Goal: Task Accomplishment & Management: Use online tool/utility

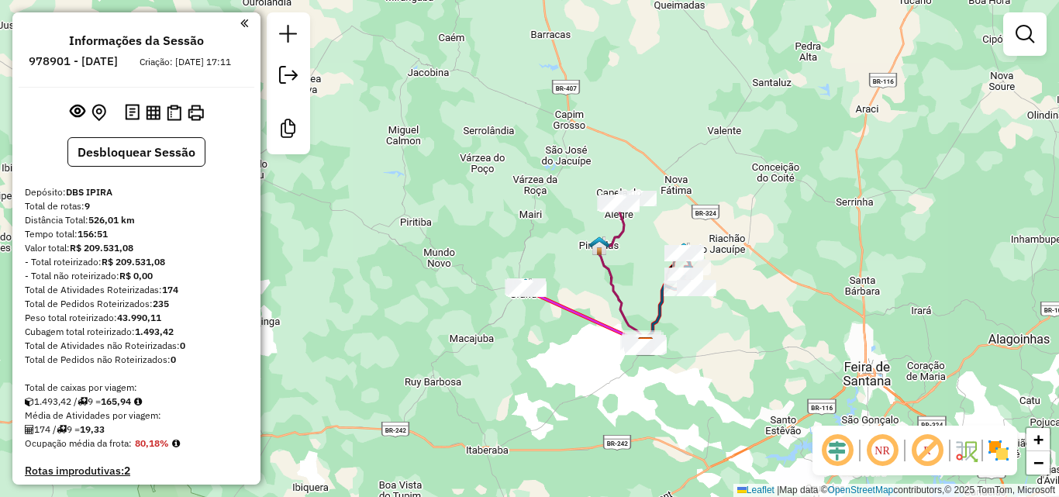
click at [307, 29] on div at bounding box center [288, 83] width 43 height 142
click at [299, 33] on link at bounding box center [288, 36] width 31 height 35
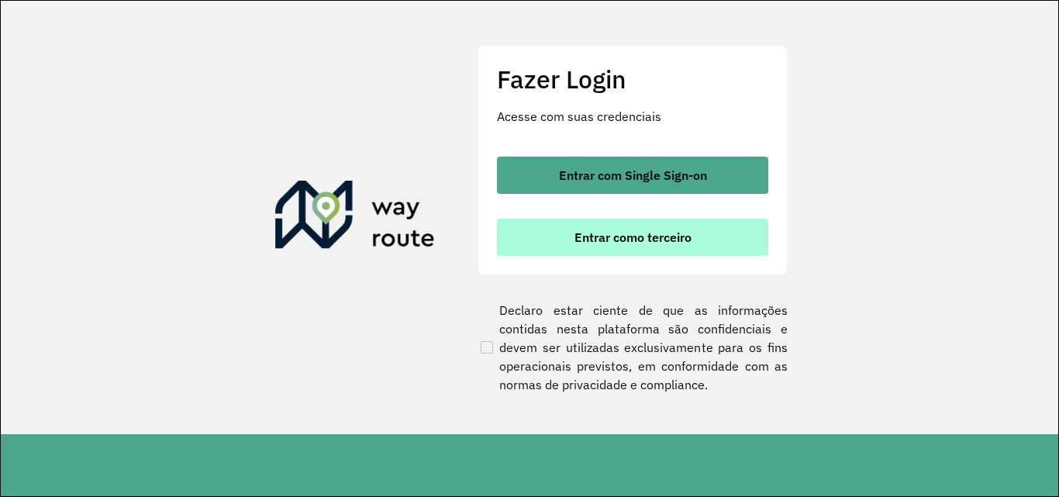
click at [566, 246] on button "Entrar como terceiro" at bounding box center [632, 237] width 271 height 37
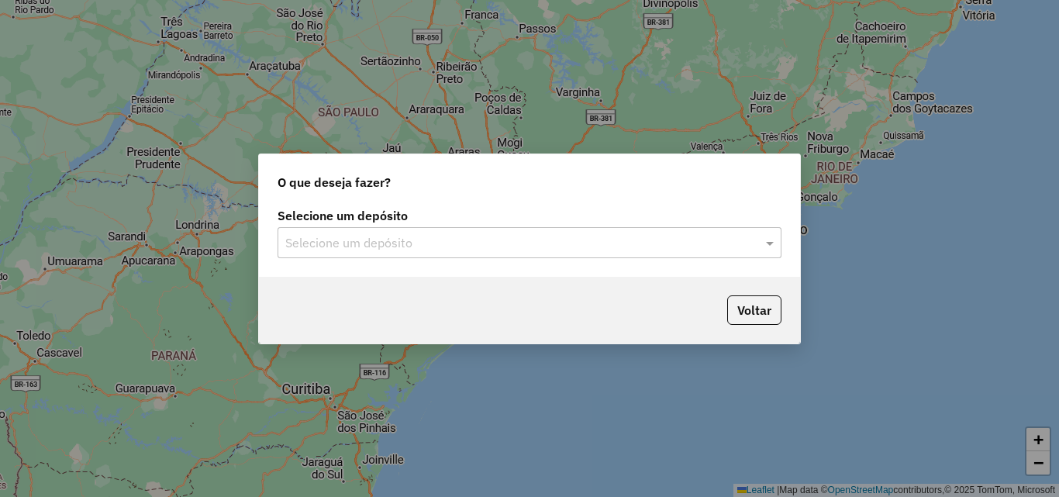
click at [382, 242] on input "text" at bounding box center [514, 243] width 458 height 19
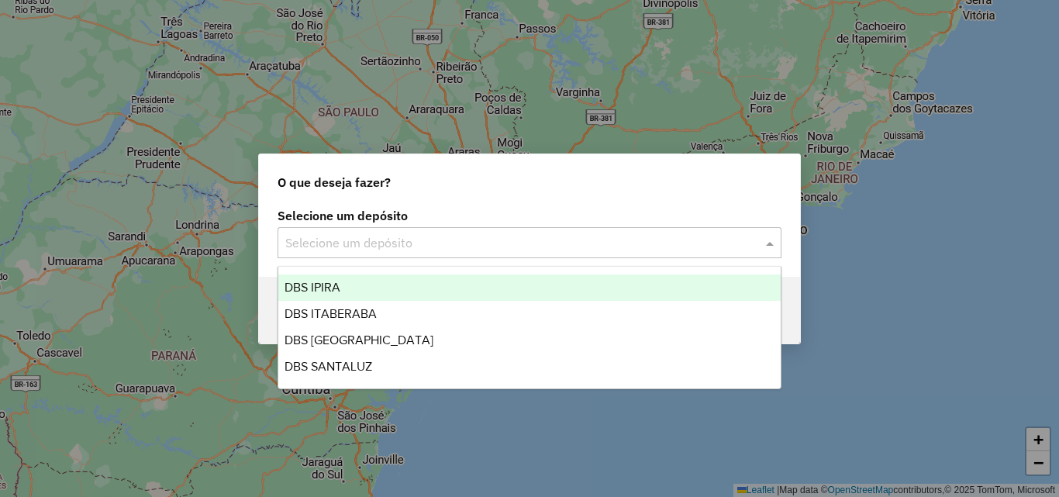
click at [379, 284] on div "DBS IPIRA" at bounding box center [529, 288] width 503 height 26
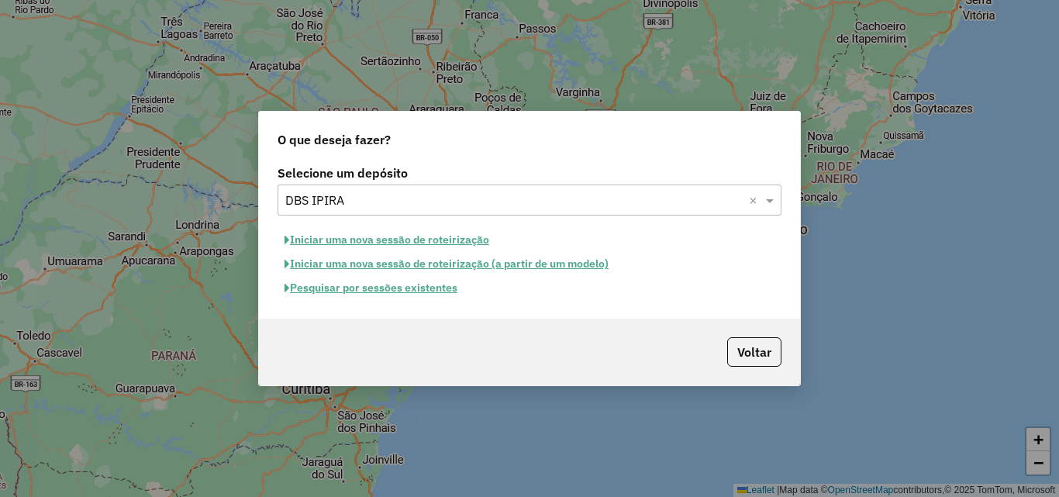
click at [399, 240] on button "Iniciar uma nova sessão de roteirização" at bounding box center [387, 240] width 219 height 24
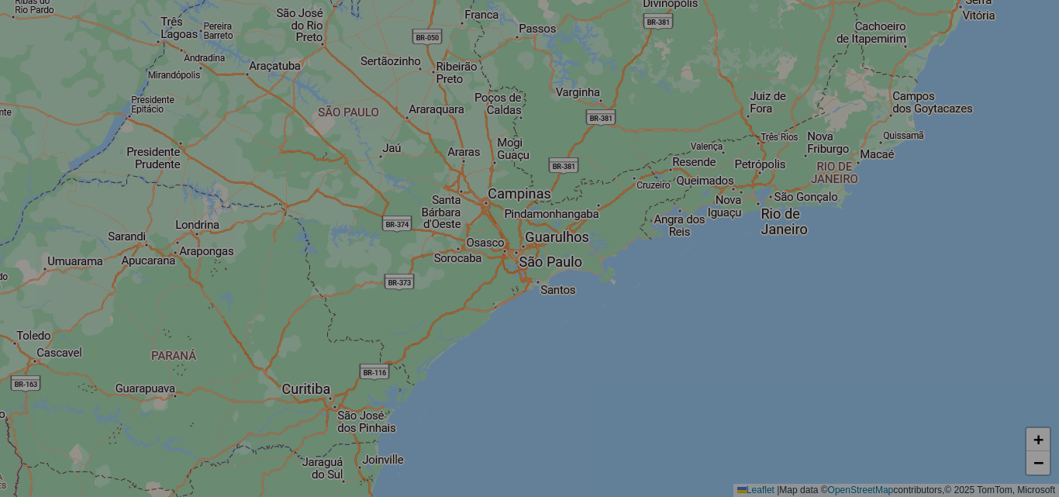
select select "*"
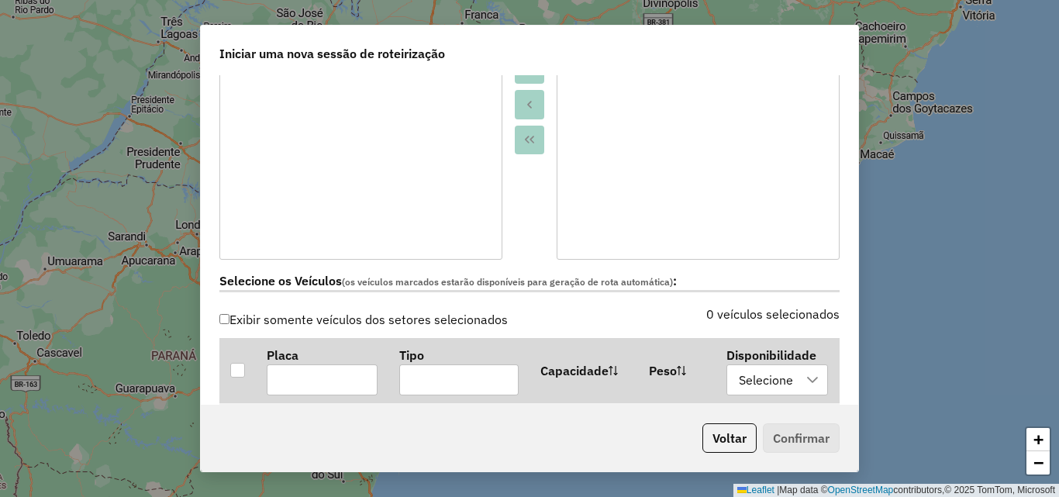
scroll to position [465, 0]
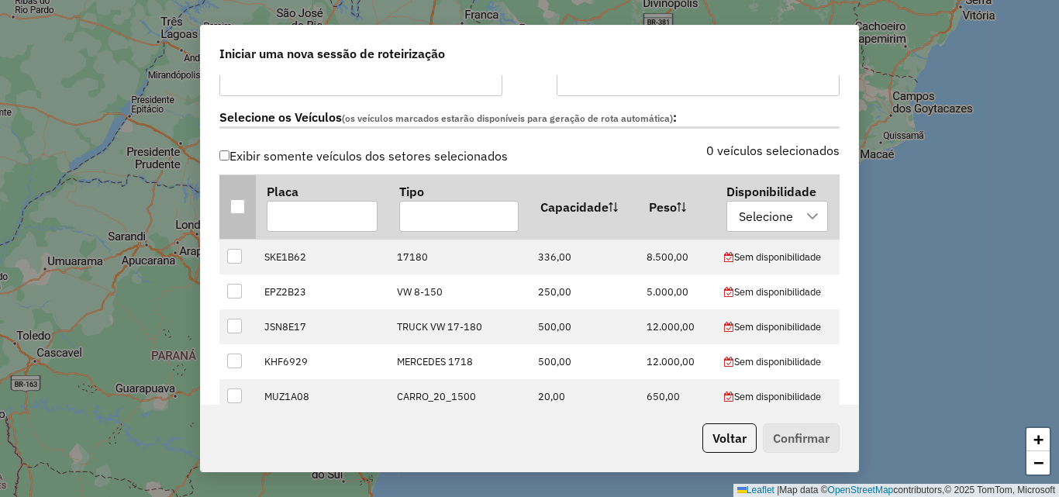
click at [236, 212] on div at bounding box center [237, 206] width 15 height 15
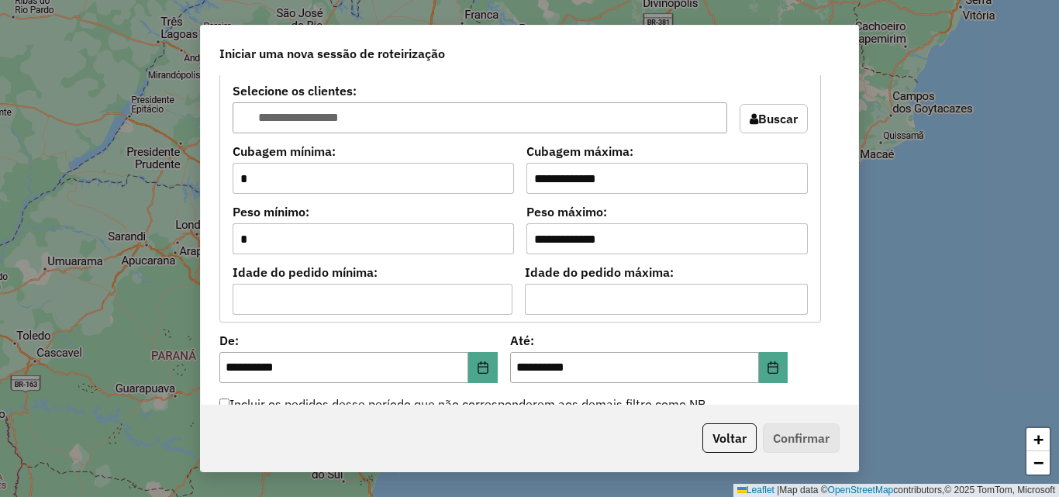
scroll to position [1551, 0]
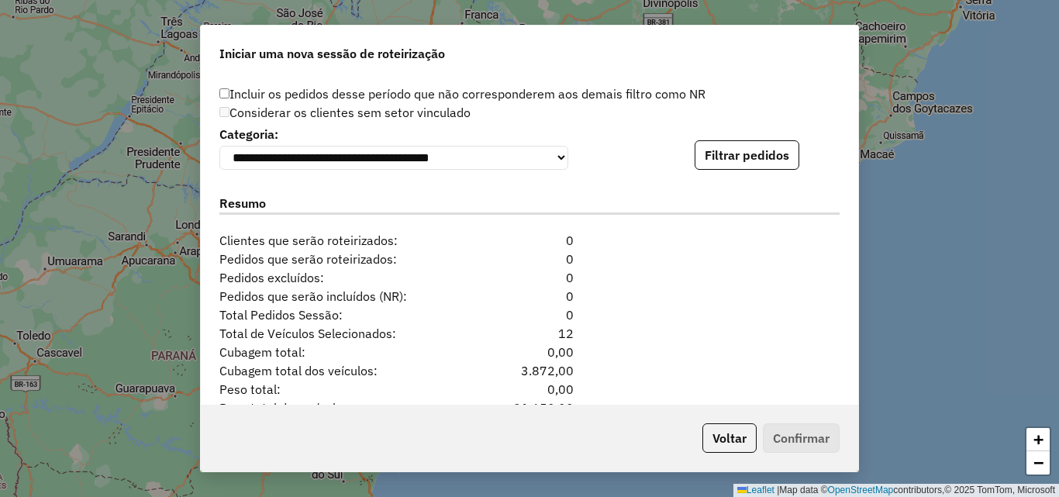
click at [702, 143] on div "**********" at bounding box center [529, 146] width 620 height 47
click at [704, 152] on button "Filtrar pedidos" at bounding box center [747, 154] width 105 height 29
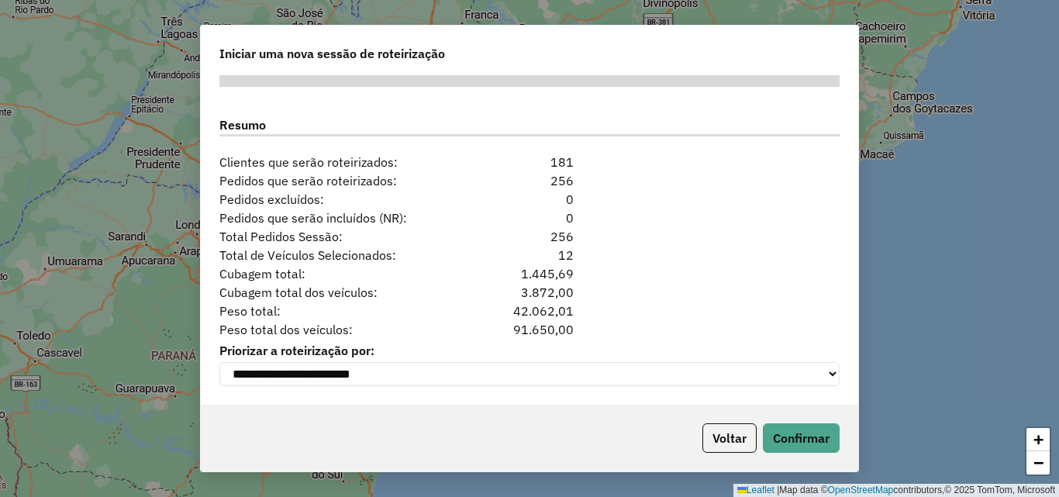
scroll to position [1957, 0]
click at [785, 430] on button "Confirmar" at bounding box center [801, 437] width 77 height 29
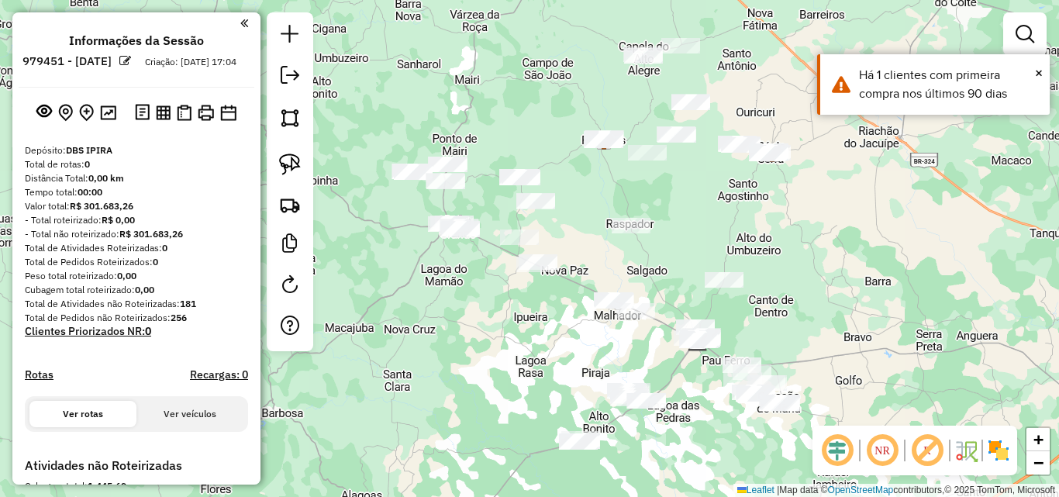
drag, startPoint x: 517, startPoint y: 149, endPoint x: 686, endPoint y: 243, distance: 192.7
click at [686, 243] on div "Janela de atendimento Grade de atendimento Capacidade Transportadoras Veículos …" at bounding box center [529, 248] width 1059 height 497
click at [298, 168] on img at bounding box center [290, 165] width 22 height 22
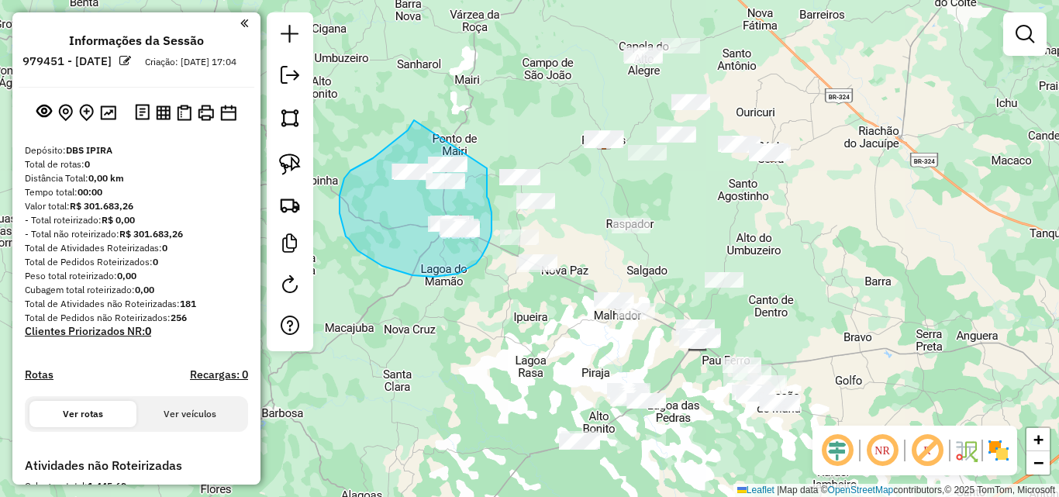
drag, startPoint x: 414, startPoint y: 120, endPoint x: 489, endPoint y: 152, distance: 81.0
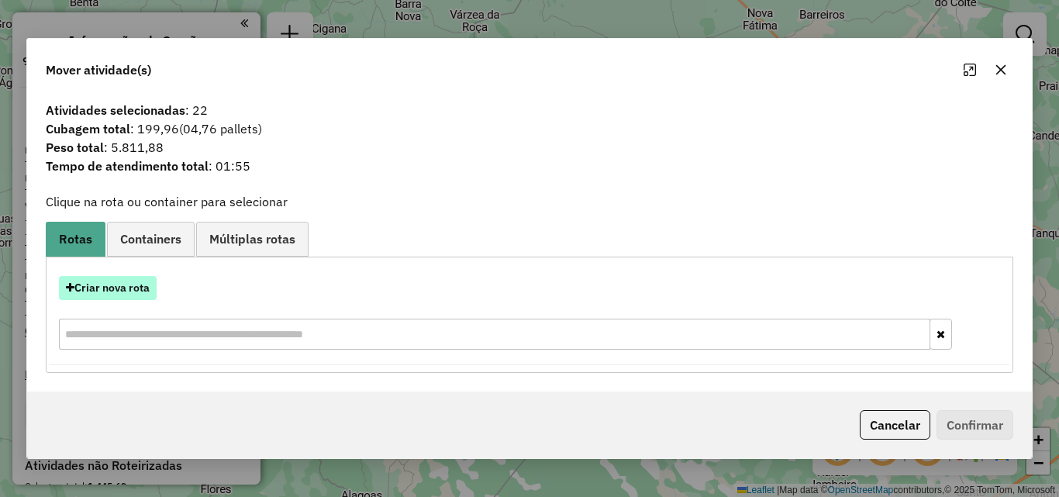
click at [139, 295] on button "Criar nova rota" at bounding box center [108, 288] width 98 height 24
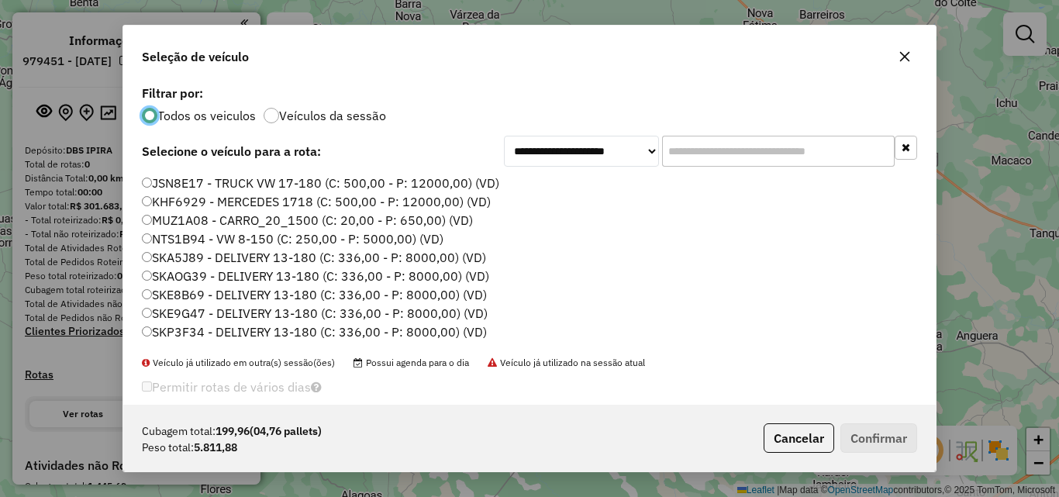
scroll to position [53, 0]
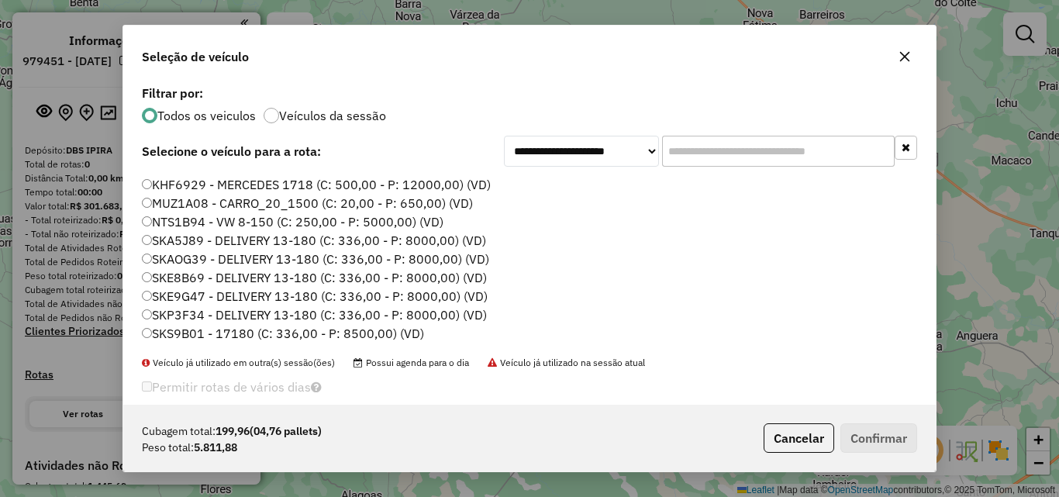
click at [186, 297] on label "SKE9G47 - DELIVERY 13-180 (C: 336,00 - P: 8000,00) (VD)" at bounding box center [315, 296] width 346 height 19
click at [870, 437] on button "Confirmar" at bounding box center [879, 437] width 77 height 29
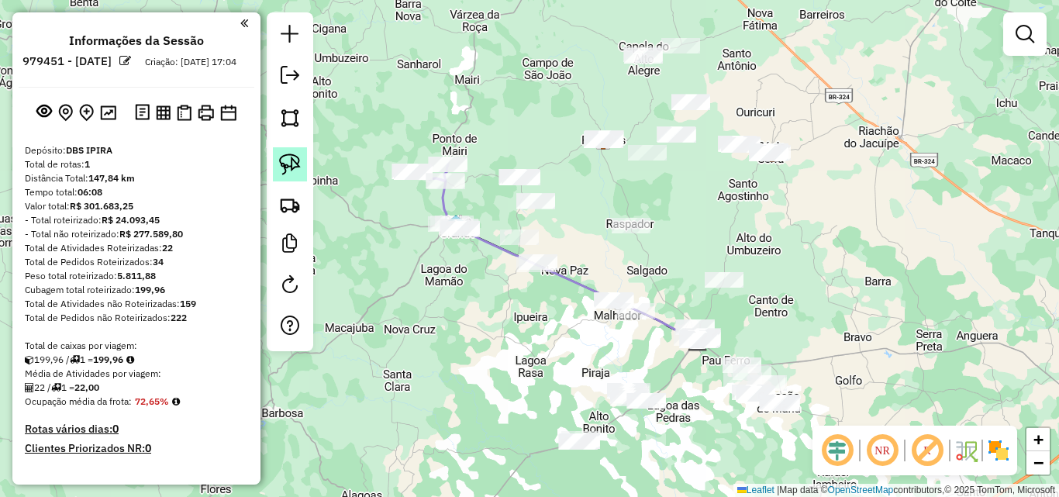
click at [278, 164] on link at bounding box center [290, 164] width 34 height 34
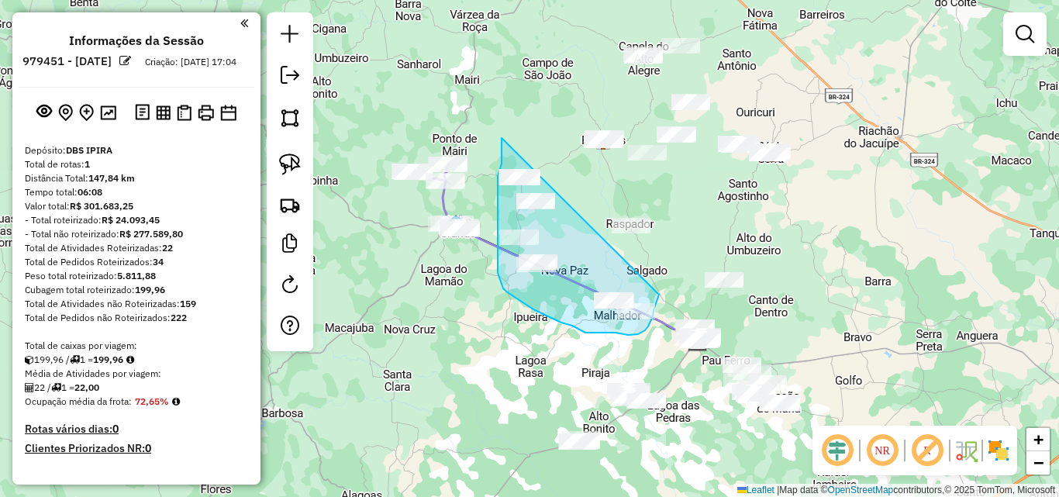
drag, startPoint x: 502, startPoint y: 153, endPoint x: 659, endPoint y: 294, distance: 211.4
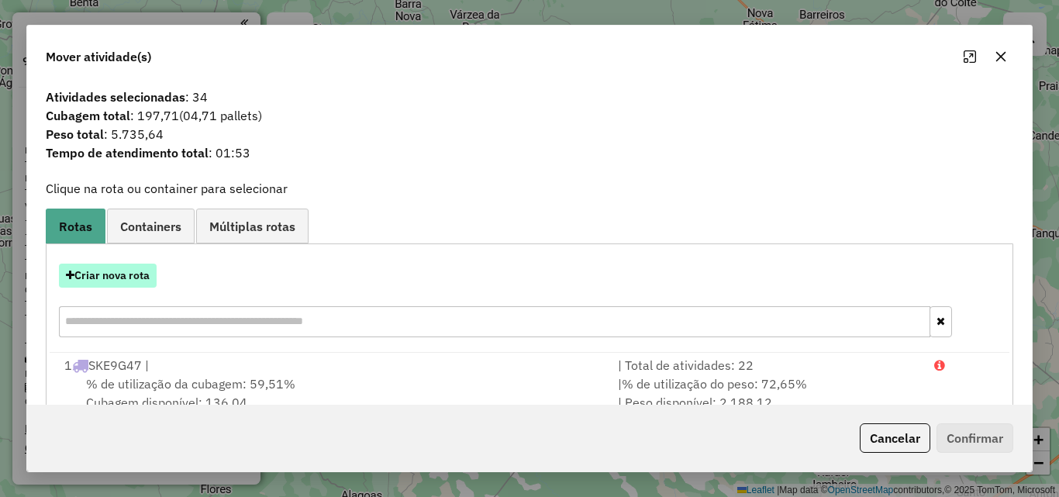
click at [120, 281] on button "Criar nova rota" at bounding box center [108, 276] width 98 height 24
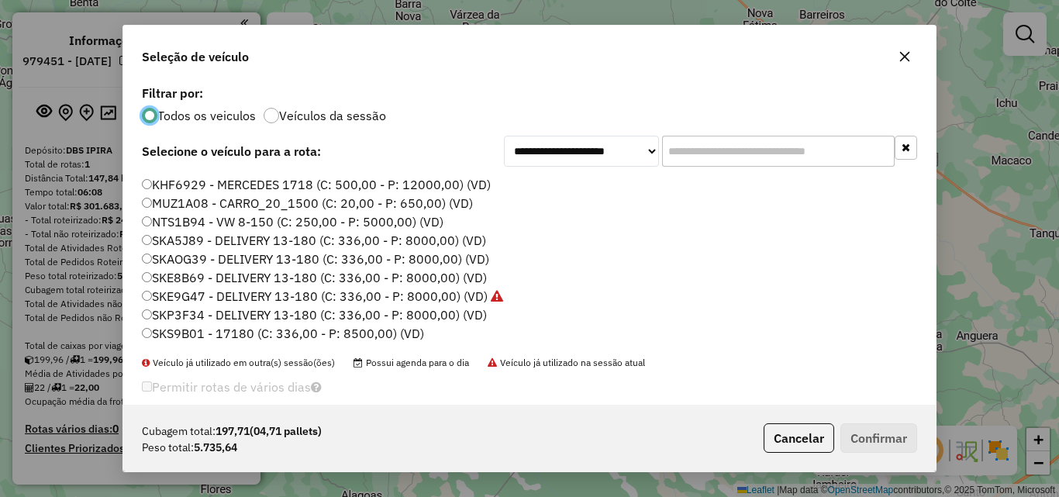
scroll to position [0, 0]
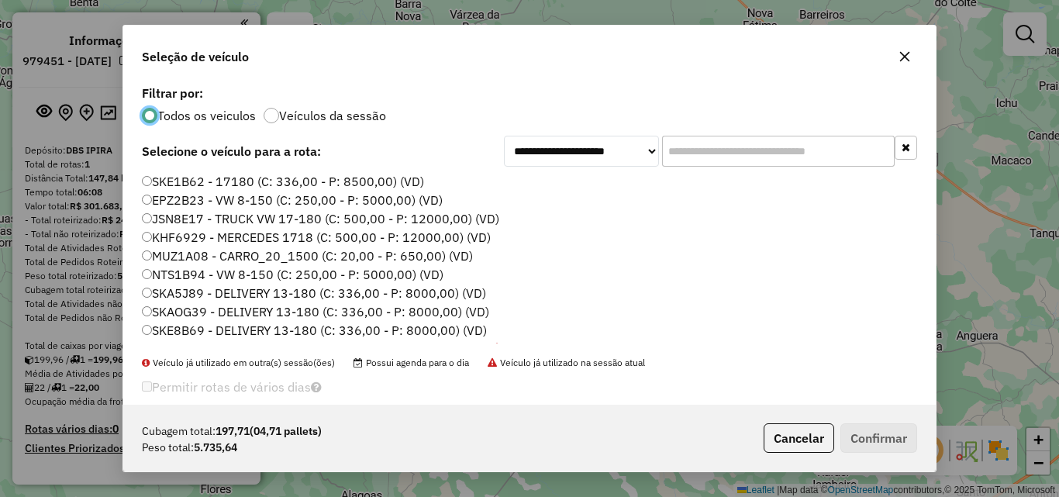
click at [222, 171] on div "**********" at bounding box center [529, 242] width 813 height 323
click at [292, 183] on label "SKE1B62 - 17180 (C: 336,00 - P: 8500,00) (VD)" at bounding box center [283, 181] width 282 height 19
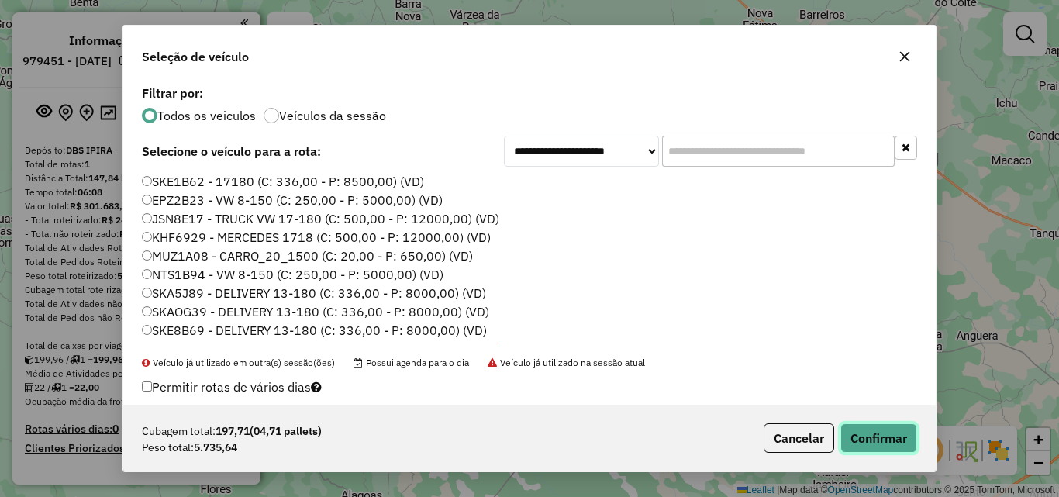
click at [857, 451] on button "Confirmar" at bounding box center [879, 437] width 77 height 29
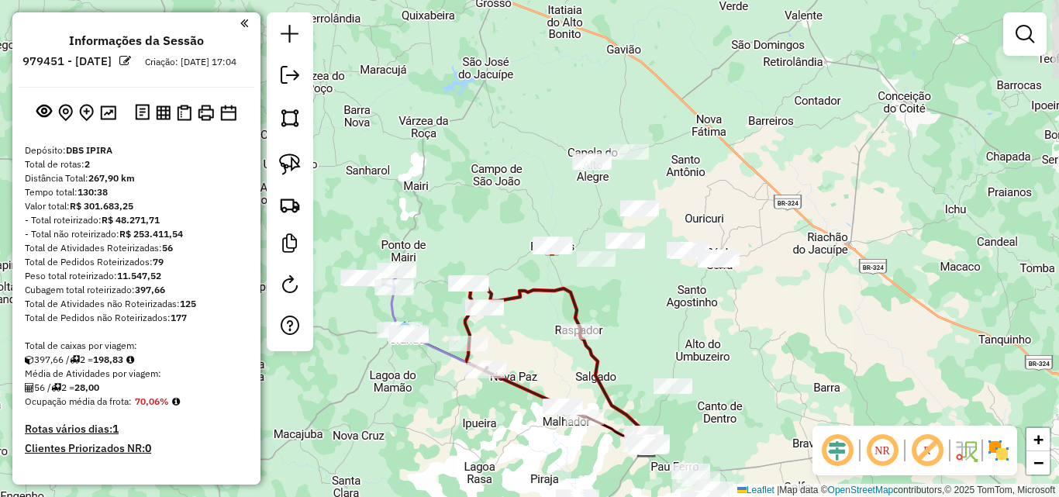
drag, startPoint x: 656, startPoint y: 223, endPoint x: 605, endPoint y: 330, distance: 117.9
click at [605, 330] on div "Janela de atendimento Grade de atendimento Capacidade Transportadoras Veículos …" at bounding box center [529, 248] width 1059 height 497
click at [304, 169] on link at bounding box center [290, 164] width 34 height 34
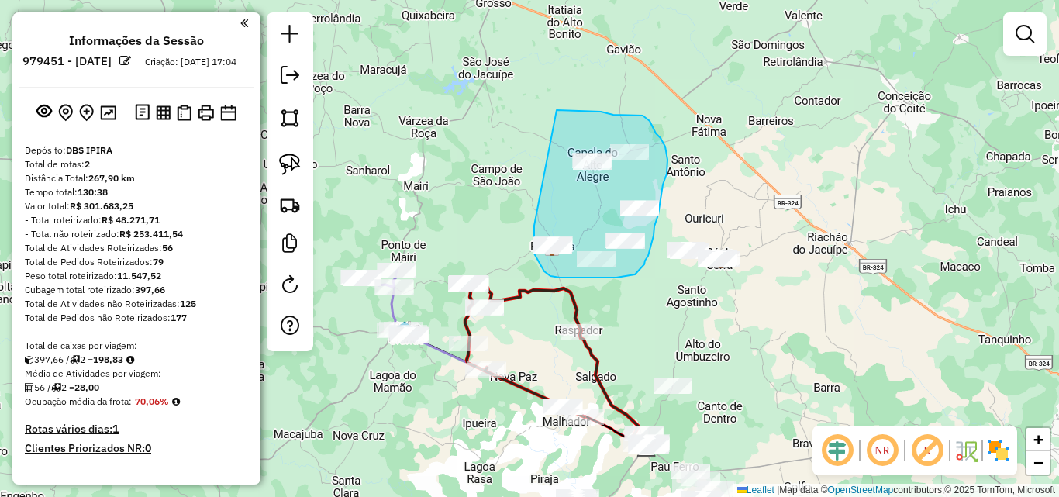
drag, startPoint x: 534, startPoint y: 226, endPoint x: 556, endPoint y: 110, distance: 117.6
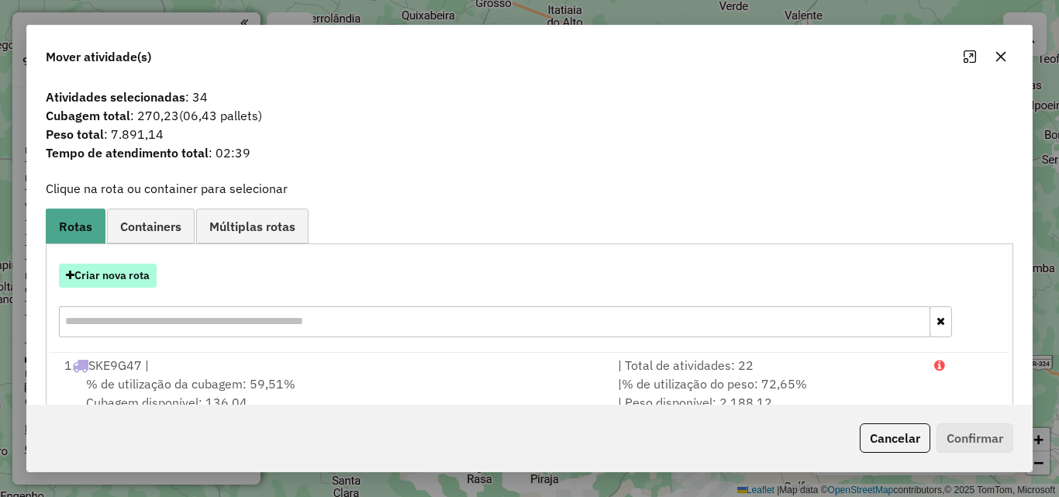
click at [85, 267] on button "Criar nova rota" at bounding box center [108, 276] width 98 height 24
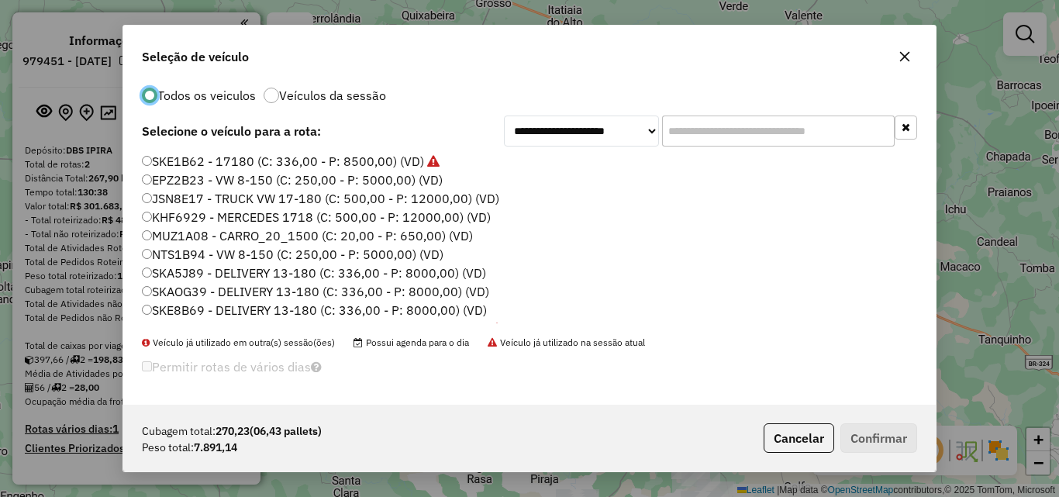
scroll to position [53, 0]
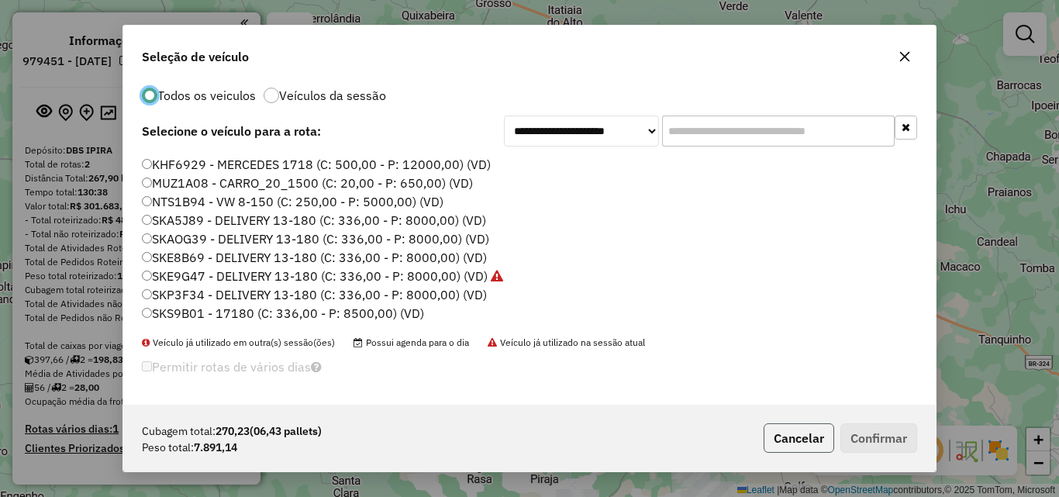
click at [806, 435] on button "Cancelar" at bounding box center [799, 437] width 71 height 29
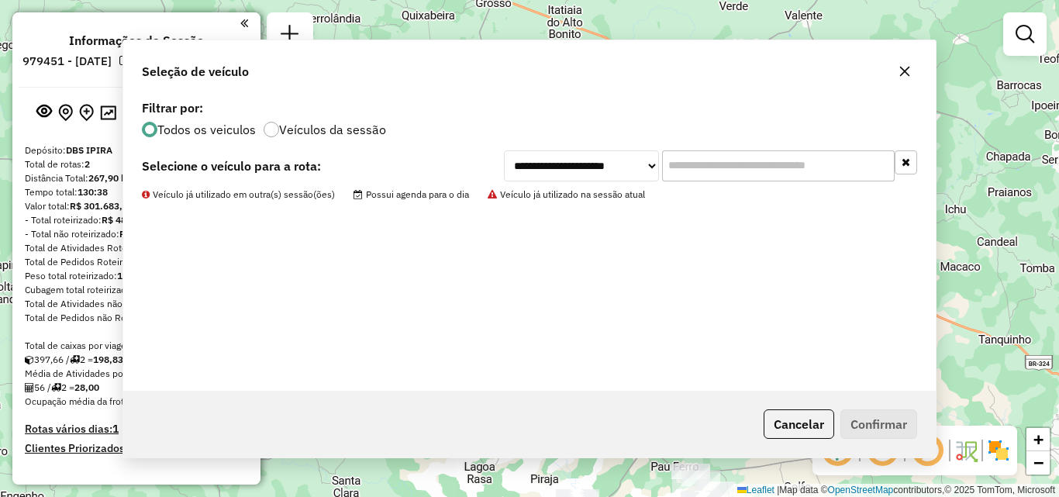
scroll to position [0, 0]
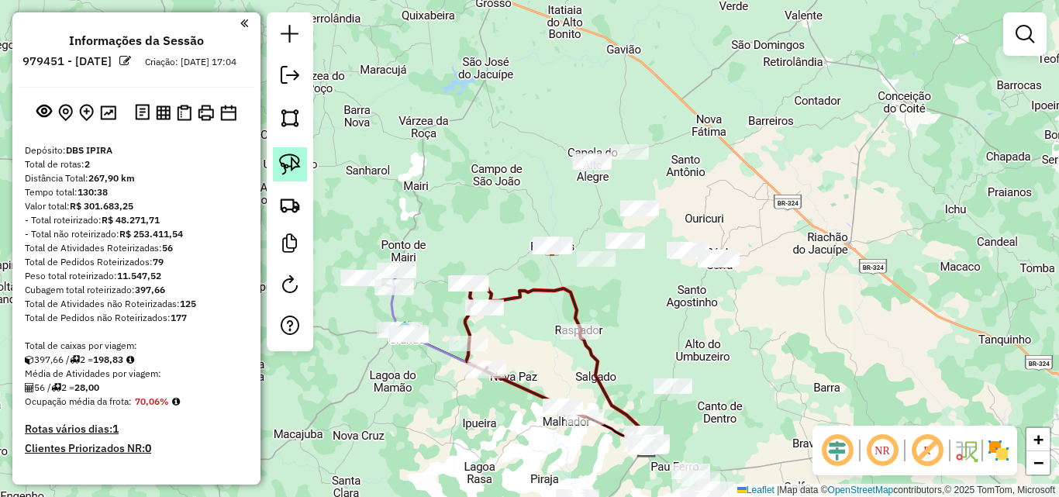
drag, startPoint x: 277, startPoint y: 165, endPoint x: 289, endPoint y: 165, distance: 12.4
click at [278, 164] on link at bounding box center [290, 164] width 34 height 34
drag, startPoint x: 733, startPoint y: 213, endPoint x: 748, endPoint y: 296, distance: 84.3
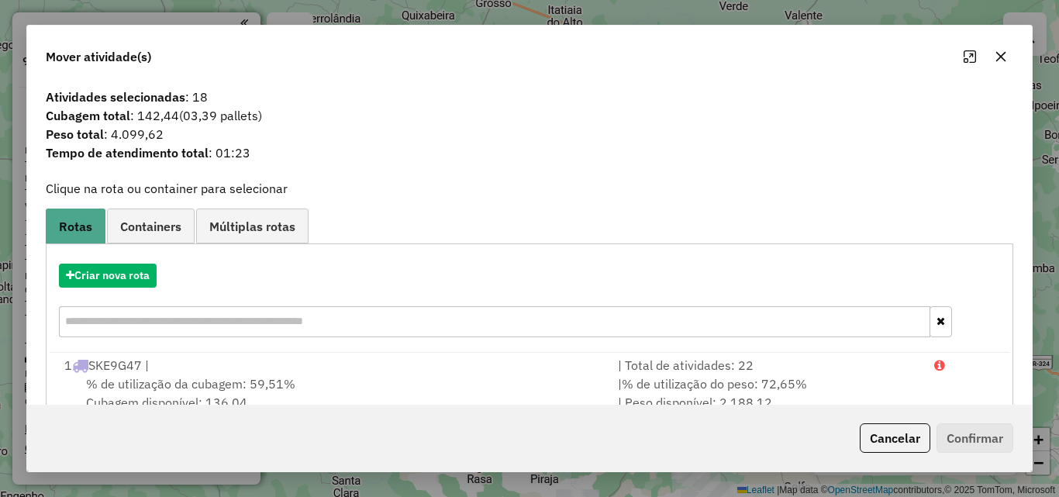
click at [1003, 57] on icon "button" at bounding box center [1002, 57] width 10 height 10
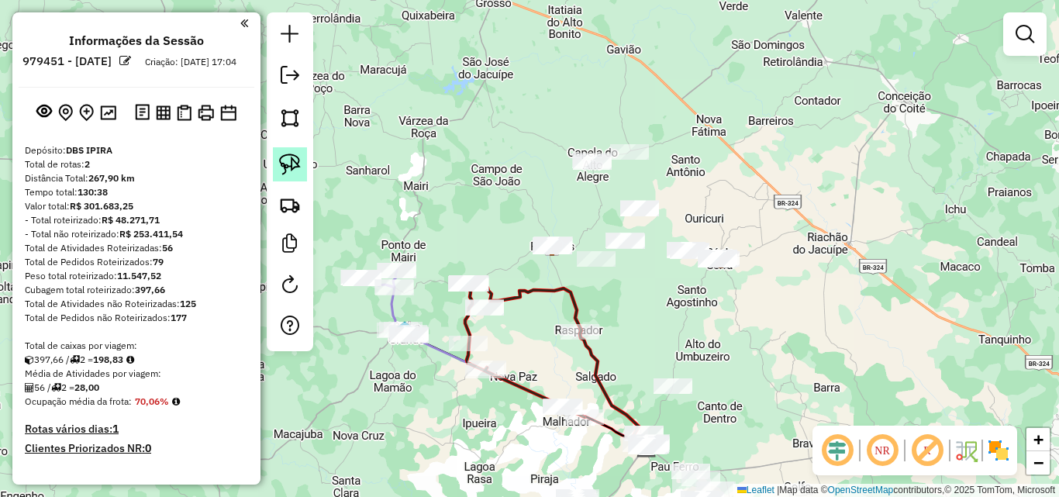
click at [294, 166] on img at bounding box center [290, 165] width 22 height 22
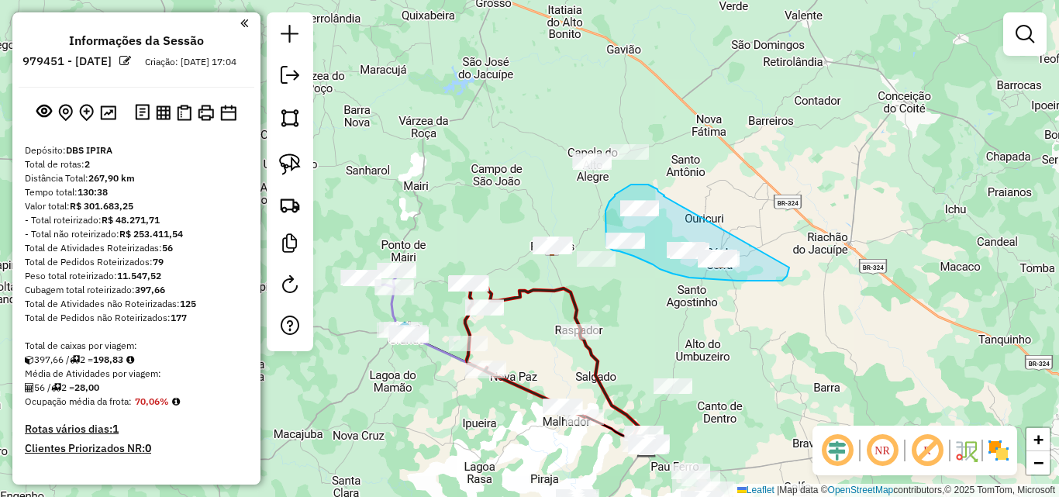
drag, startPoint x: 664, startPoint y: 196, endPoint x: 789, endPoint y: 268, distance: 144.5
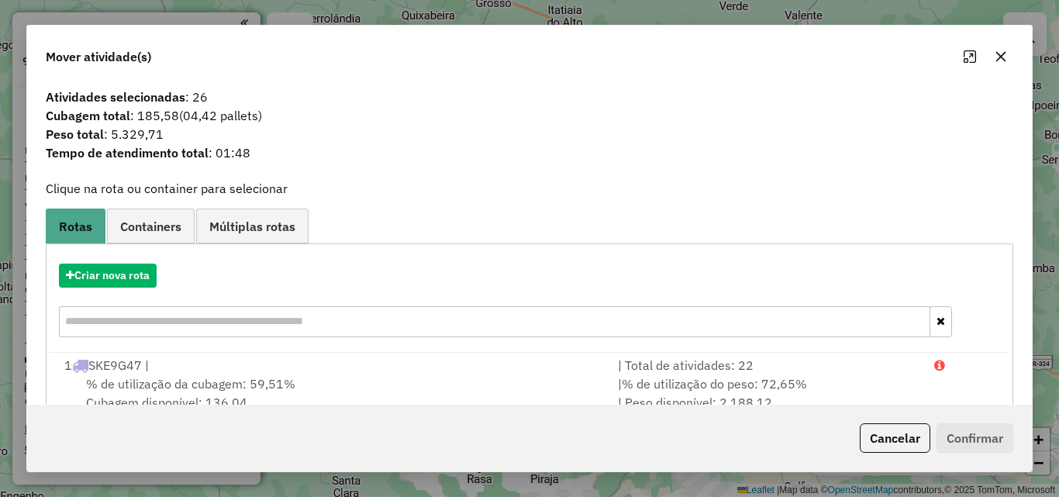
click at [1007, 56] on icon "button" at bounding box center [1001, 56] width 12 height 12
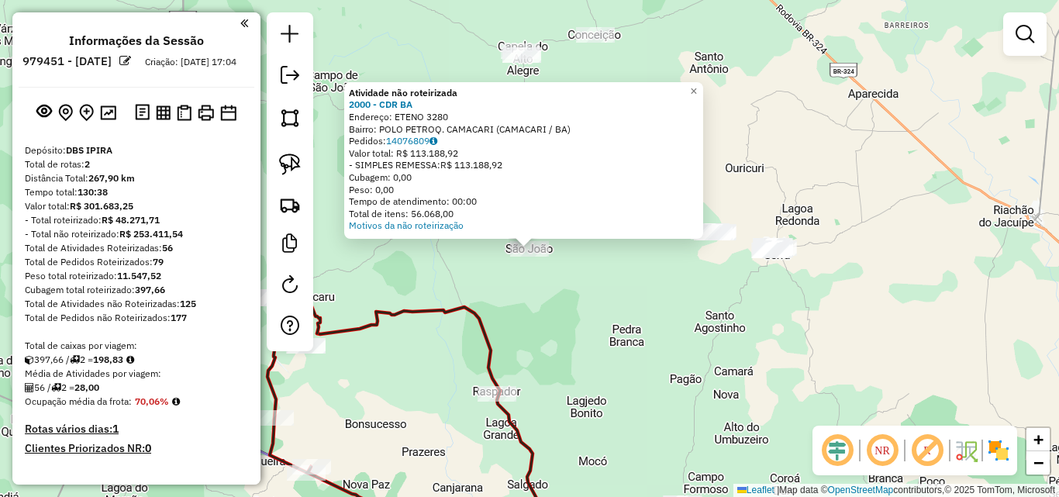
click at [604, 358] on div "Atividade não roteirizada 2000 - CDR BA Endereço: ETENO 3280 Bairro: POLO PETRO…" at bounding box center [529, 248] width 1059 height 497
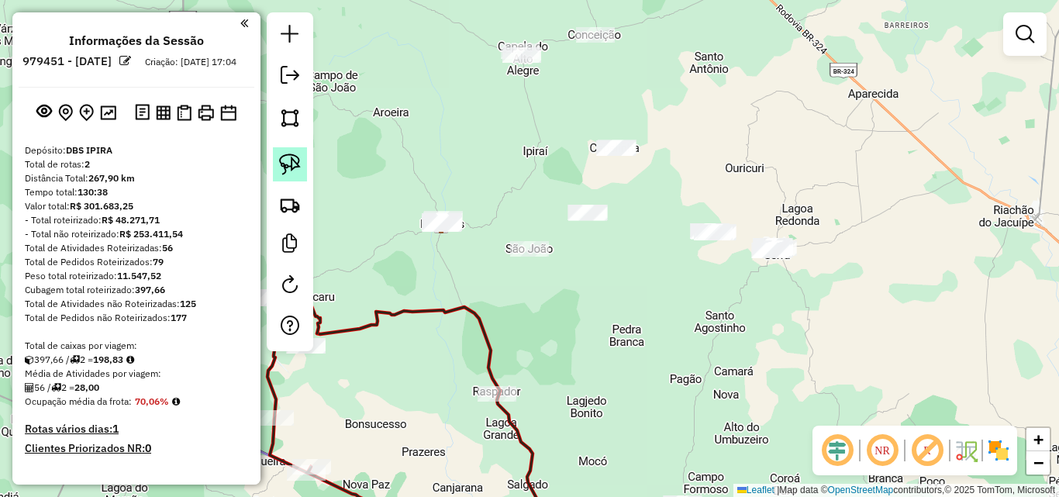
click at [302, 168] on link at bounding box center [290, 164] width 34 height 34
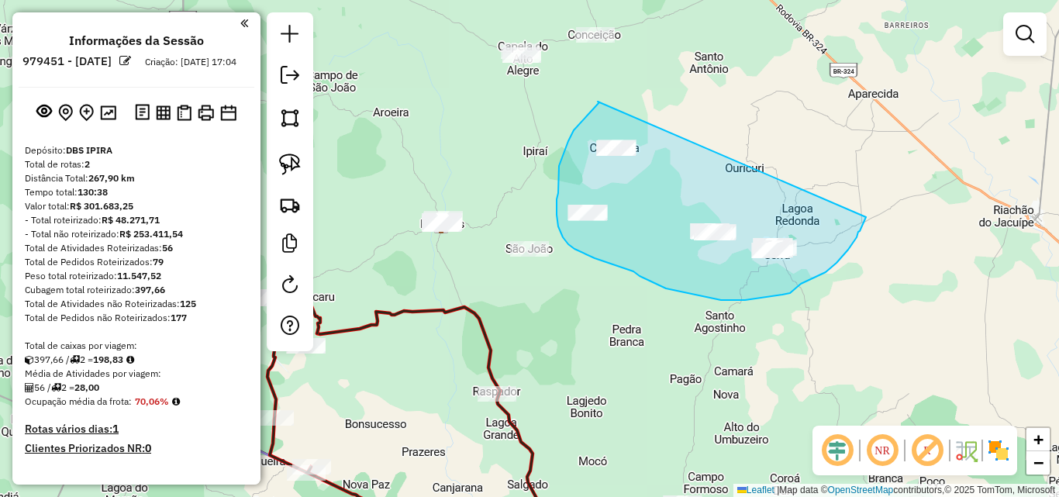
drag, startPoint x: 598, startPoint y: 102, endPoint x: 867, endPoint y: 212, distance: 290.8
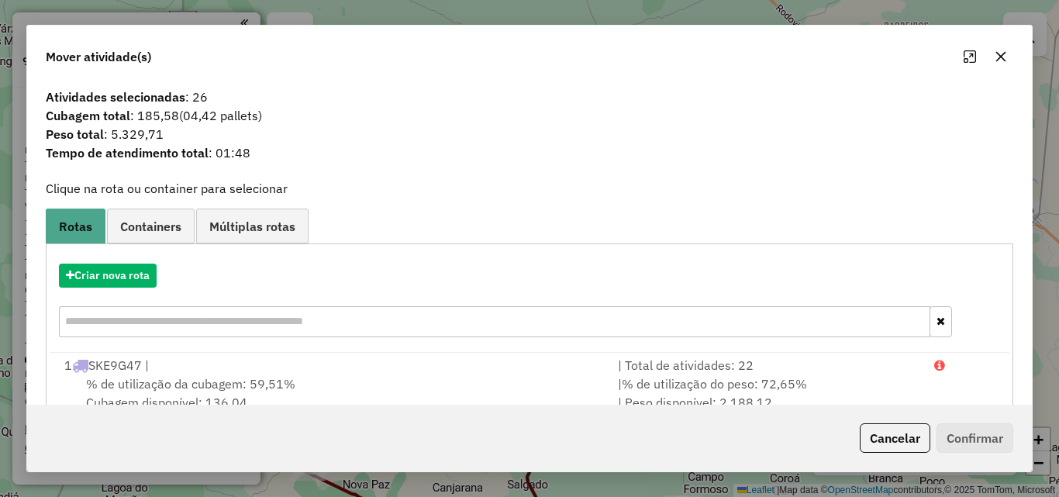
click at [1007, 54] on button "button" at bounding box center [1001, 56] width 25 height 25
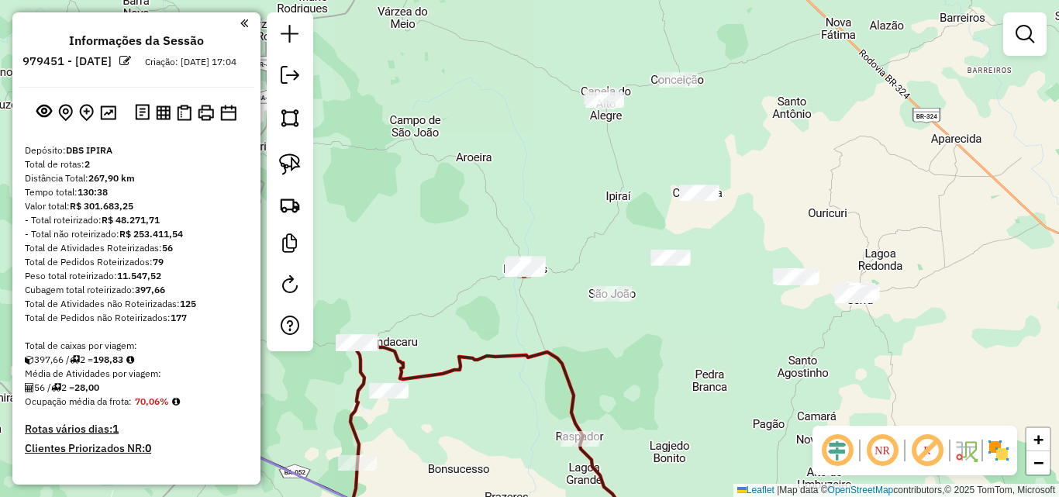
drag, startPoint x: 527, startPoint y: 289, endPoint x: 612, endPoint y: 335, distance: 96.1
click at [612, 335] on div "Janela de atendimento Grade de atendimento Capacidade Transportadoras Veículos …" at bounding box center [529, 248] width 1059 height 497
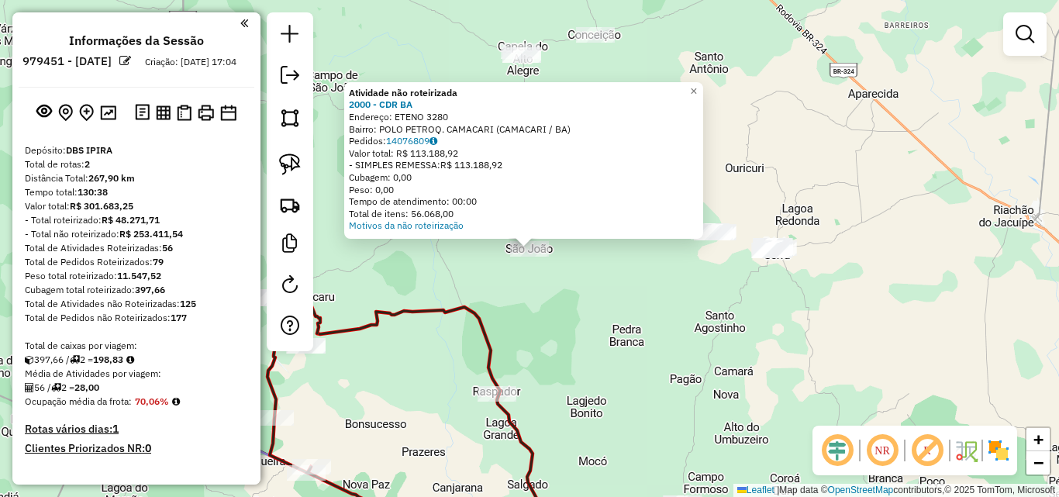
click at [581, 311] on div "Atividade não roteirizada 2000 - CDR BA Endereço: ETENO 3280 Bairro: POLO PETRO…" at bounding box center [529, 248] width 1059 height 497
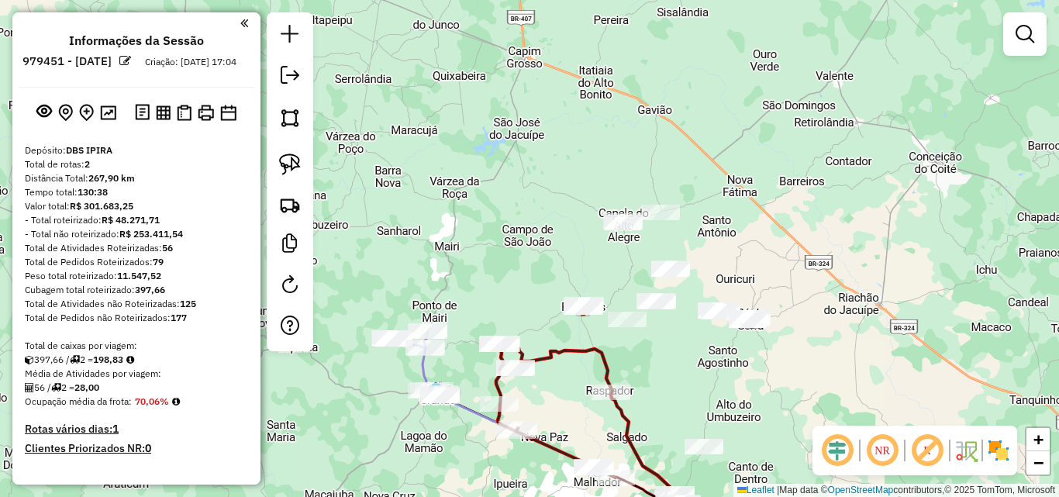
drag, startPoint x: 636, startPoint y: 356, endPoint x: 674, endPoint y: 411, distance: 66.9
click at [674, 411] on div "Janela de atendimento Grade de atendimento Capacidade Transportadoras Veículos …" at bounding box center [529, 248] width 1059 height 497
click at [299, 165] on img at bounding box center [290, 165] width 22 height 22
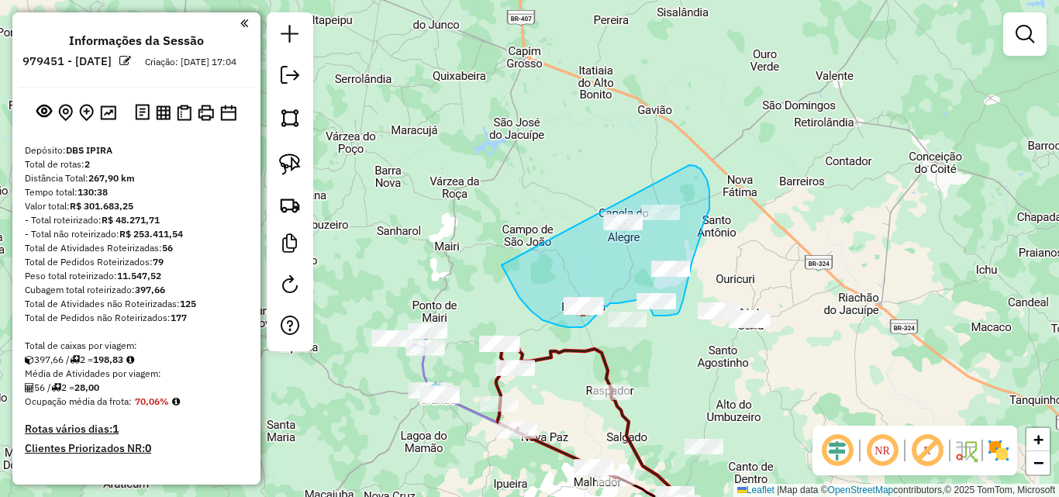
drag, startPoint x: 503, startPoint y: 268, endPoint x: 684, endPoint y: 164, distance: 209.1
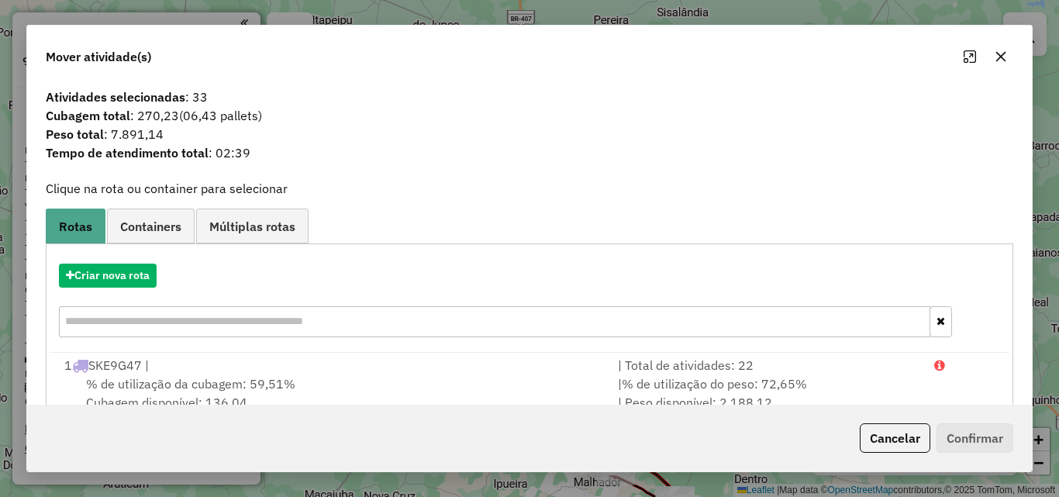
click at [999, 59] on icon "button" at bounding box center [1002, 57] width 10 height 10
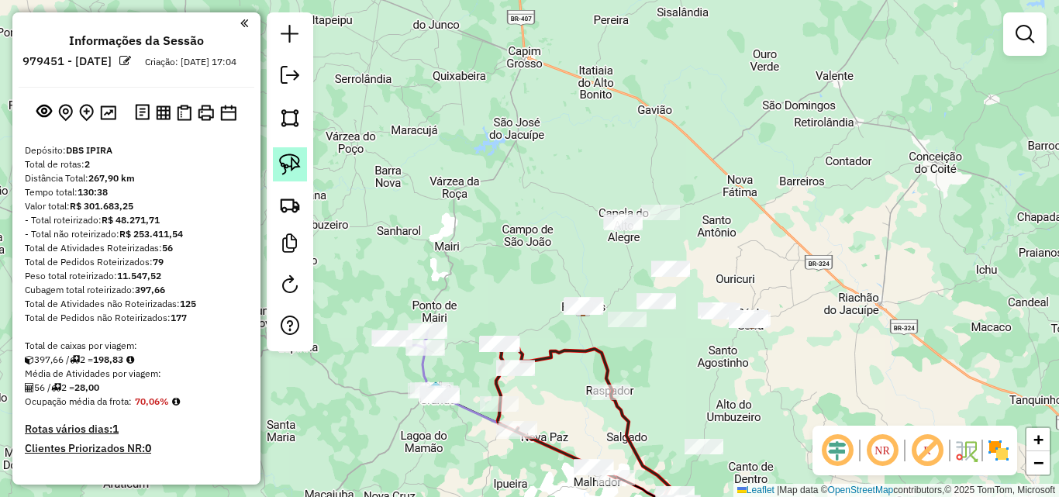
click at [295, 168] on img at bounding box center [290, 165] width 22 height 22
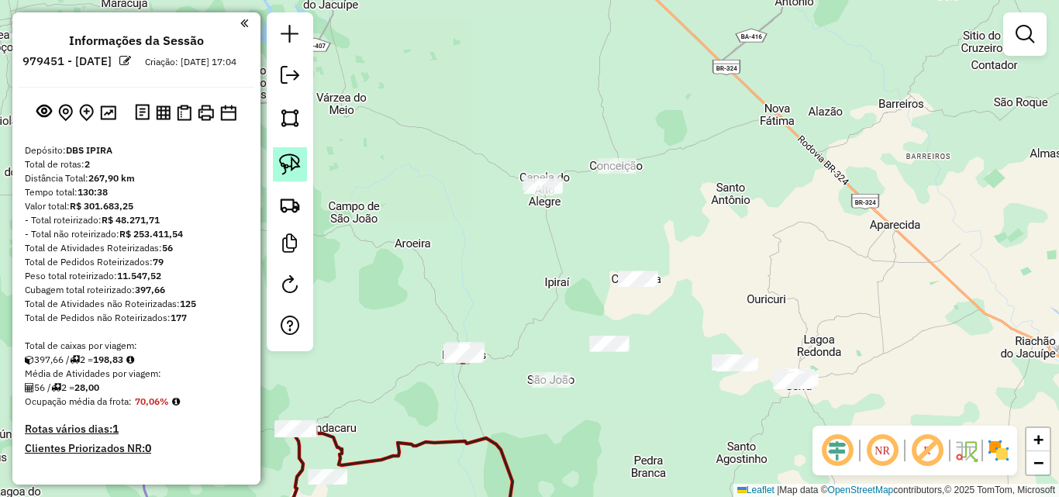
click at [294, 171] on img at bounding box center [290, 165] width 22 height 22
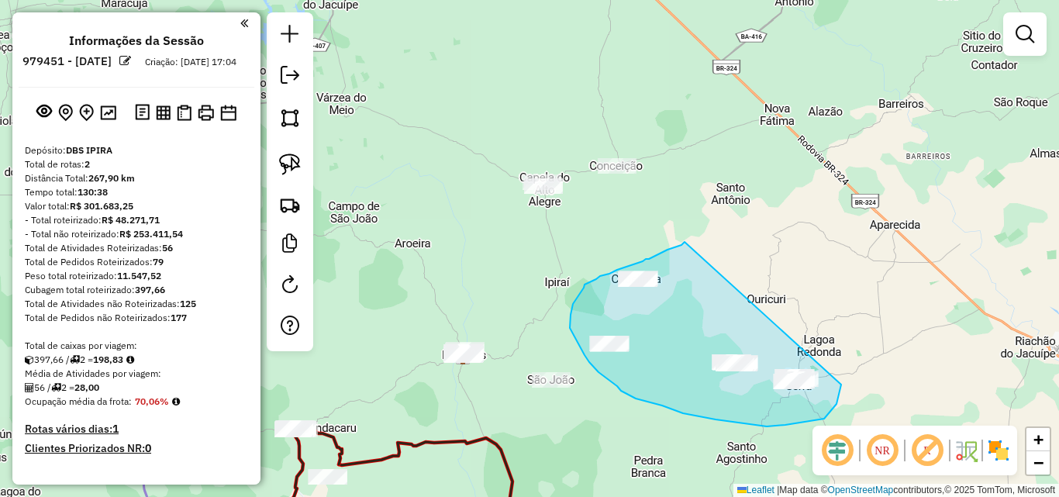
drag, startPoint x: 685, startPoint y: 242, endPoint x: 841, endPoint y: 385, distance: 211.9
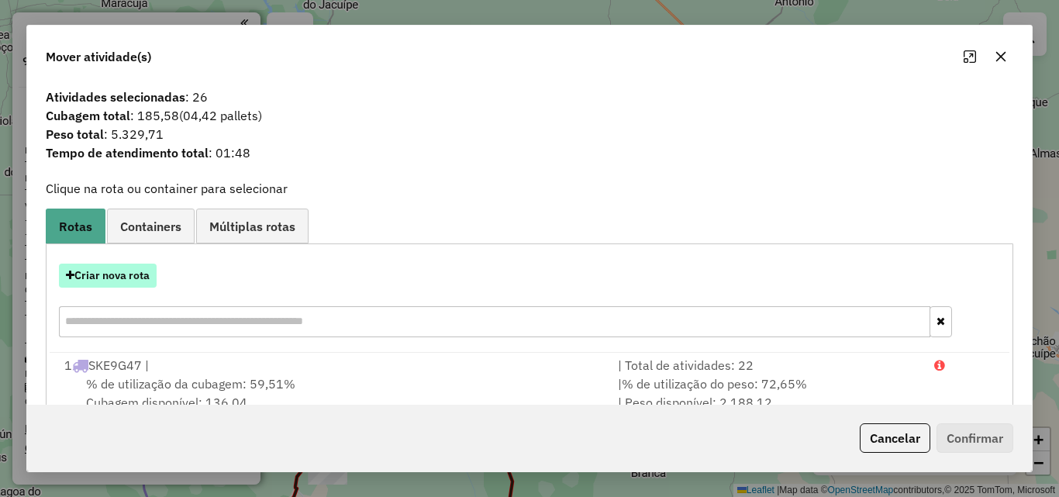
click at [111, 275] on button "Criar nova rota" at bounding box center [108, 276] width 98 height 24
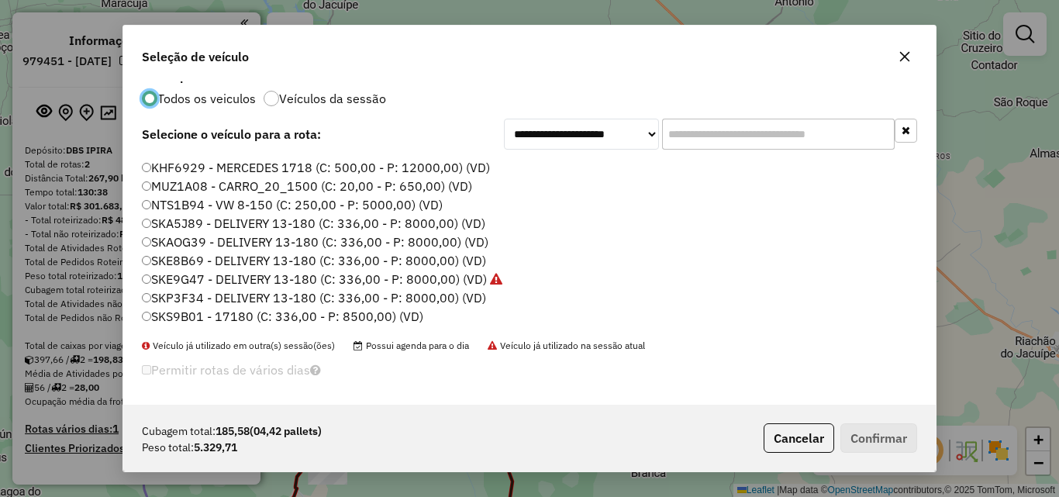
scroll to position [20, 0]
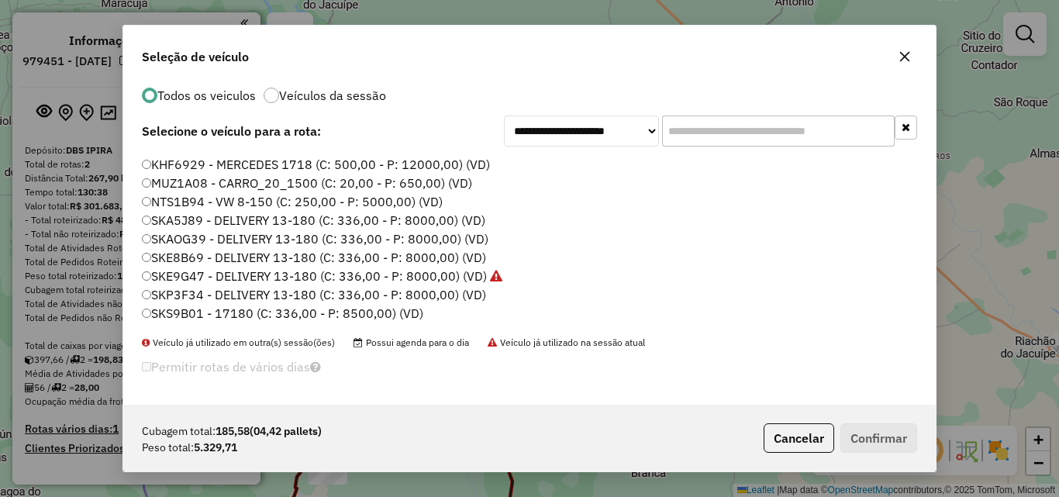
click at [182, 311] on label "SKS9B01 - 17180 (C: 336,00 - P: 8500,00) (VD)" at bounding box center [283, 313] width 282 height 19
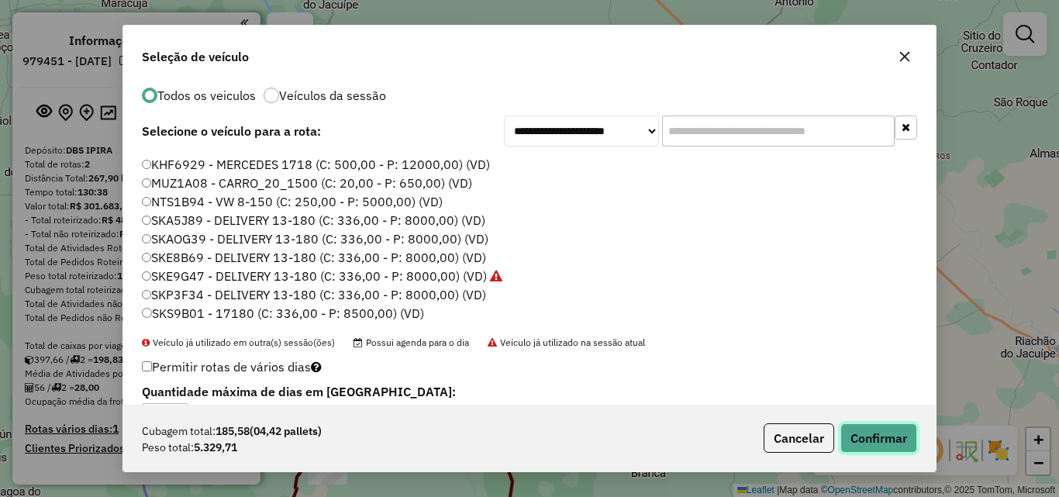
click at [897, 441] on button "Confirmar" at bounding box center [879, 437] width 77 height 29
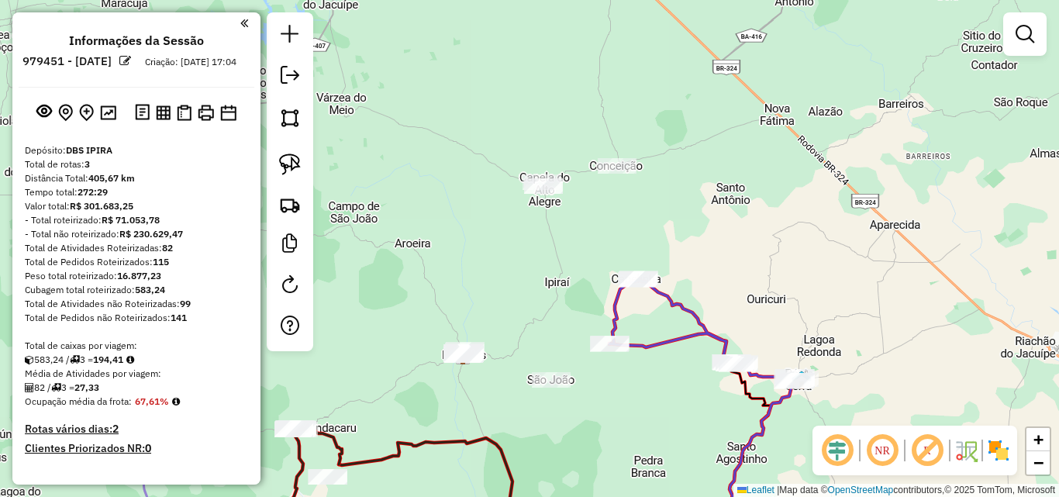
scroll to position [0, 0]
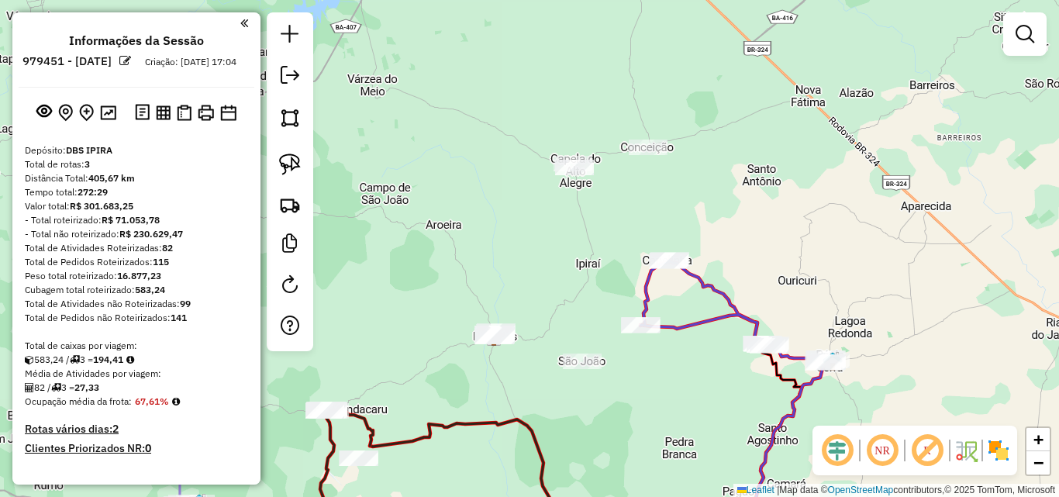
drag, startPoint x: 551, startPoint y: 257, endPoint x: 583, endPoint y: 238, distance: 37.2
click at [583, 238] on div "Janela de atendimento Grade de atendimento Capacidade Transportadoras Veículos …" at bounding box center [529, 248] width 1059 height 497
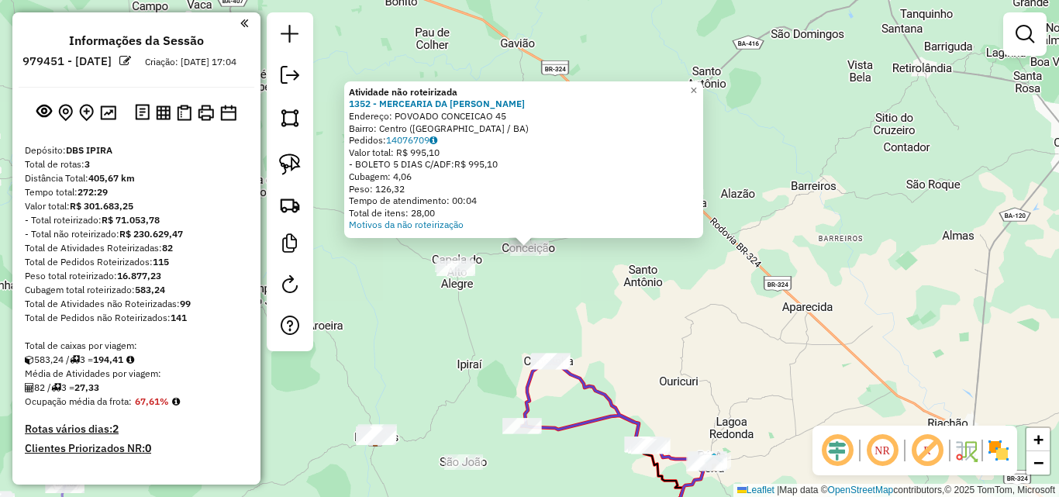
click at [661, 296] on div "Atividade não roteirizada 1352 - MERCEARIA DA [PERSON_NAME]: POVOADO CONCEICAO …" at bounding box center [529, 248] width 1059 height 497
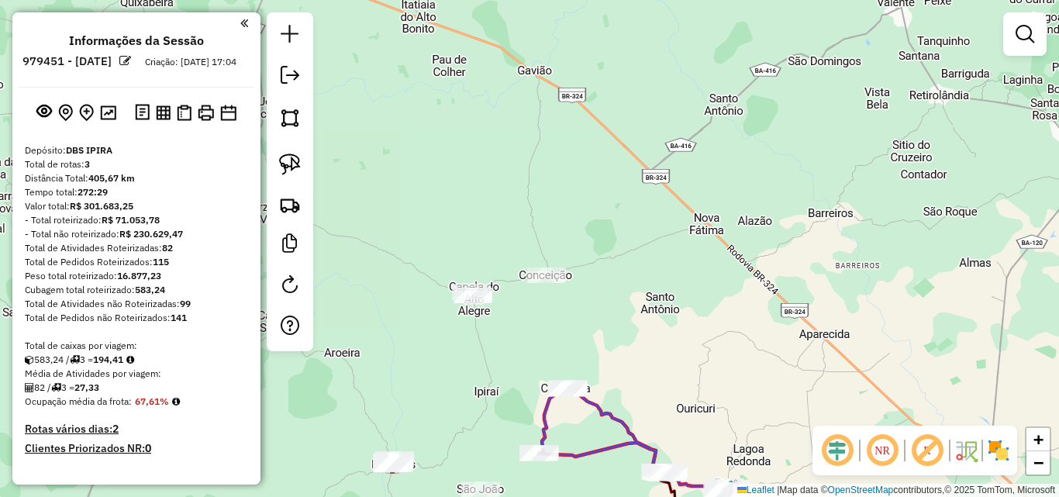
drag, startPoint x: 534, startPoint y: 284, endPoint x: 562, endPoint y: 335, distance: 58.7
click at [558, 335] on div "Janela de atendimento Grade de atendimento Capacidade Transportadoras Veículos …" at bounding box center [529, 248] width 1059 height 497
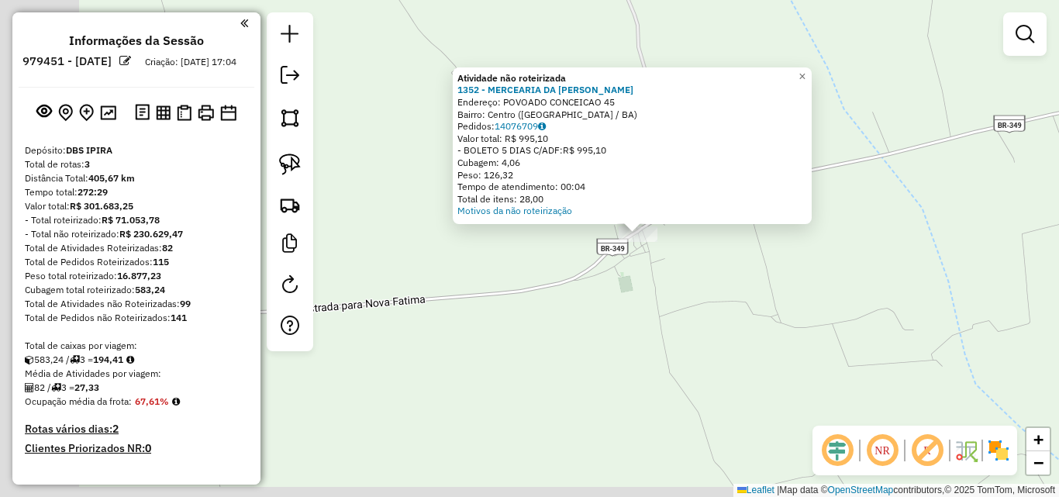
drag, startPoint x: 540, startPoint y: 391, endPoint x: 635, endPoint y: 378, distance: 96.2
click at [635, 378] on div "Atividade não roteirizada 1352 - MERCEARIA DA [PERSON_NAME]: POVOADO CONCEICAO …" at bounding box center [529, 248] width 1059 height 497
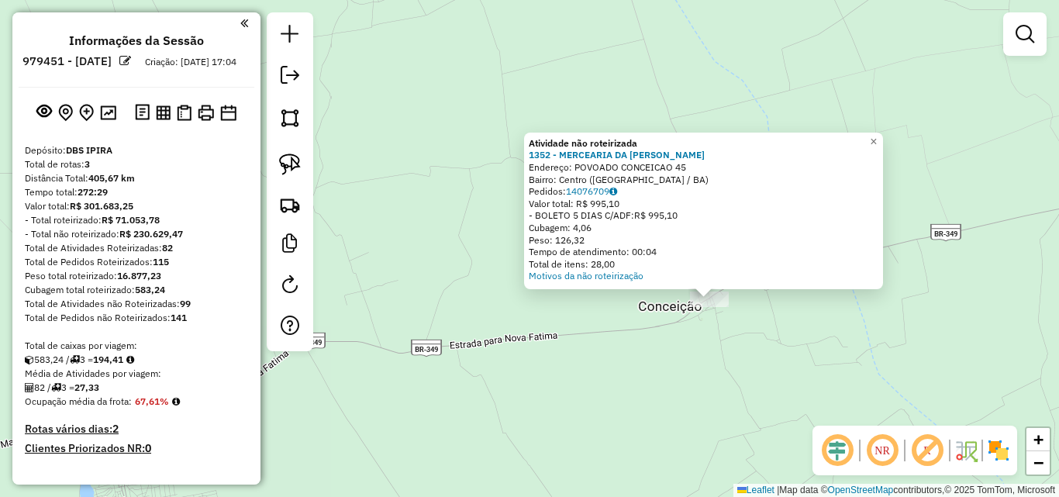
drag, startPoint x: 562, startPoint y: 399, endPoint x: 645, endPoint y: 388, distance: 83.7
click at [645, 388] on div "Atividade não roteirizada 1352 - MERCEARIA DA [PERSON_NAME]: POVOADO CONCEICAO …" at bounding box center [529, 248] width 1059 height 497
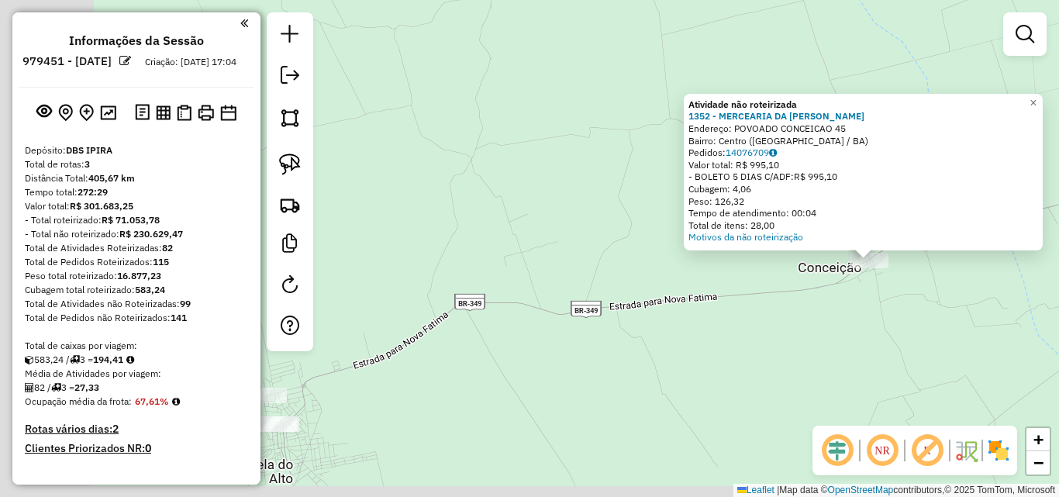
drag, startPoint x: 612, startPoint y: 384, endPoint x: 772, endPoint y: 345, distance: 164.4
click at [772, 345] on div "Atividade não roteirizada 1352 - MERCEARIA DA [PERSON_NAME]: POVOADO CONCEICAO …" at bounding box center [529, 248] width 1059 height 497
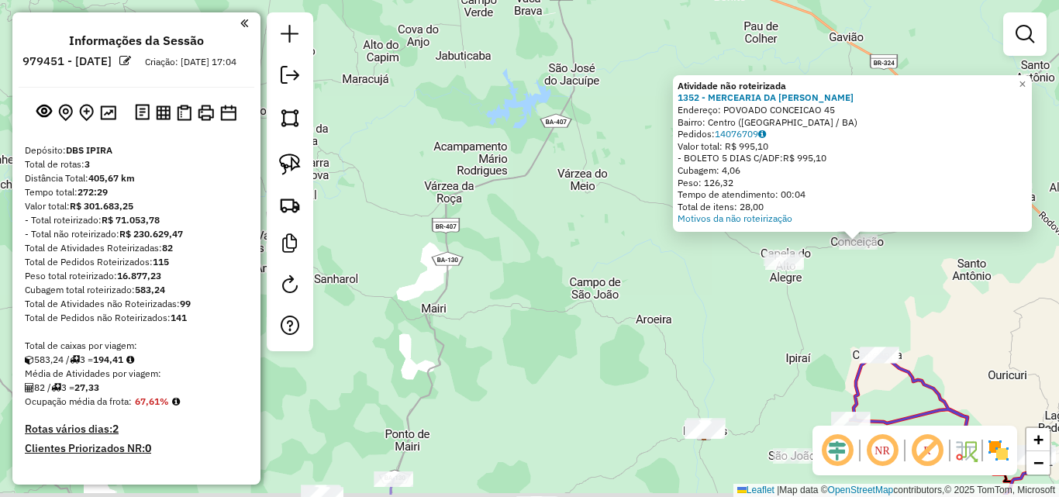
drag, startPoint x: 824, startPoint y: 352, endPoint x: 846, endPoint y: 281, distance: 74.6
click at [846, 281] on div "Atividade não roteirizada 1352 - MERCEARIA DA [PERSON_NAME]: POVOADO CONCEICAO …" at bounding box center [529, 248] width 1059 height 497
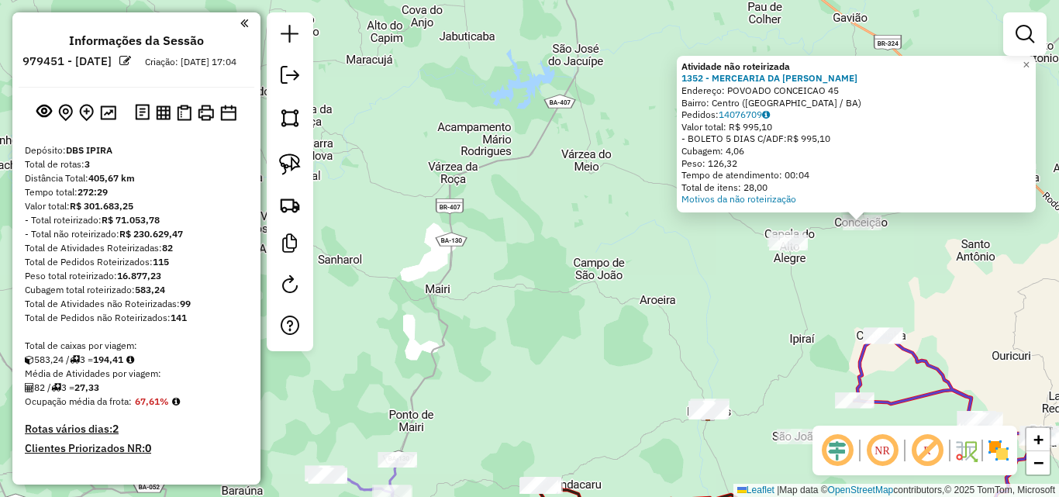
click at [878, 285] on div "Atividade não roteirizada 1352 - MERCEARIA DA [PERSON_NAME]: POVOADO CONCEICAO …" at bounding box center [529, 248] width 1059 height 497
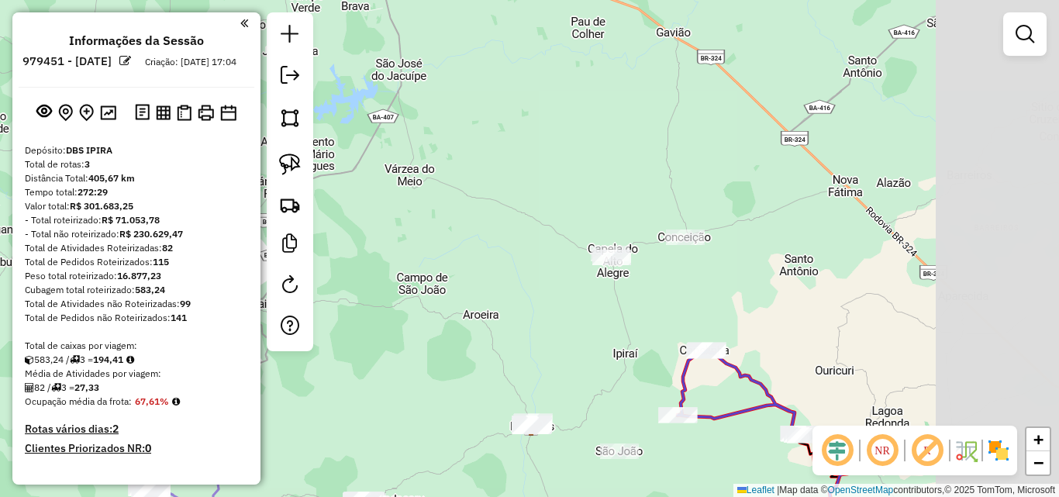
drag, startPoint x: 891, startPoint y: 271, endPoint x: 714, endPoint y: 285, distance: 177.4
click at [714, 285] on div "Janela de atendimento Grade de atendimento Capacidade Transportadoras Veículos …" at bounding box center [529, 248] width 1059 height 497
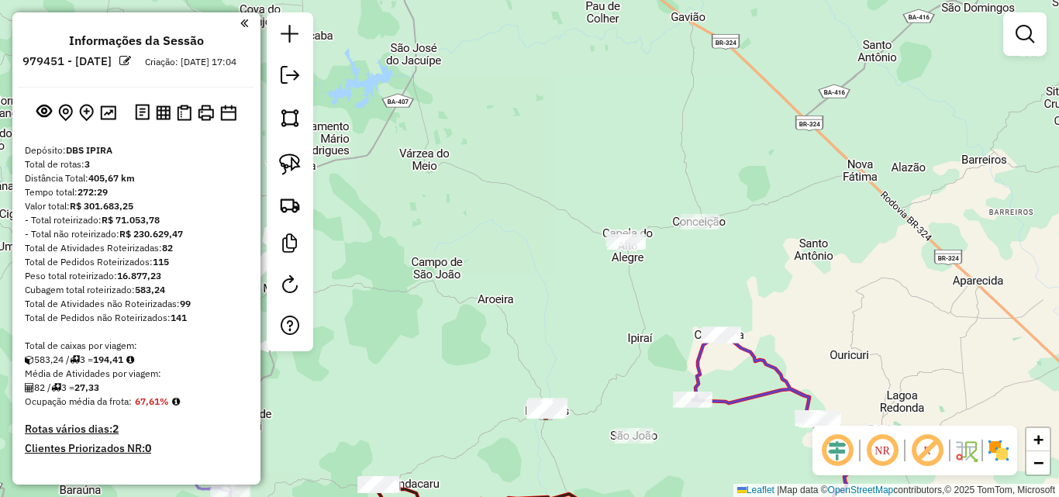
drag, startPoint x: 633, startPoint y: 307, endPoint x: 646, endPoint y: 287, distance: 24.1
click at [646, 287] on div "Janela de atendimento Grade de atendimento Capacidade Transportadoras Veículos …" at bounding box center [529, 248] width 1059 height 497
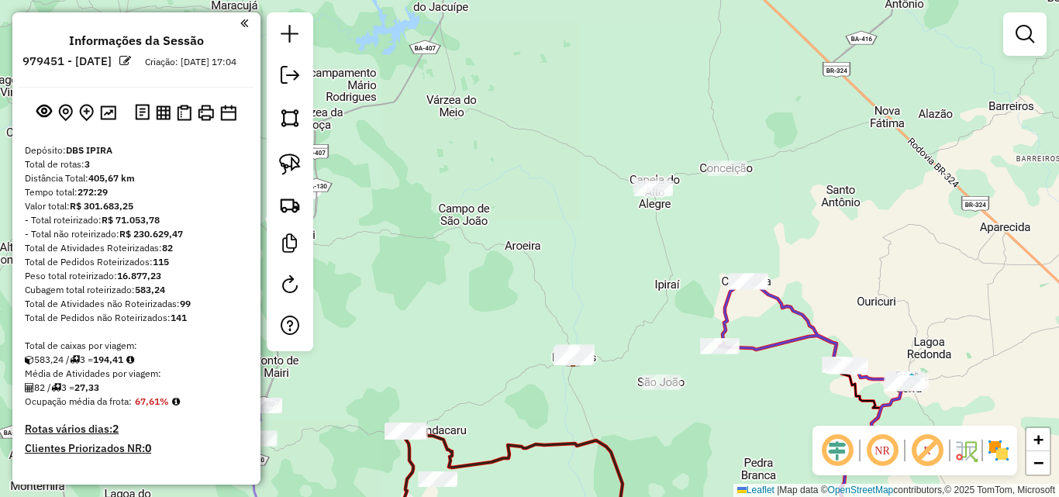
drag, startPoint x: 651, startPoint y: 316, endPoint x: 668, endPoint y: 278, distance: 42.0
click at [668, 278] on div "Janela de atendimento Grade de atendimento Capacidade Transportadoras Veículos …" at bounding box center [529, 248] width 1059 height 497
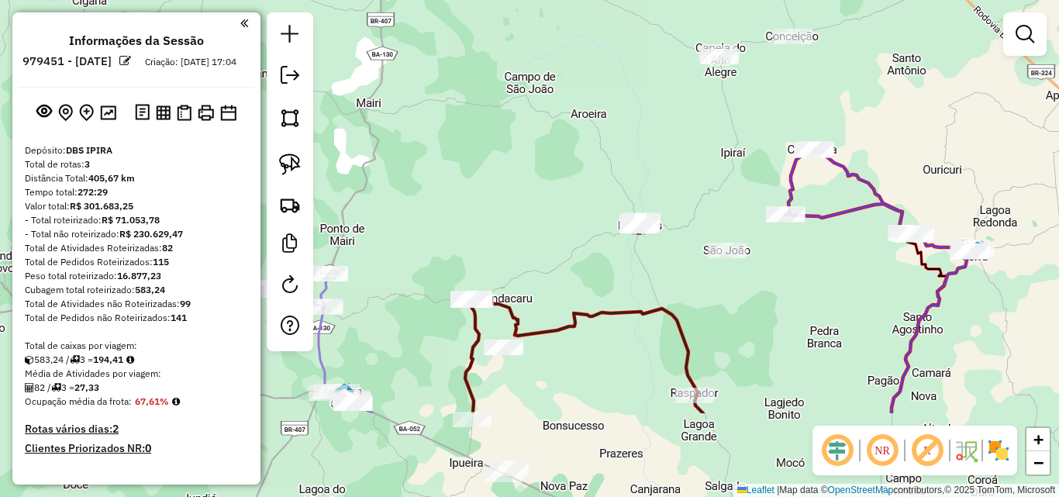
drag, startPoint x: 592, startPoint y: 311, endPoint x: 662, endPoint y: 178, distance: 150.9
click at [662, 178] on div "Janela de atendimento Grade de atendimento Capacidade Transportadoras Veículos …" at bounding box center [529, 248] width 1059 height 497
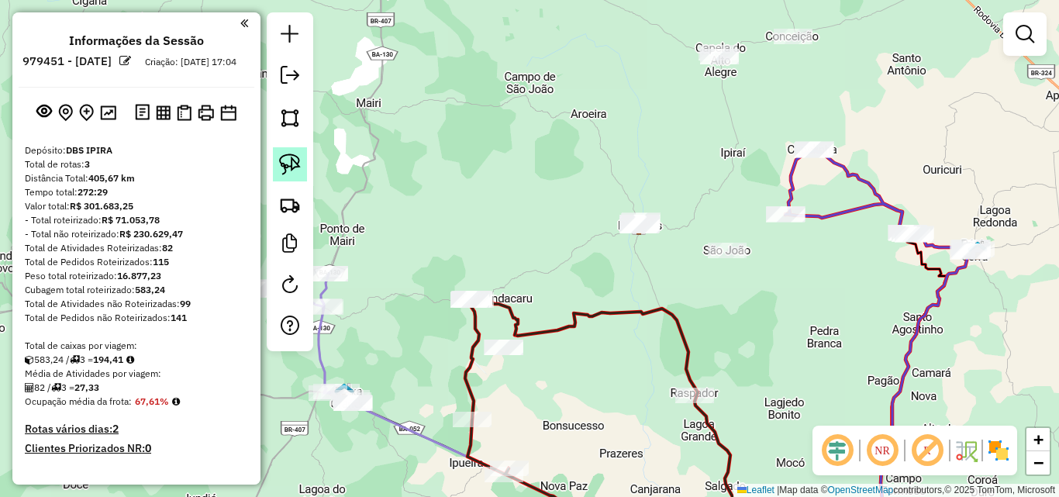
click at [288, 162] on img at bounding box center [290, 165] width 22 height 22
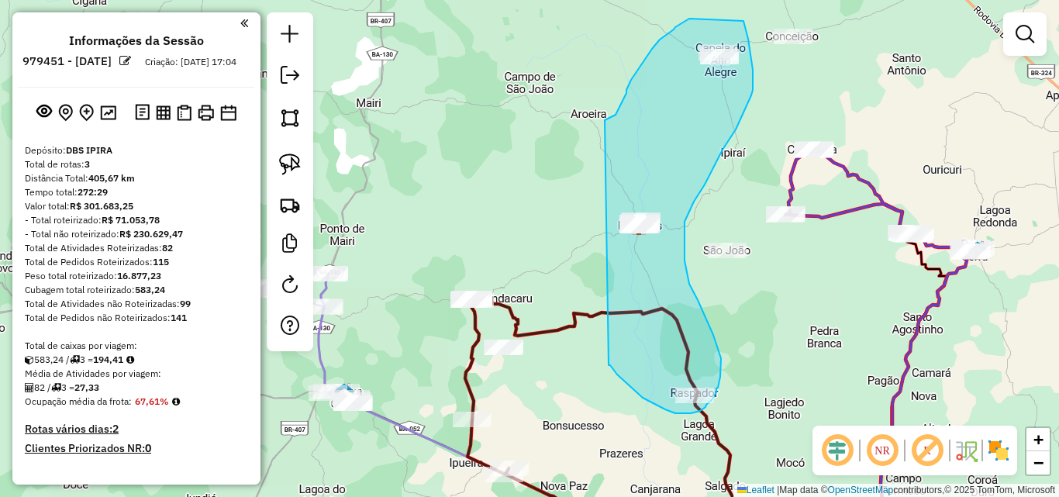
drag, startPoint x: 606, startPoint y: 119, endPoint x: 609, endPoint y: 364, distance: 244.3
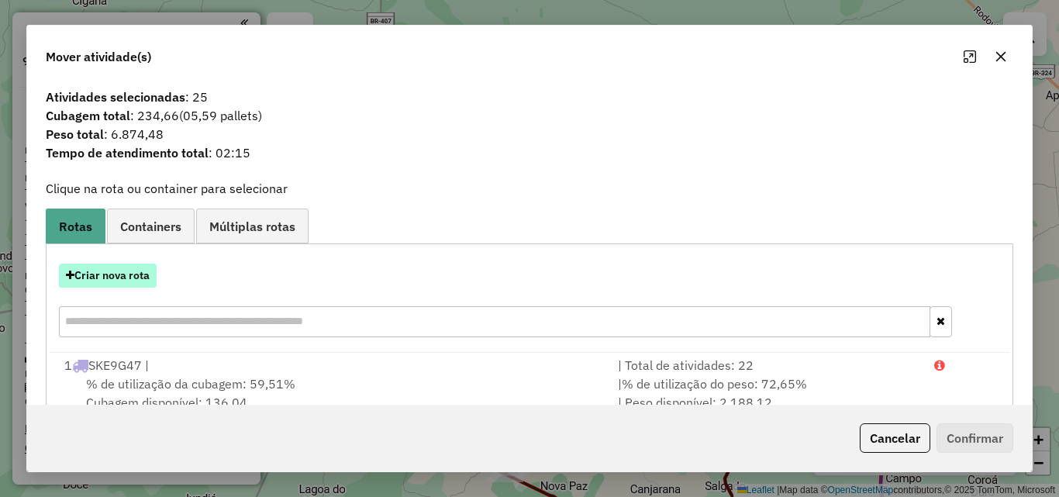
click at [112, 275] on button "Criar nova rota" at bounding box center [108, 276] width 98 height 24
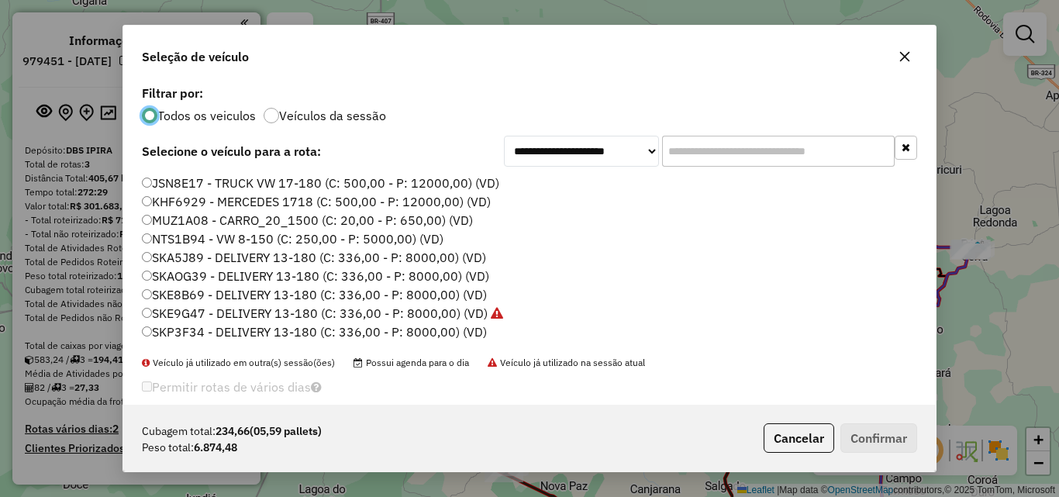
scroll to position [53, 0]
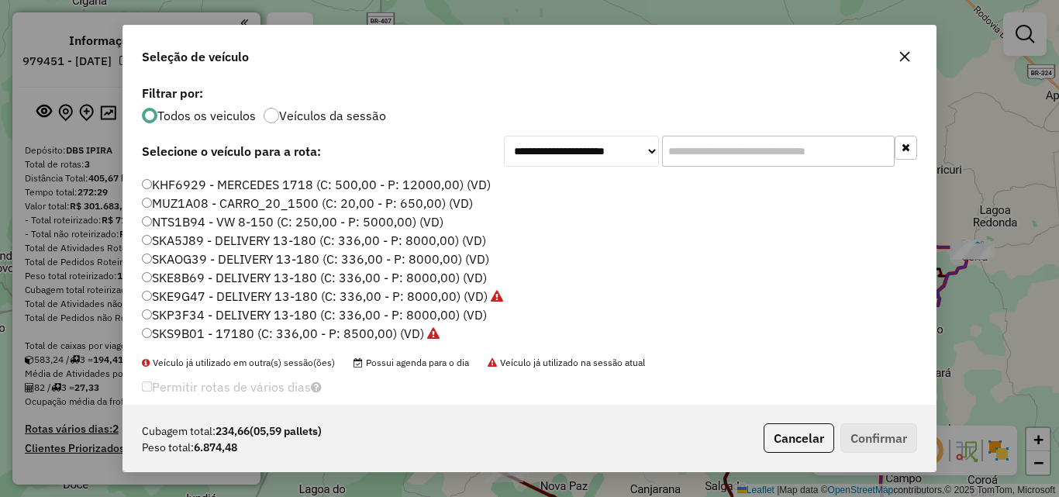
click at [212, 313] on label "SKP3F34 - DELIVERY 13-180 (C: 336,00 - P: 8000,00) (VD)" at bounding box center [314, 315] width 345 height 19
click at [876, 447] on button "Confirmar" at bounding box center [879, 437] width 77 height 29
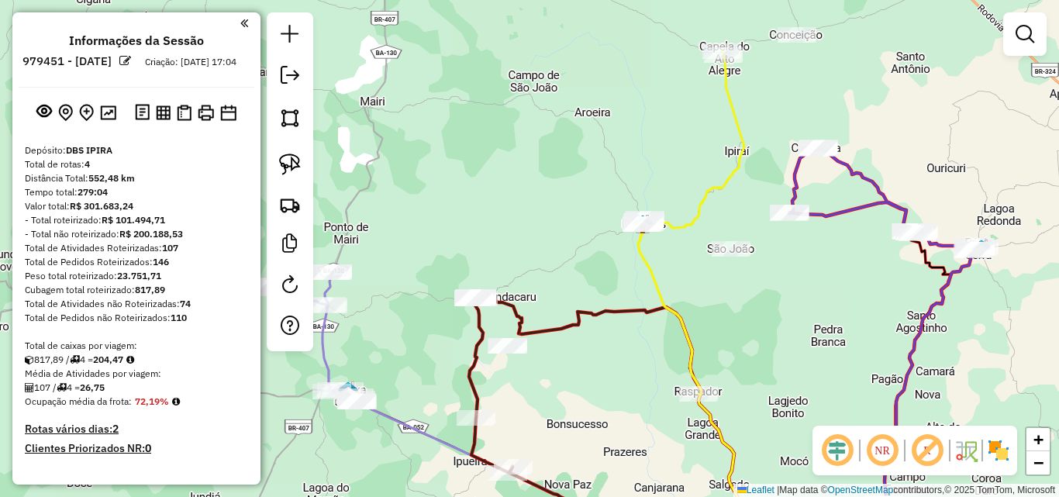
drag, startPoint x: 752, startPoint y: 325, endPoint x: 742, endPoint y: 262, distance: 63.6
click at [742, 262] on div "Janela de atendimento Grade de atendimento Capacidade Transportadoras Veículos …" at bounding box center [529, 248] width 1059 height 497
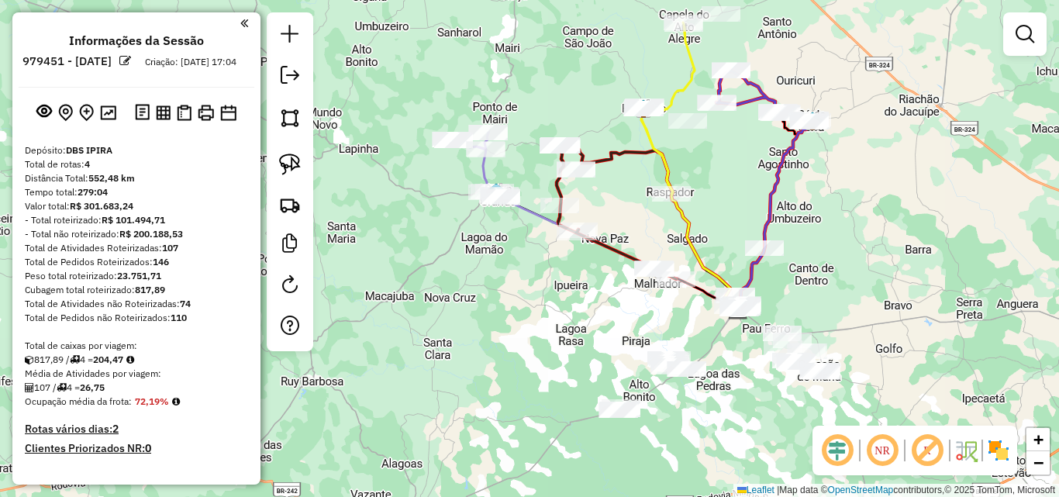
drag, startPoint x: 740, startPoint y: 288, endPoint x: 708, endPoint y: 204, distance: 89.6
click at [708, 204] on div "Janela de atendimento Grade de atendimento Capacidade Transportadoras Veículos …" at bounding box center [529, 248] width 1059 height 497
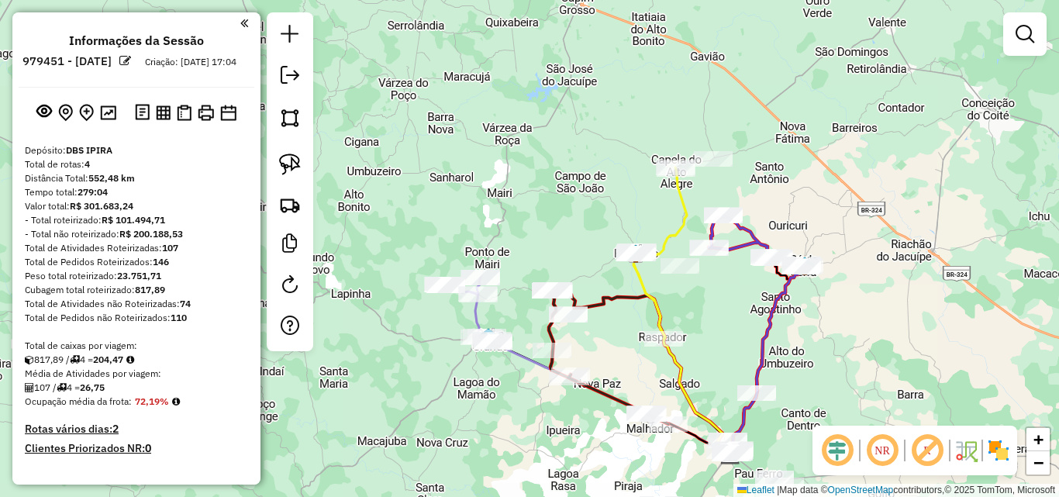
drag, startPoint x: 737, startPoint y: 195, endPoint x: 730, endPoint y: 341, distance: 146.7
click at [730, 341] on div "Janela de atendimento Grade de atendimento Capacidade Transportadoras Veículos …" at bounding box center [529, 248] width 1059 height 497
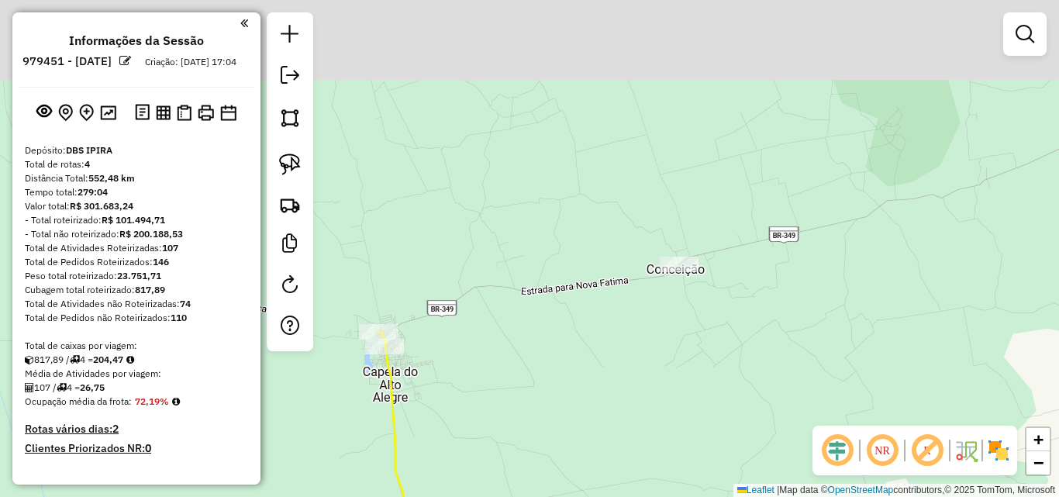
drag, startPoint x: 706, startPoint y: 154, endPoint x: 668, endPoint y: 335, distance: 184.8
click at [668, 335] on div "Janela de atendimento Grade de atendimento Capacidade Transportadoras Veículos …" at bounding box center [529, 248] width 1059 height 497
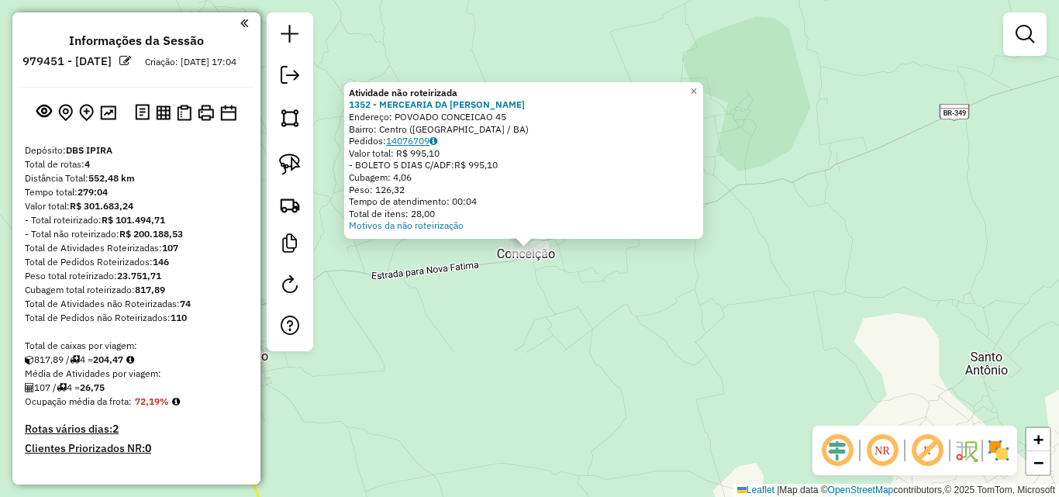
click at [416, 136] on link "14076709" at bounding box center [411, 141] width 51 height 12
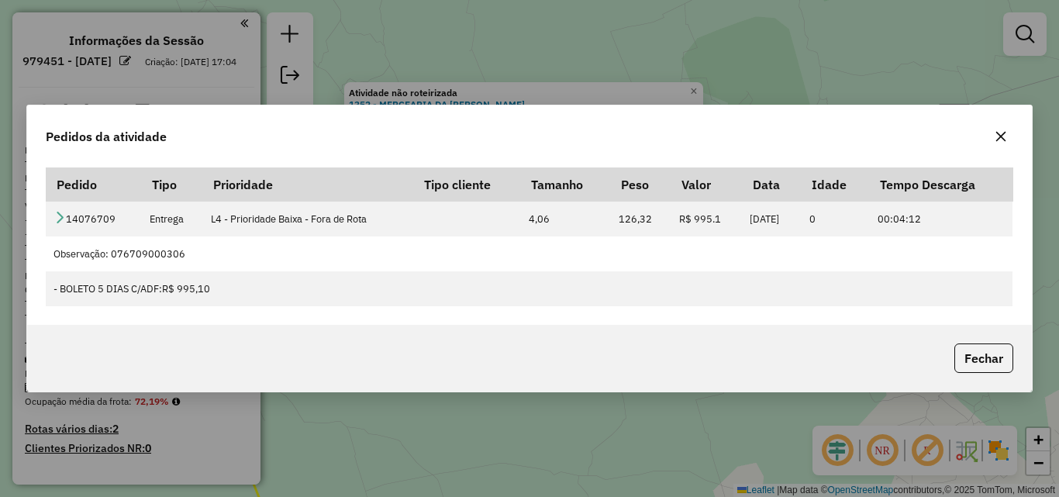
click at [999, 138] on icon "button" at bounding box center [1001, 136] width 12 height 12
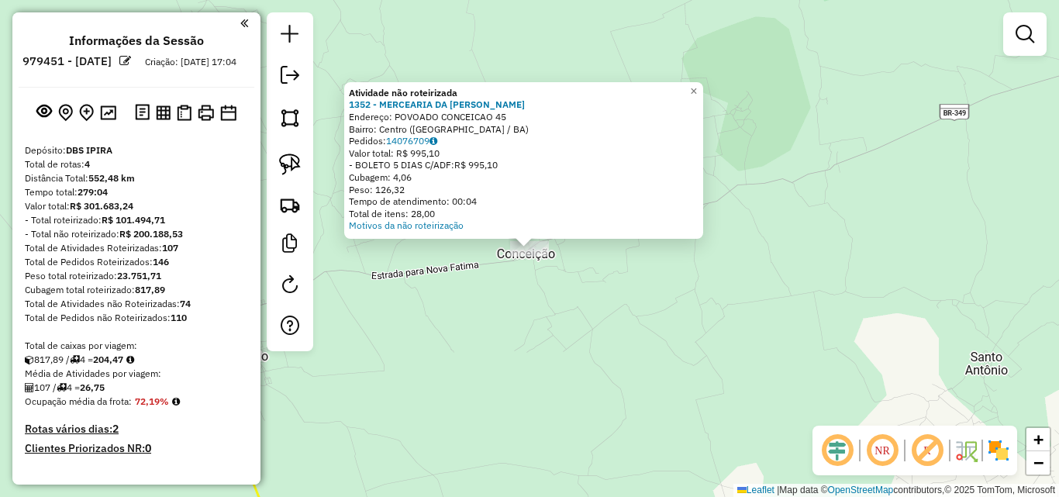
click at [656, 310] on div "Atividade não roteirizada 1352 - MERCEARIA DA [PERSON_NAME]: POVOADO CONCEICAO …" at bounding box center [529, 248] width 1059 height 497
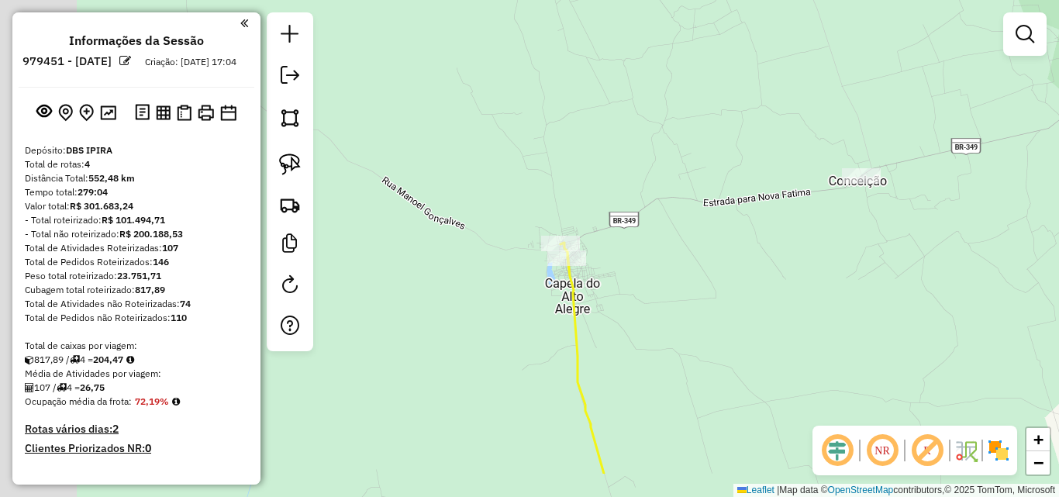
drag, startPoint x: 537, startPoint y: 349, endPoint x: 870, endPoint y: 276, distance: 340.6
click at [870, 276] on div "Janela de atendimento Grade de atendimento Capacidade Transportadoras Veículos …" at bounding box center [529, 248] width 1059 height 497
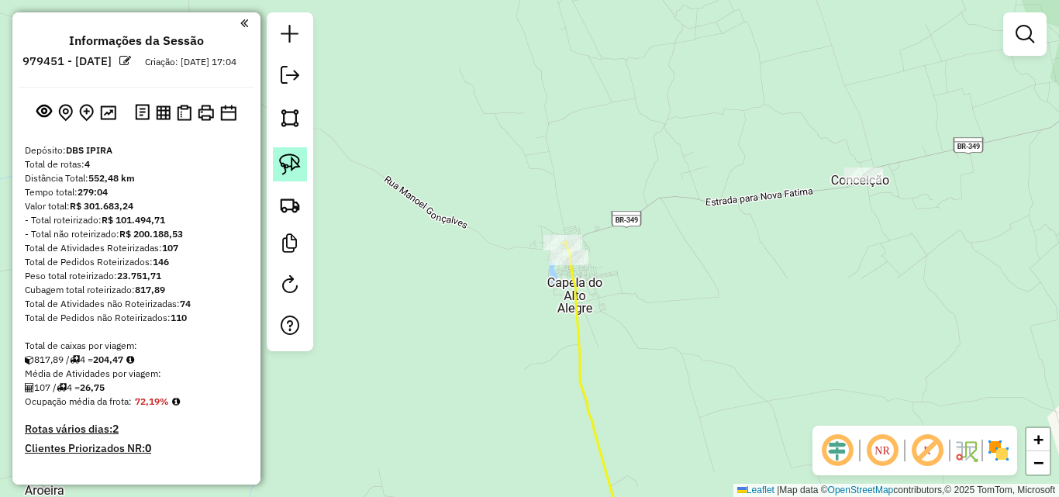
click at [288, 167] on img at bounding box center [290, 165] width 22 height 22
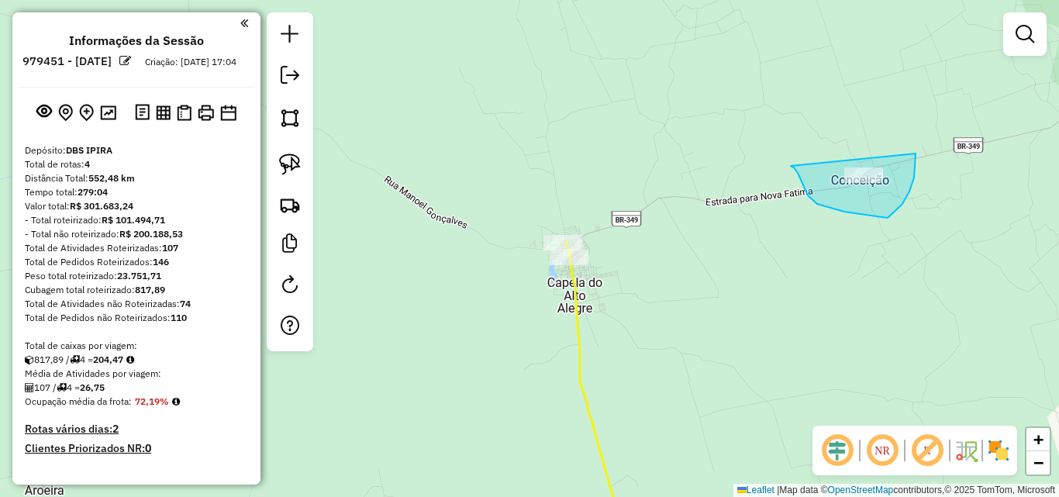
drag, startPoint x: 798, startPoint y: 173, endPoint x: 913, endPoint y: 146, distance: 117.9
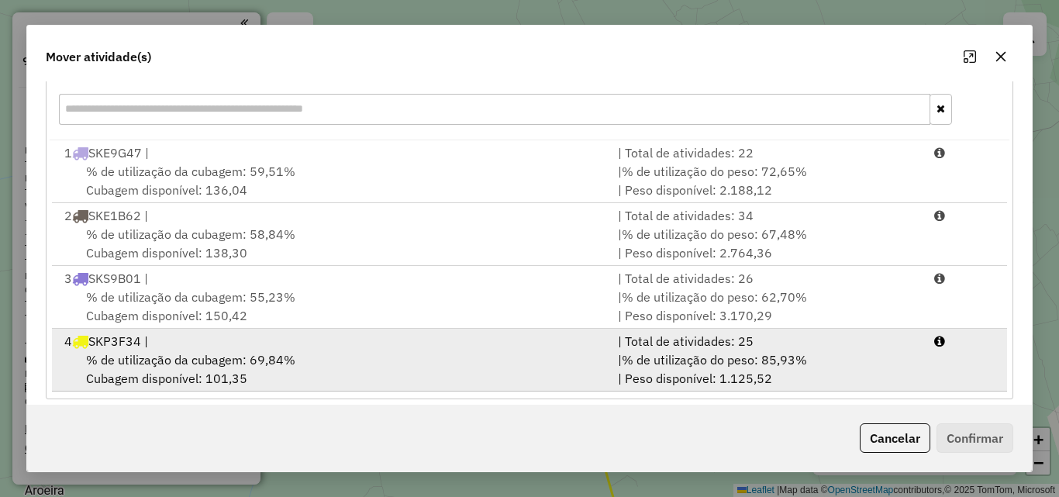
scroll to position [226, 0]
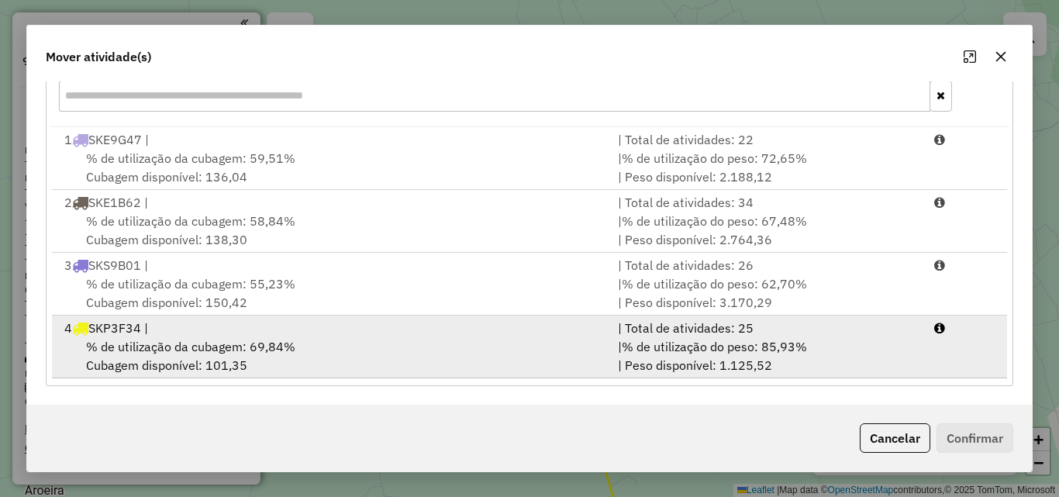
click at [309, 354] on div "% de utilização da cubagem: 69,84% Cubagem disponível: 101,35" at bounding box center [332, 355] width 554 height 37
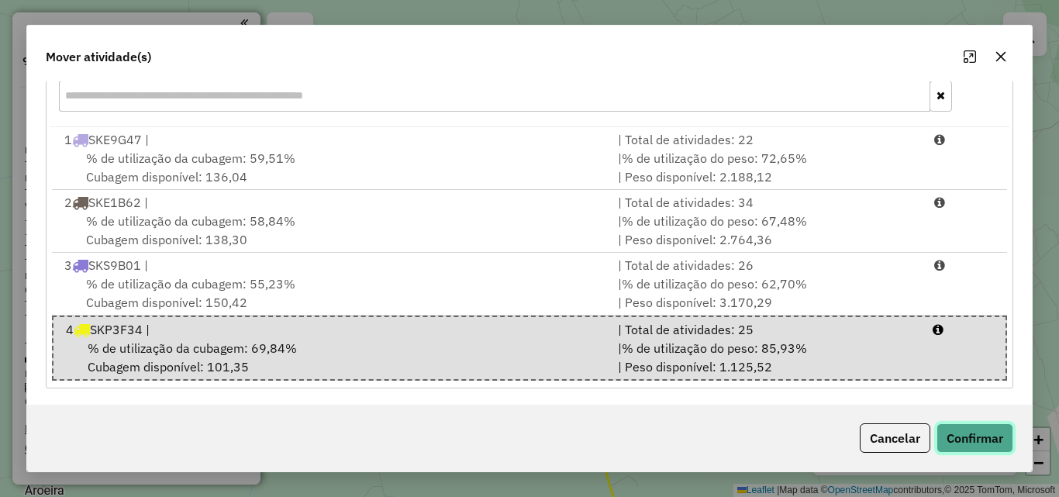
click at [1010, 446] on button "Confirmar" at bounding box center [975, 437] width 77 height 29
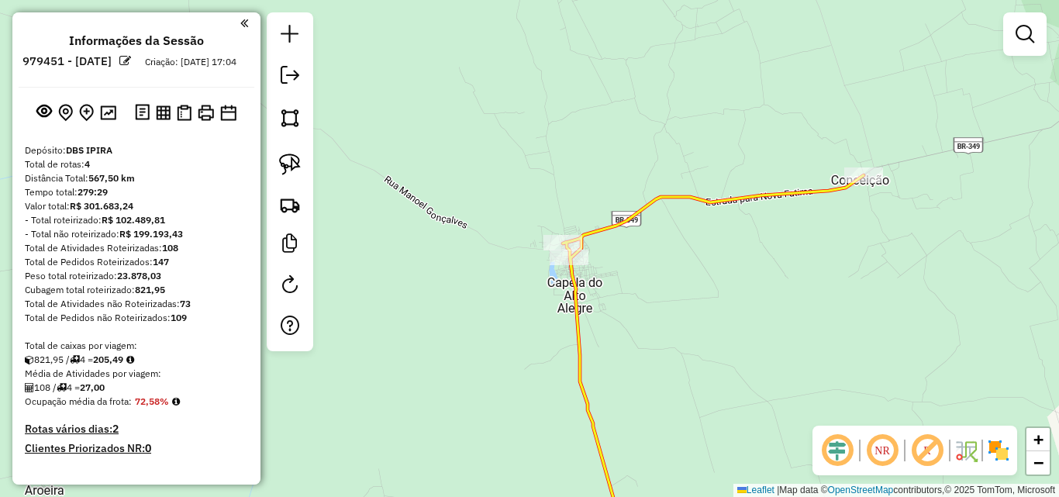
scroll to position [0, 0]
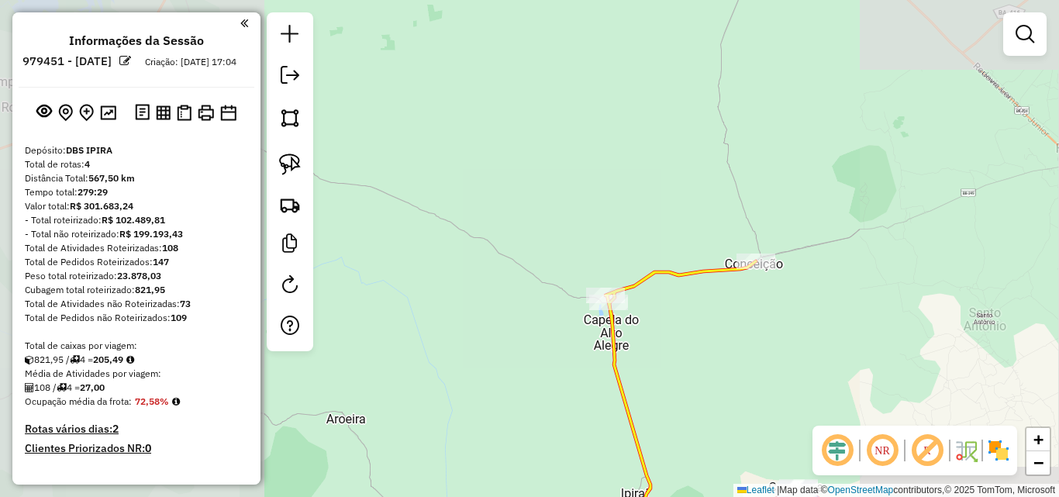
drag, startPoint x: 675, startPoint y: 380, endPoint x: 653, endPoint y: 281, distance: 101.6
click at [665, 317] on div "Janela de atendimento Grade de atendimento Capacidade Transportadoras Veículos …" at bounding box center [529, 248] width 1059 height 497
click at [661, 305] on div "Janela de atendimento Grade de atendimento Capacidade Transportadoras Veículos …" at bounding box center [529, 248] width 1059 height 497
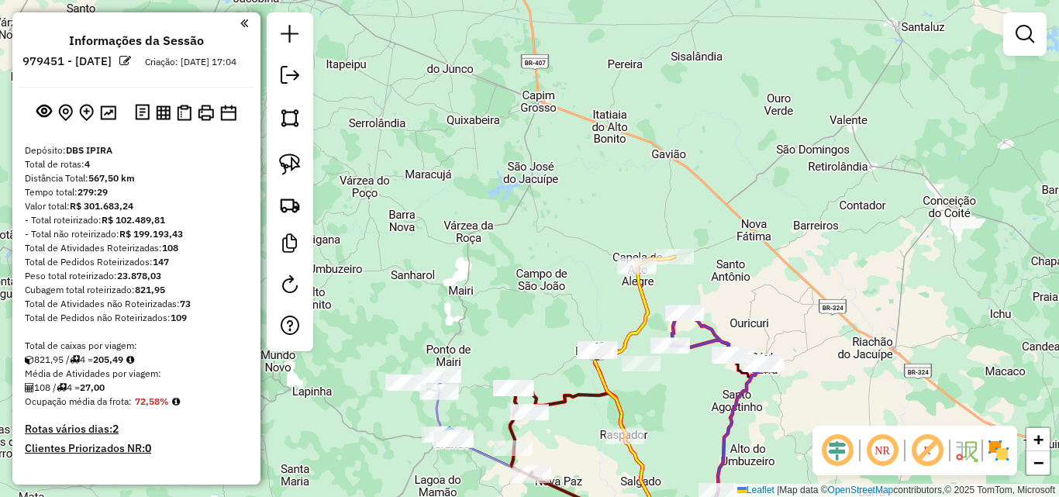
drag, startPoint x: 704, startPoint y: 383, endPoint x: 749, endPoint y: 309, distance: 87.0
click at [734, 334] on div "Janela de atendimento Grade de atendimento Capacidade Transportadoras Veículos …" at bounding box center [529, 248] width 1059 height 497
click at [747, 316] on div "Janela de atendimento Grade de atendimento Capacidade Transportadoras Veículos …" at bounding box center [529, 248] width 1059 height 497
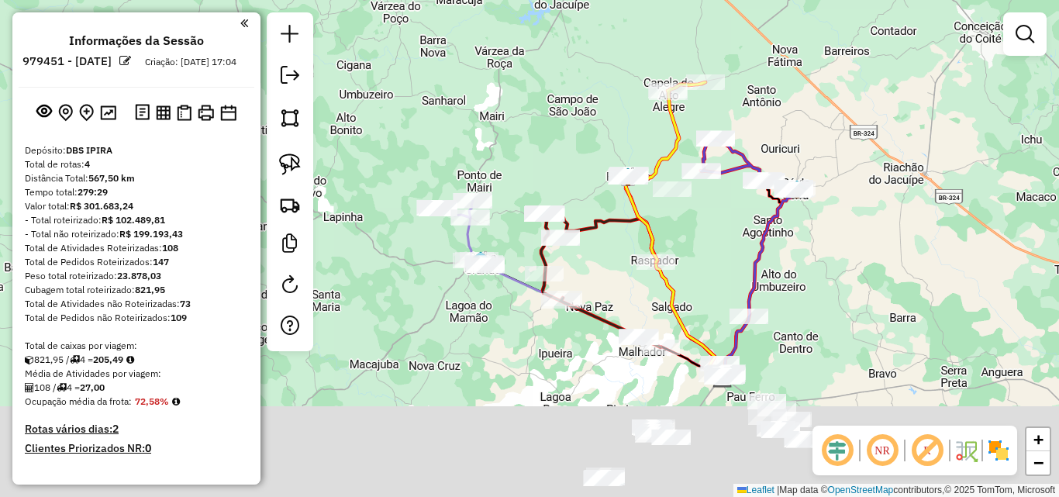
drag, startPoint x: 723, startPoint y: 385, endPoint x: 693, endPoint y: 261, distance: 126.8
click at [699, 273] on div "Janela de atendimento Grade de atendimento Capacidade Transportadoras Veículos …" at bounding box center [529, 248] width 1059 height 497
click at [696, 268] on div "Janela de atendimento Grade de atendimento Capacidade Transportadoras Veículos …" at bounding box center [529, 248] width 1059 height 497
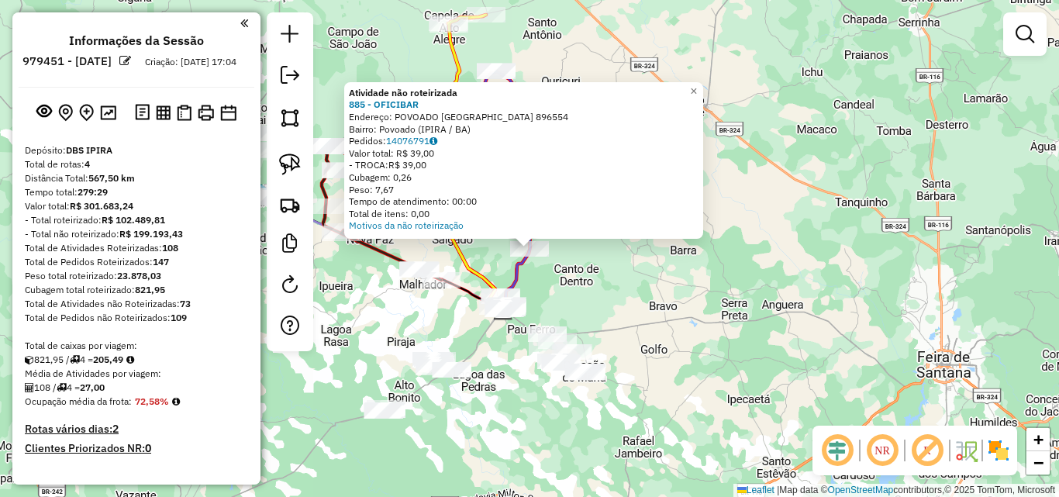
click at [620, 271] on div "Atividade não roteirizada 885 - OFICIBAR Endereço: POVOADO NOVA BRASILIA 896554…" at bounding box center [529, 248] width 1059 height 497
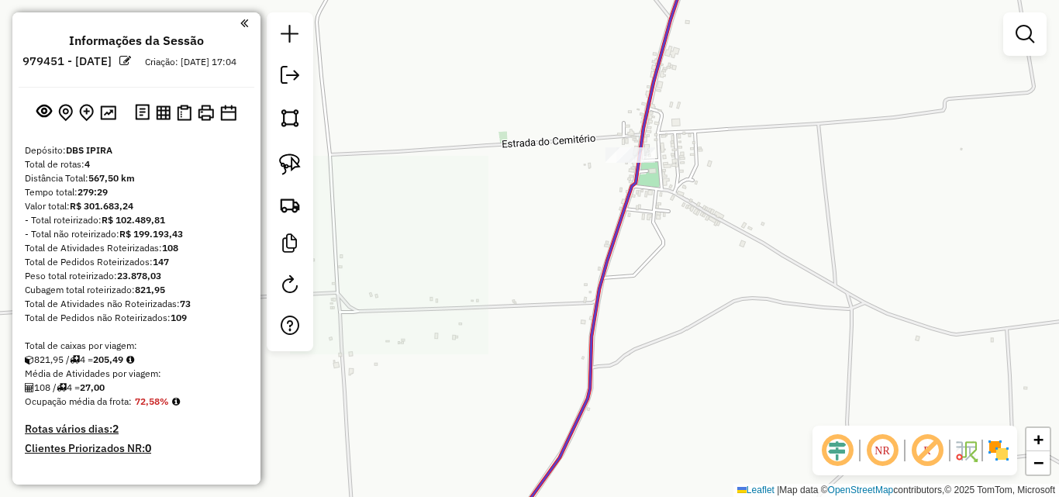
drag, startPoint x: 566, startPoint y: 217, endPoint x: 540, endPoint y: 283, distance: 71.0
click at [530, 303] on div "Janela de atendimento Grade de atendimento Capacidade Transportadoras Veículos …" at bounding box center [529, 248] width 1059 height 497
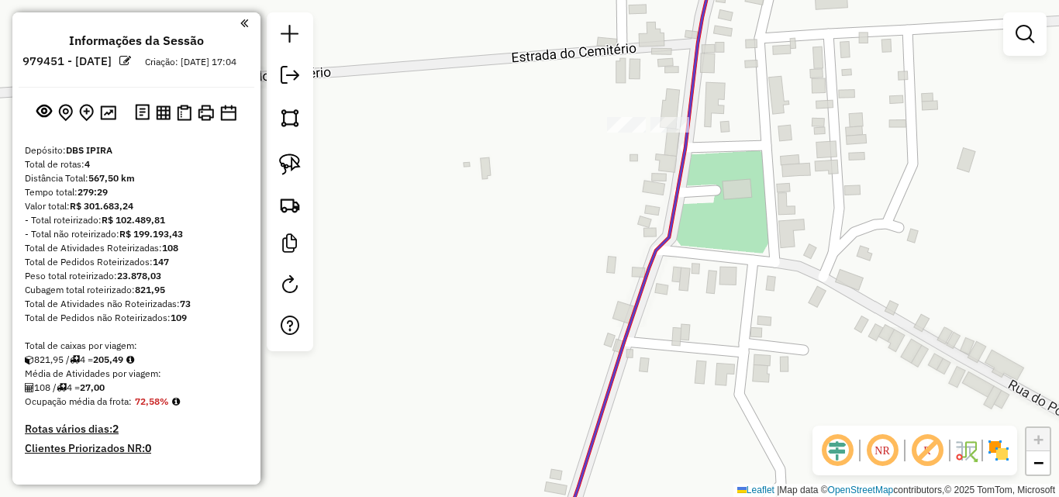
click at [667, 133] on div at bounding box center [670, 125] width 39 height 16
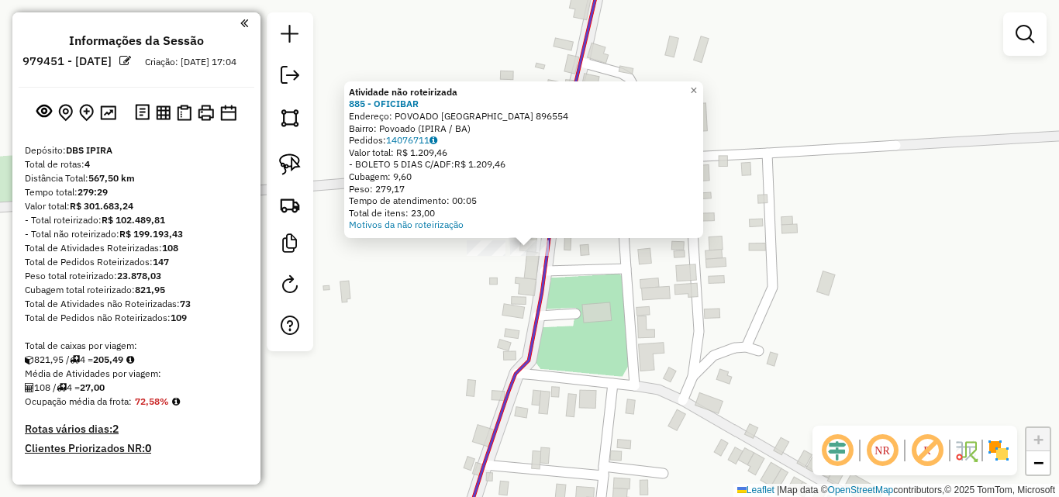
click at [743, 295] on div "Atividade não roteirizada 885 - OFICIBAR Endereço: POVOADO [GEOGRAPHIC_DATA] 89…" at bounding box center [529, 248] width 1059 height 497
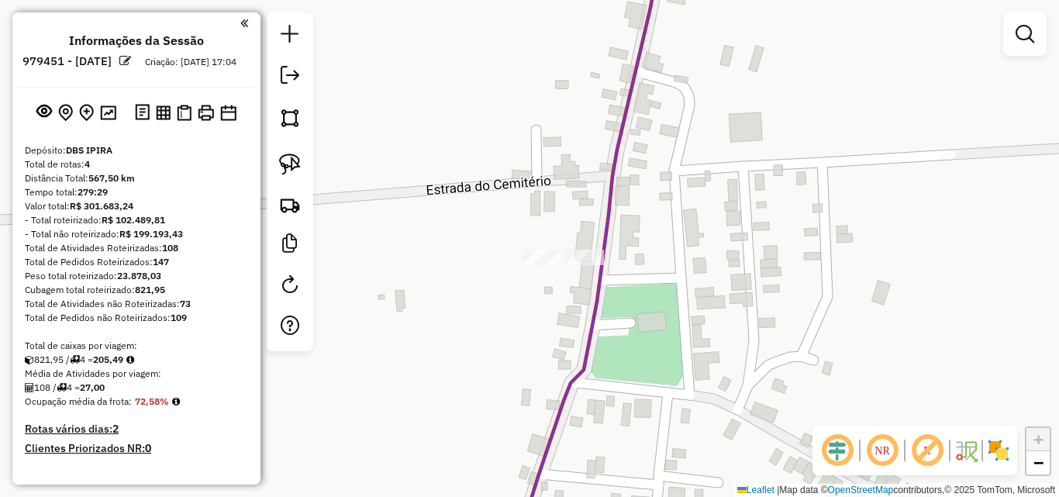
drag, startPoint x: 703, startPoint y: 298, endPoint x: 788, endPoint y: 310, distance: 86.2
click at [788, 310] on div "Janela de atendimento Grade de atendimento Capacidade Transportadoras Veículos …" at bounding box center [529, 248] width 1059 height 497
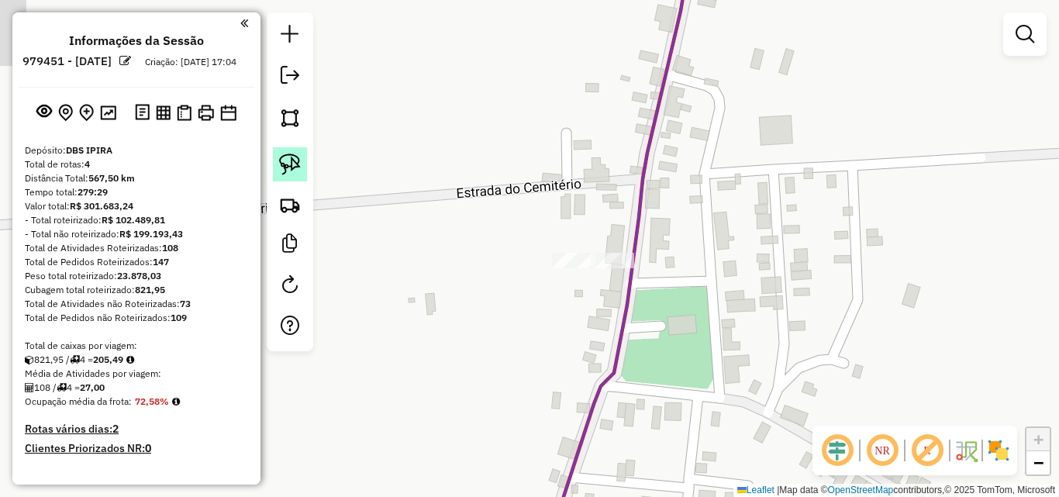
click at [300, 167] on img at bounding box center [290, 165] width 22 height 22
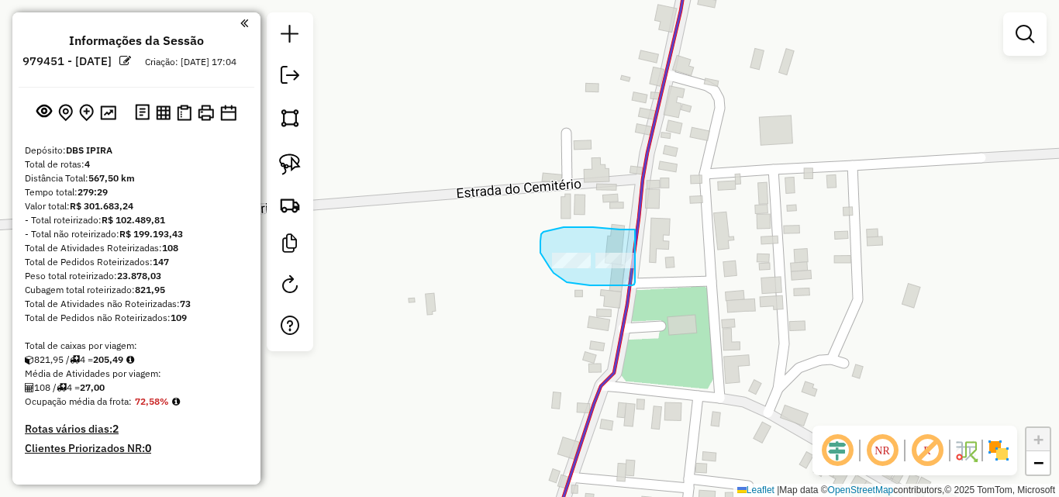
drag, startPoint x: 635, startPoint y: 230, endPoint x: 636, endPoint y: 282, distance: 52.7
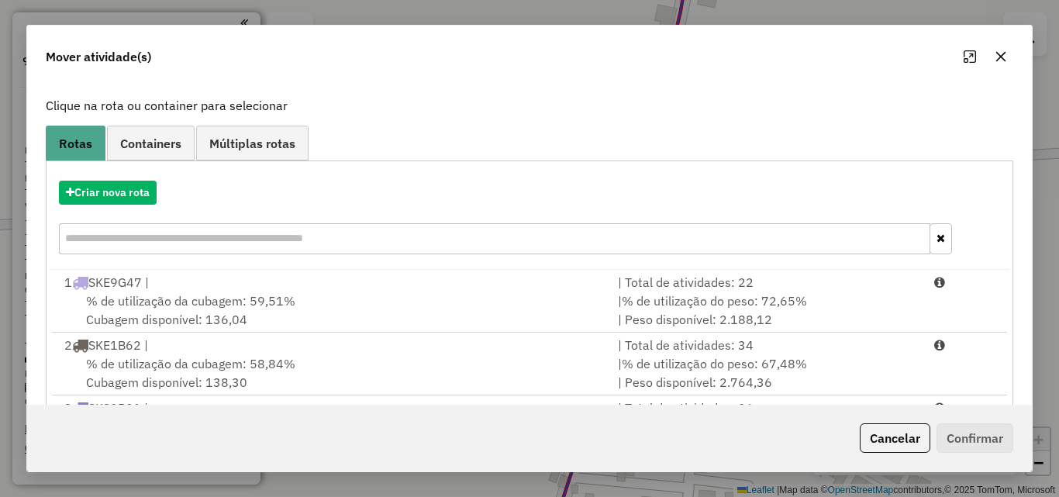
scroll to position [226, 0]
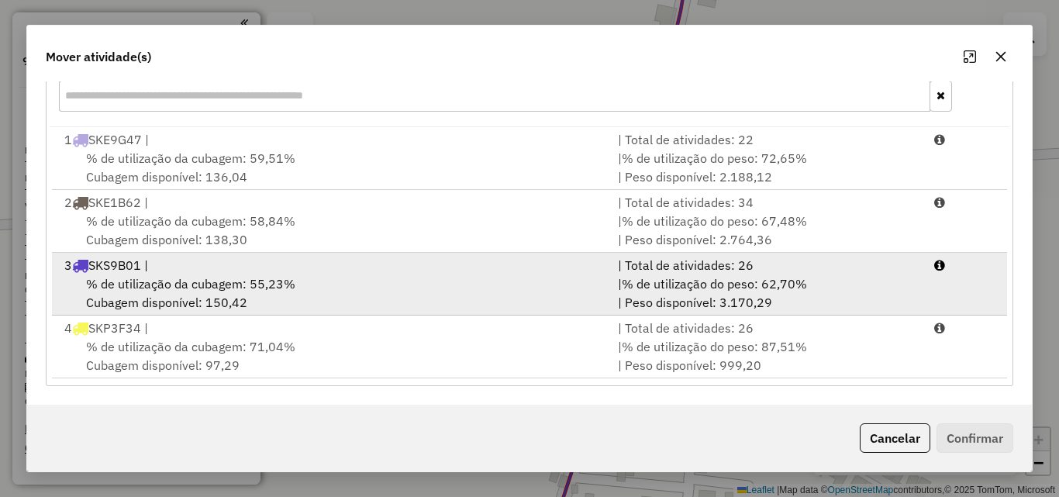
click at [254, 276] on span "% de utilização da cubagem: 55,23%" at bounding box center [190, 284] width 209 height 16
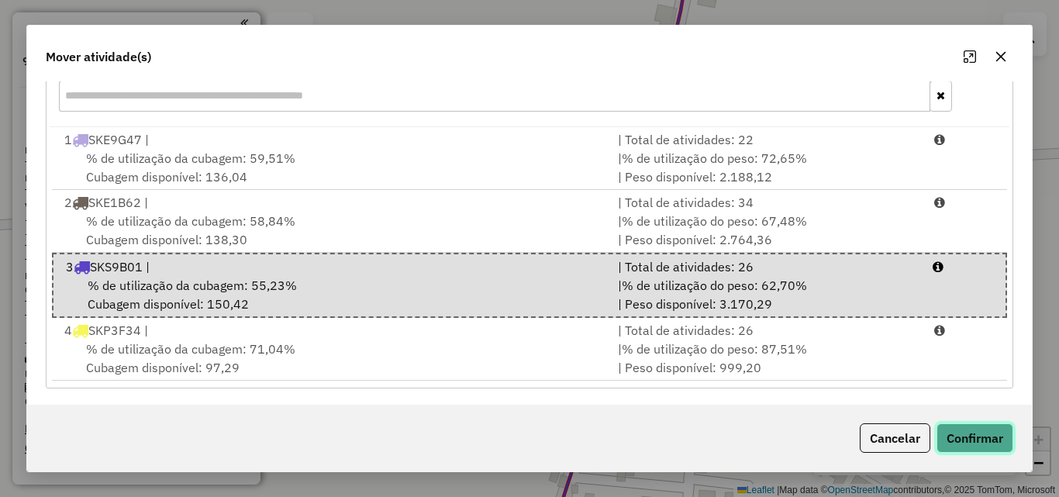
click at [951, 430] on button "Confirmar" at bounding box center [975, 437] width 77 height 29
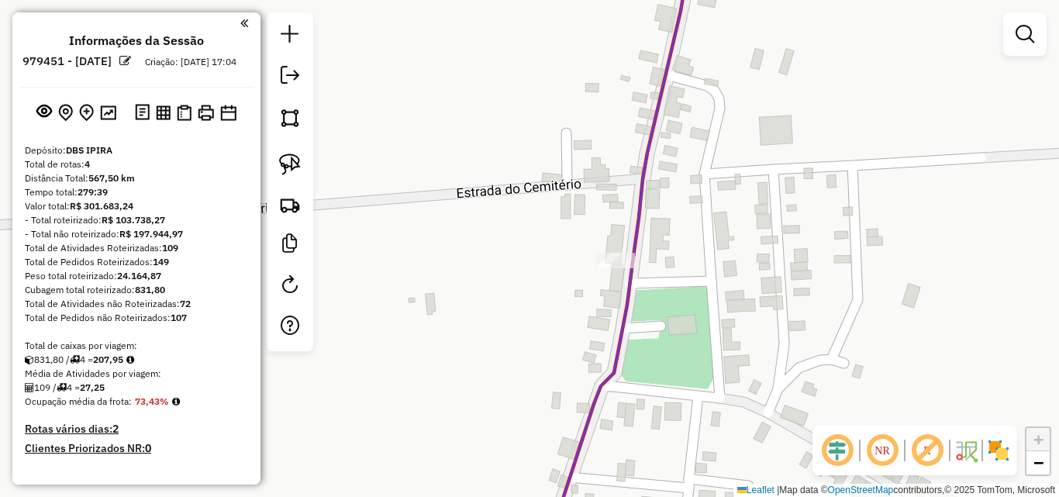
scroll to position [0, 0]
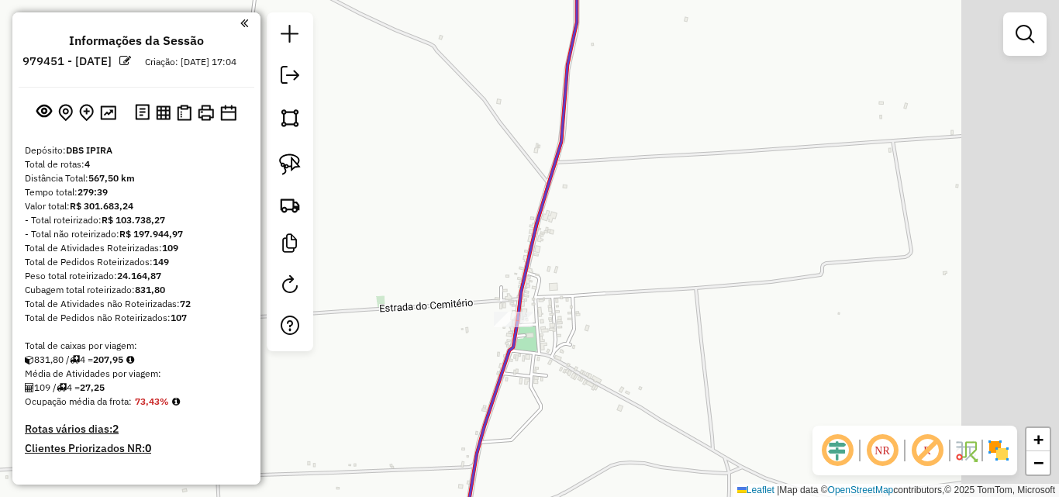
drag, startPoint x: 592, startPoint y: 297, endPoint x: 729, endPoint y: 297, distance: 137.3
click at [701, 296] on div "Janela de atendimento Grade de atendimento Capacidade Transportadoras Veículos …" at bounding box center [529, 248] width 1059 height 497
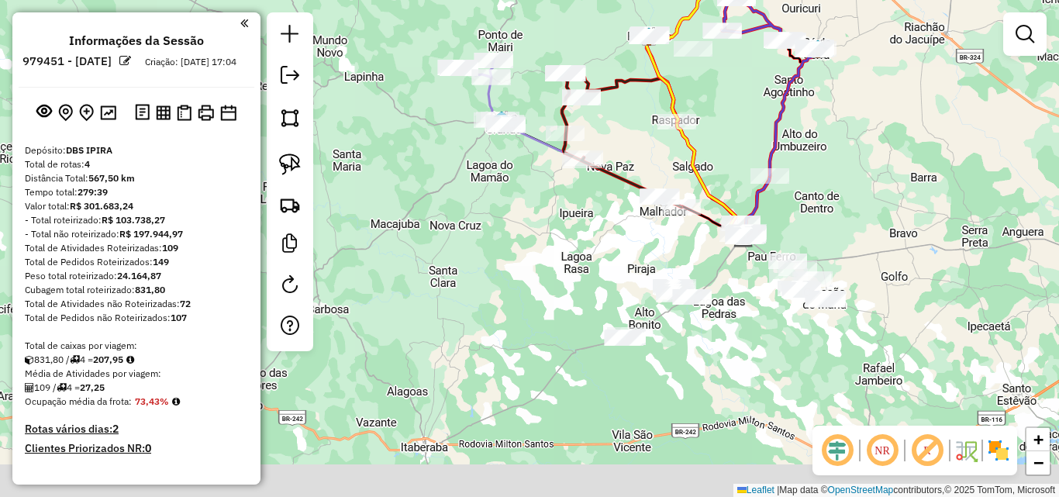
drag, startPoint x: 789, startPoint y: 355, endPoint x: 839, endPoint y: 212, distance: 151.3
click at [832, 222] on div "Janela de atendimento Grade de atendimento Capacidade Transportadoras Veículos …" at bounding box center [529, 248] width 1059 height 497
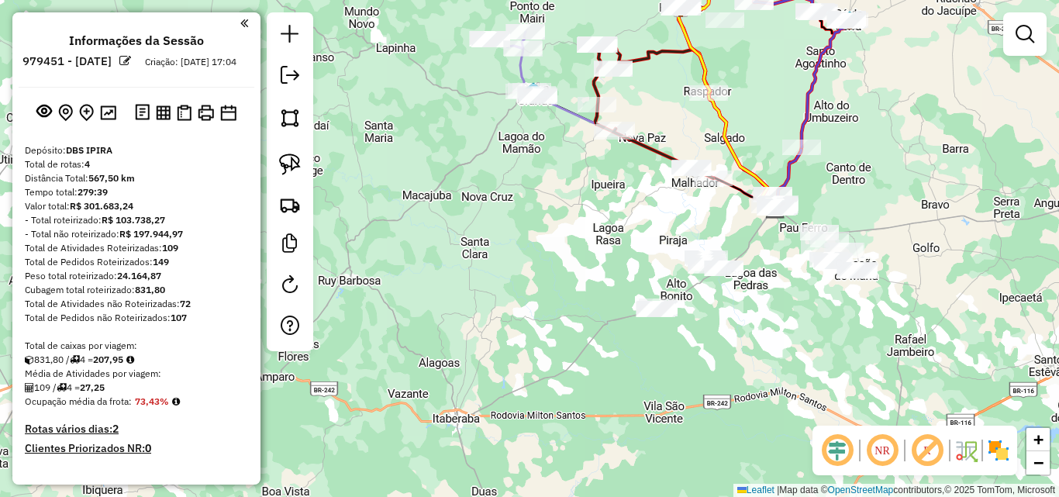
drag, startPoint x: 734, startPoint y: 320, endPoint x: 701, endPoint y: 311, distance: 34.6
click at [754, 309] on div "Janela de atendimento Grade de atendimento Capacidade Transportadoras Veículos …" at bounding box center [529, 248] width 1059 height 497
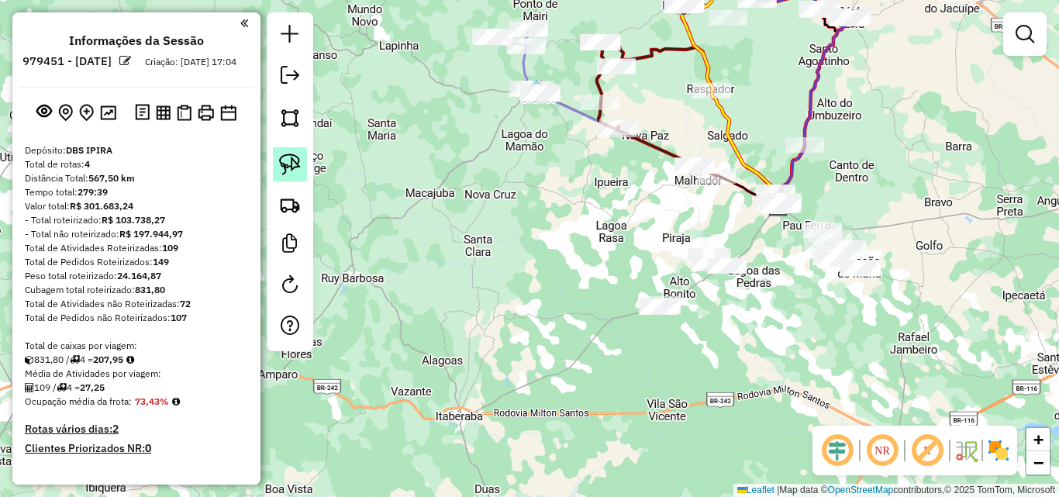
click at [293, 158] on img at bounding box center [290, 165] width 22 height 22
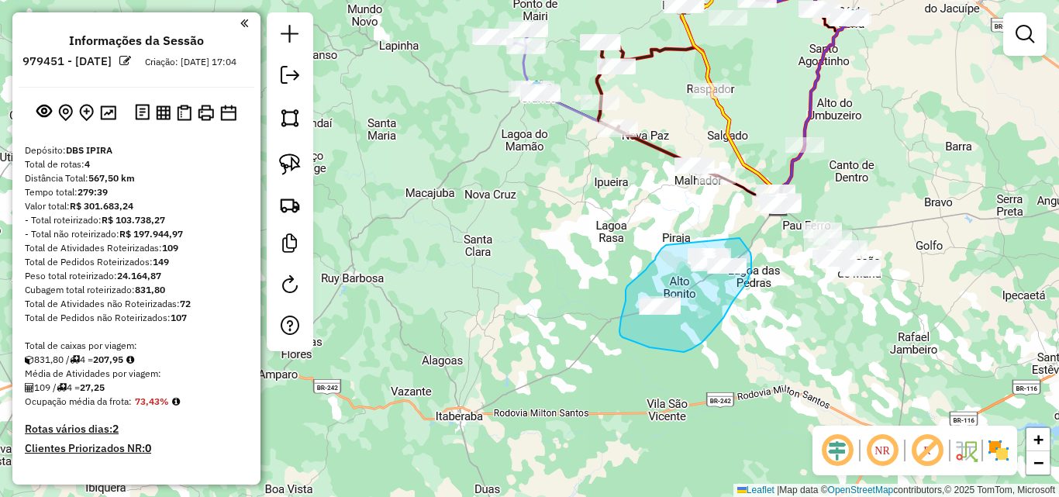
drag, startPoint x: 664, startPoint y: 247, endPoint x: 740, endPoint y: 238, distance: 76.5
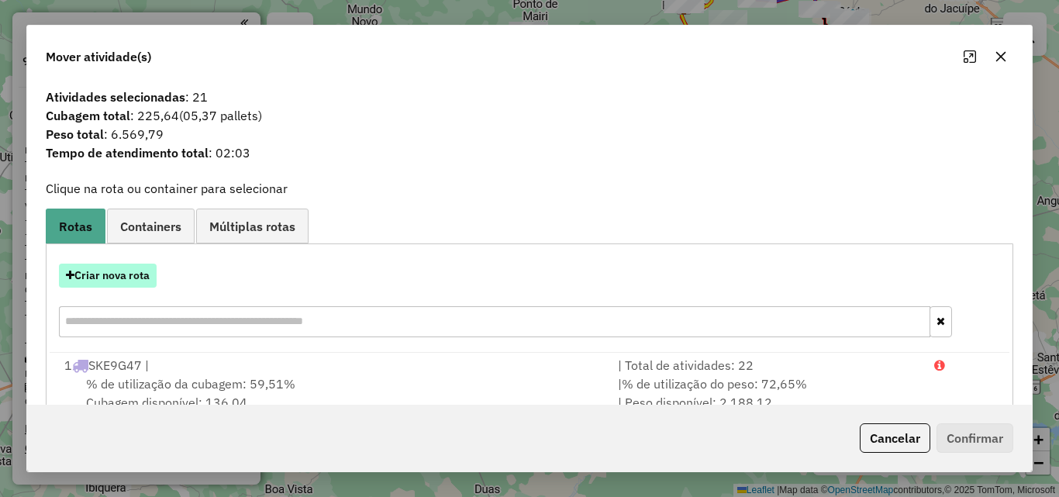
click at [117, 268] on button "Criar nova rota" at bounding box center [108, 276] width 98 height 24
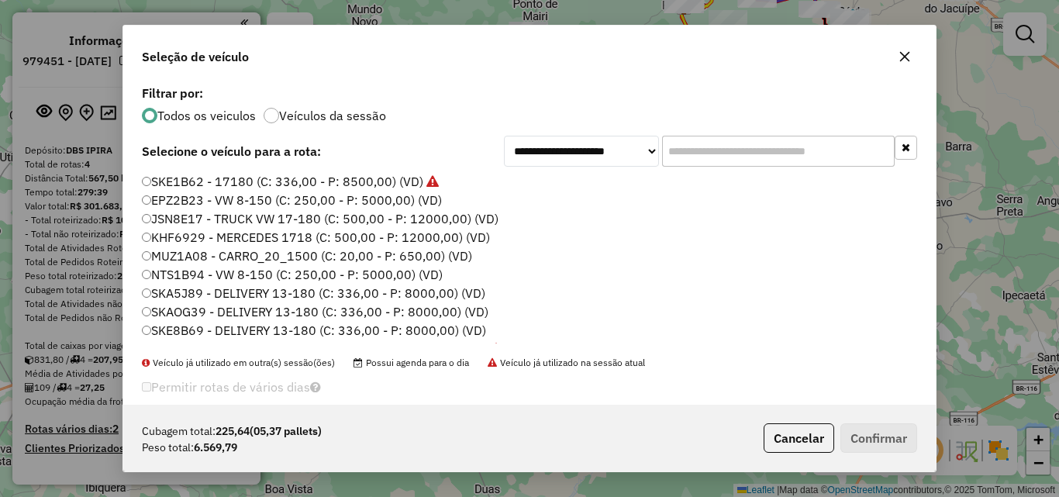
click at [178, 199] on label "EPZ2B23 - VW 8-150 (C: 250,00 - P: 5000,00) (VD)" at bounding box center [292, 200] width 300 height 19
click at [853, 415] on div "Cubagem total: 225,64 (05,37 pallets) Peso total: 6.569,79 Cancelar Confirmar" at bounding box center [529, 438] width 813 height 67
click at [856, 430] on button "Confirmar" at bounding box center [879, 437] width 77 height 29
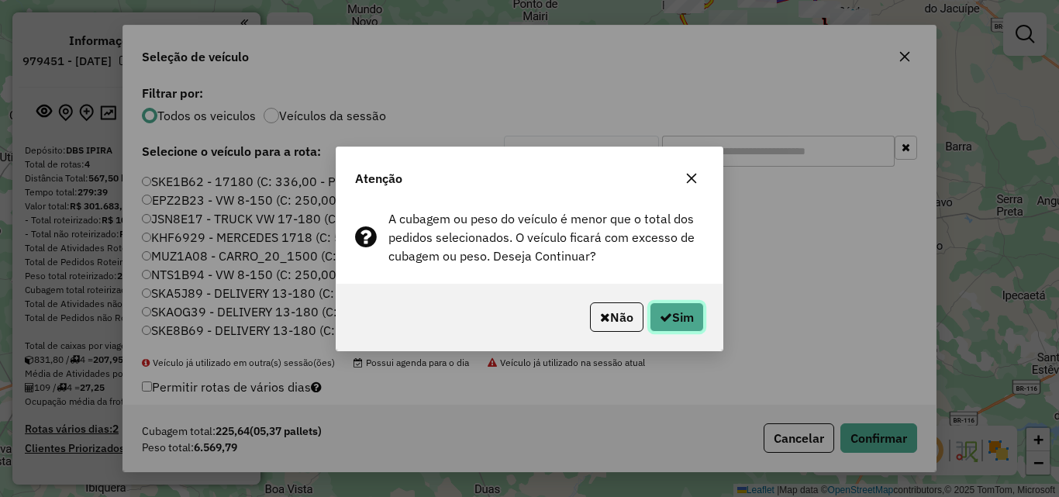
click at [694, 331] on button "Sim" at bounding box center [677, 316] width 54 height 29
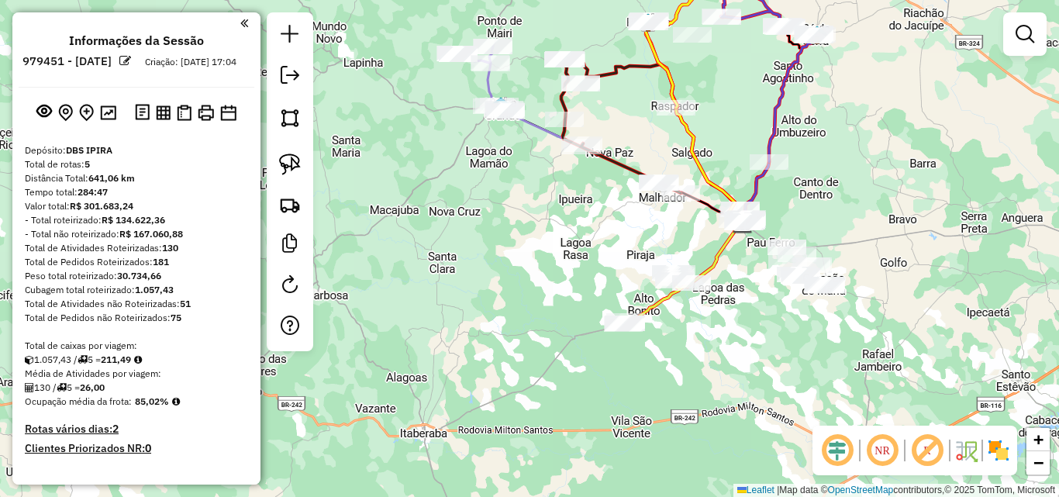
drag, startPoint x: 824, startPoint y: 321, endPoint x: 627, endPoint y: 227, distance: 218.9
click at [731, 329] on div "Janela de atendimento Grade de atendimento Capacidade Transportadoras Veículos …" at bounding box center [529, 248] width 1059 height 497
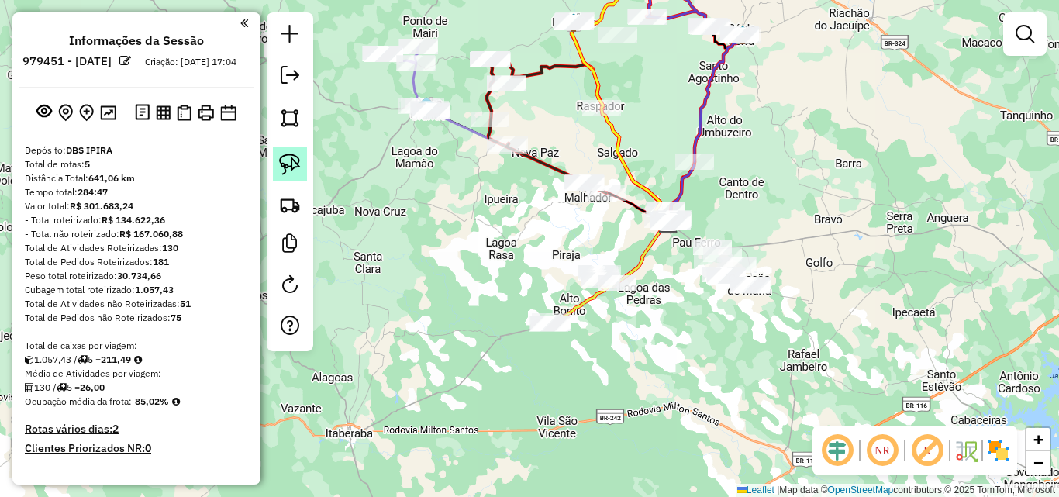
click at [298, 166] on img at bounding box center [290, 165] width 22 height 22
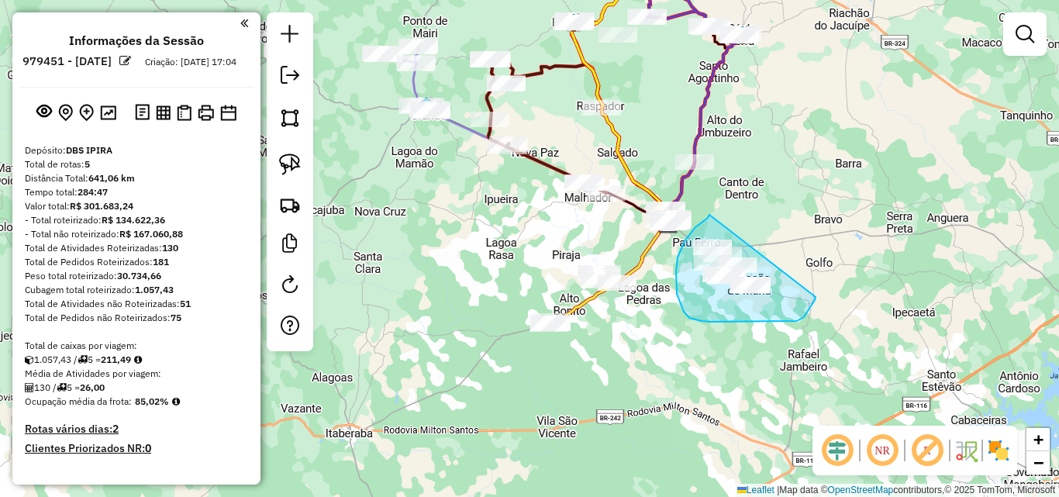
drag, startPoint x: 710, startPoint y: 215, endPoint x: 818, endPoint y: 295, distance: 135.2
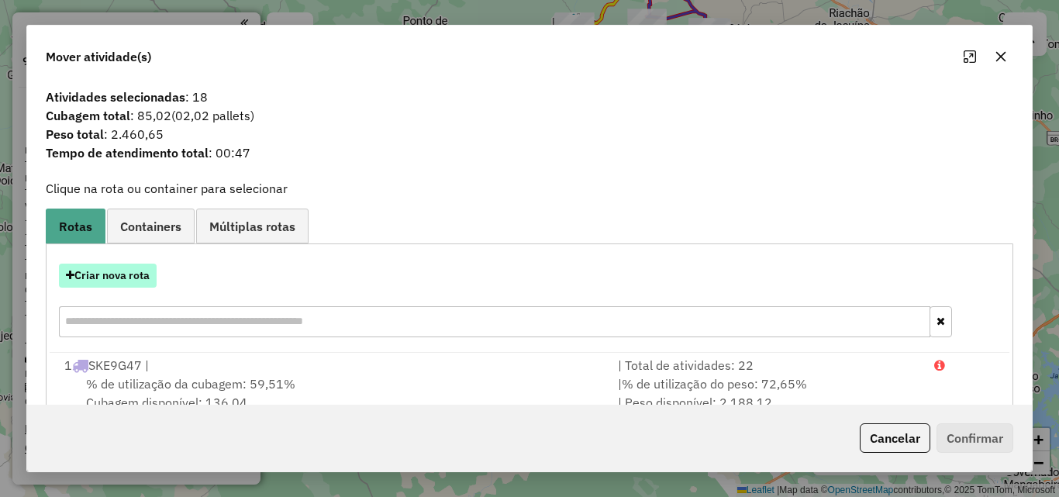
click at [130, 282] on button "Criar nova rota" at bounding box center [108, 276] width 98 height 24
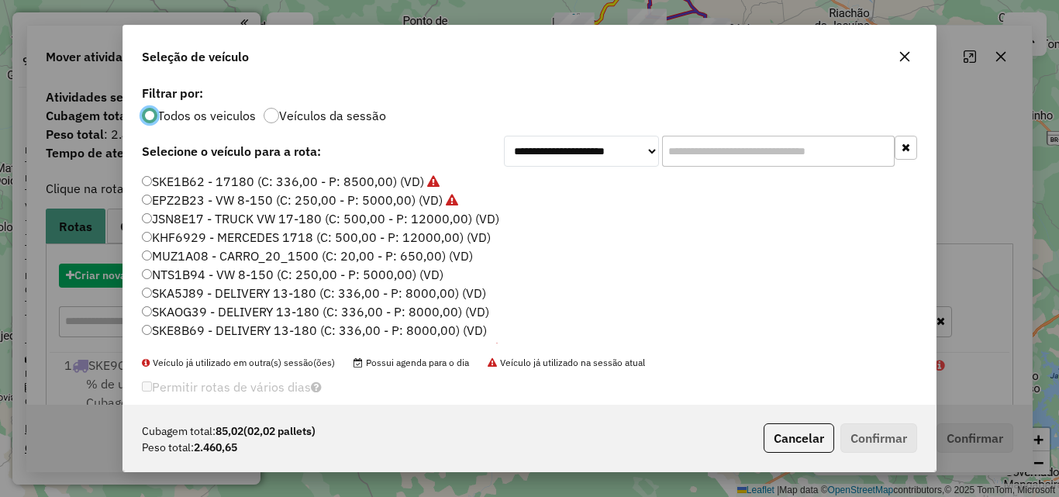
scroll to position [9, 5]
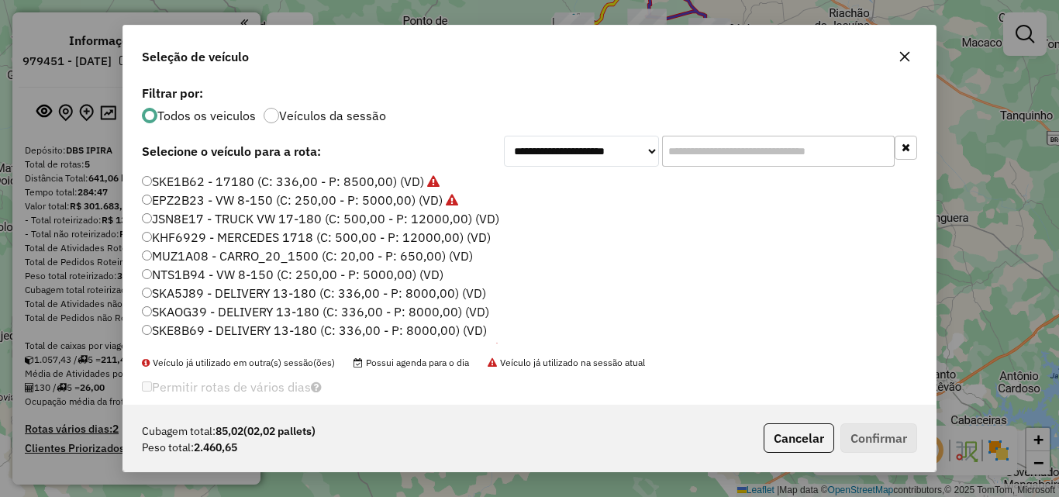
click at [164, 271] on label "NTS1B94 - VW 8-150 (C: 250,00 - P: 5000,00) (VD)" at bounding box center [293, 274] width 302 height 19
click at [879, 439] on button "Confirmar" at bounding box center [879, 437] width 77 height 29
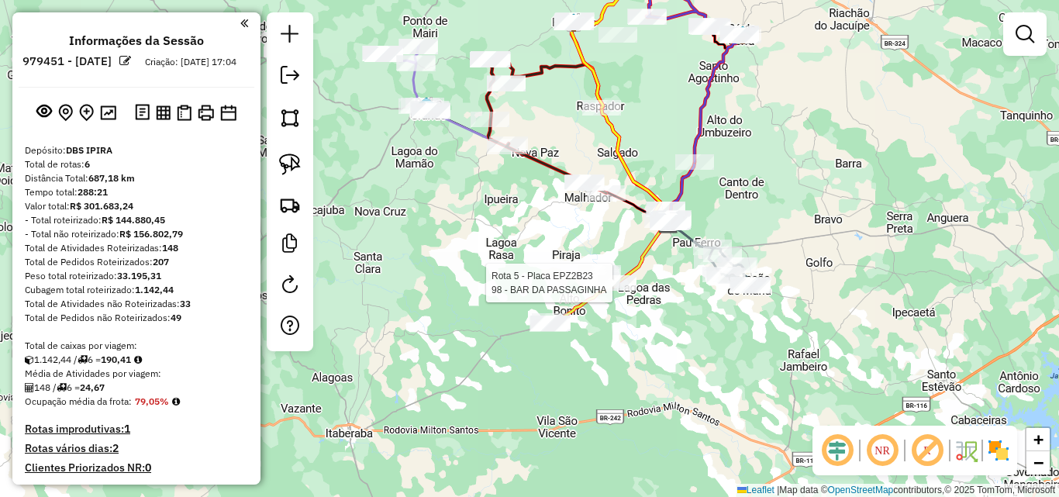
select select "**********"
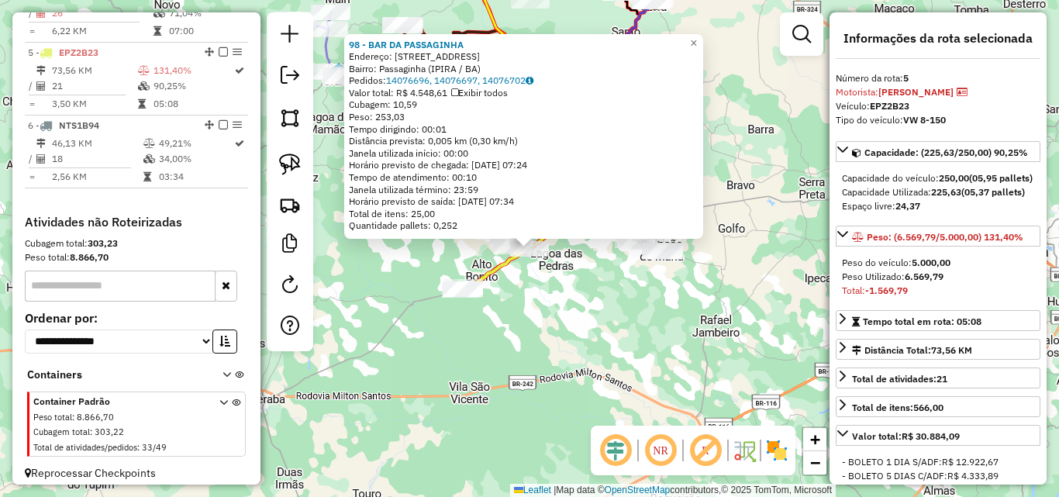
scroll to position [878, 0]
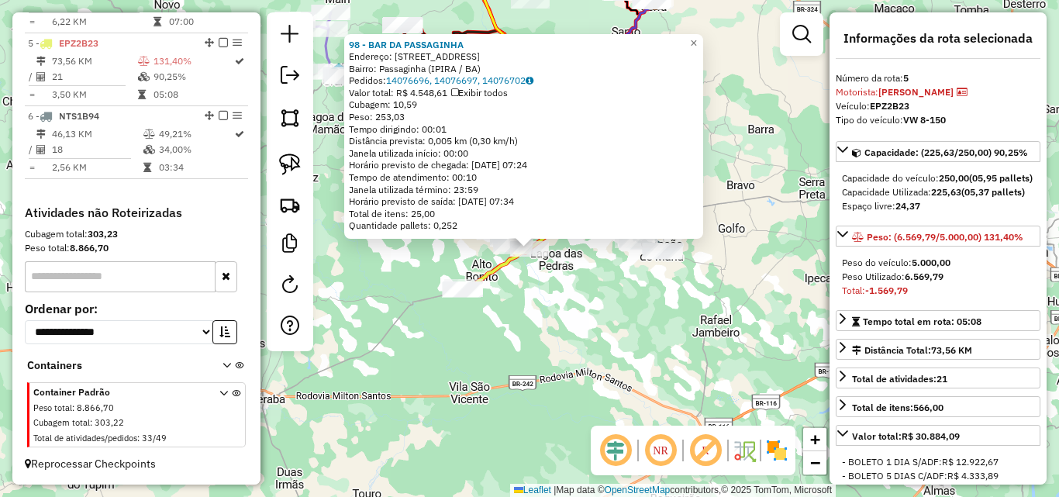
click at [575, 320] on div "Rota 5 - Placa EPZ2B23 98 - BAR DA PASSAGINHA 98 - BAR DA PASSAGINHA Endereço: …" at bounding box center [529, 248] width 1059 height 497
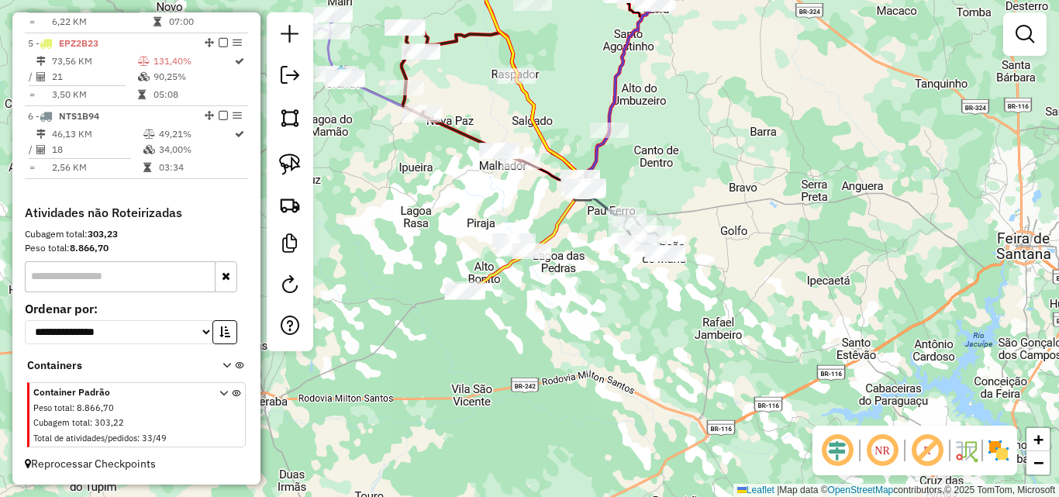
drag, startPoint x: 603, startPoint y: 299, endPoint x: 592, endPoint y: 364, distance: 66.0
click at [592, 364] on div "98 - BAR DA PASSAGINHA Endereço: R PO PINHO 680 Bairro: Passaginha (IPIRA / BA)…" at bounding box center [529, 248] width 1059 height 497
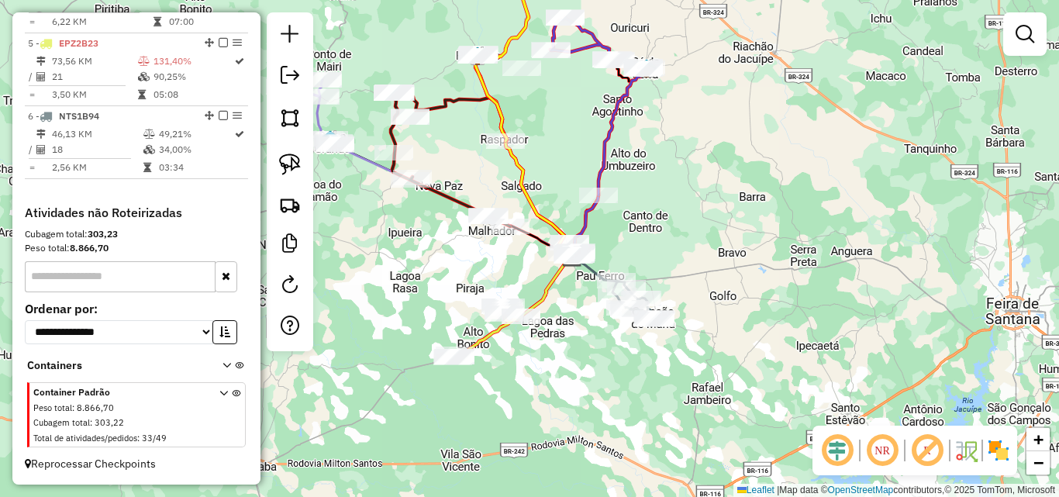
click at [592, 364] on div "Janela de atendimento Grade de atendimento Capacidade Transportadoras Veículos …" at bounding box center [529, 248] width 1059 height 497
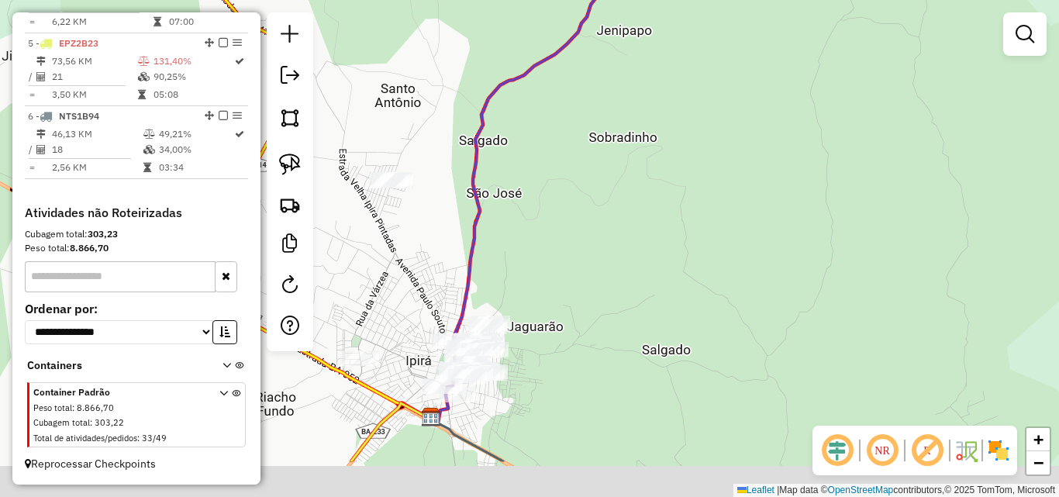
drag, startPoint x: 580, startPoint y: 282, endPoint x: 708, endPoint y: 195, distance: 154.6
click at [702, 193] on div "Janela de atendimento Grade de atendimento Capacidade Transportadoras Veículos …" at bounding box center [529, 248] width 1059 height 497
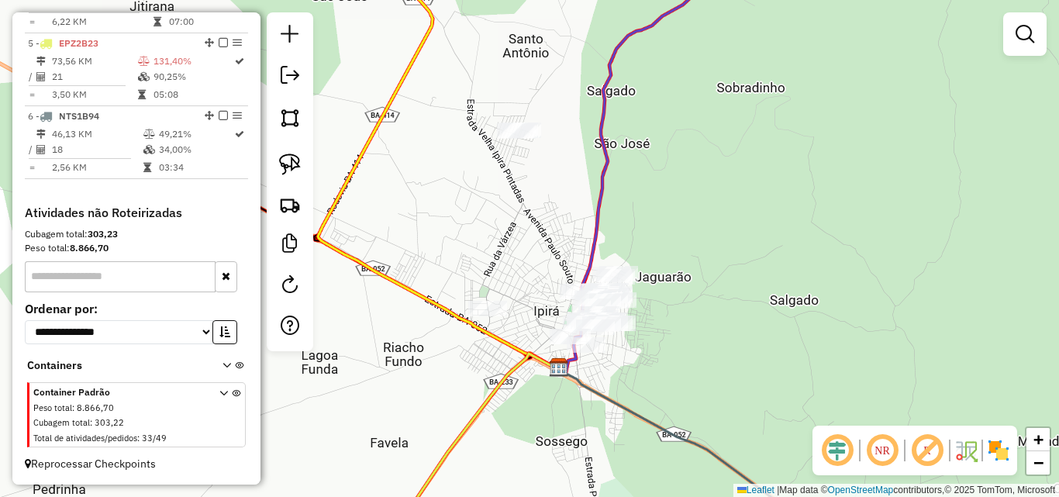
drag, startPoint x: 590, startPoint y: 306, endPoint x: 713, endPoint y: 259, distance: 132.1
click at [713, 259] on div "Janela de atendimento Grade de atendimento Capacidade Transportadoras Veículos …" at bounding box center [529, 248] width 1059 height 497
click at [290, 166] on img at bounding box center [290, 165] width 22 height 22
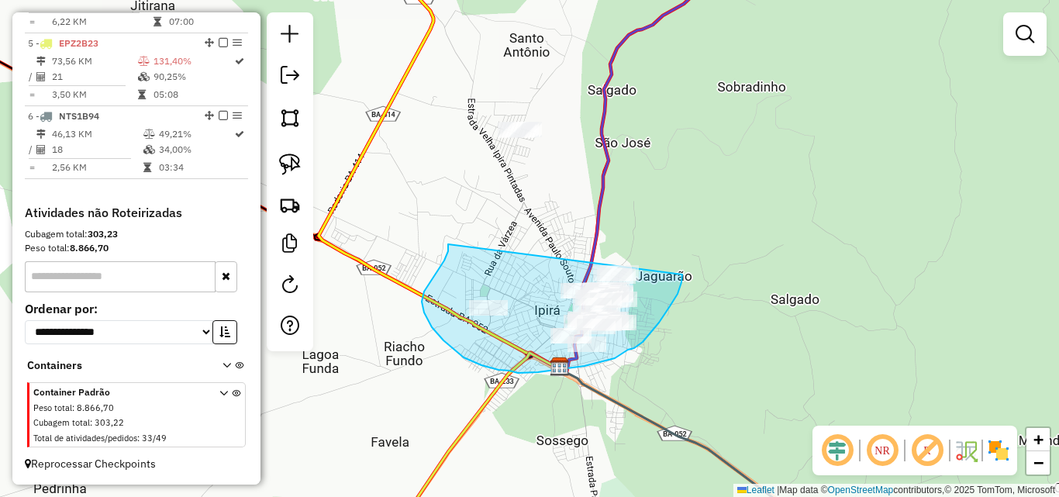
drag, startPoint x: 448, startPoint y: 251, endPoint x: 679, endPoint y: 250, distance: 230.3
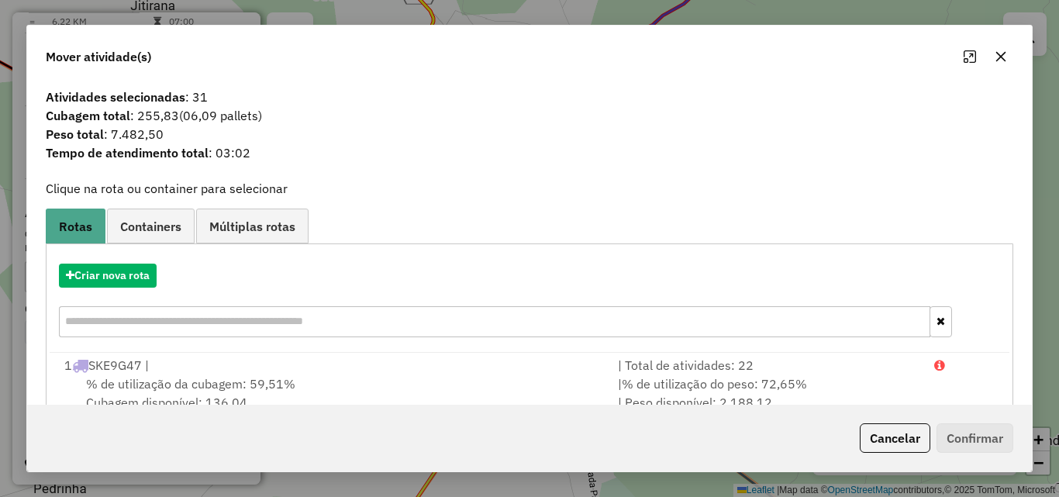
click at [1006, 58] on icon "button" at bounding box center [1001, 56] width 12 height 12
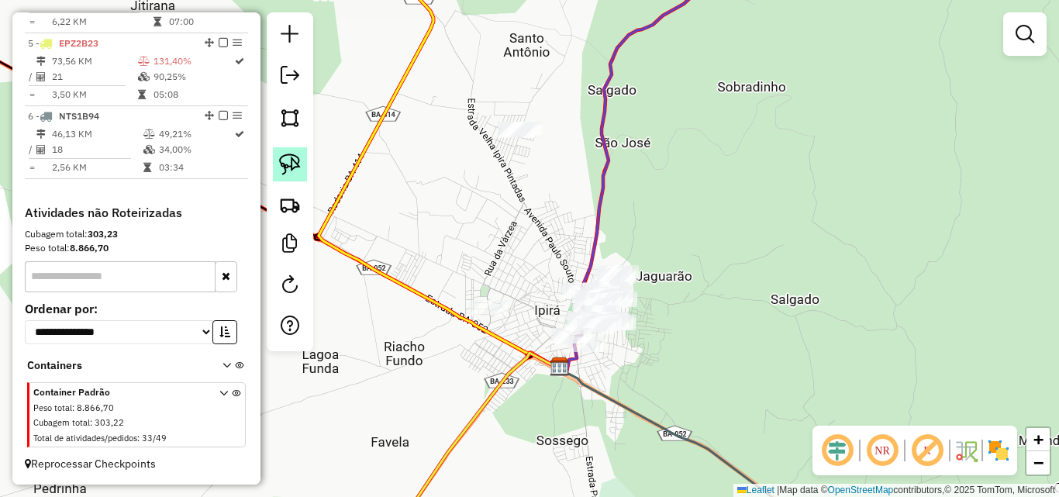
click at [290, 163] on img at bounding box center [290, 165] width 22 height 22
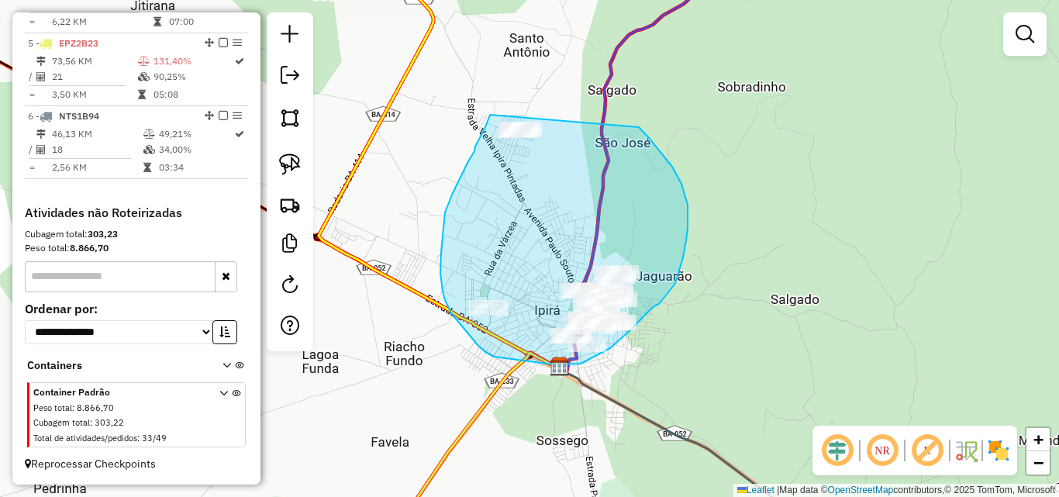
drag, startPoint x: 490, startPoint y: 115, endPoint x: 599, endPoint y: 97, distance: 110.0
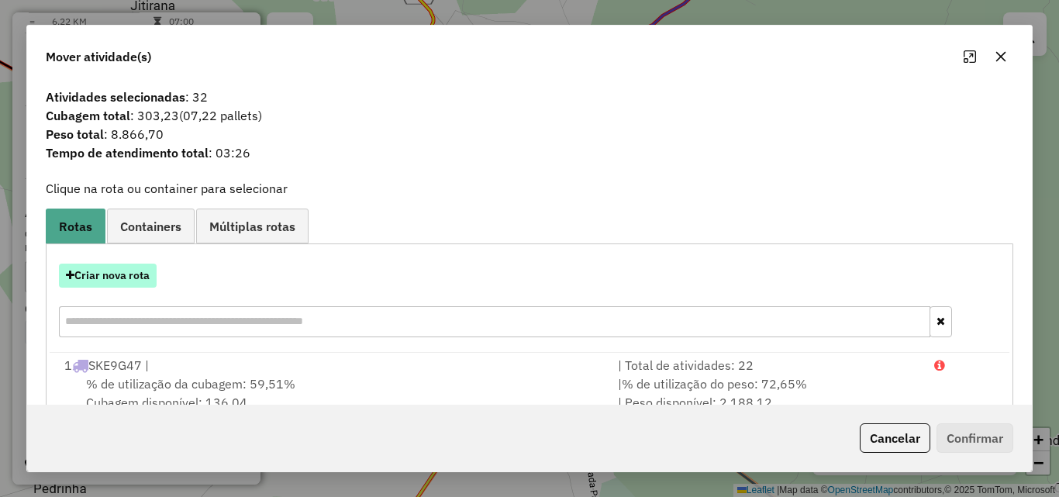
click at [143, 271] on button "Criar nova rota" at bounding box center [108, 276] width 98 height 24
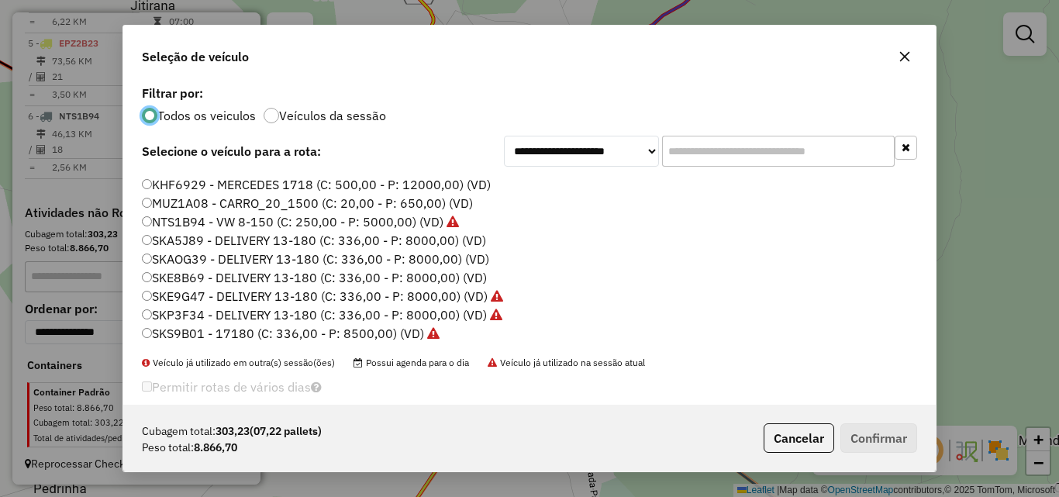
scroll to position [0, 0]
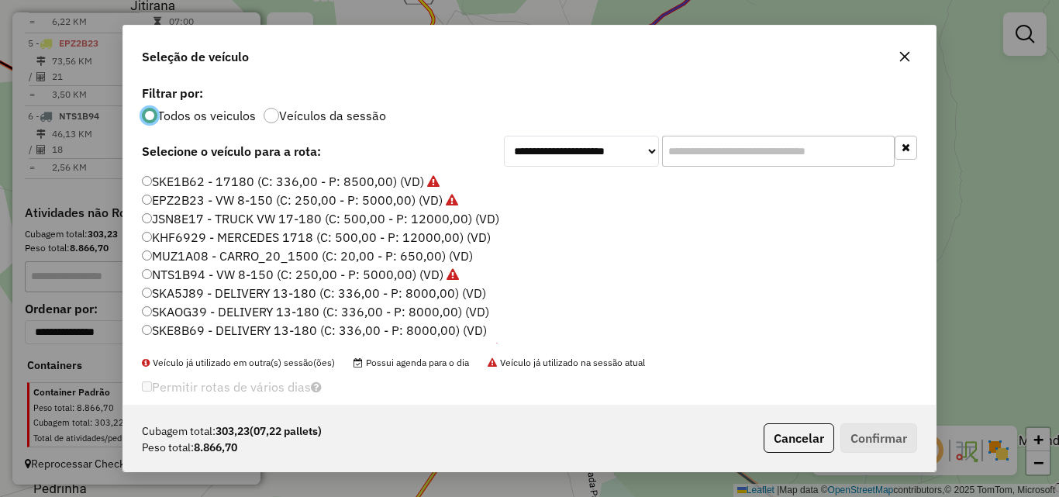
click at [168, 243] on label "KHF6929 - MERCEDES 1718 (C: 500,00 - P: 12000,00) (VD)" at bounding box center [316, 237] width 349 height 19
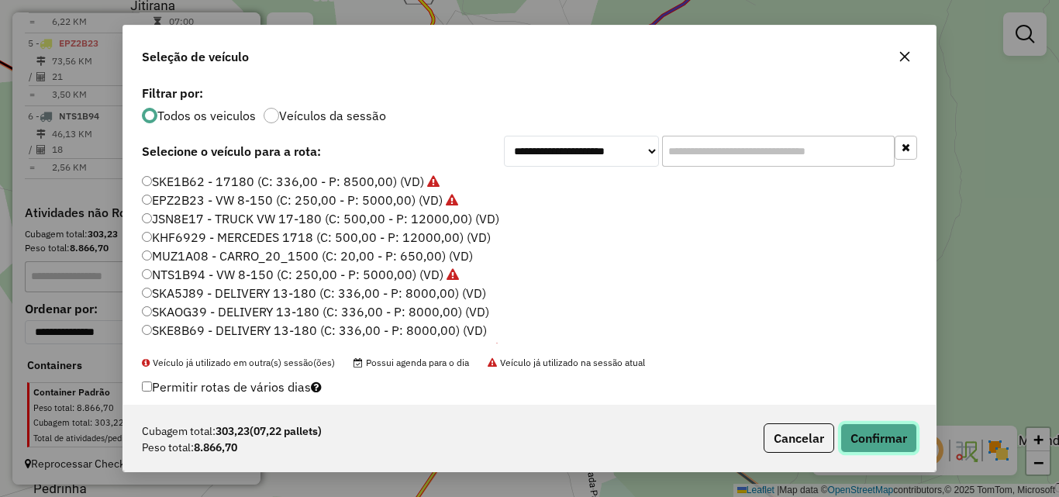
click at [902, 433] on button "Confirmar" at bounding box center [879, 437] width 77 height 29
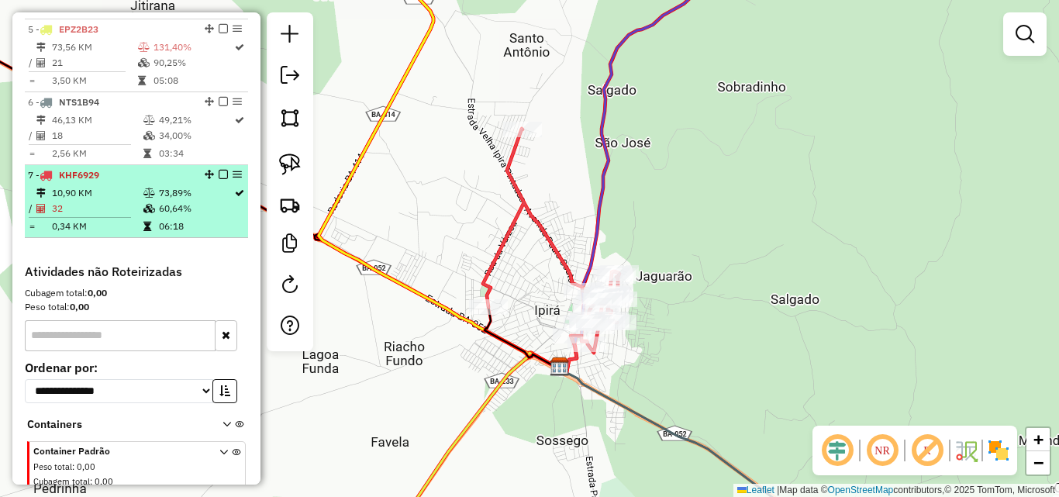
click at [75, 201] on td "10,90 KM" at bounding box center [97, 193] width 92 height 16
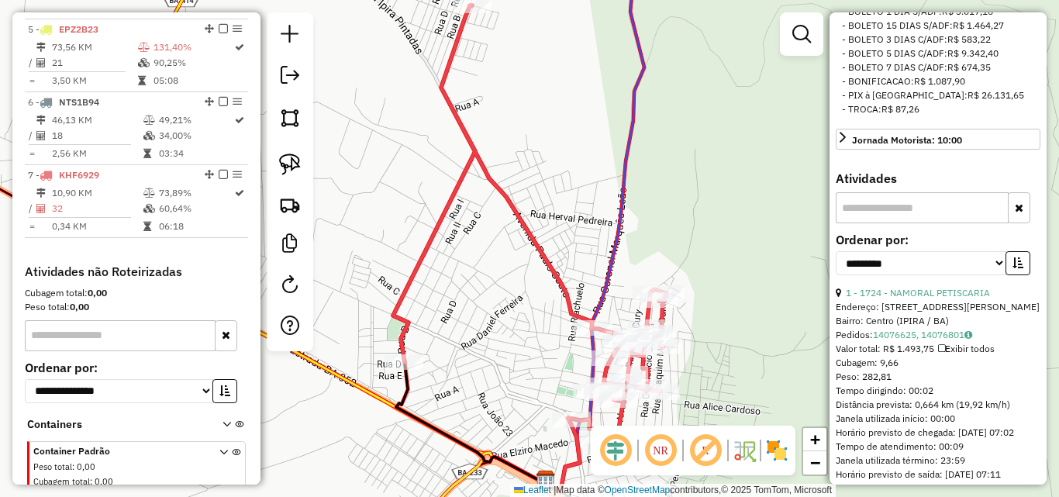
scroll to position [543, 0]
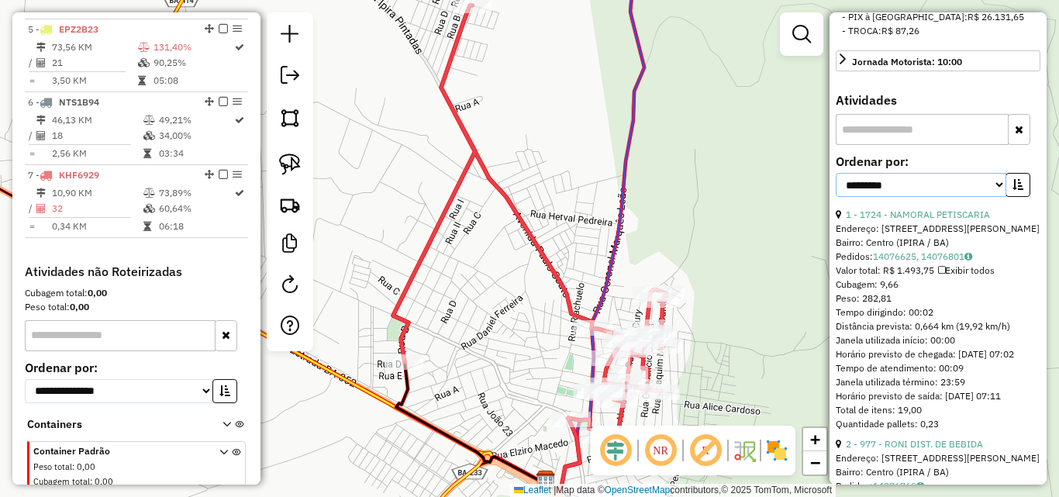
click at [917, 197] on select "**********" at bounding box center [921, 185] width 171 height 24
select select "*********"
click at [836, 197] on select "**********" at bounding box center [921, 185] width 171 height 24
click at [1013, 190] on icon "button" at bounding box center [1018, 184] width 11 height 11
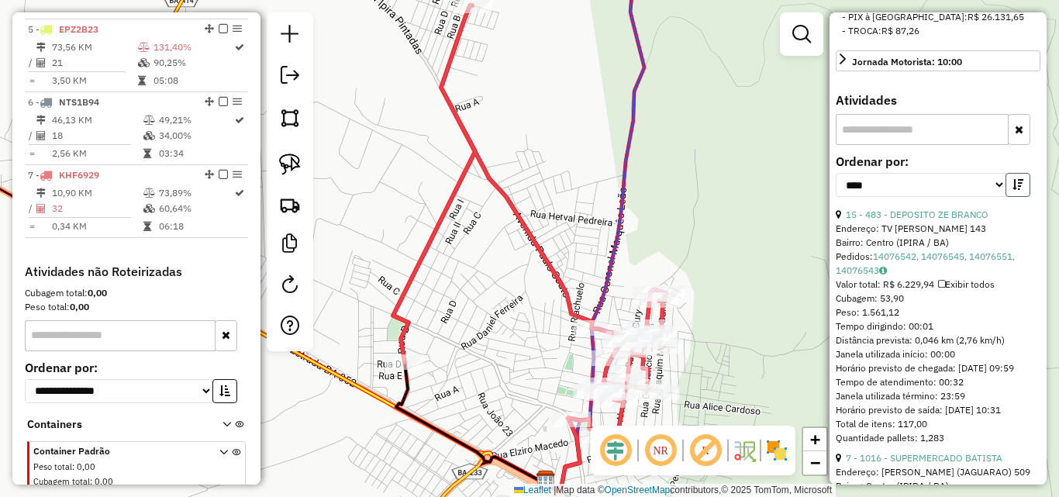
click at [1023, 197] on button "button" at bounding box center [1018, 185] width 25 height 24
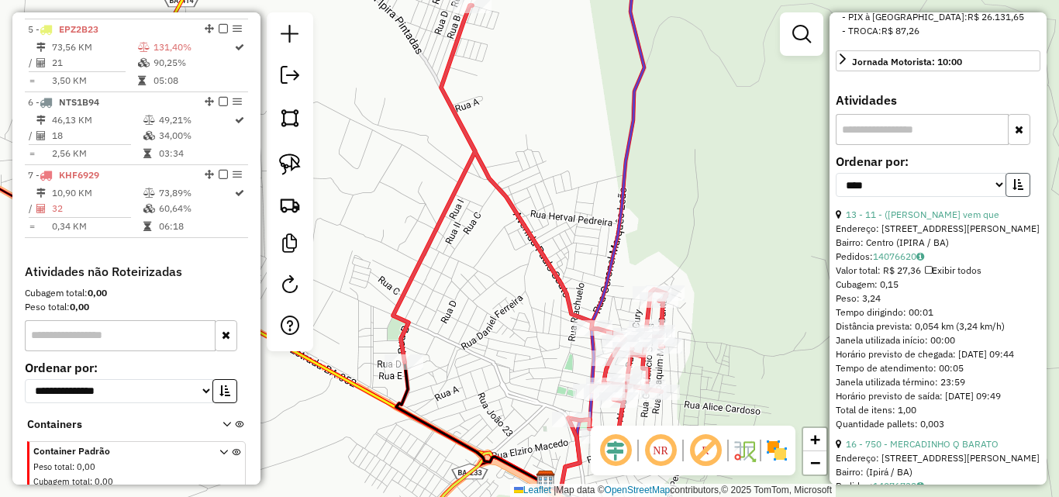
click at [1022, 197] on button "button" at bounding box center [1018, 185] width 25 height 24
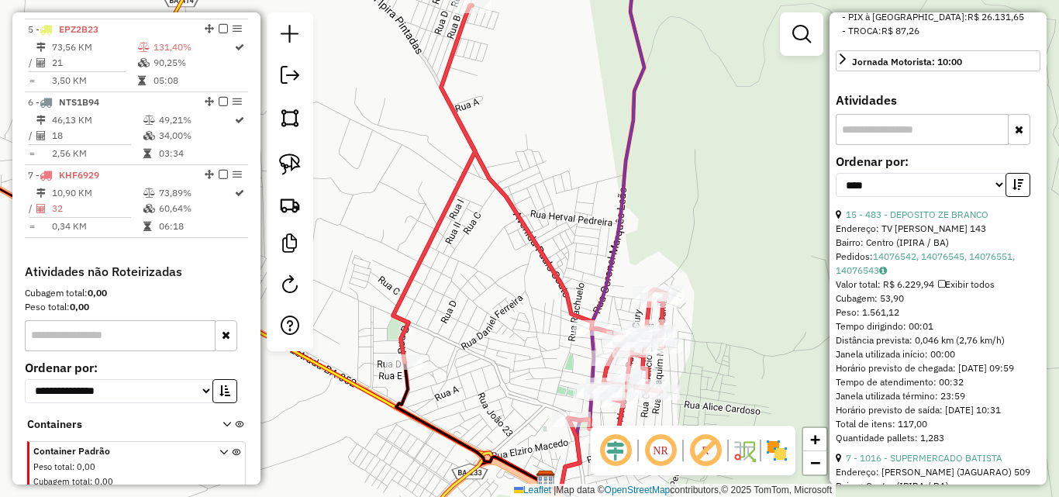
click at [748, 213] on div "Janela de atendimento Grade de atendimento Capacidade Transportadoras Veículos …" at bounding box center [529, 248] width 1059 height 497
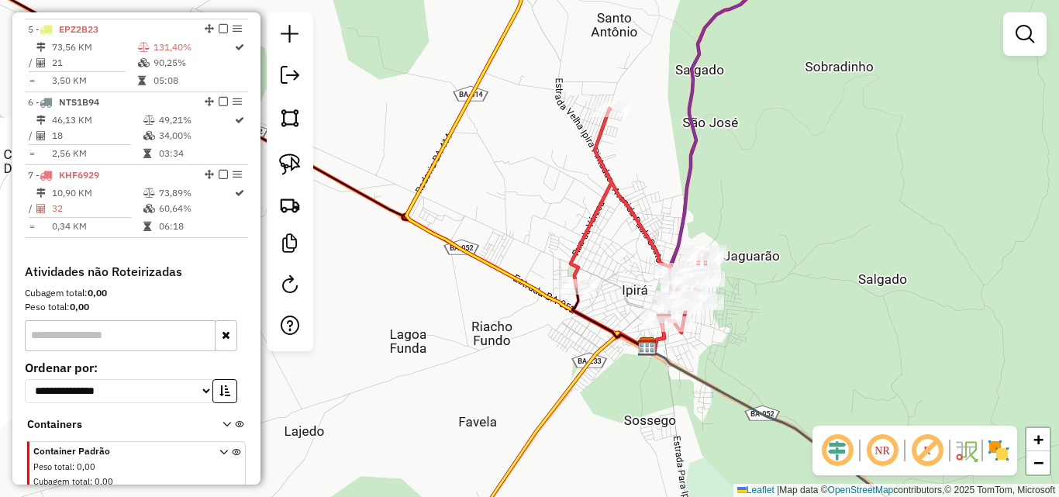
drag, startPoint x: 1034, startPoint y: 36, endPoint x: 1021, endPoint y: 42, distance: 13.9
click at [1035, 36] on link at bounding box center [1025, 34] width 31 height 31
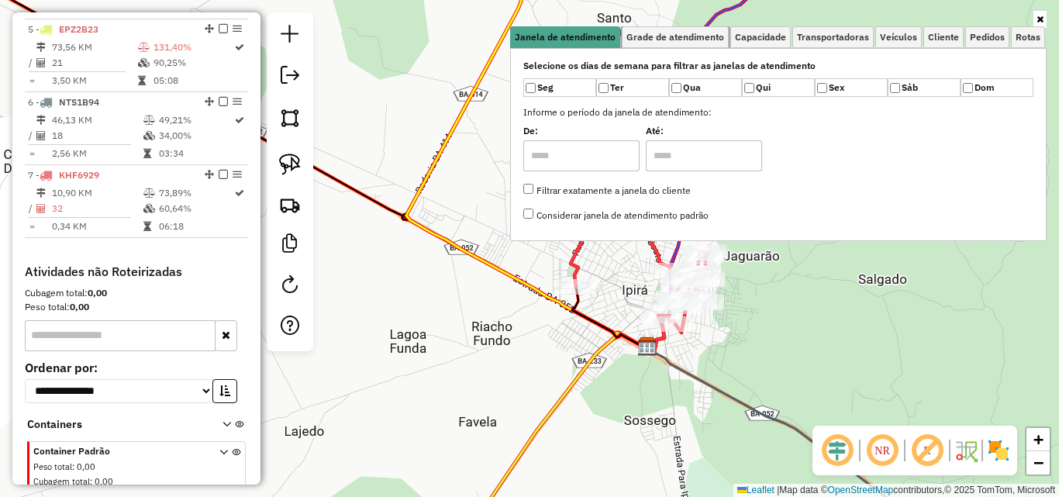
drag, startPoint x: 674, startPoint y: 34, endPoint x: 733, endPoint y: 33, distance: 59.0
click at [674, 33] on span "Grade de atendimento" at bounding box center [676, 37] width 98 height 9
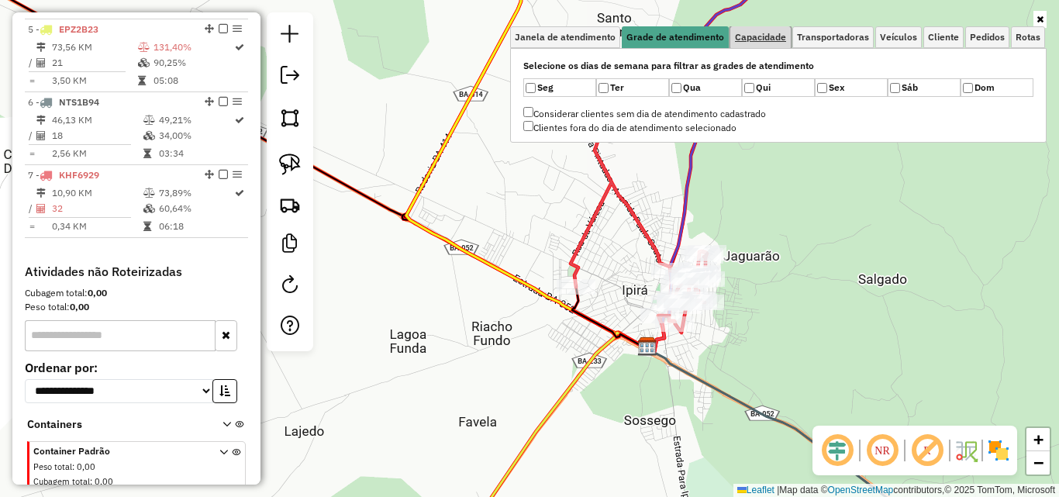
click at [755, 33] on span "Capacidade" at bounding box center [760, 37] width 51 height 9
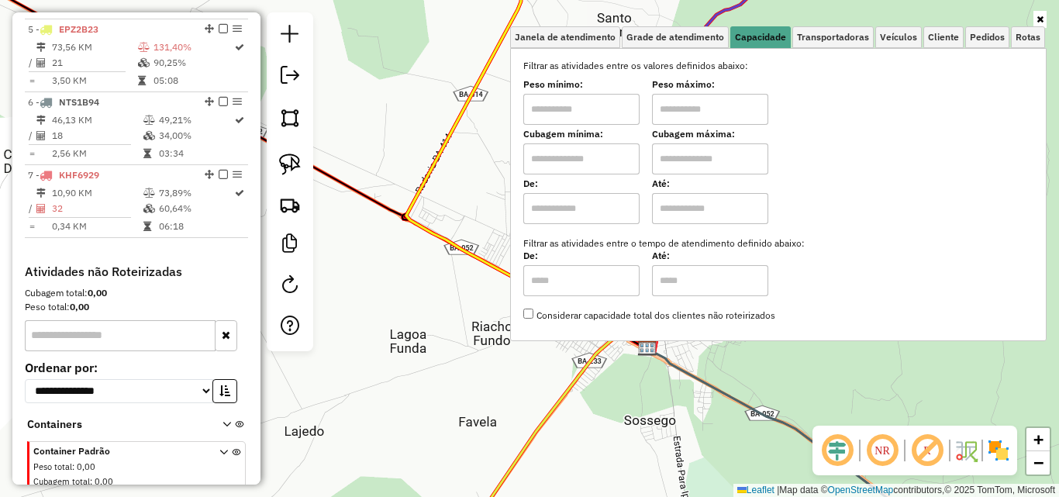
click at [585, 113] on input "text" at bounding box center [581, 109] width 116 height 31
type input "****"
drag, startPoint x: 684, startPoint y: 119, endPoint x: 708, endPoint y: 105, distance: 27.4
click at [684, 118] on input "text" at bounding box center [710, 109] width 116 height 31
type input "******"
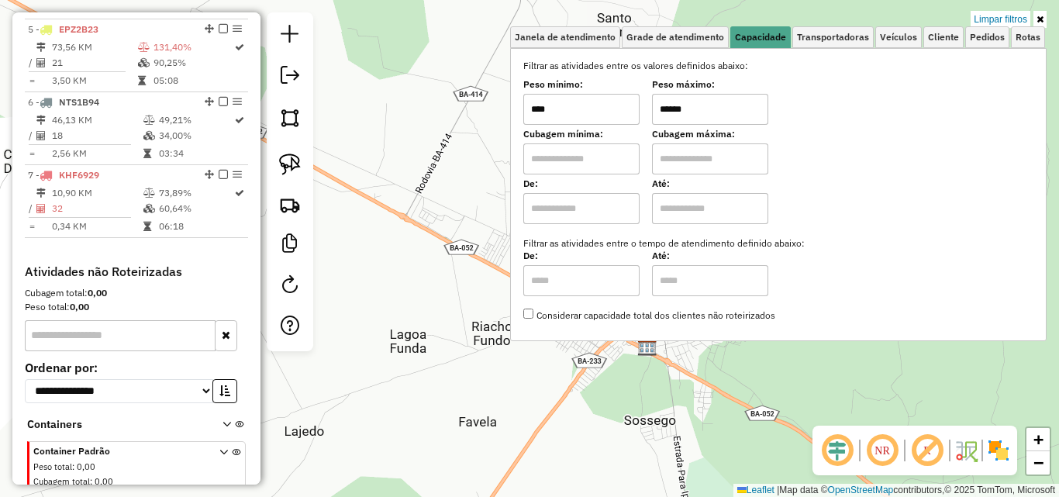
click at [914, 358] on div "Limpar filtros Janela de atendimento Grade de atendimento Capacidade Transporta…" at bounding box center [529, 248] width 1059 height 497
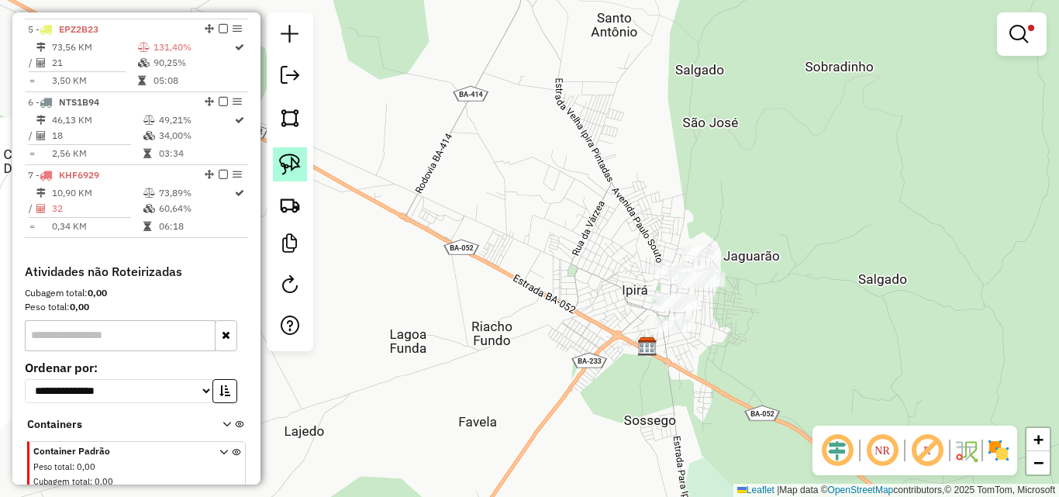
click at [294, 158] on img at bounding box center [290, 165] width 22 height 22
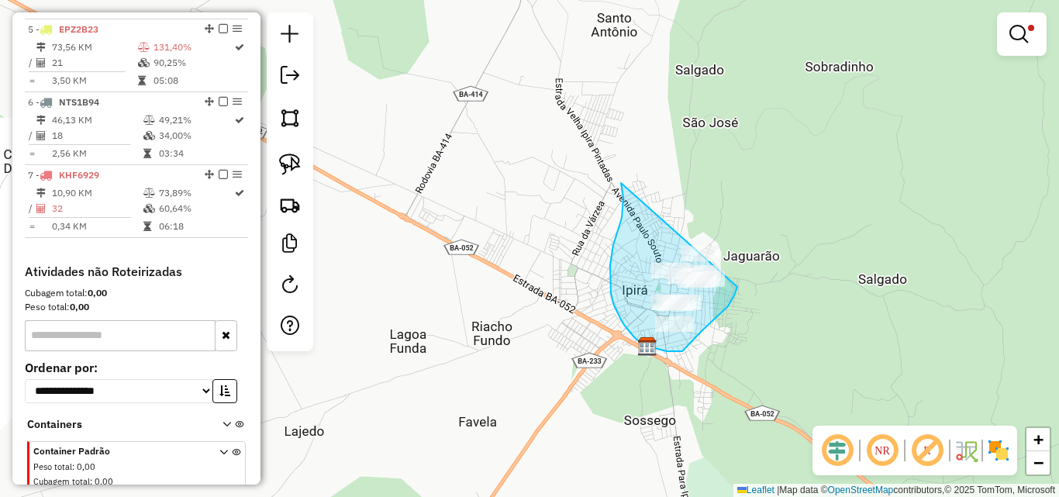
drag, startPoint x: 621, startPoint y: 183, endPoint x: 742, endPoint y: 268, distance: 147.6
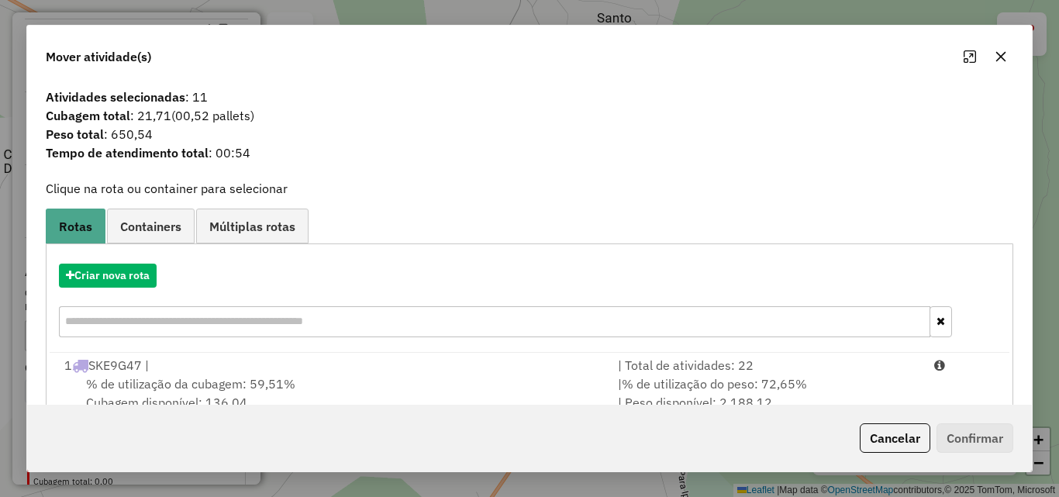
click at [0, 0] on div "Aplicando filtros" at bounding box center [0, 0] width 0 height 0
click at [114, 272] on button "Criar nova rota" at bounding box center [108, 276] width 98 height 24
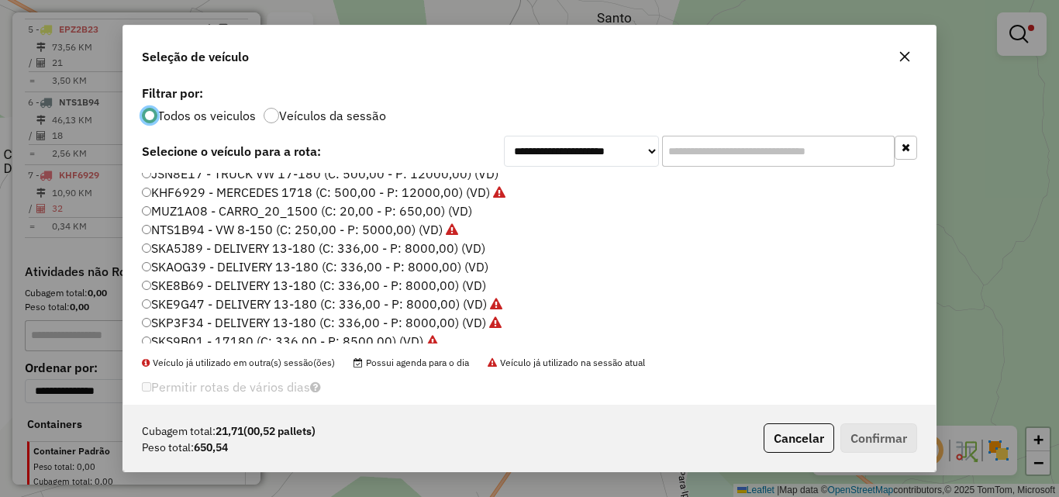
scroll to position [53, 0]
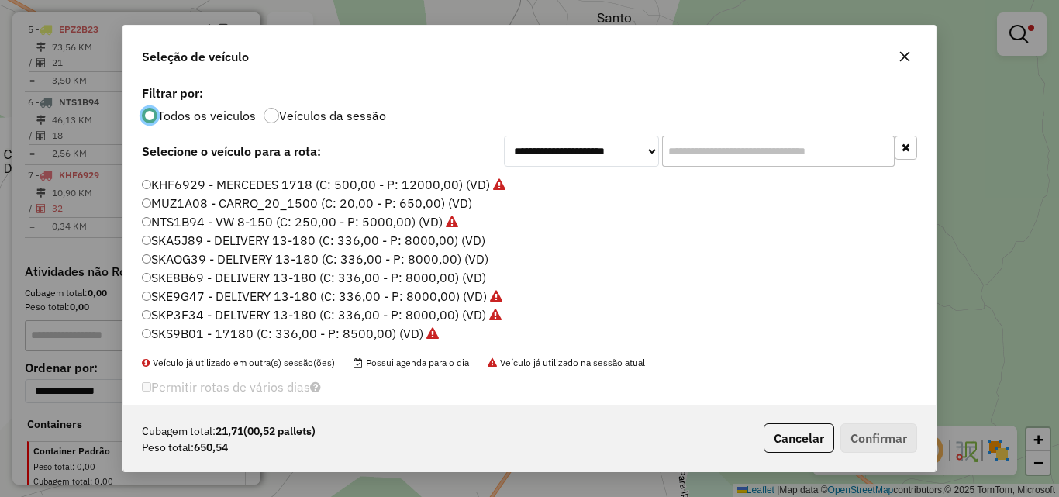
click at [176, 199] on label "MUZ1A08 - CARRO_20_1500 (C: 20,00 - P: 650,00) (VD)" at bounding box center [307, 203] width 330 height 19
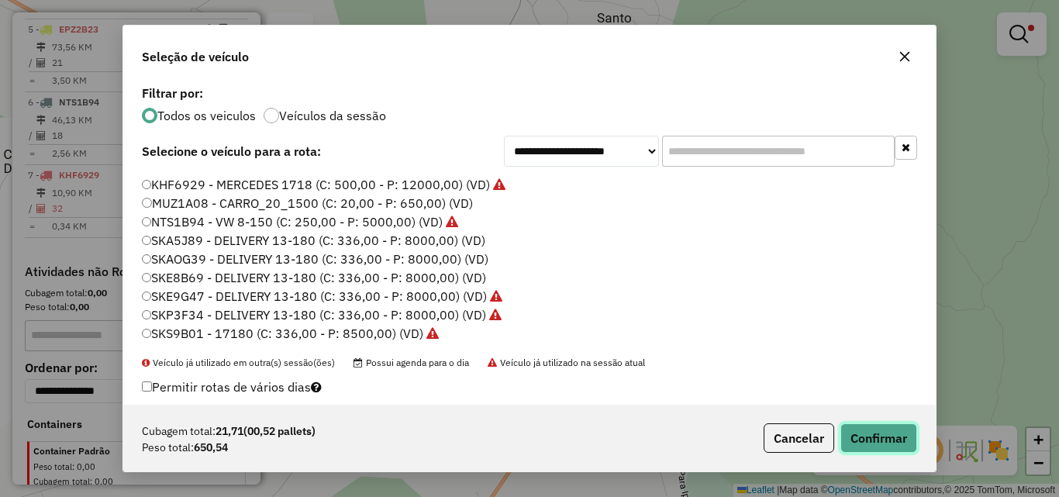
click at [886, 440] on button "Confirmar" at bounding box center [879, 437] width 77 height 29
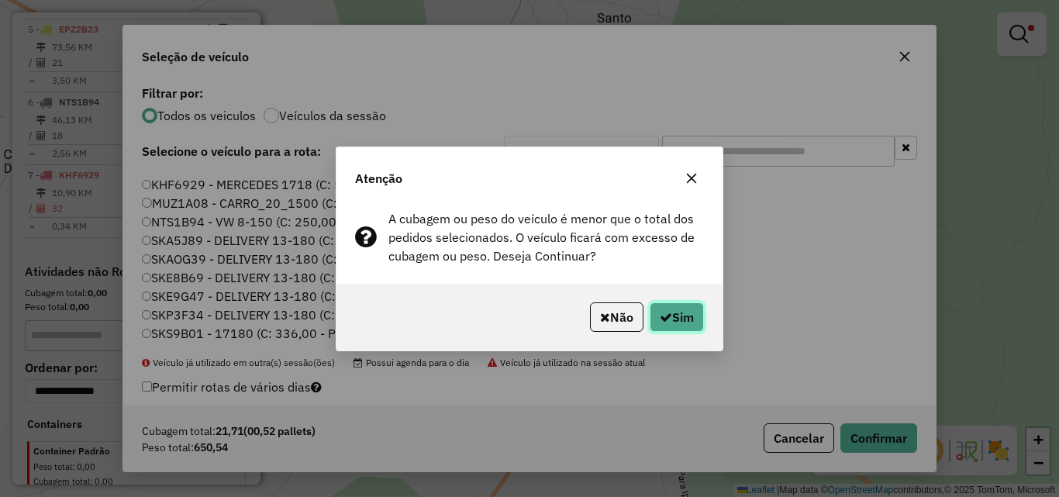
click at [663, 312] on icon "button" at bounding box center [666, 317] width 12 height 12
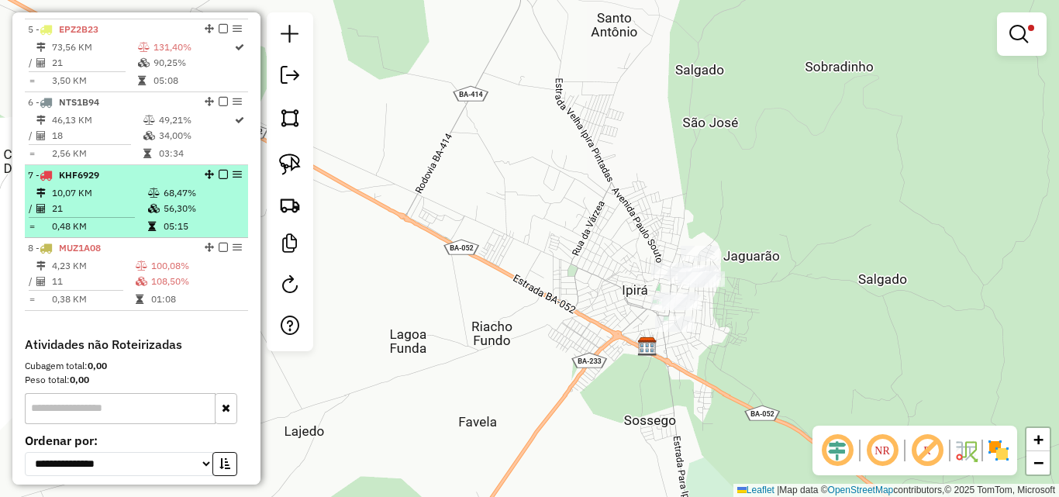
click at [105, 215] on td "21" at bounding box center [99, 209] width 96 height 16
select select "*********"
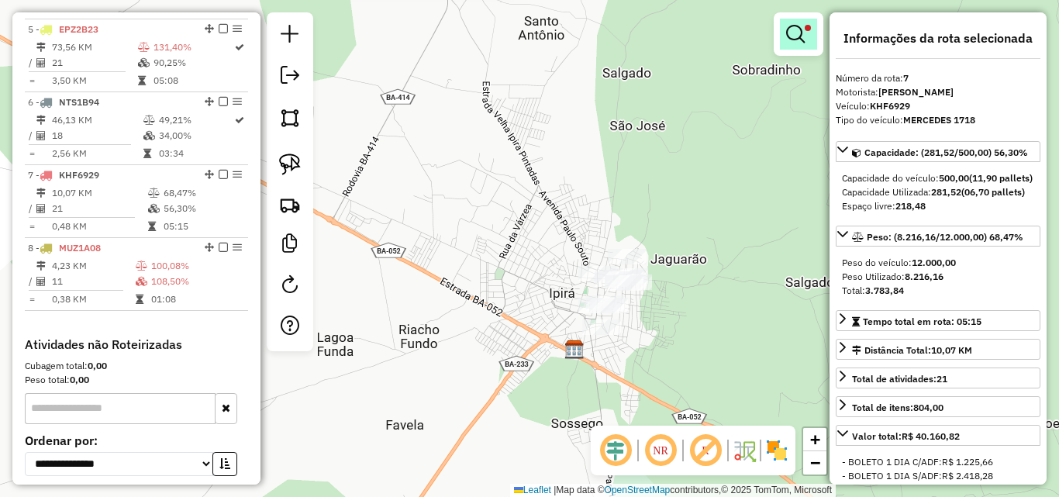
click at [808, 33] on link at bounding box center [798, 34] width 37 height 31
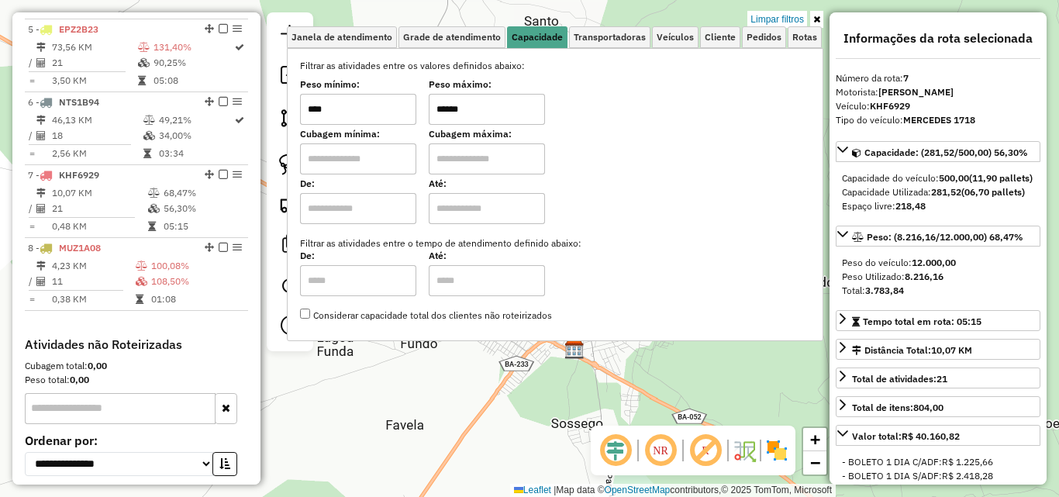
click at [716, 398] on div "Limpar filtros Janela de atendimento Grade de atendimento Capacidade Transporta…" at bounding box center [529, 248] width 1059 height 497
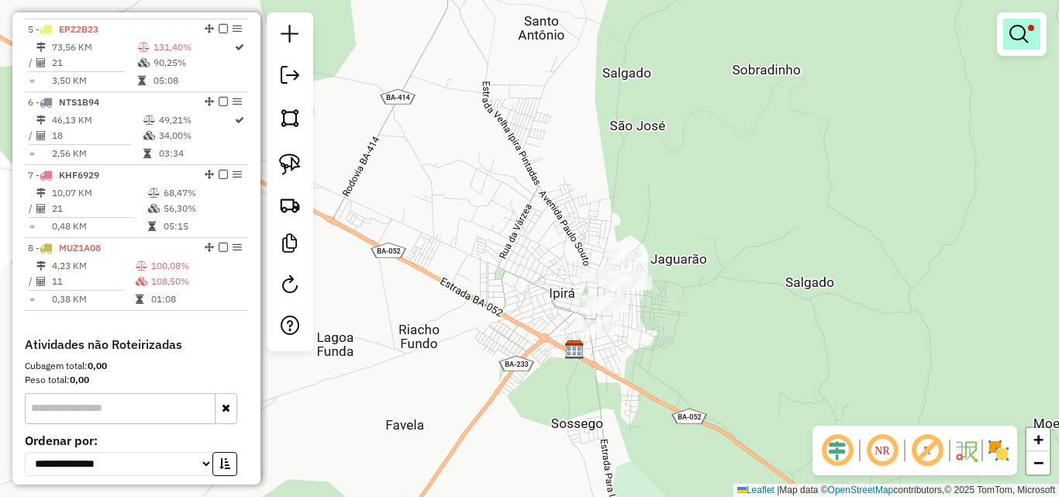
click at [1029, 41] on link at bounding box center [1021, 34] width 37 height 31
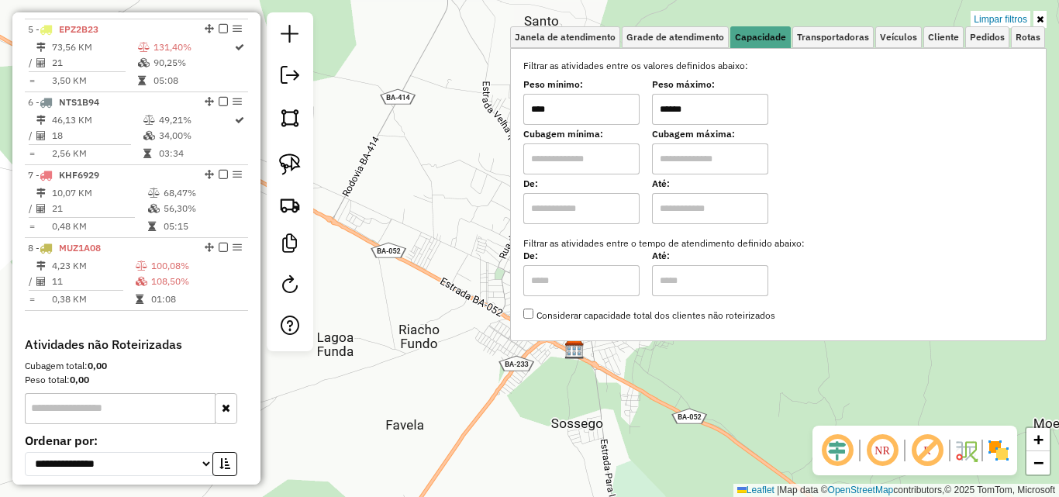
click at [768, 488] on div "Leaflet | Map data © OpenStreetMap contributors,© 2025 TomTom, Microsoft" at bounding box center [897, 490] width 326 height 13
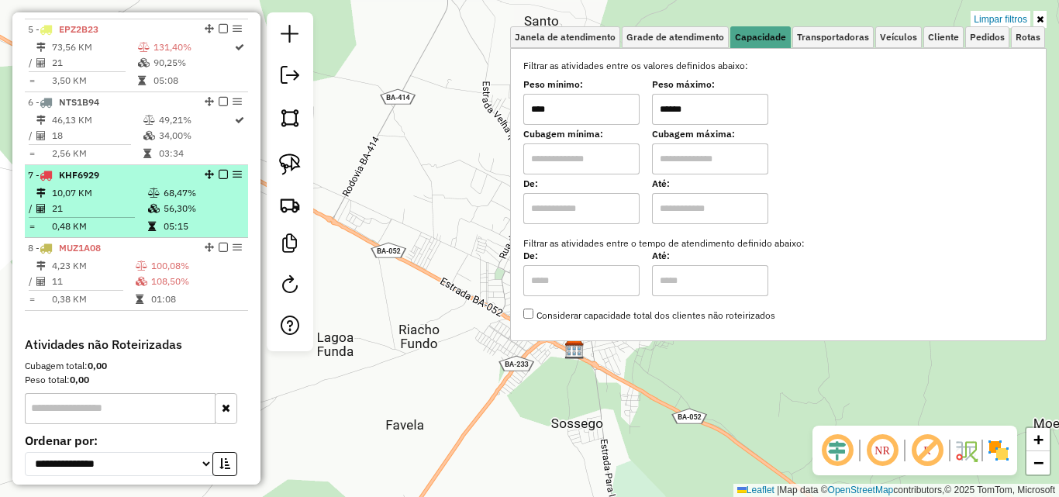
click at [98, 199] on td "10,07 KM" at bounding box center [99, 193] width 96 height 16
select select "*********"
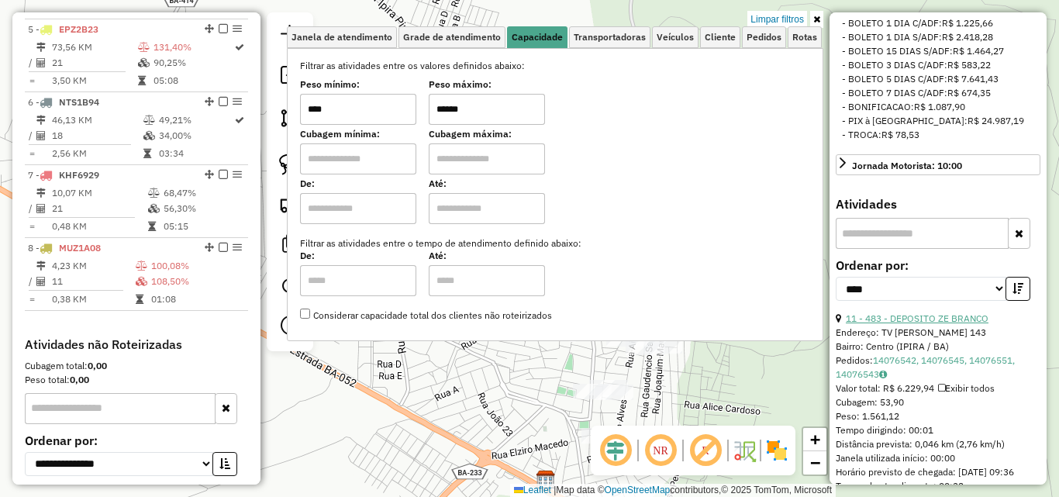
scroll to position [465, 0]
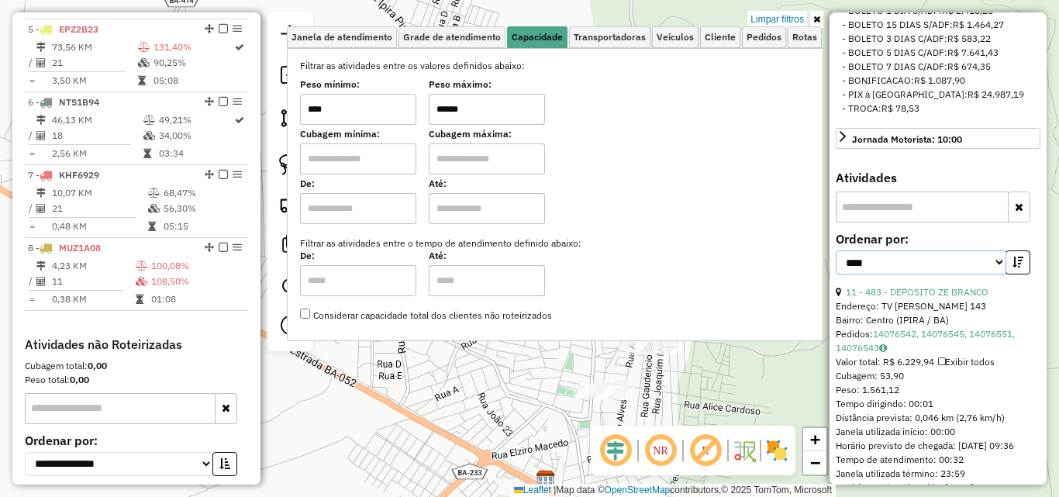
click at [893, 275] on select "**********" at bounding box center [921, 262] width 171 height 24
click at [836, 275] on select "**********" at bounding box center [921, 262] width 171 height 24
click at [1017, 268] on icon "button" at bounding box center [1018, 262] width 11 height 11
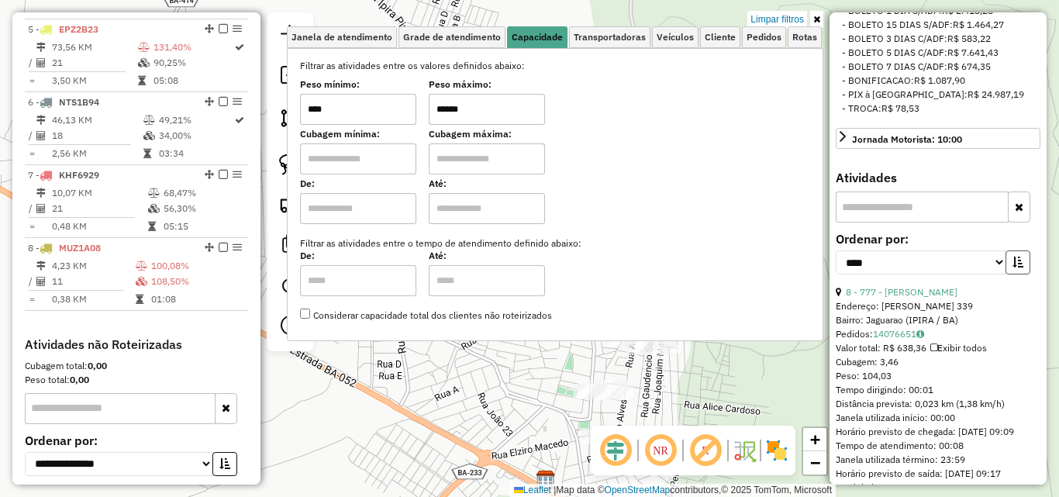
click at [1017, 268] on icon "button" at bounding box center [1018, 262] width 11 height 11
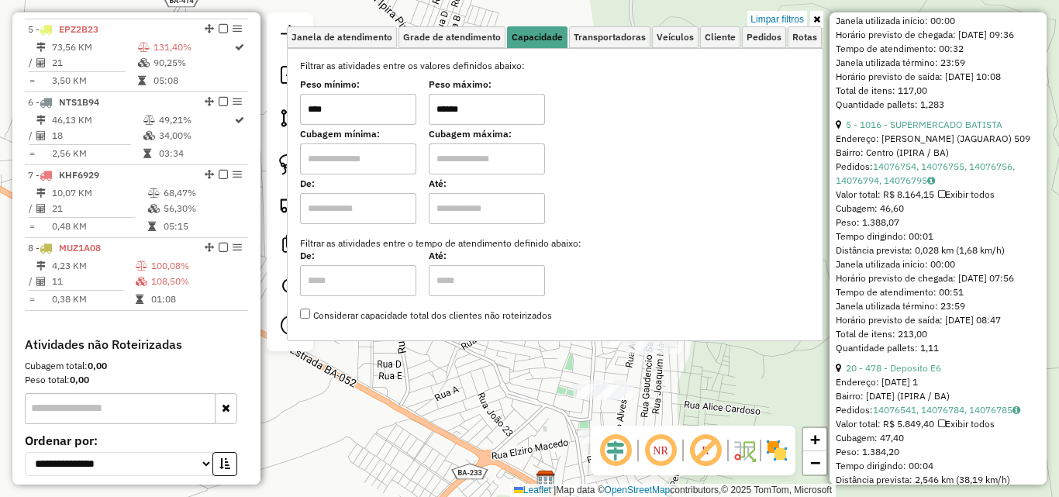
scroll to position [853, 0]
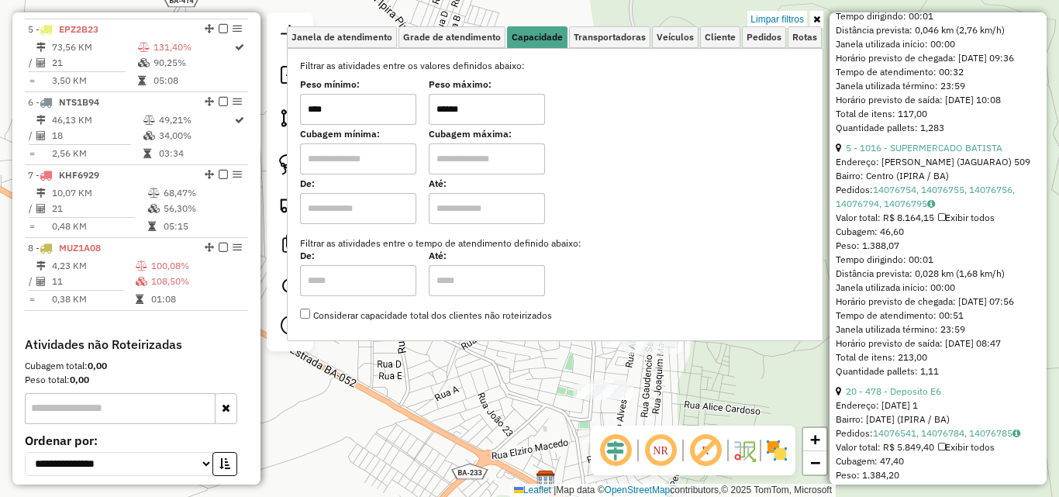
click at [746, 392] on div "Limpar filtros Janela de atendimento Grade de atendimento Capacidade Transporta…" at bounding box center [529, 248] width 1059 height 497
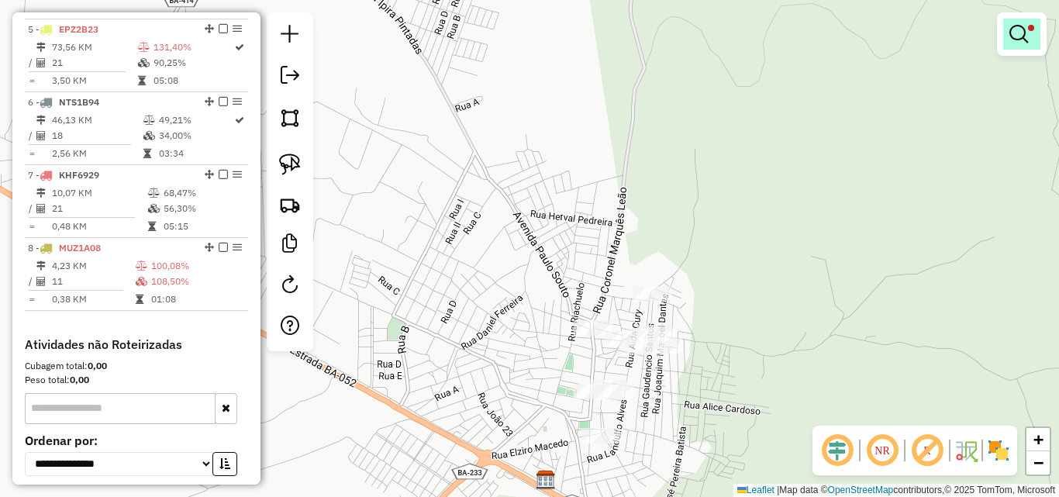
drag, startPoint x: 1018, startPoint y: 28, endPoint x: 1006, endPoint y: 46, distance: 21.7
click at [1018, 29] on em at bounding box center [1019, 34] width 19 height 19
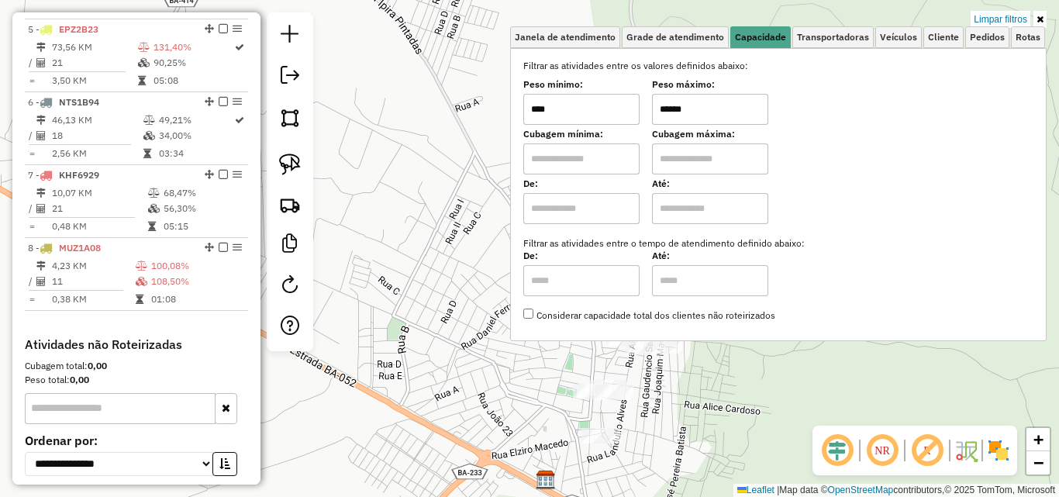
click at [834, 412] on div "Limpar filtros Janela de atendimento Grade de atendimento Capacidade Transporta…" at bounding box center [529, 248] width 1059 height 497
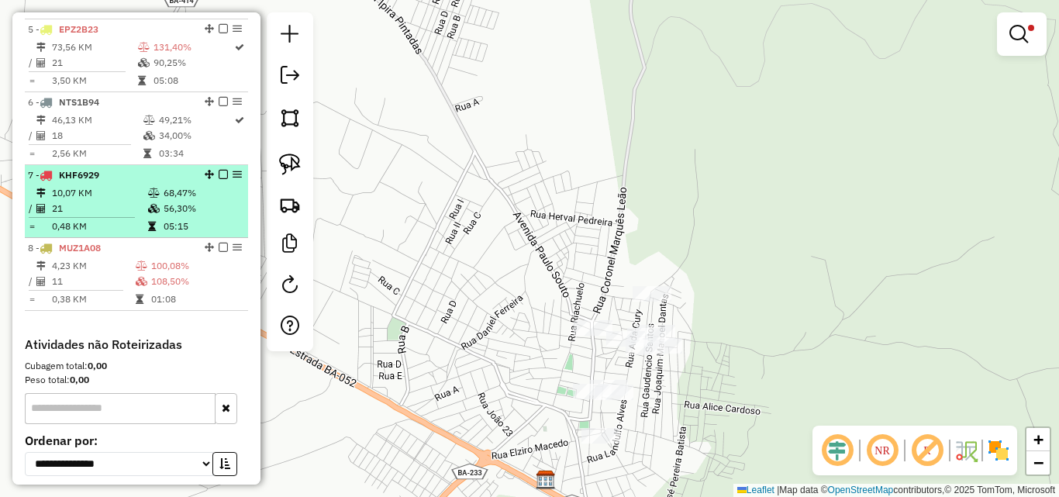
click at [113, 216] on td "21" at bounding box center [99, 209] width 96 height 16
select select "*********"
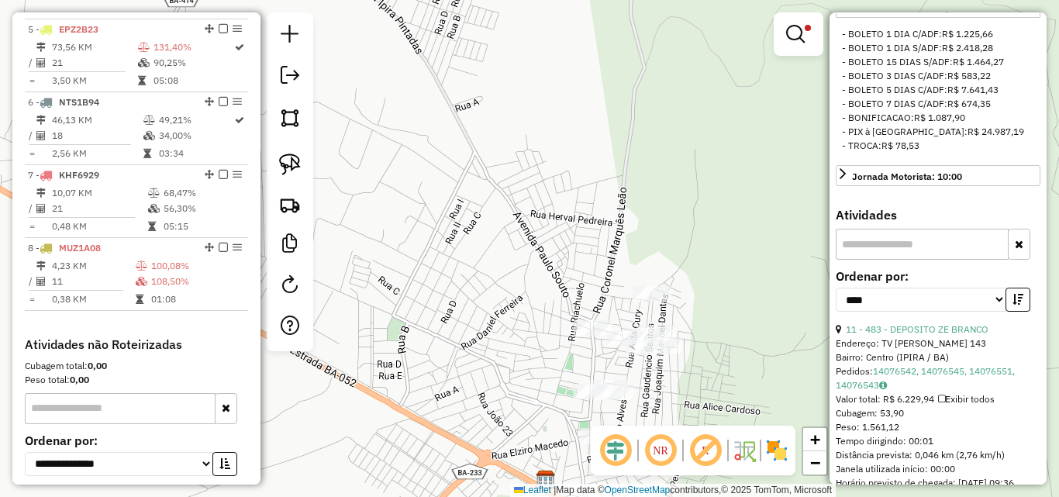
scroll to position [465, 0]
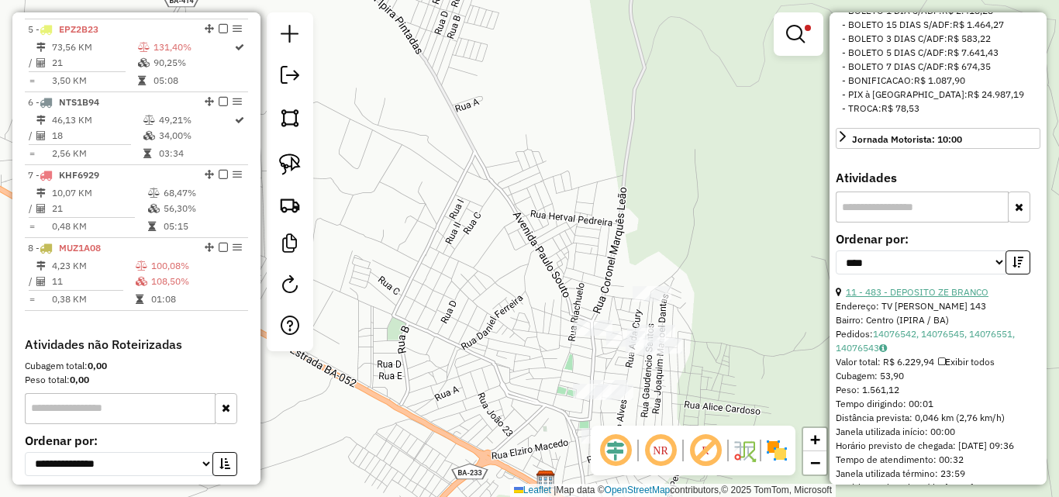
click at [928, 298] on link "11 - 483 - DEPOSITO ZE BRANCO" at bounding box center [917, 292] width 143 height 12
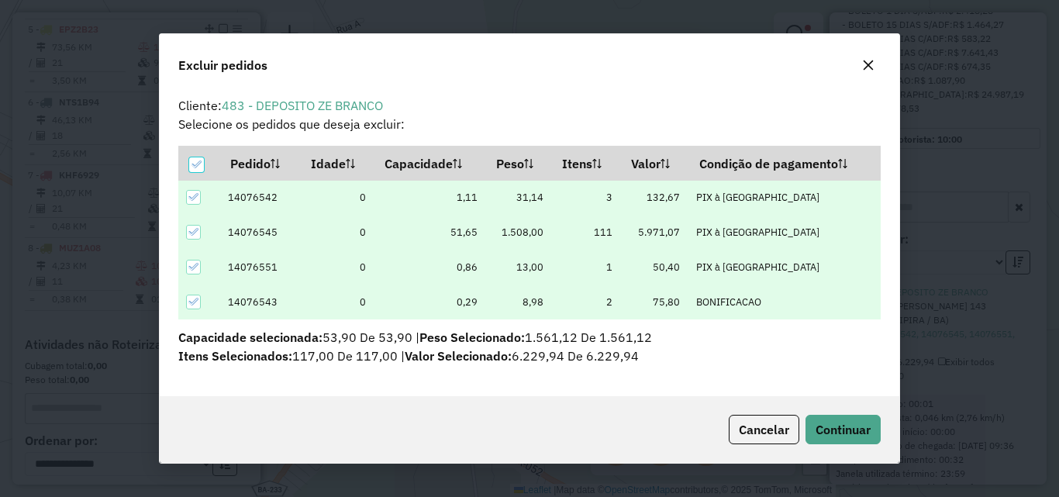
scroll to position [0, 0]
click at [858, 422] on span "Continuar" at bounding box center [843, 430] width 55 height 16
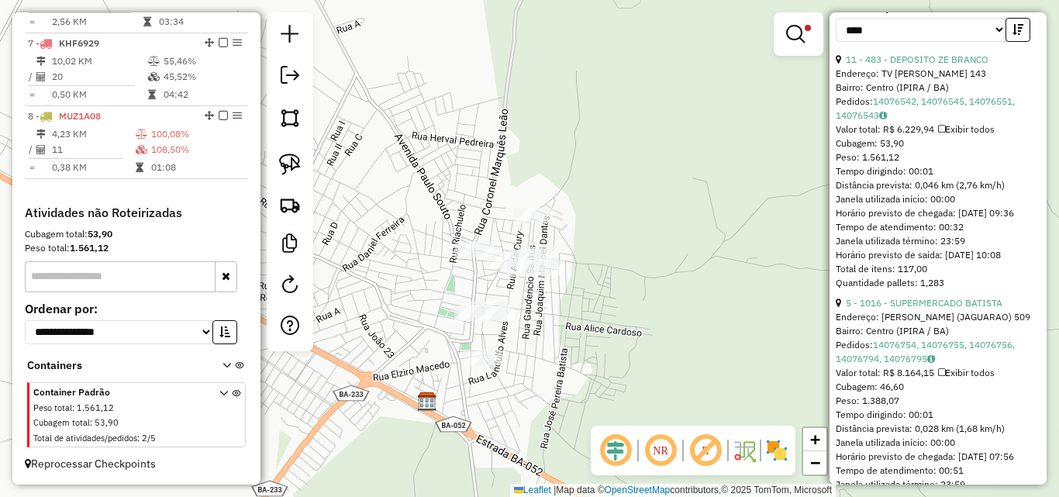
scroll to position [775, 0]
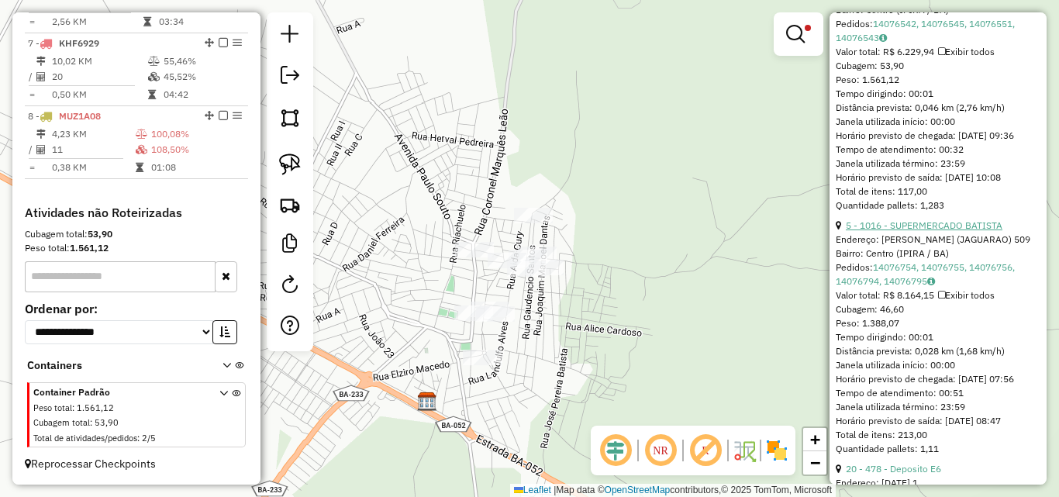
click at [935, 231] on link "5 - 1016 - SUPERMERCADO BATISTA" at bounding box center [924, 225] width 157 height 12
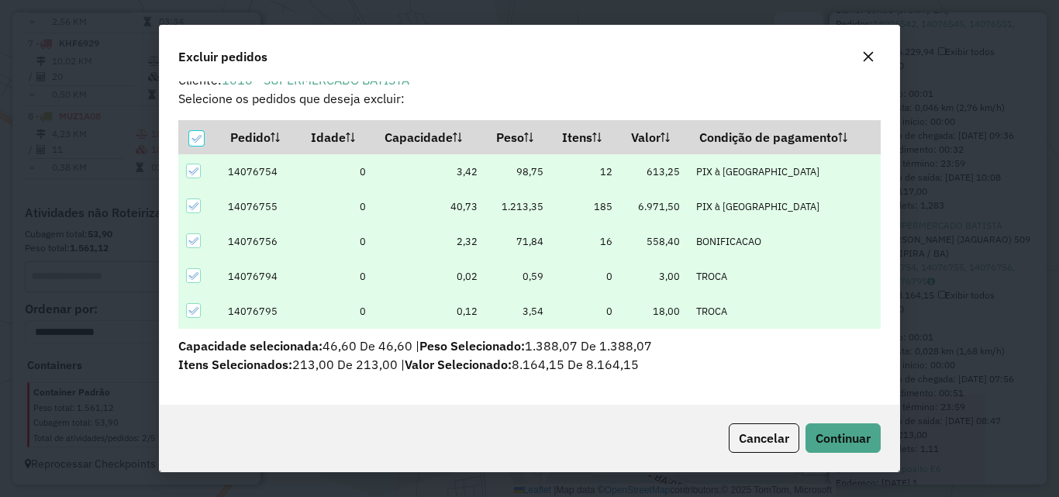
scroll to position [17, 0]
click at [843, 421] on div "Cancelar Continuar" at bounding box center [530, 438] width 740 height 67
click at [851, 430] on span "Continuar" at bounding box center [843, 438] width 55 height 16
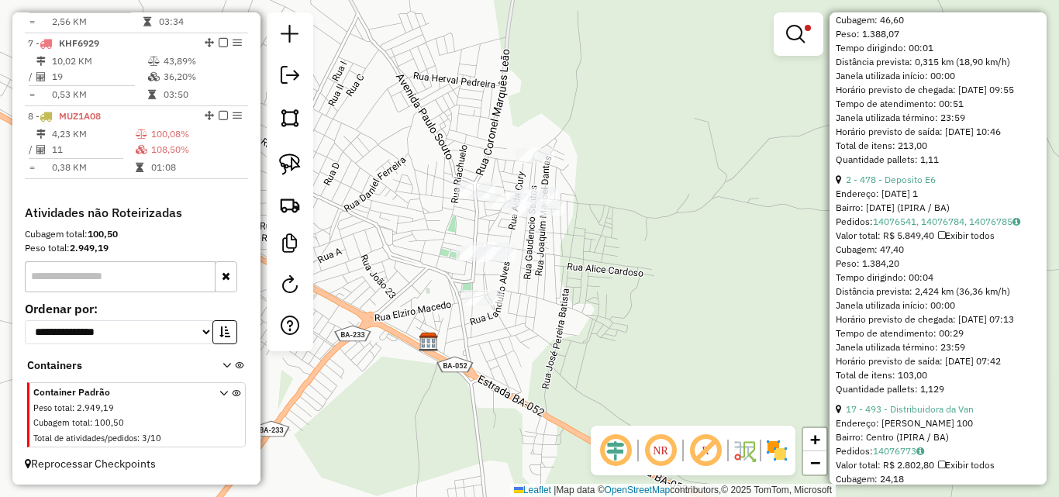
scroll to position [828, 0]
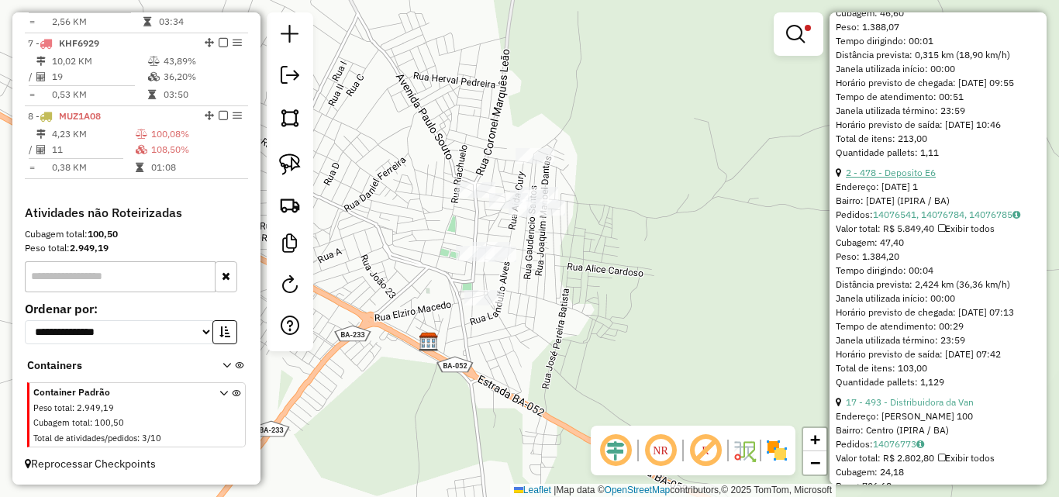
click at [913, 178] on link "2 - 478 - Deposito E6" at bounding box center [891, 173] width 90 height 12
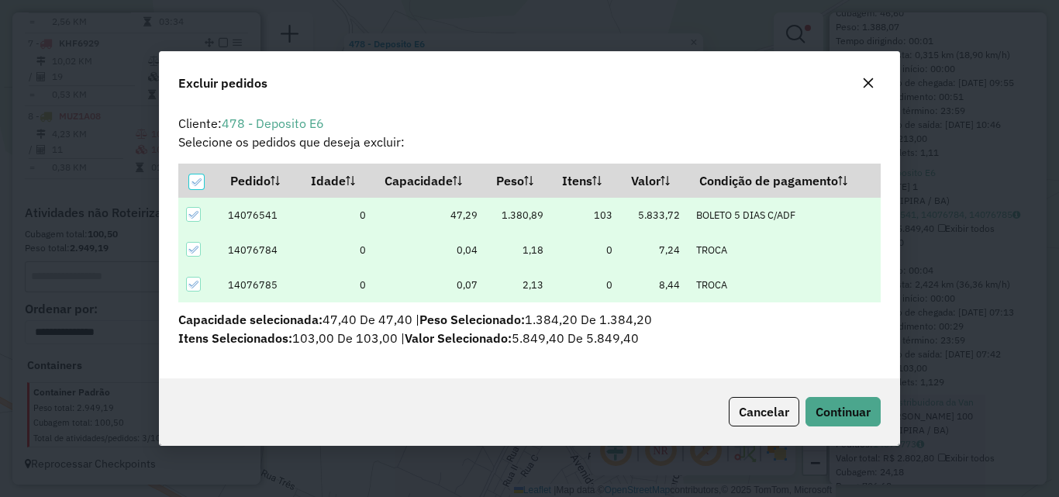
scroll to position [0, 0]
click at [825, 406] on span "Continuar" at bounding box center [843, 412] width 55 height 16
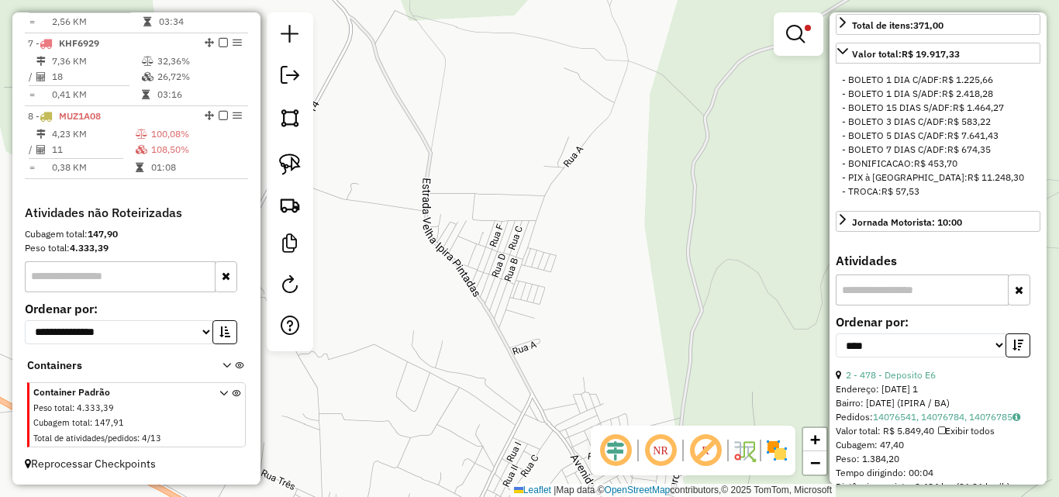
scroll to position [402, 0]
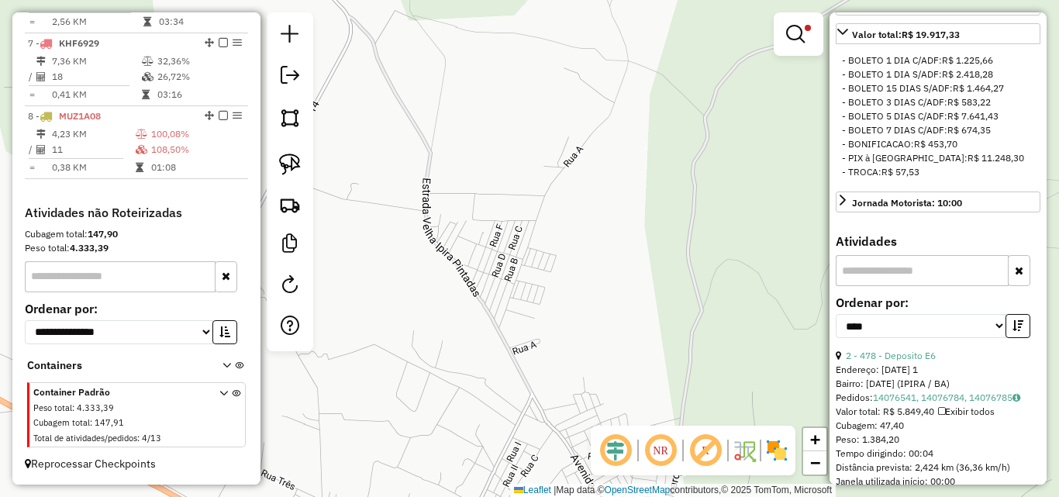
click at [682, 282] on div "Limpar filtros Janela de atendimento Grade de atendimento Capacidade Transporta…" at bounding box center [529, 248] width 1059 height 497
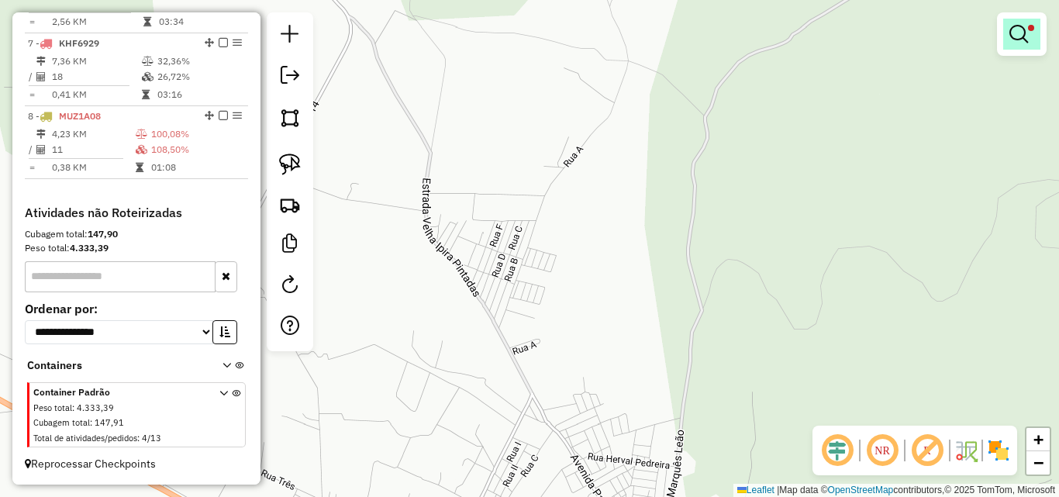
click at [1013, 42] on em at bounding box center [1019, 34] width 19 height 19
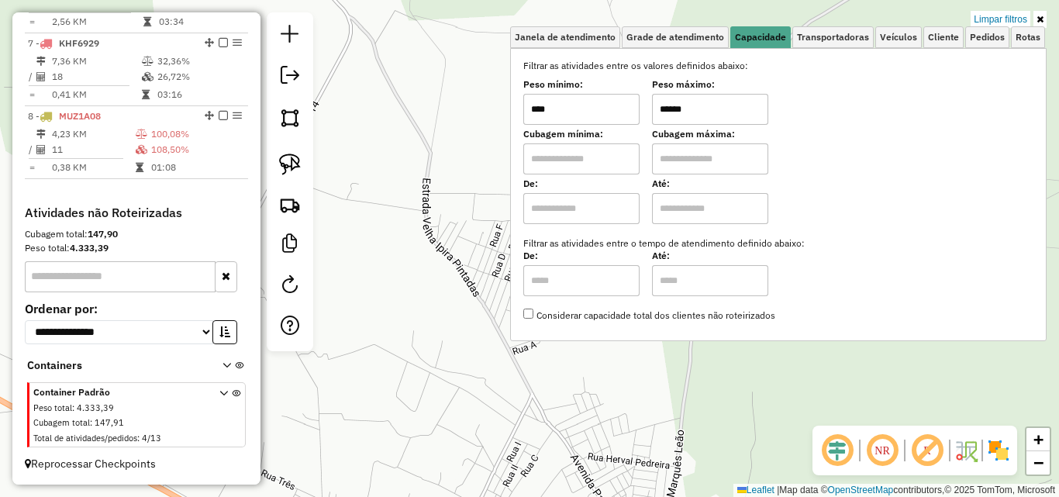
click at [611, 113] on input "****" at bounding box center [581, 109] width 116 height 31
click at [712, 116] on input "******" at bounding box center [710, 109] width 116 height 31
click at [590, 112] on input "****" at bounding box center [581, 109] width 116 height 31
type input "****"
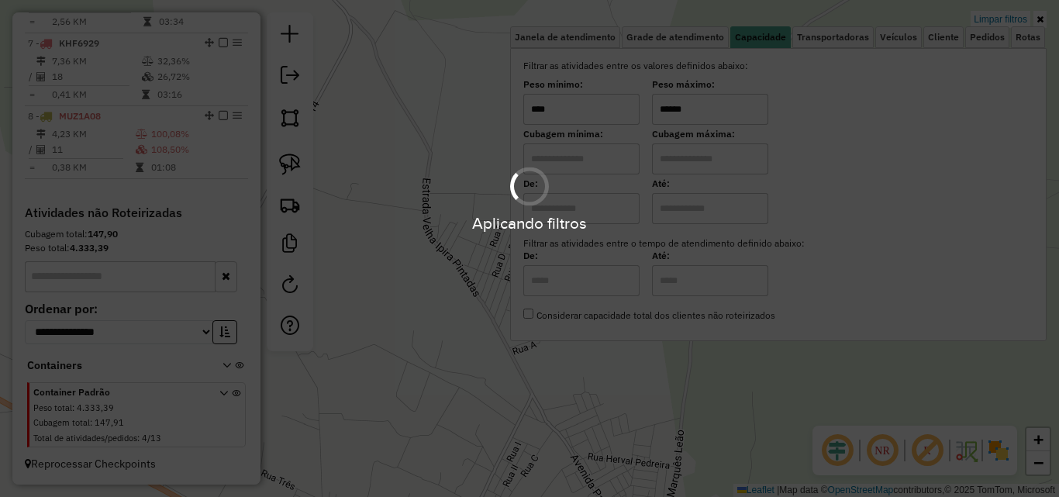
click at [707, 112] on hb-app "Aplicando filtros Pop-up bloqueado! Seu navegador bloqueou automáticamente a ab…" at bounding box center [529, 248] width 1059 height 497
type input "****"
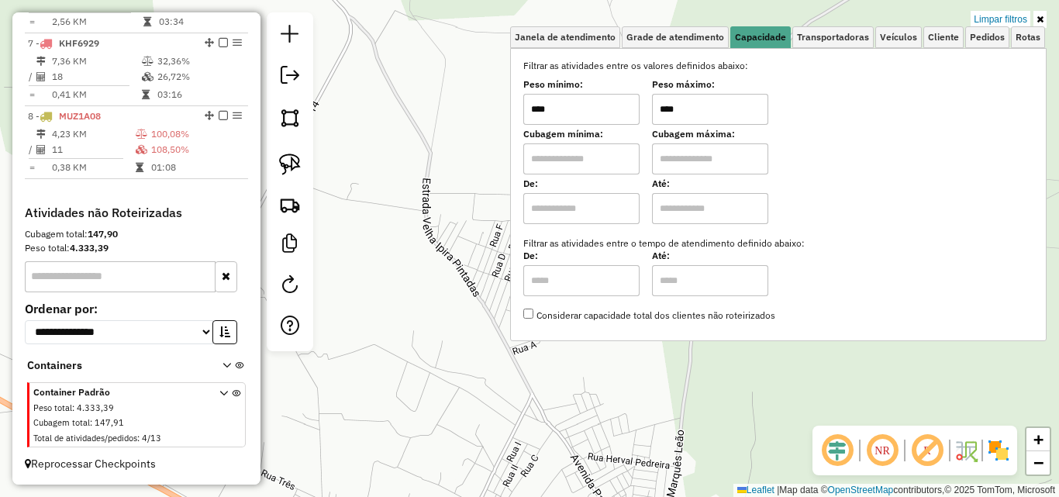
click at [489, 201] on div "Limpar filtros Janela de atendimento Grade de atendimento Capacidade Transporta…" at bounding box center [529, 248] width 1059 height 497
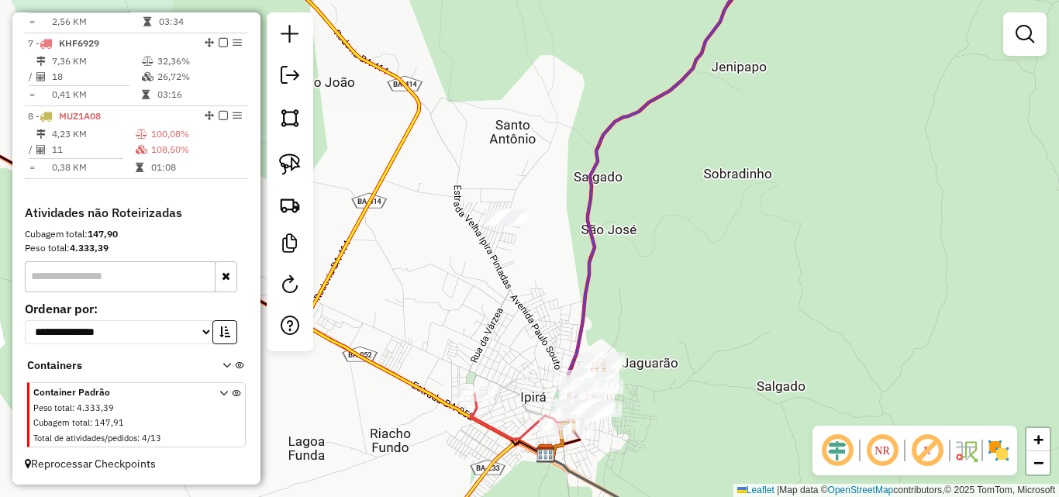
drag, startPoint x: 448, startPoint y: 324, endPoint x: 530, endPoint y: 248, distance: 111.9
click at [530, 248] on div "Janela de atendimento Grade de atendimento Capacidade Transportadoras Veículos …" at bounding box center [529, 248] width 1059 height 497
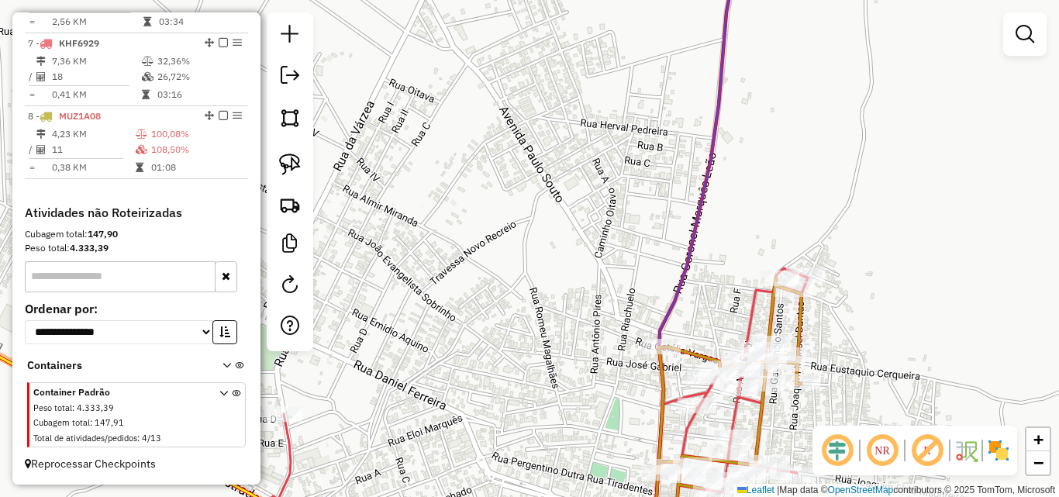
drag, startPoint x: 591, startPoint y: 351, endPoint x: 511, endPoint y: 192, distance: 177.2
click at [517, 199] on div "Janela de atendimento Grade de atendimento Capacidade Transportadoras Veículos …" at bounding box center [529, 248] width 1059 height 497
click at [513, 193] on div "Janela de atendimento Grade de atendimento Capacidade Transportadoras Veículos …" at bounding box center [529, 248] width 1059 height 497
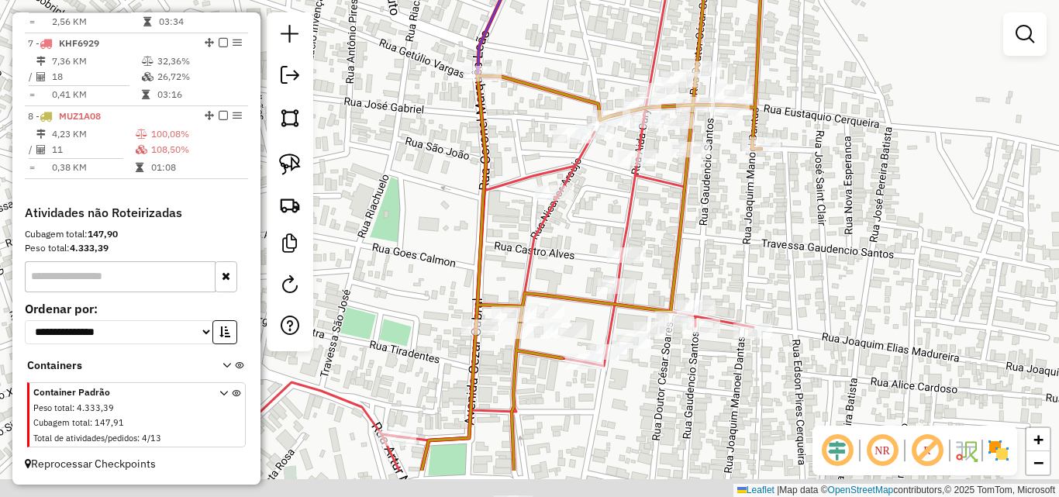
drag, startPoint x: 714, startPoint y: 331, endPoint x: 707, endPoint y: 223, distance: 108.0
click at [707, 223] on div "Janela de atendimento Grade de atendimento Capacidade Transportadoras Veículos …" at bounding box center [529, 248] width 1059 height 497
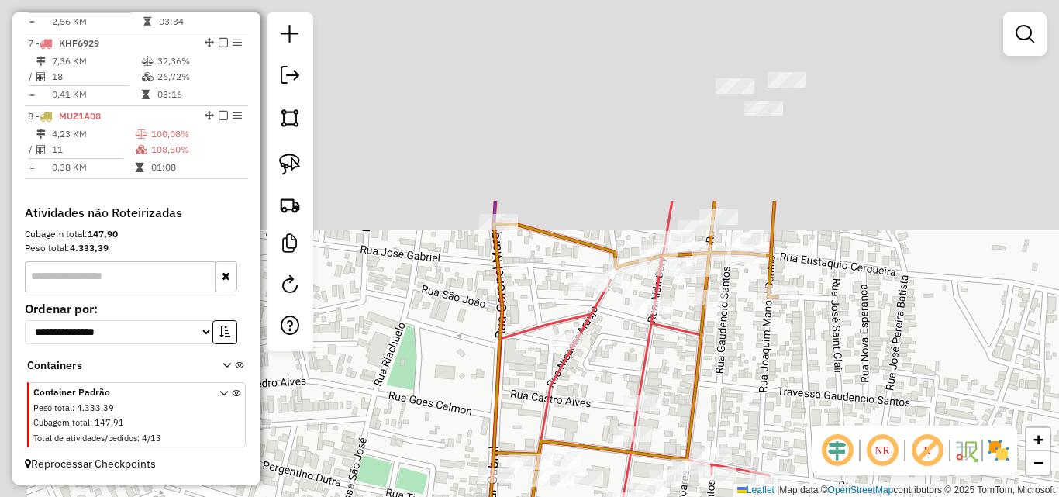
drag, startPoint x: 588, startPoint y: 145, endPoint x: 668, endPoint y: 320, distance: 192.2
click at [685, 350] on div "Janela de atendimento Grade de atendimento Capacidade Transportadoras Veículos …" at bounding box center [529, 248] width 1059 height 497
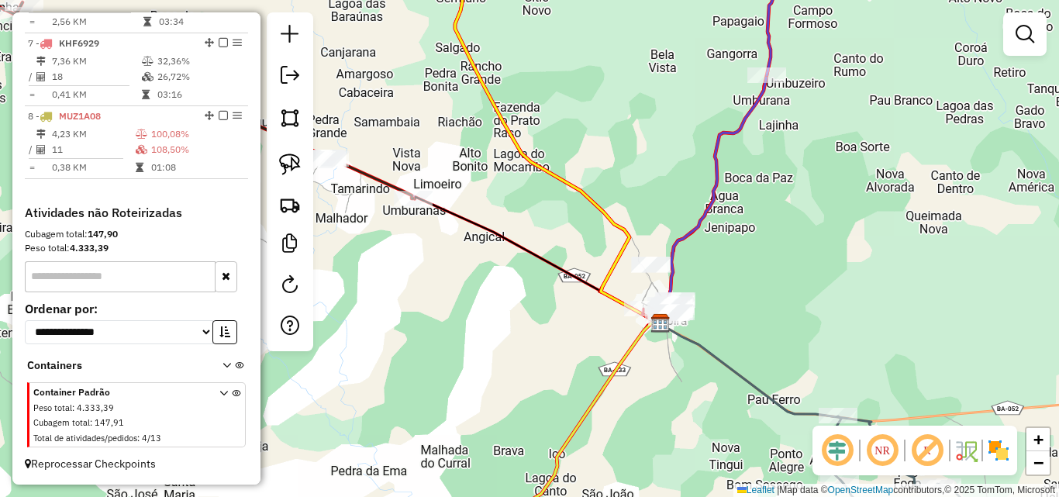
drag, startPoint x: 523, startPoint y: 319, endPoint x: 628, endPoint y: 292, distance: 108.0
click at [627, 293] on div "Janela de atendimento Grade de atendimento Capacidade Transportadoras Veículos …" at bounding box center [529, 248] width 1059 height 497
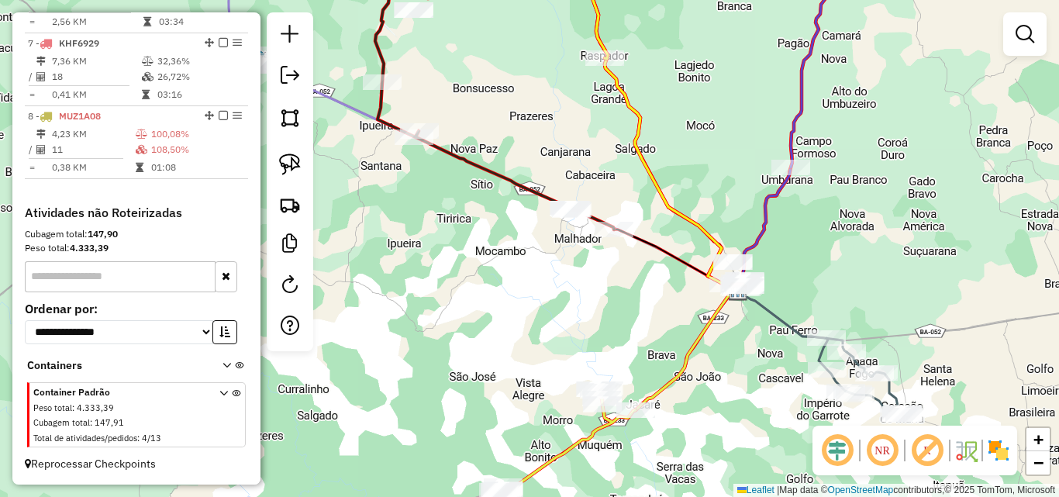
drag, startPoint x: 590, startPoint y: 337, endPoint x: 616, endPoint y: 330, distance: 26.3
click at [616, 330] on div "Janela de atendimento Grade de atendimento Capacidade Transportadoras Veículos …" at bounding box center [529, 248] width 1059 height 497
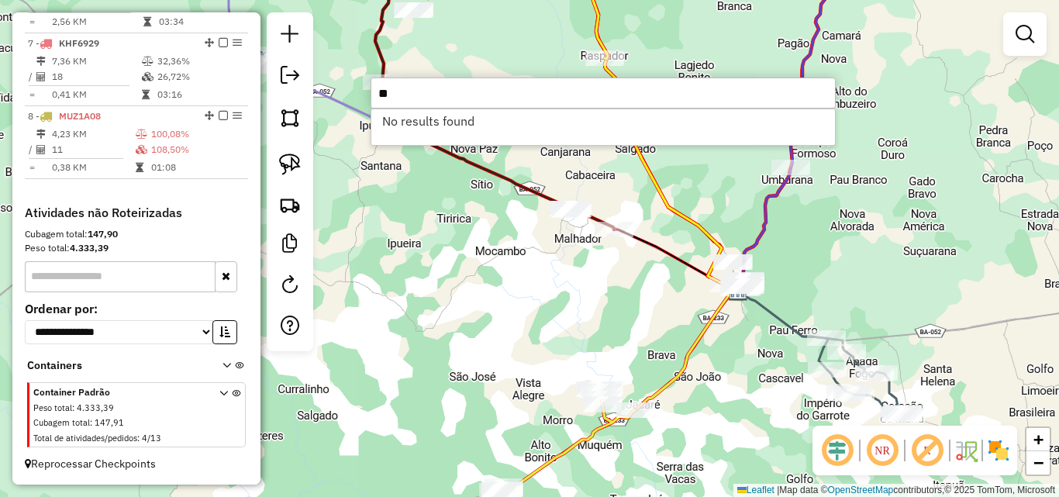
type input "*"
type input "***"
click at [282, 33] on em at bounding box center [290, 34] width 19 height 19
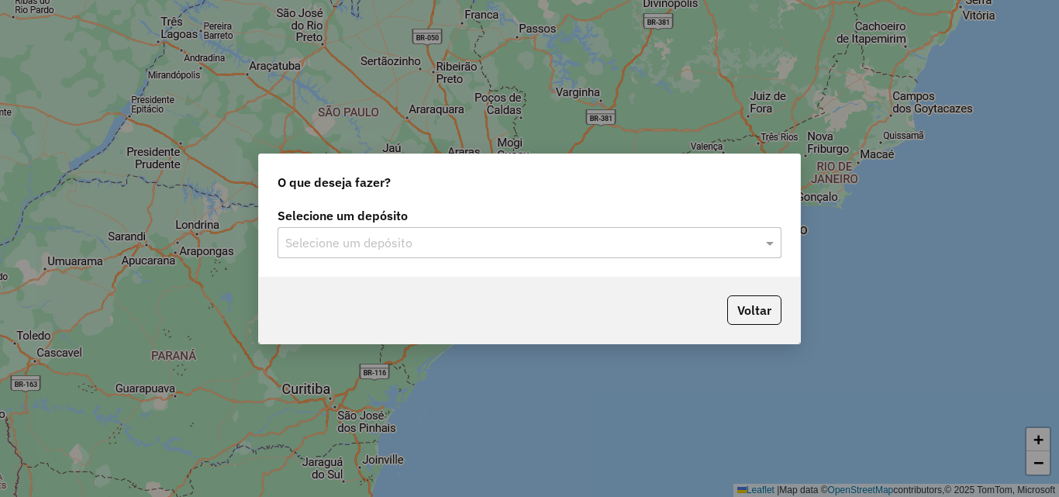
click at [357, 241] on input "text" at bounding box center [514, 243] width 458 height 19
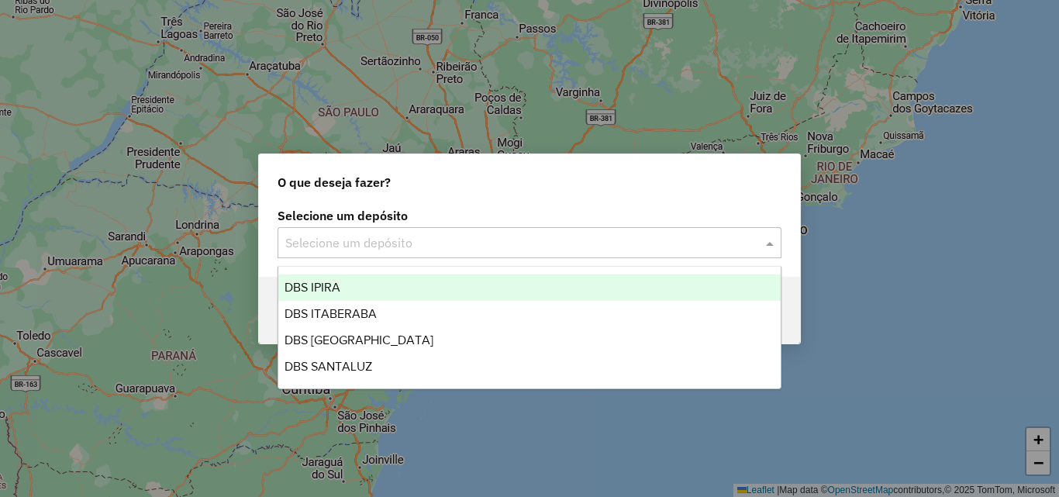
click at [358, 286] on div "DBS IPIRA" at bounding box center [529, 288] width 503 height 26
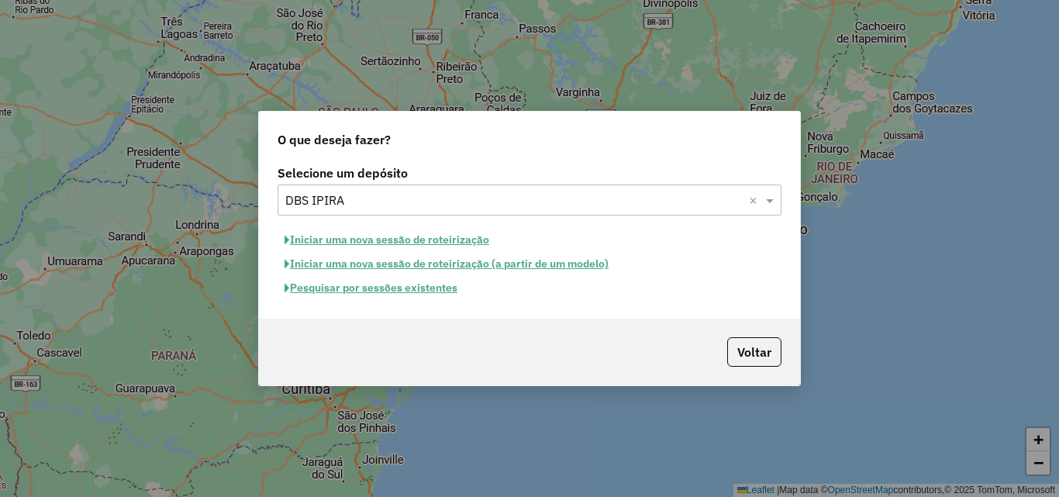
click at [364, 239] on button "Iniciar uma nova sessão de roteirização" at bounding box center [387, 240] width 219 height 24
select select "*"
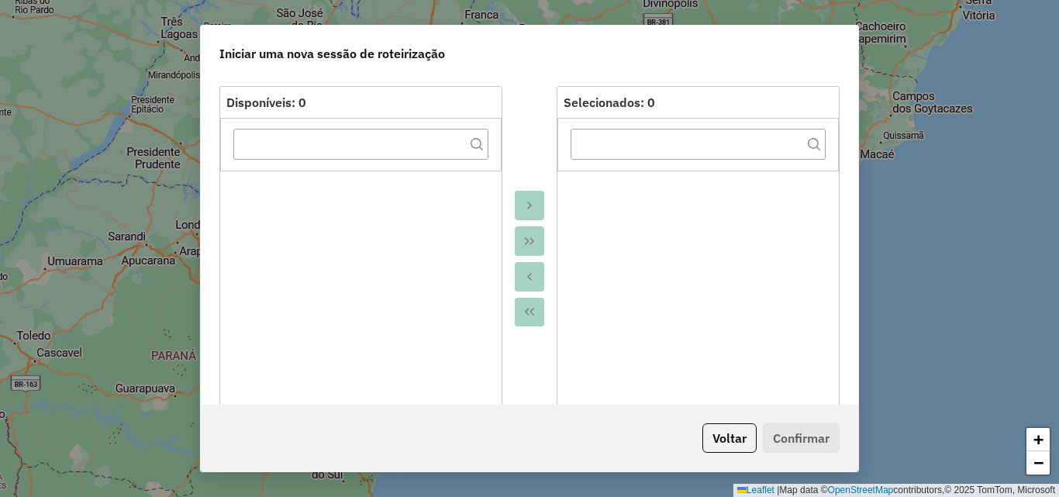
scroll to position [388, 0]
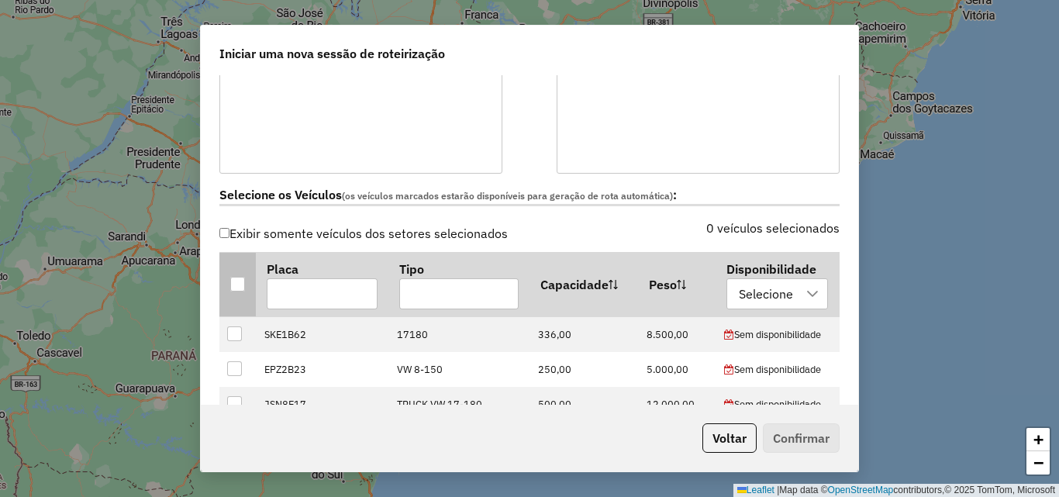
click at [237, 286] on div at bounding box center [237, 284] width 15 height 15
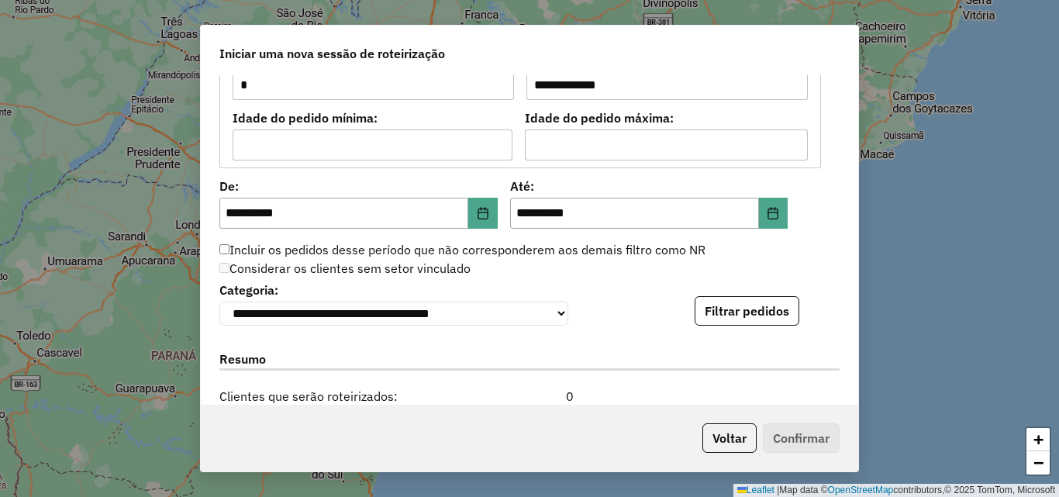
scroll to position [1396, 0]
click at [709, 319] on button "Filtrar pedidos" at bounding box center [747, 309] width 105 height 29
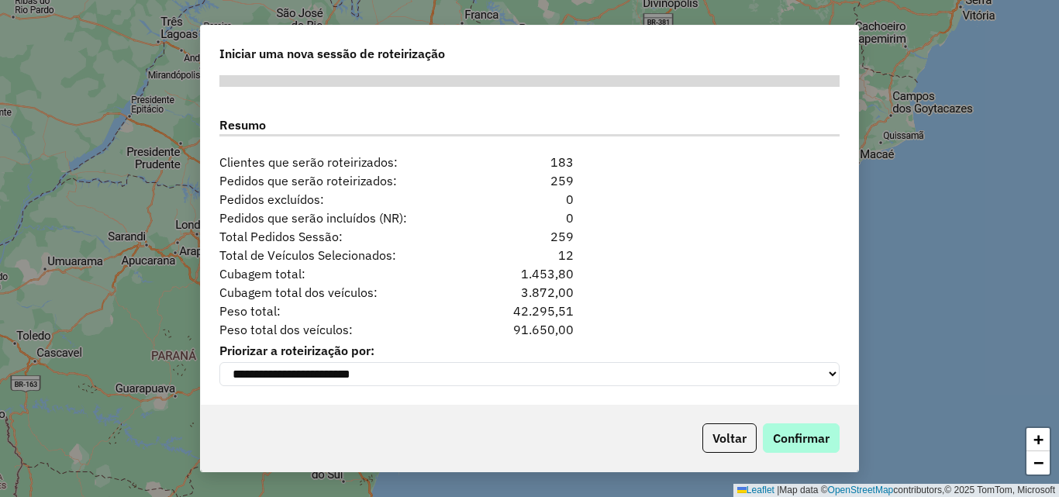
scroll to position [1957, 0]
click at [782, 444] on button "Confirmar" at bounding box center [801, 437] width 77 height 29
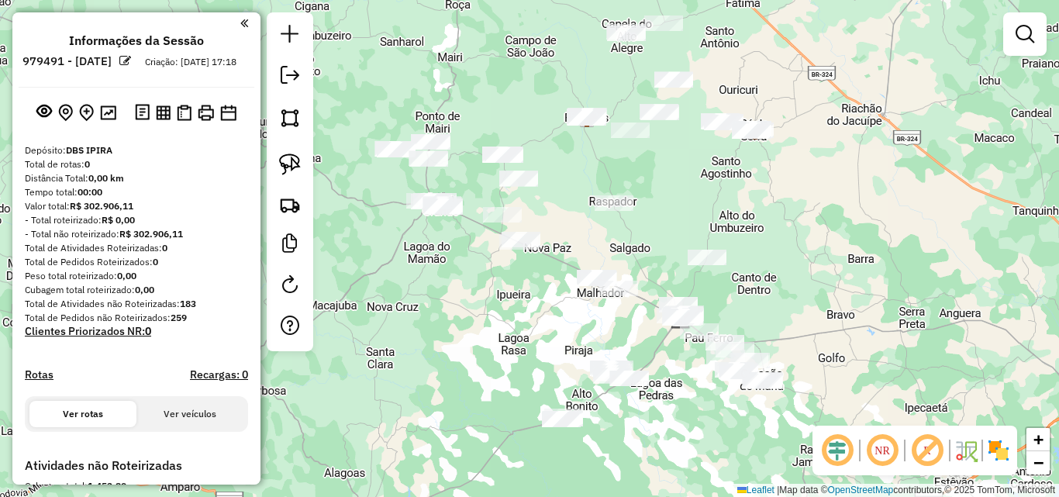
drag, startPoint x: 706, startPoint y: 206, endPoint x: 851, endPoint y: 247, distance: 150.7
click at [851, 247] on div "Janela de atendimento Grade de atendimento Capacidade Transportadoras Veículos …" at bounding box center [529, 248] width 1059 height 497
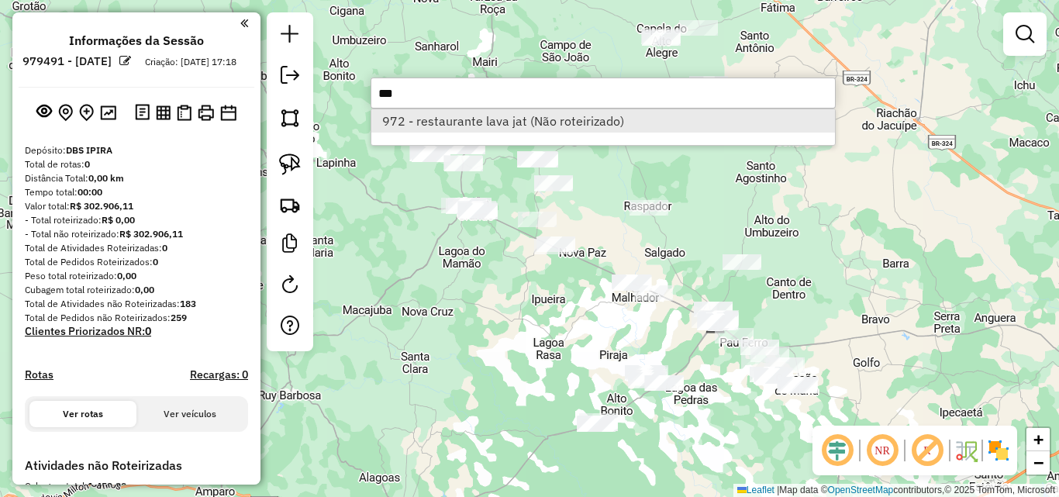
type input "***"
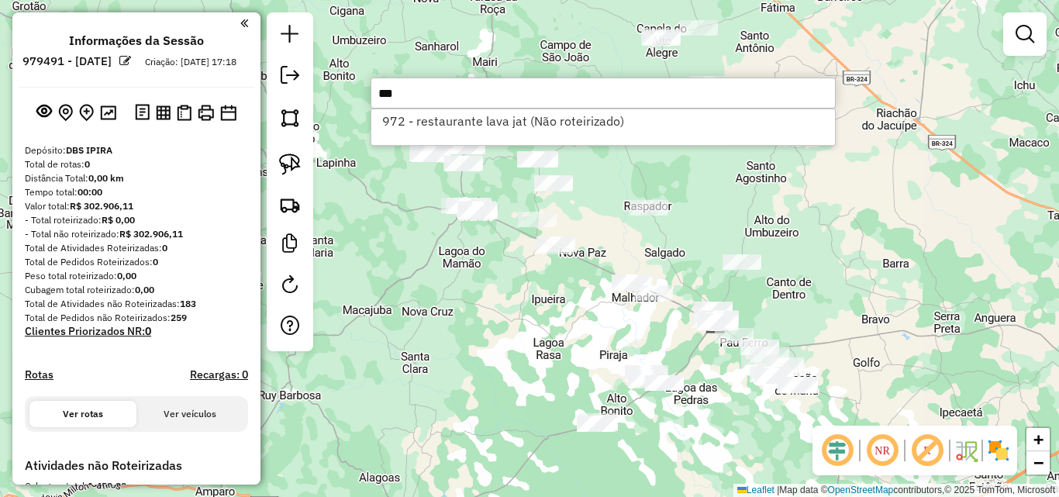
click at [417, 277] on div "Janela de atendimento Grade de atendimento Capacidade Transportadoras Veículos …" at bounding box center [529, 248] width 1059 height 497
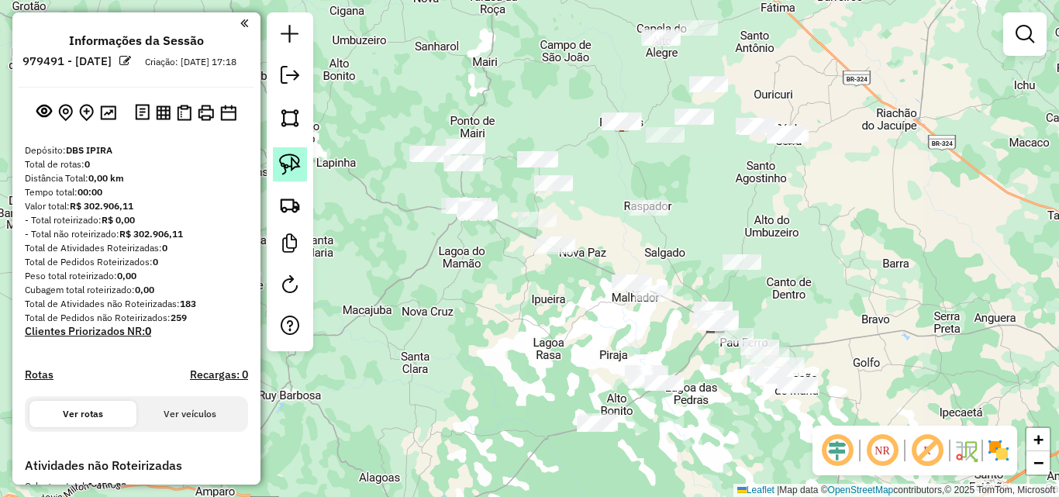
click at [286, 158] on img at bounding box center [290, 165] width 22 height 22
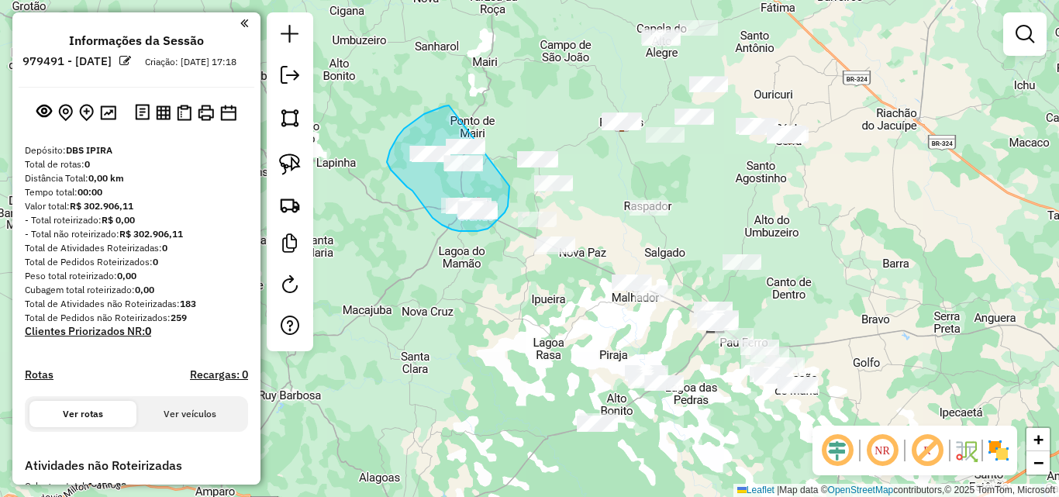
drag, startPoint x: 449, startPoint y: 105, endPoint x: 507, endPoint y: 157, distance: 77.5
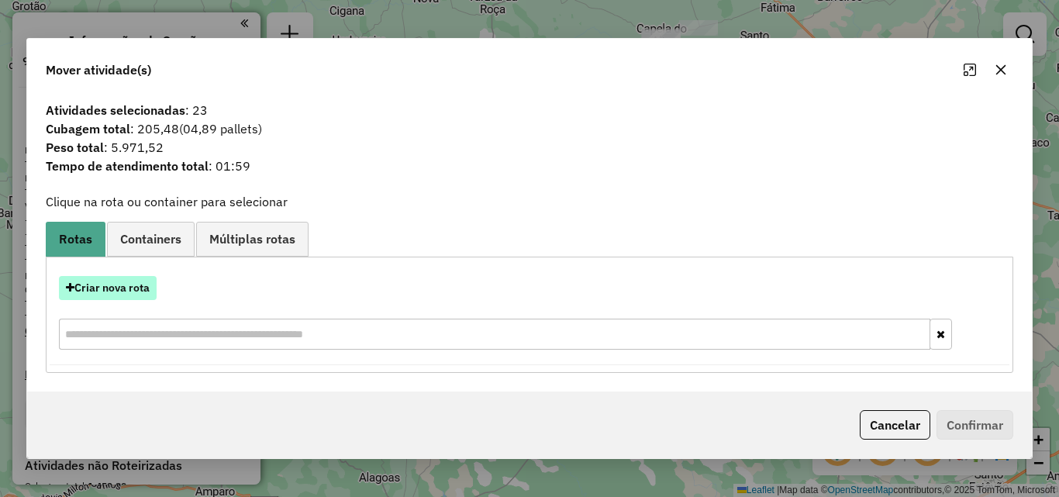
click at [128, 292] on button "Criar nova rota" at bounding box center [108, 288] width 98 height 24
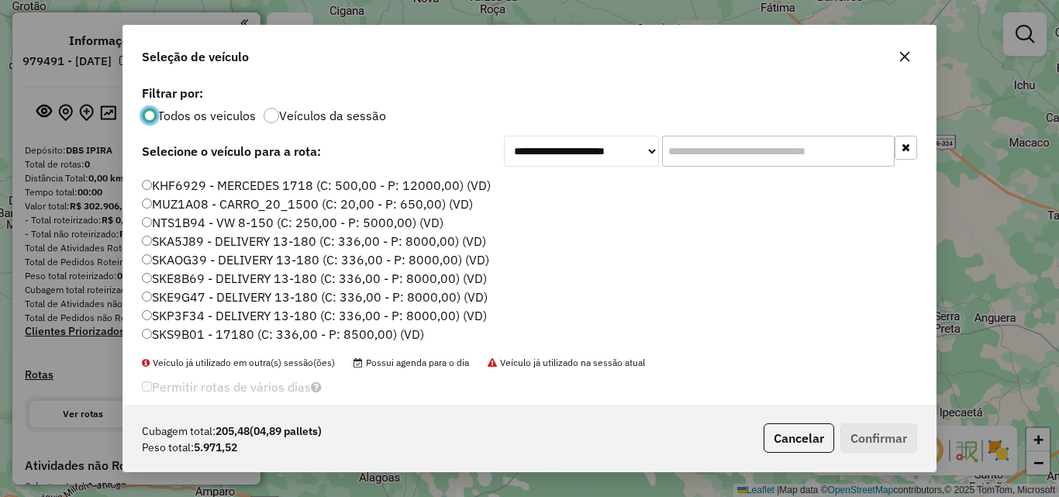
scroll to position [53, 0]
click at [201, 302] on label "SKE9G47 - DELIVERY 13-180 (C: 336,00 - P: 8000,00) (VD)" at bounding box center [315, 296] width 346 height 19
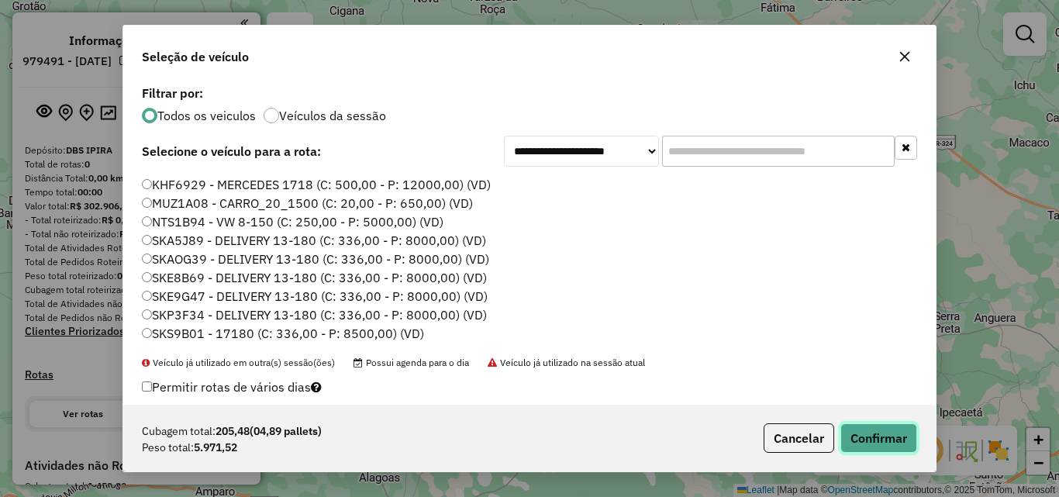
click at [889, 437] on button "Confirmar" at bounding box center [879, 437] width 77 height 29
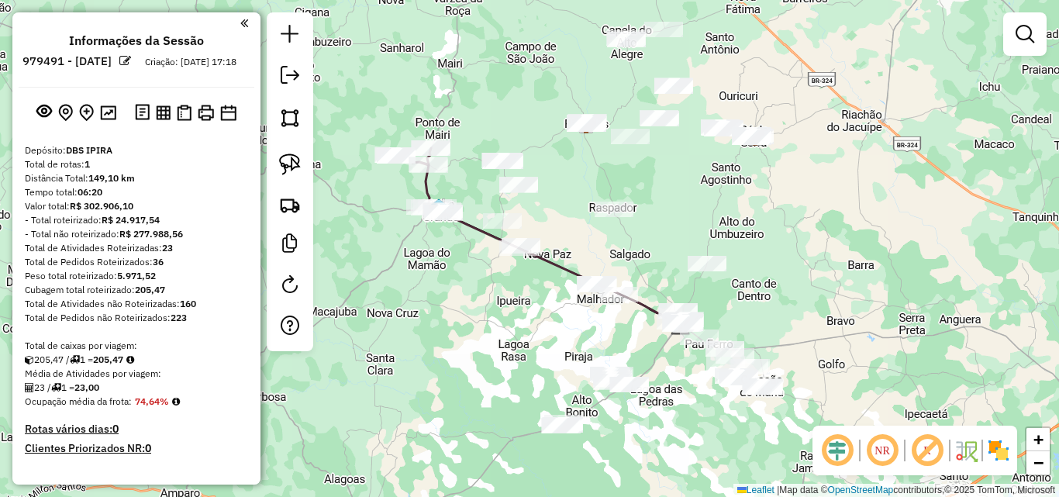
drag, startPoint x: 516, startPoint y: 287, endPoint x: 481, endPoint y: 288, distance: 34.9
click at [481, 288] on div "Janela de atendimento Grade de atendimento Capacidade Transportadoras Veículos …" at bounding box center [529, 248] width 1059 height 497
click at [299, 168] on img at bounding box center [290, 165] width 22 height 22
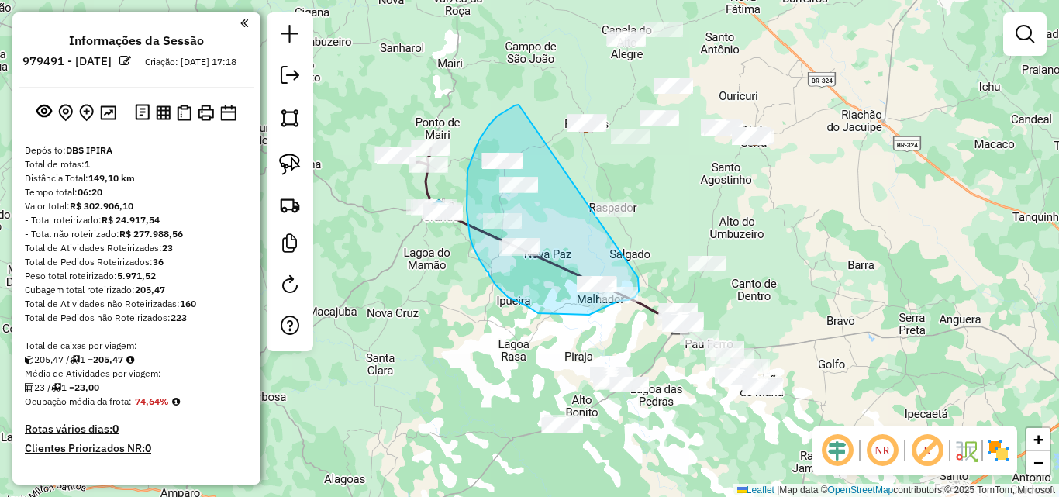
drag, startPoint x: 519, startPoint y: 105, endPoint x: 638, endPoint y: 278, distance: 210.2
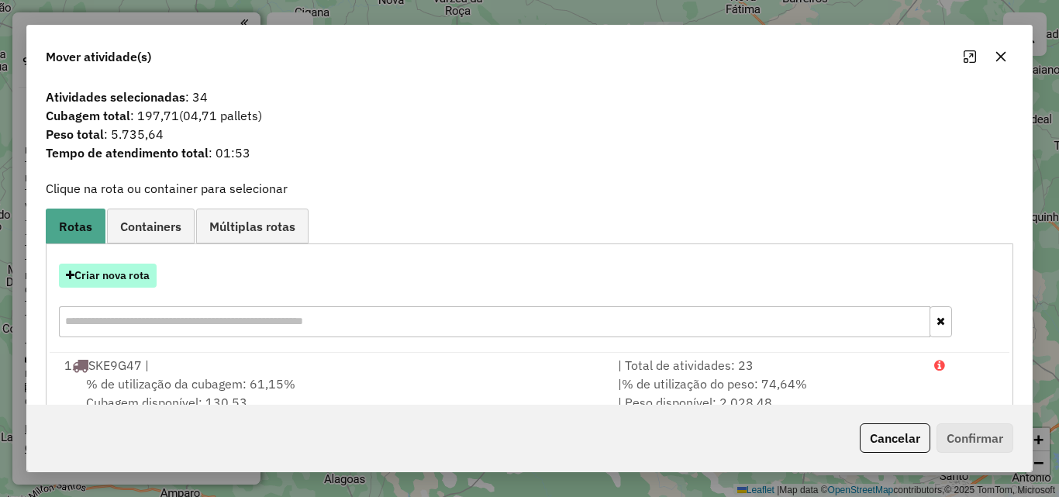
click at [138, 276] on button "Criar nova rota" at bounding box center [108, 276] width 98 height 24
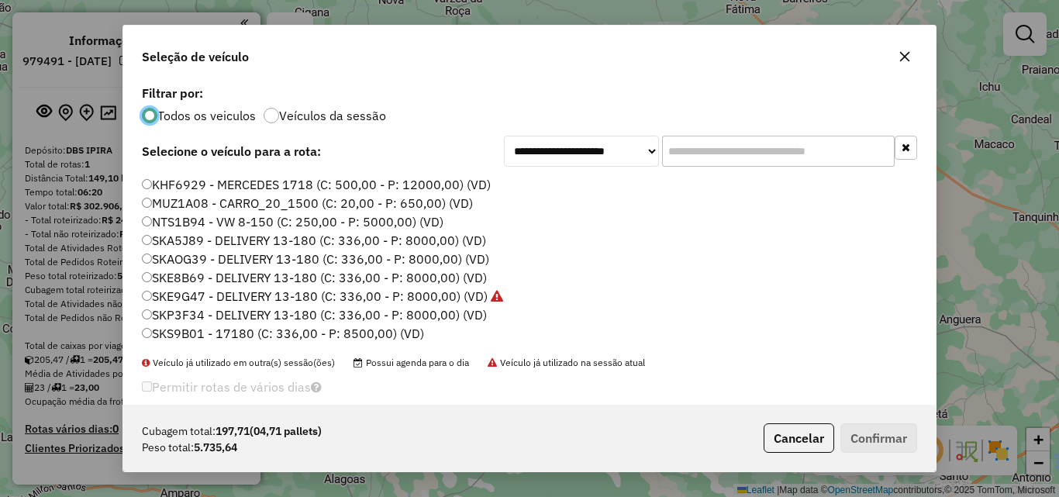
scroll to position [0, 0]
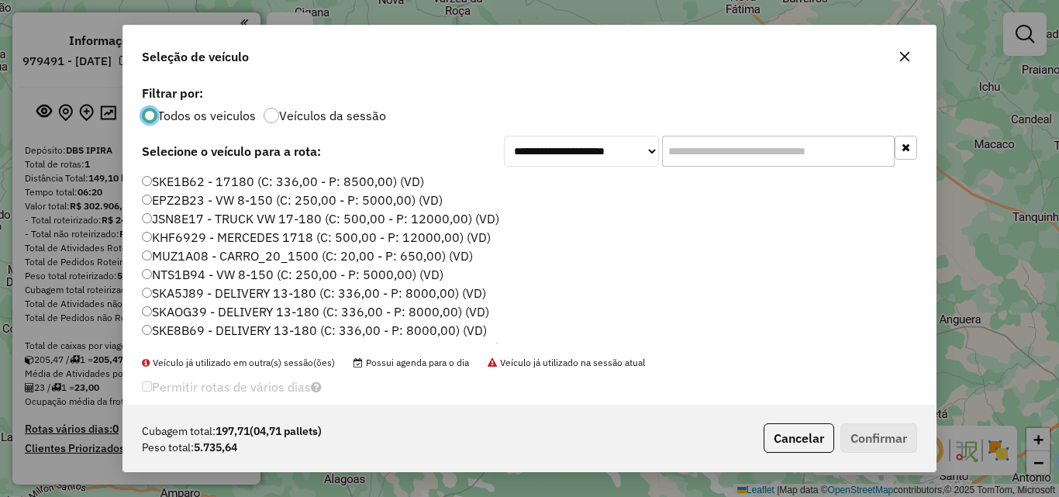
click at [202, 181] on label "SKE1B62 - 17180 (C: 336,00 - P: 8500,00) (VD)" at bounding box center [283, 181] width 282 height 19
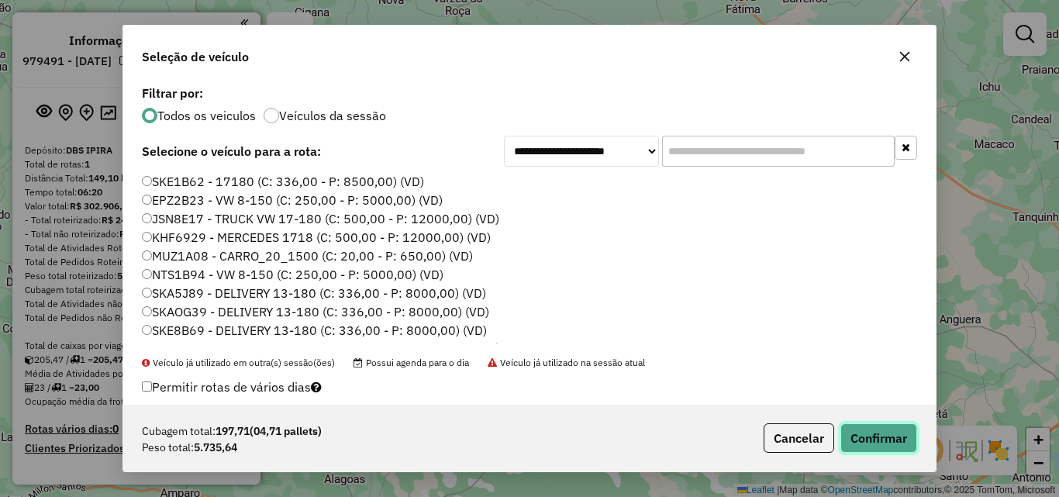
click at [852, 427] on button "Confirmar" at bounding box center [879, 437] width 77 height 29
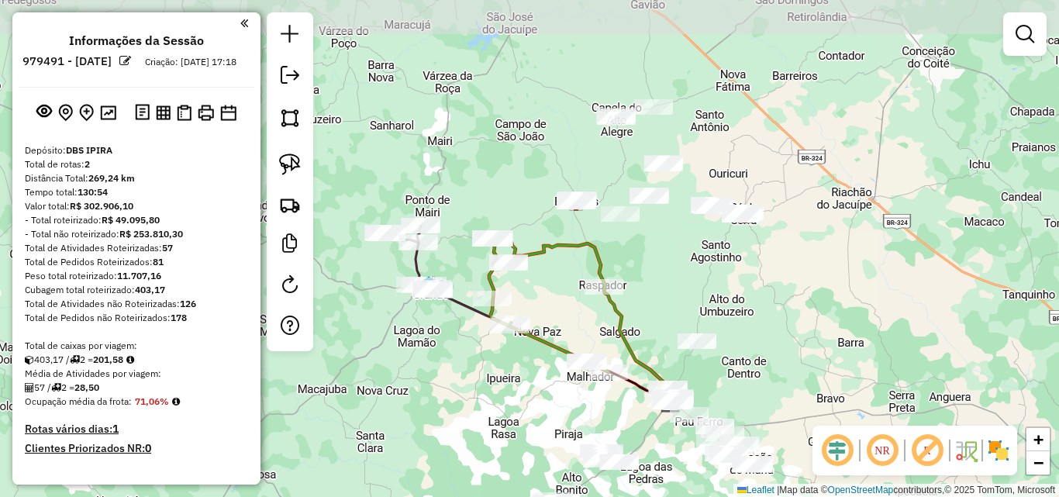
drag, startPoint x: 666, startPoint y: 218, endPoint x: 658, endPoint y: 261, distance: 44.1
click at [658, 261] on div "Janela de atendimento Grade de atendimento Capacidade Transportadoras Veículos …" at bounding box center [529, 248] width 1059 height 497
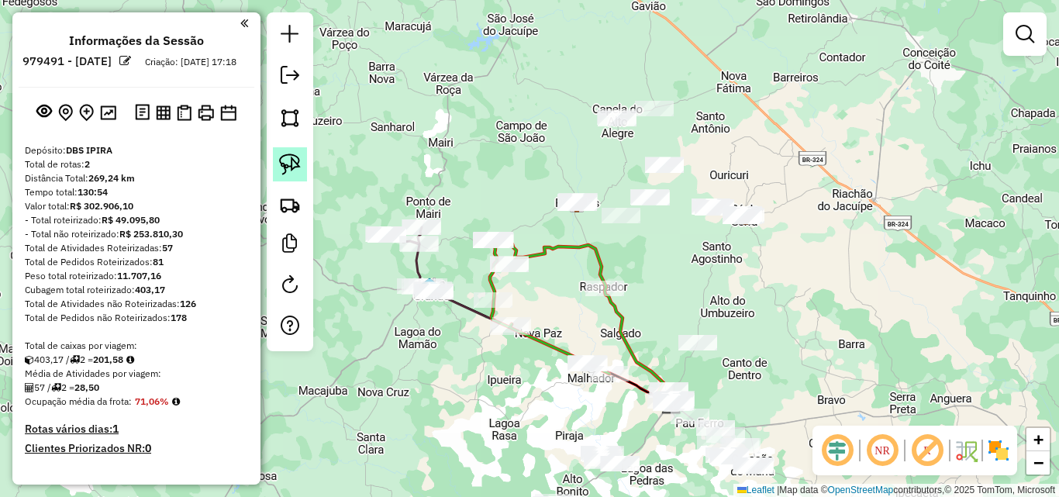
click at [294, 166] on img at bounding box center [290, 165] width 22 height 22
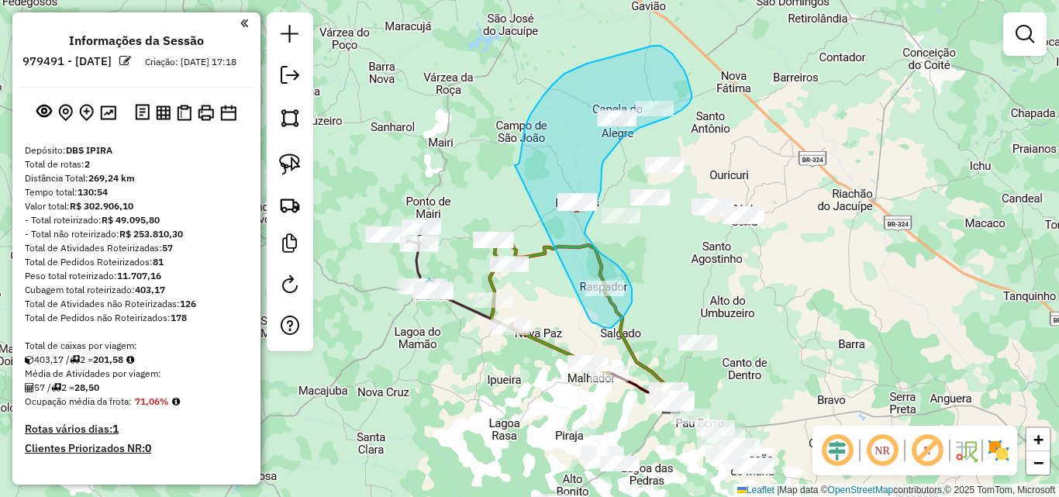
drag, startPoint x: 518, startPoint y: 164, endPoint x: 589, endPoint y: 318, distance: 169.0
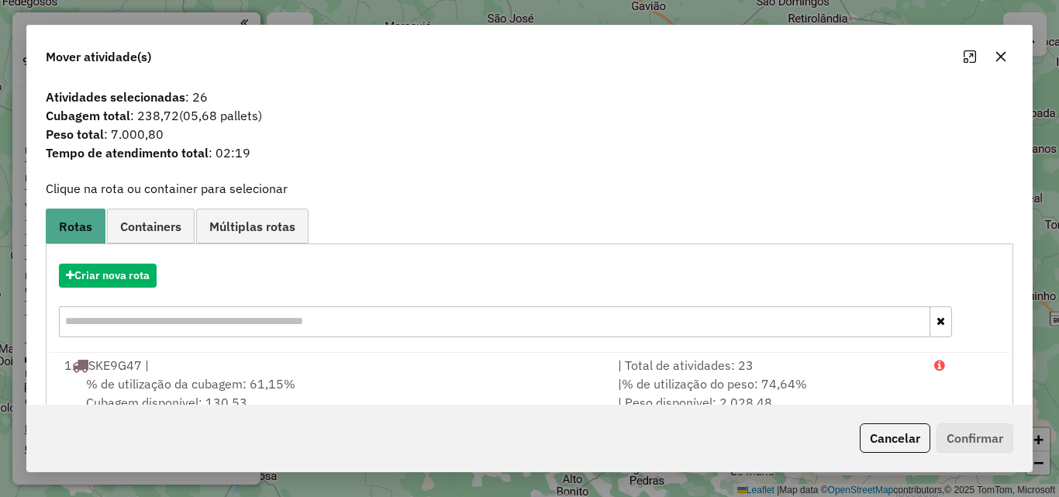
click at [1008, 53] on button "button" at bounding box center [1001, 56] width 25 height 25
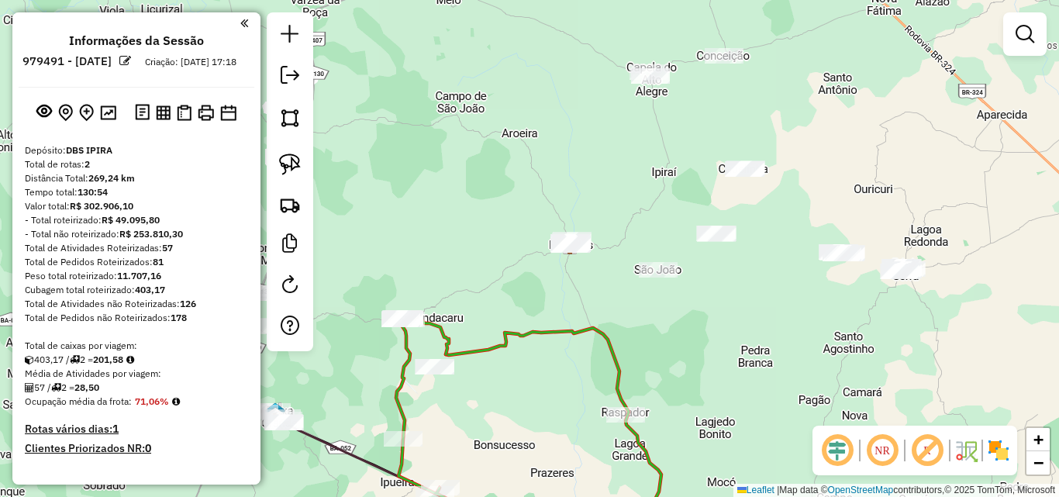
drag, startPoint x: 688, startPoint y: 243, endPoint x: 731, endPoint y: 302, distance: 73.8
click at [731, 302] on div "Janela de atendimento Grade de atendimento Capacidade Transportadoras Veículos …" at bounding box center [529, 248] width 1059 height 497
click at [295, 164] on img at bounding box center [290, 165] width 22 height 22
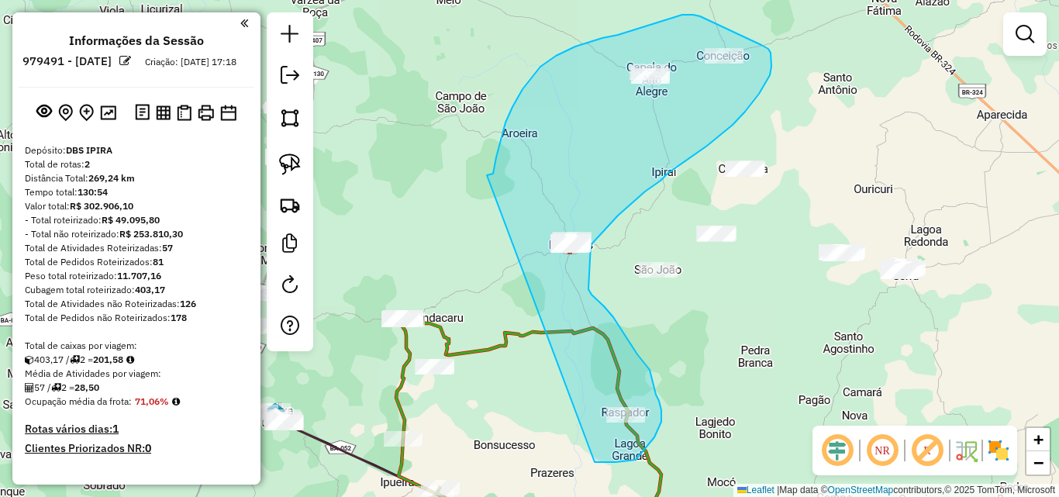
drag, startPoint x: 496, startPoint y: 157, endPoint x: 595, endPoint y: 462, distance: 320.3
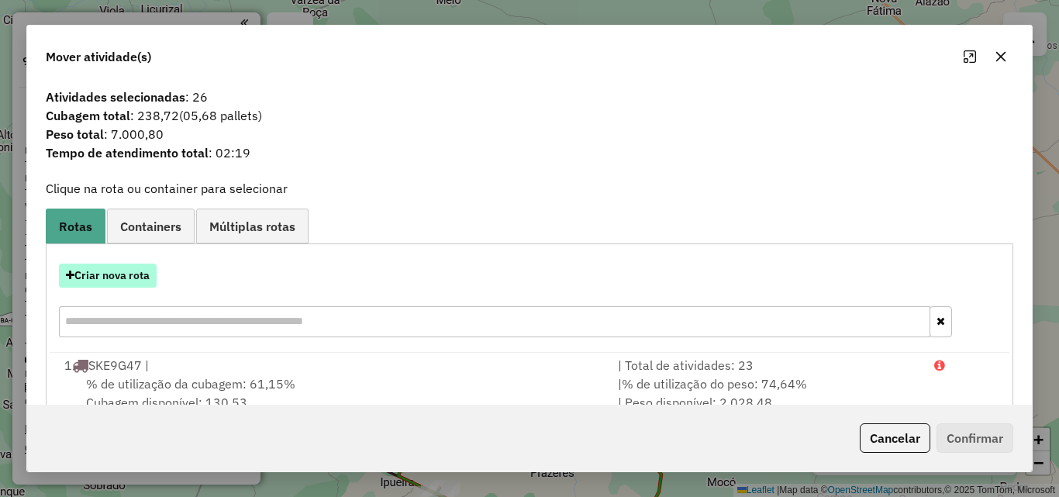
click at [109, 278] on button "Criar nova rota" at bounding box center [108, 276] width 98 height 24
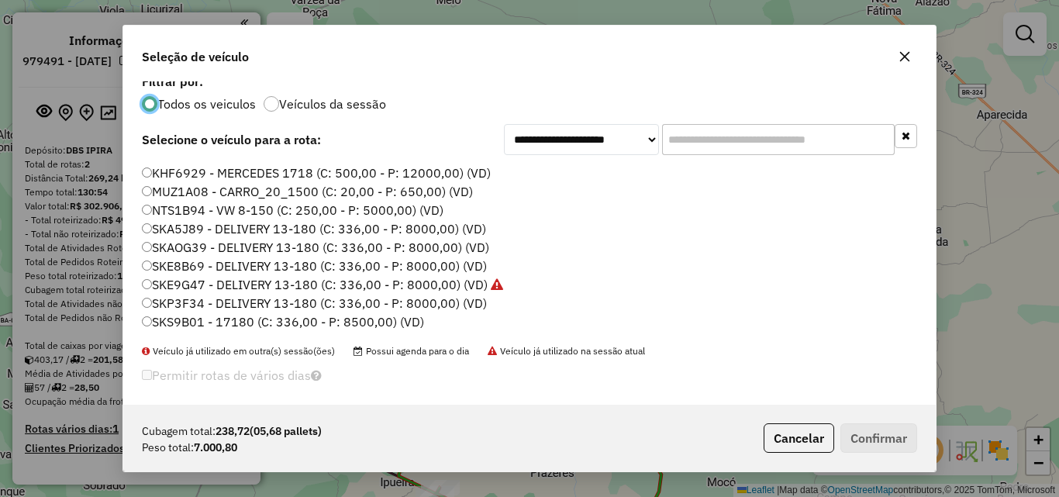
scroll to position [20, 0]
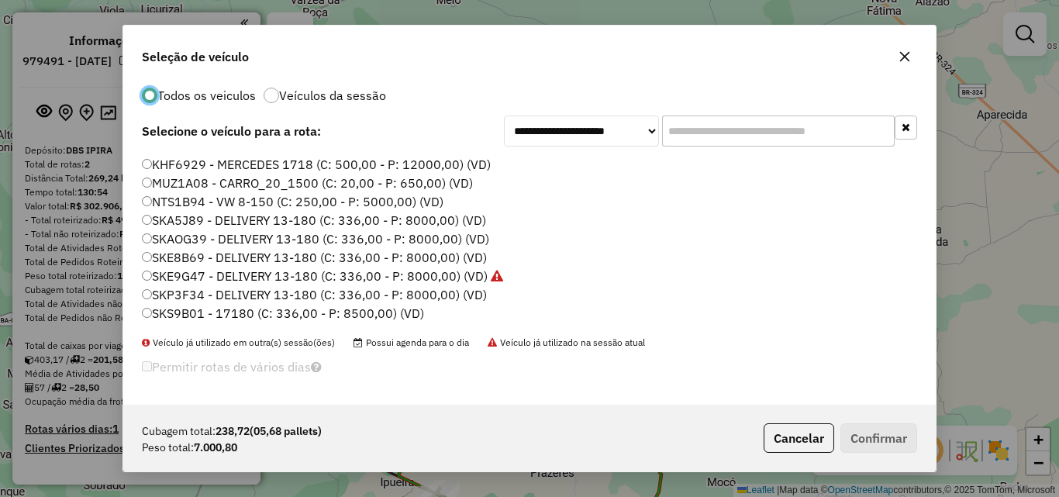
click at [171, 287] on label "SKP3F34 - DELIVERY 13-180 (C: 336,00 - P: 8000,00) (VD)" at bounding box center [314, 294] width 345 height 19
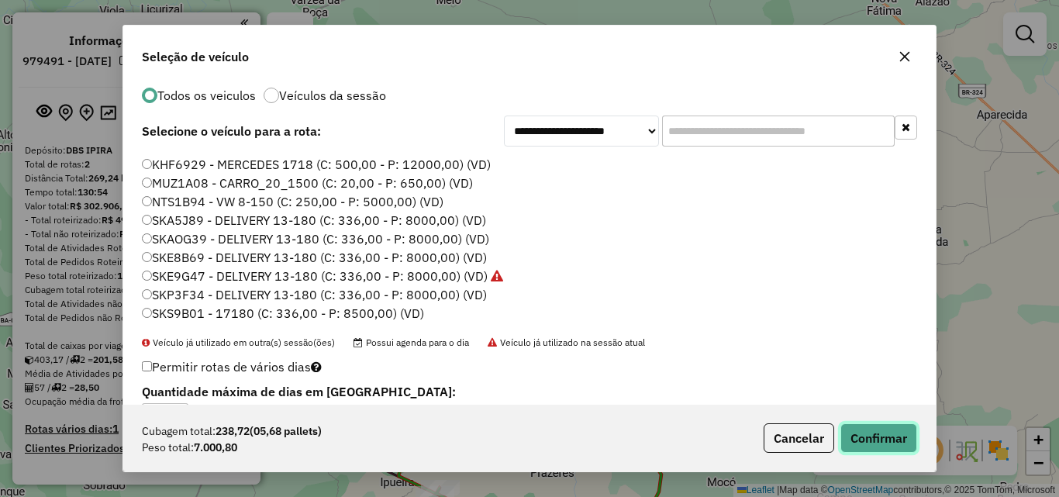
click at [872, 433] on button "Confirmar" at bounding box center [879, 437] width 77 height 29
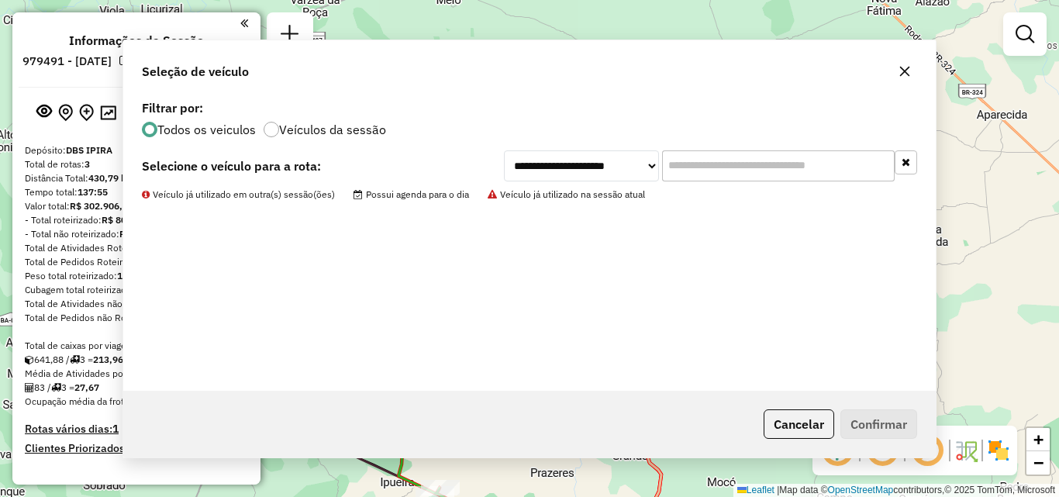
scroll to position [0, 0]
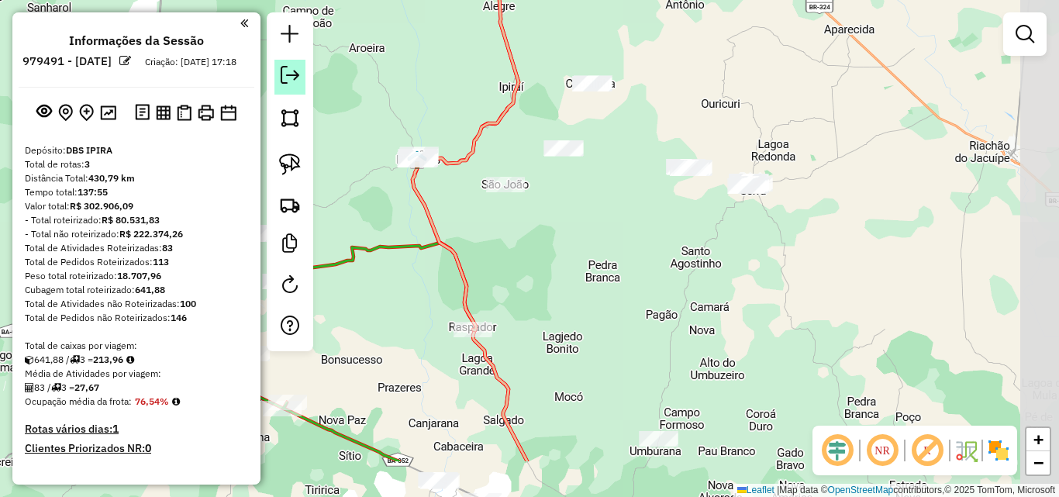
drag, startPoint x: 485, startPoint y: 219, endPoint x: 277, endPoint y: 93, distance: 243.9
click at [277, 93] on hb-router-mapa "Informações da Sessão 979491 - [DATE] Criação: [DATE] 17:18 Depósito: DBS IPIRA…" at bounding box center [529, 248] width 1059 height 497
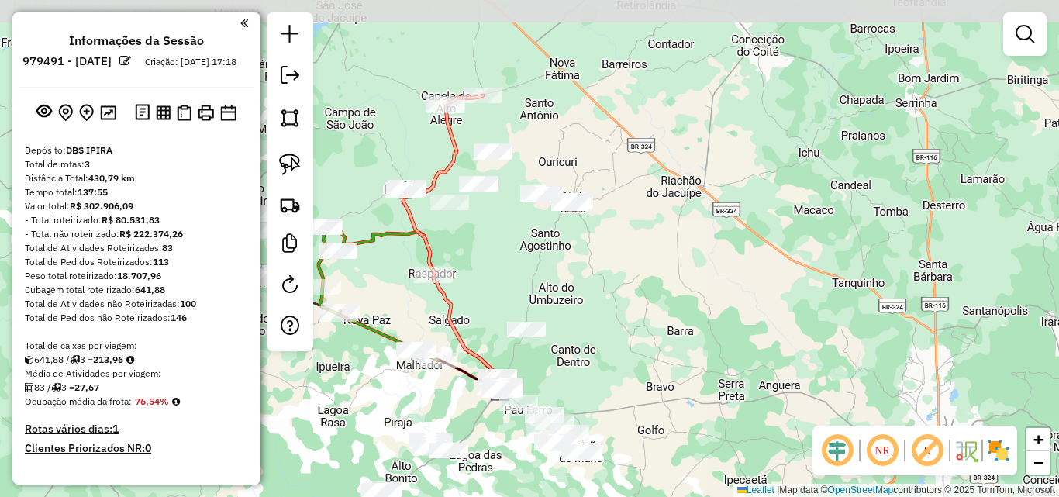
drag, startPoint x: 499, startPoint y: 207, endPoint x: 479, endPoint y: 255, distance: 51.8
click at [479, 255] on div "Janela de atendimento Grade de atendimento Capacidade Transportadoras Veículos …" at bounding box center [529, 248] width 1059 height 497
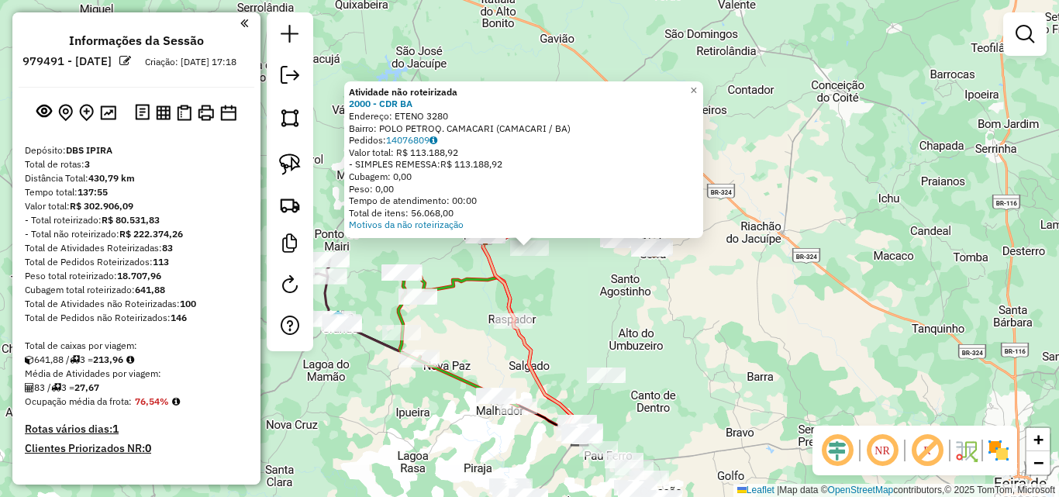
click at [715, 322] on div "Atividade não roteirizada 2000 - CDR BA Endereço: ETENO 3280 Bairro: POLO PETRO…" at bounding box center [529, 248] width 1059 height 497
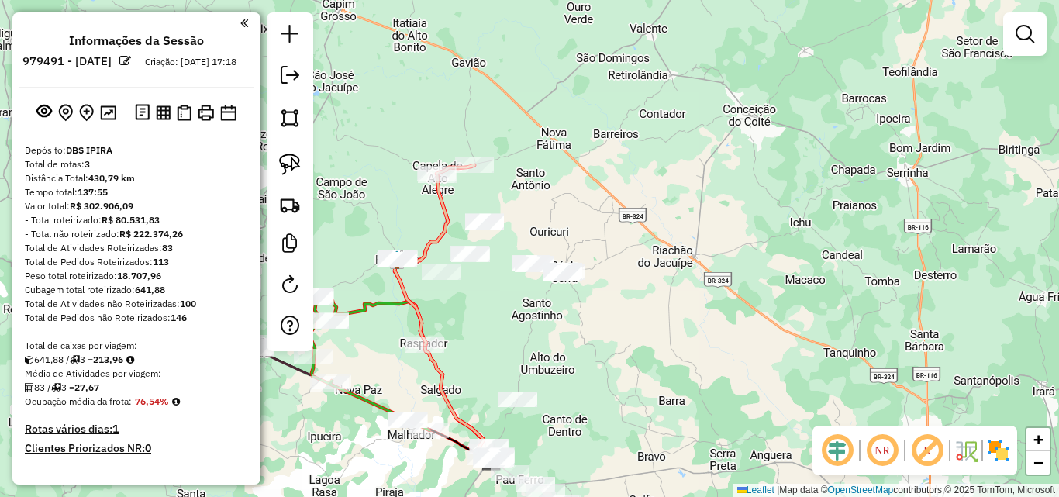
drag, startPoint x: 680, startPoint y: 326, endPoint x: 594, endPoint y: 349, distance: 89.2
click at [594, 349] on div "Janela de atendimento Grade de atendimento Capacidade Transportadoras Veículos …" at bounding box center [529, 248] width 1059 height 497
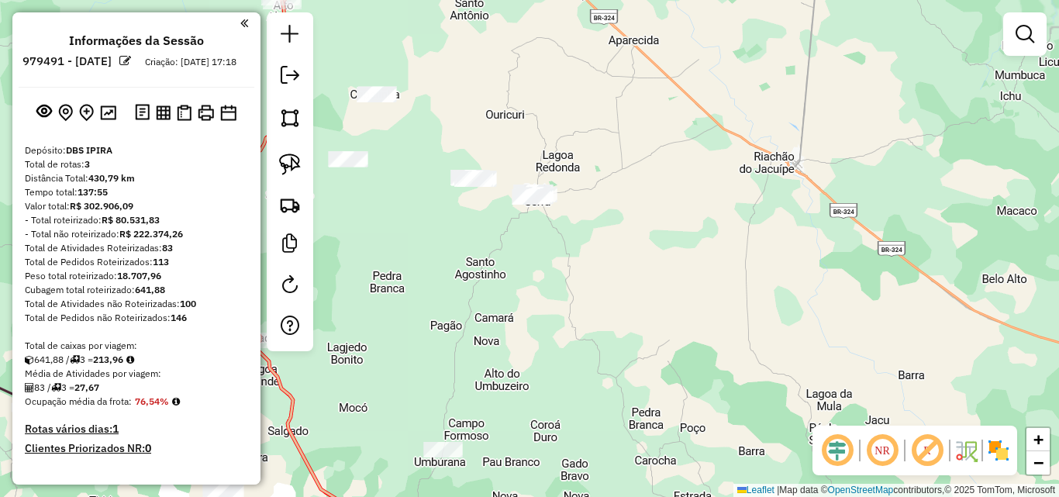
drag, startPoint x: 553, startPoint y: 347, endPoint x: 558, endPoint y: 399, distance: 52.2
click at [556, 399] on div "Janela de atendimento Grade de atendimento Capacidade Transportadoras Veículos …" at bounding box center [529, 248] width 1059 height 497
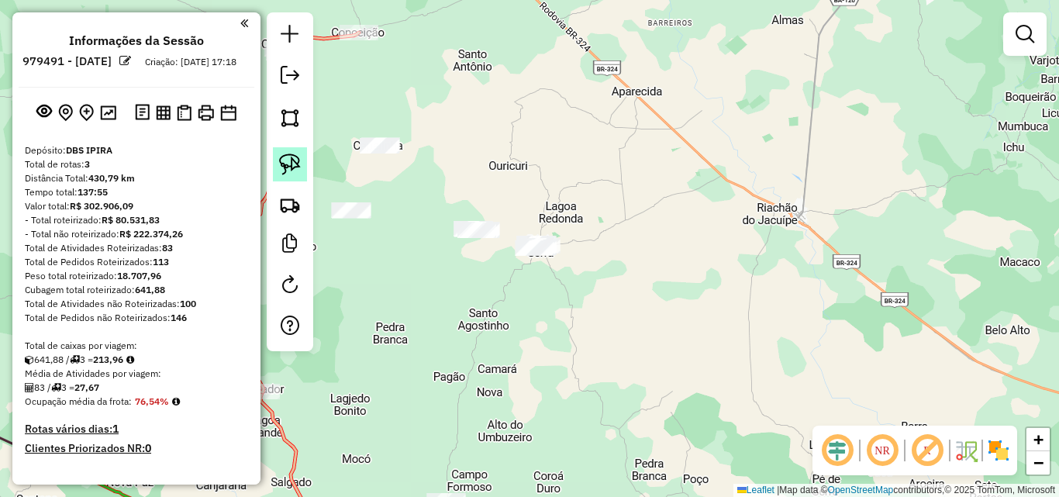
click at [294, 159] on img at bounding box center [290, 165] width 22 height 22
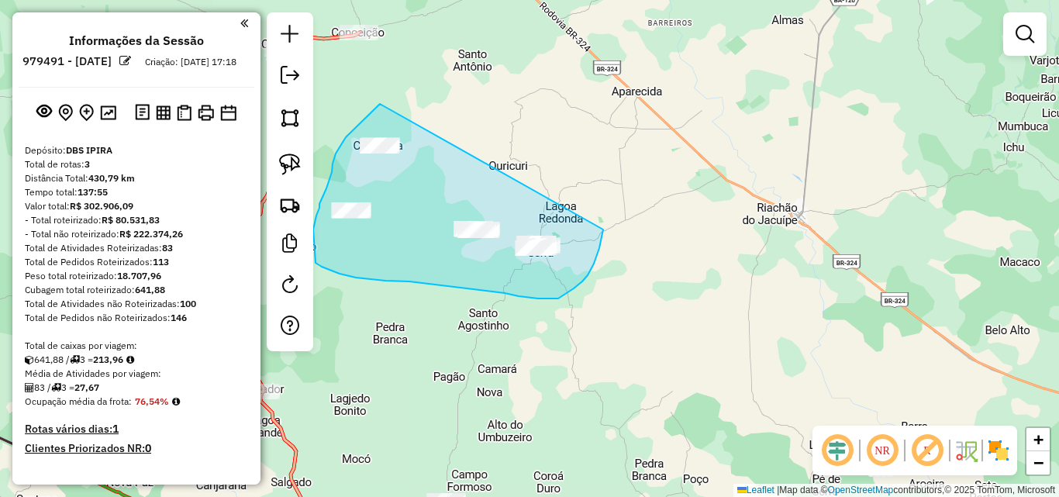
drag, startPoint x: 380, startPoint y: 104, endPoint x: 604, endPoint y: 221, distance: 252.9
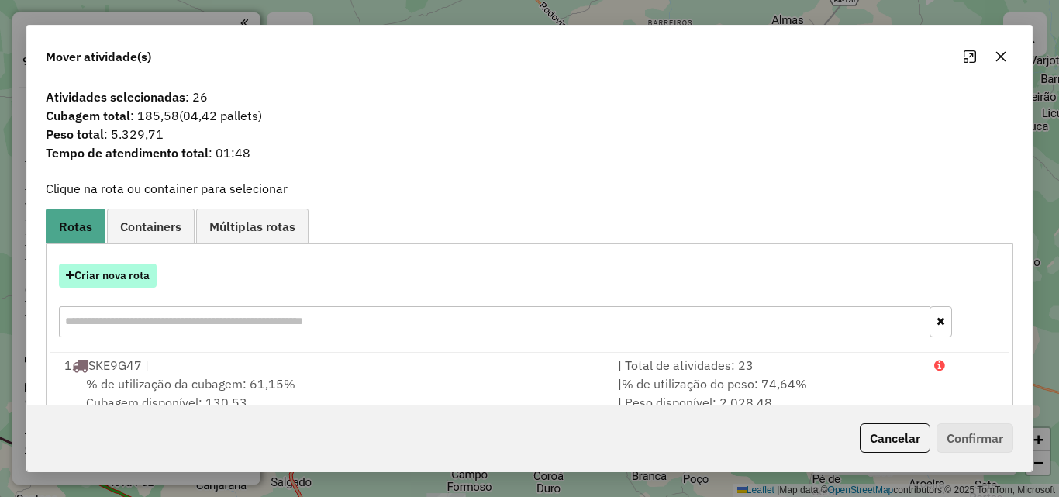
click at [136, 271] on button "Criar nova rota" at bounding box center [108, 276] width 98 height 24
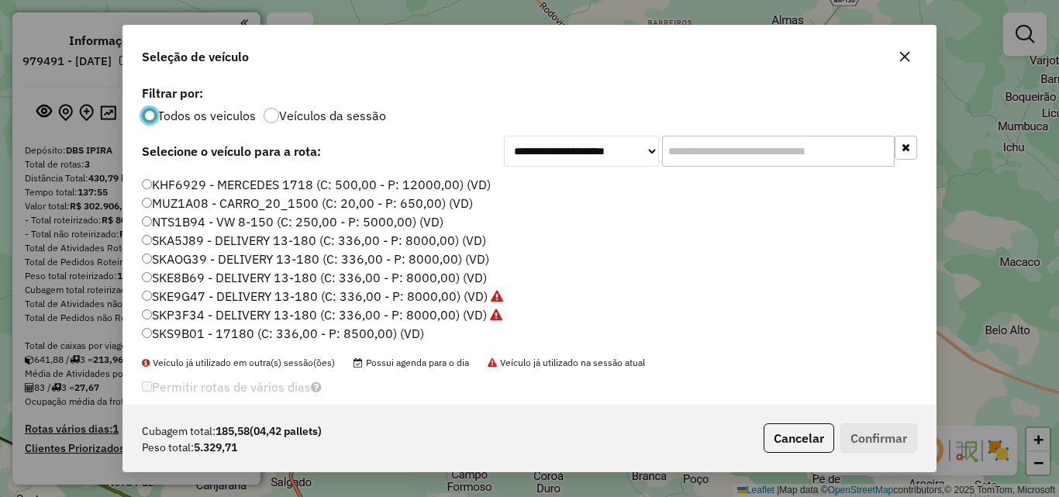
scroll to position [20, 0]
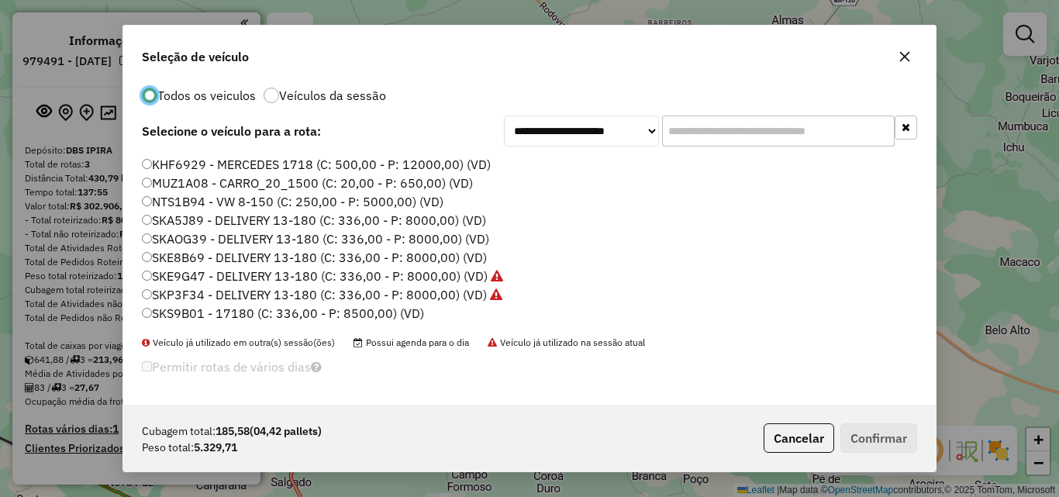
click at [211, 318] on label "SKS9B01 - 17180 (C: 336,00 - P: 8500,00) (VD)" at bounding box center [283, 313] width 282 height 19
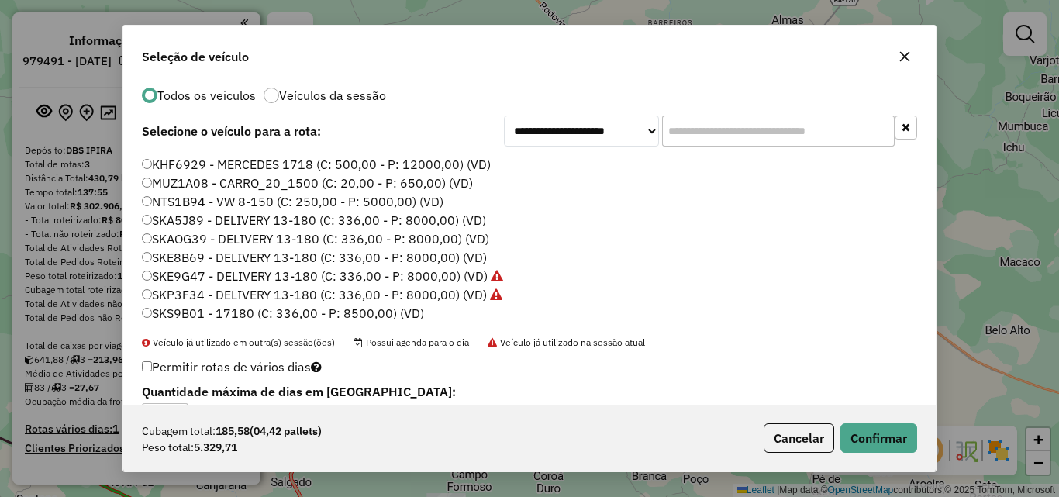
click at [919, 438] on div "Cubagem total: 185,58 (04,42 pallets) Peso total: 5.329,71 Cancelar Confirmar" at bounding box center [529, 438] width 813 height 67
click at [883, 431] on button "Confirmar" at bounding box center [879, 437] width 77 height 29
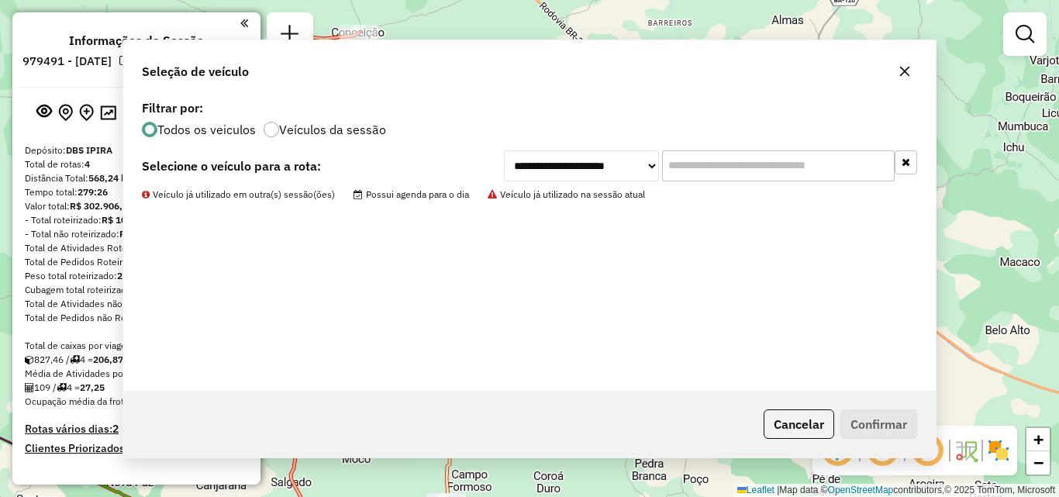
scroll to position [0, 0]
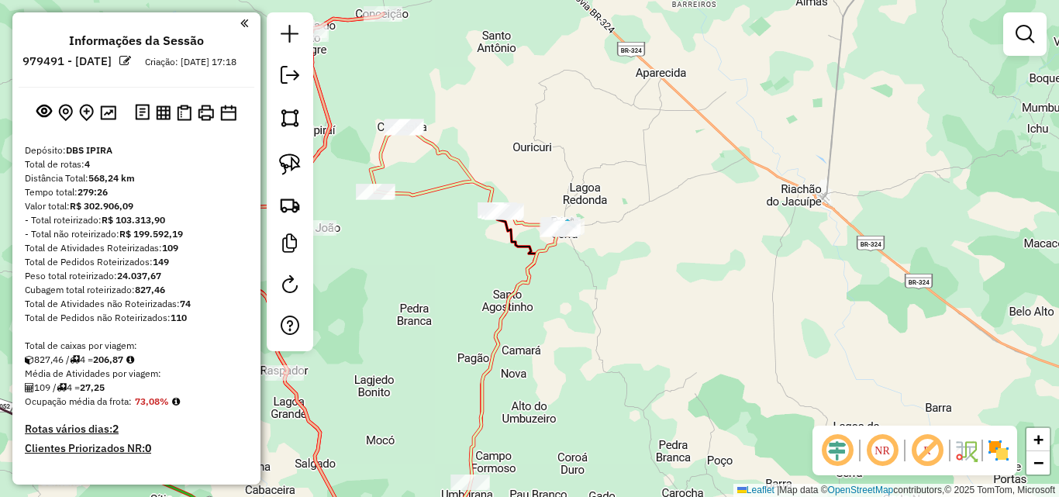
drag, startPoint x: 528, startPoint y: 354, endPoint x: 666, endPoint y: 276, distance: 158.7
click at [641, 278] on div "Janela de atendimento Grade de atendimento Capacidade Transportadoras Veículos …" at bounding box center [529, 248] width 1059 height 497
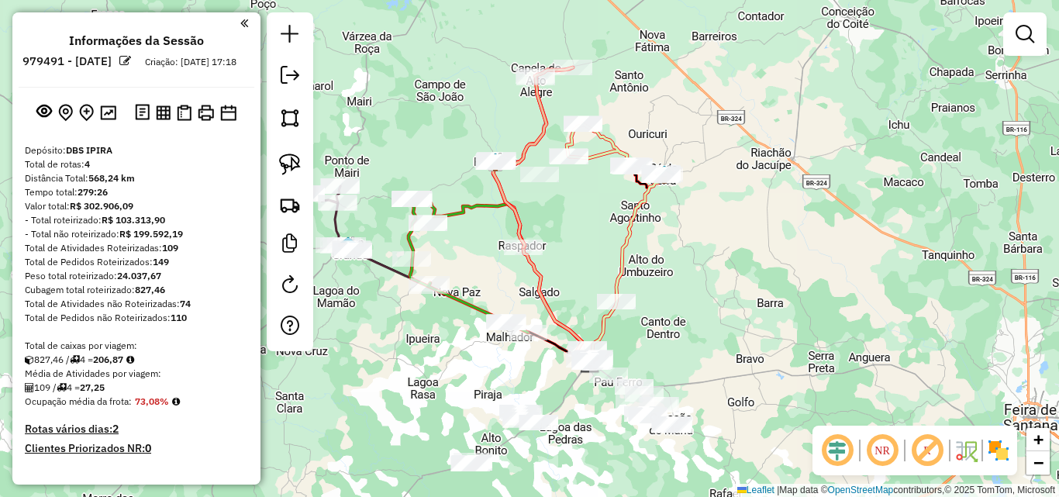
drag, startPoint x: 666, startPoint y: 418, endPoint x: 666, endPoint y: 334, distance: 83.8
click at [666, 334] on div "Janela de atendimento Grade de atendimento Capacidade Transportadoras Veículos …" at bounding box center [529, 248] width 1059 height 497
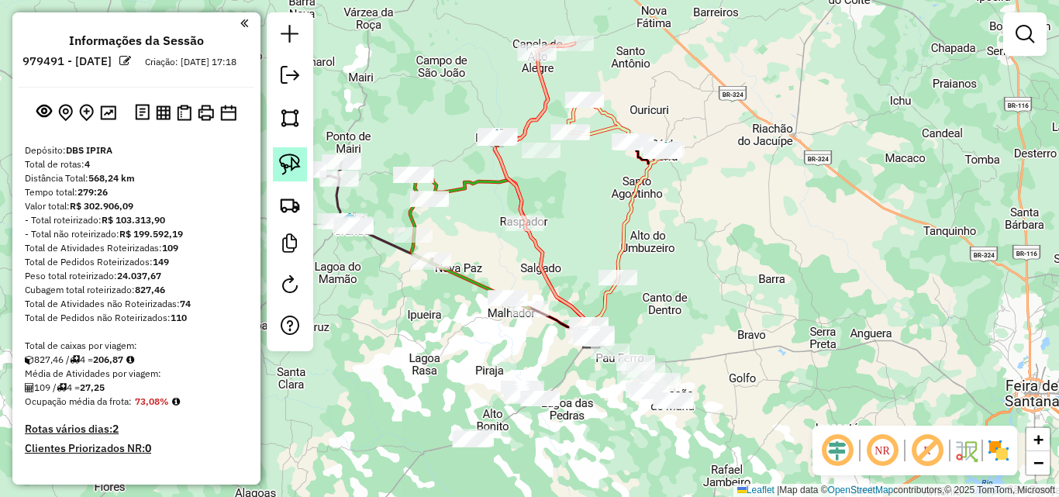
click at [288, 157] on img at bounding box center [290, 165] width 22 height 22
drag, startPoint x: 599, startPoint y: 254, endPoint x: 670, endPoint y: 270, distance: 73.2
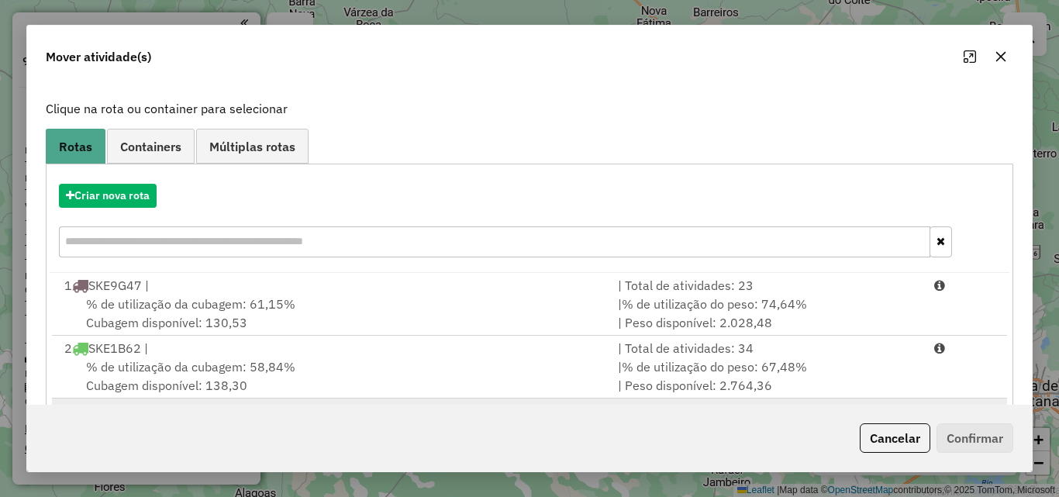
scroll to position [226, 0]
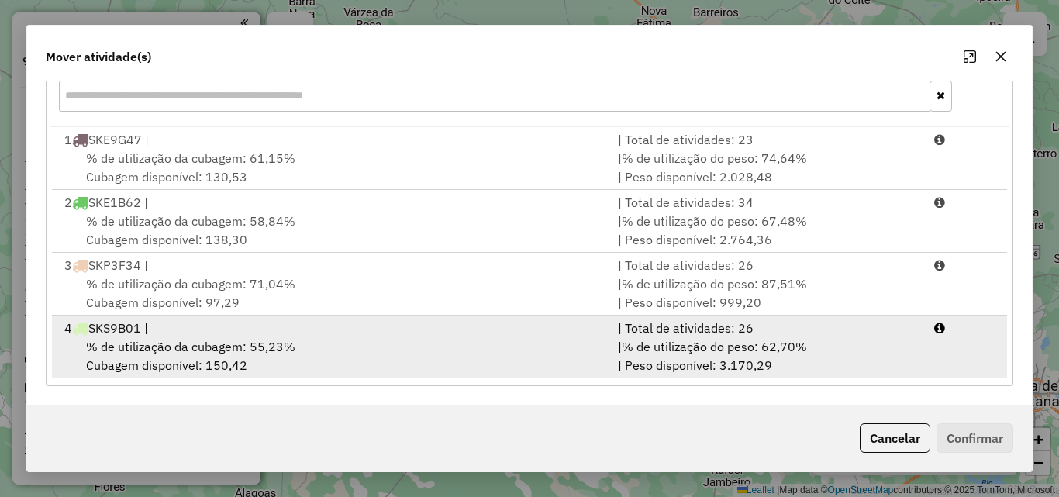
click at [287, 360] on div "% de utilização da cubagem: 55,23% Cubagem disponível: 150,42" at bounding box center [332, 355] width 554 height 37
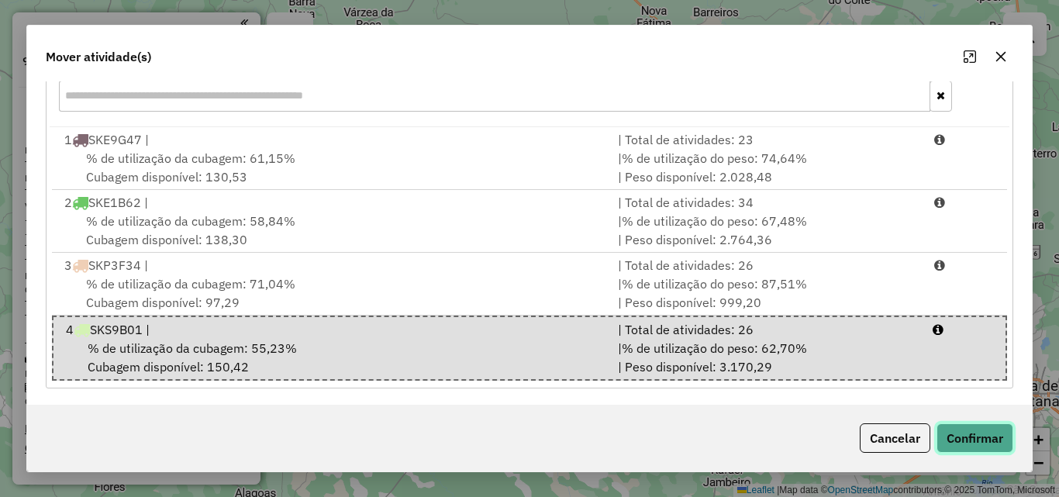
click at [967, 442] on button "Confirmar" at bounding box center [975, 437] width 77 height 29
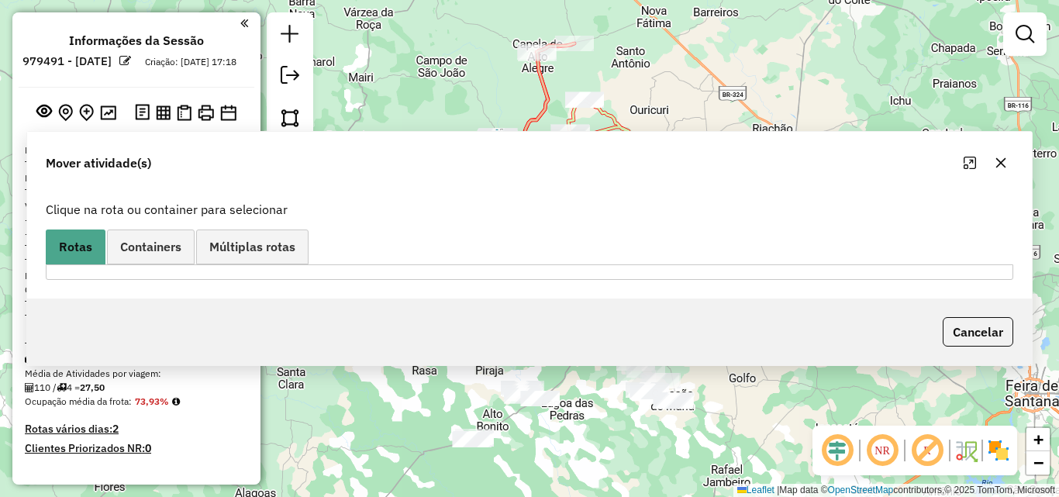
scroll to position [0, 0]
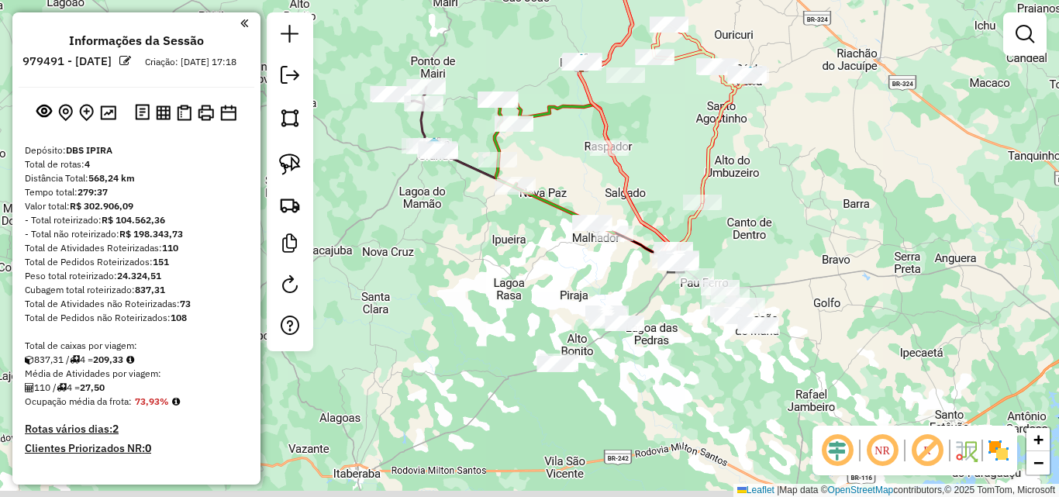
drag, startPoint x: 693, startPoint y: 323, endPoint x: 808, endPoint y: 243, distance: 139.8
click at [808, 243] on div "Janela de atendimento Grade de atendimento Capacidade Transportadoras Veículos …" at bounding box center [529, 248] width 1059 height 497
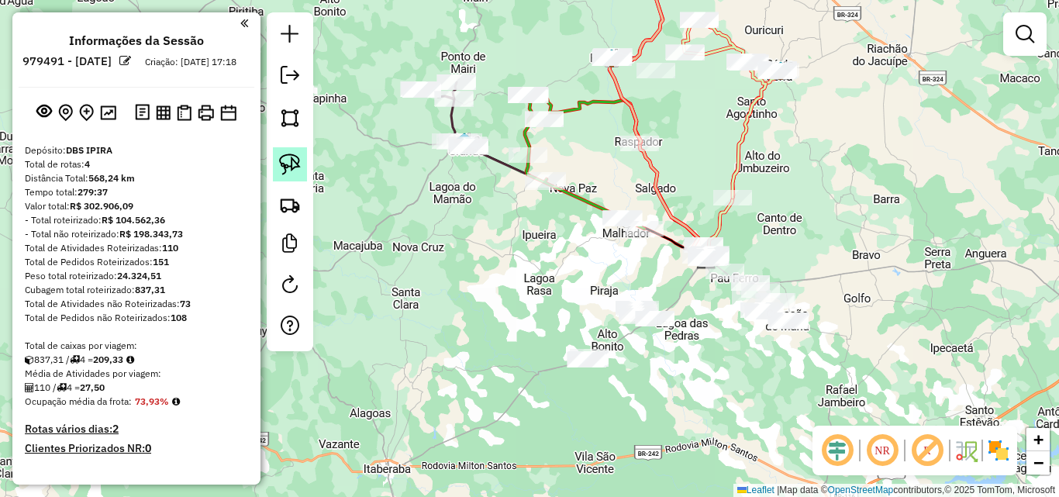
click at [283, 157] on img at bounding box center [290, 165] width 22 height 22
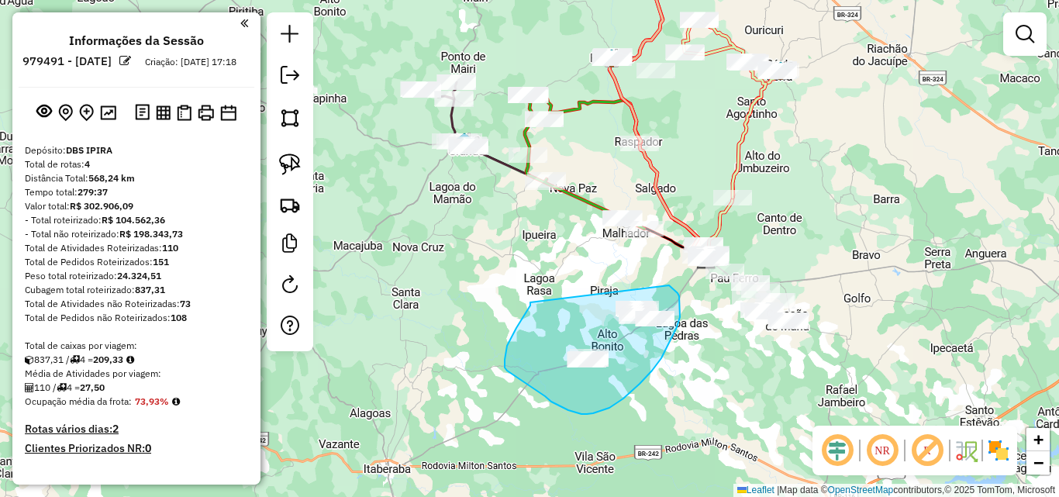
drag, startPoint x: 530, startPoint y: 302, endPoint x: 660, endPoint y: 278, distance: 131.7
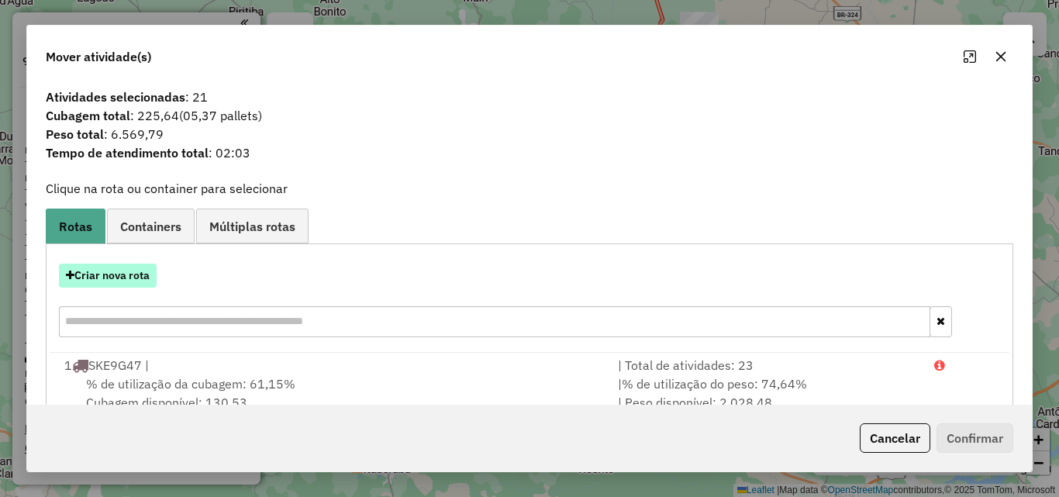
click at [120, 279] on button "Criar nova rota" at bounding box center [108, 276] width 98 height 24
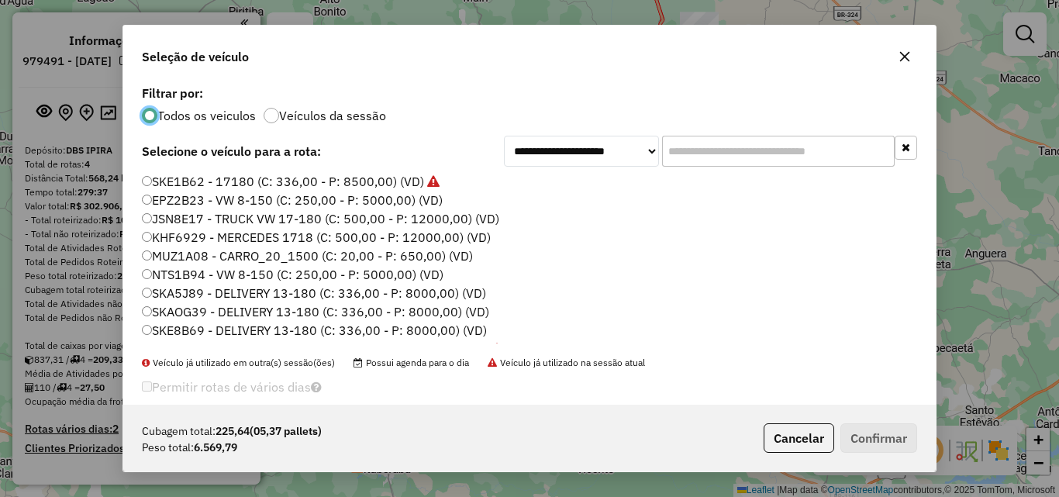
scroll to position [9, 5]
click at [181, 199] on label "EPZ2B23 - VW 8-150 (C: 250,00 - P: 5000,00) (VD)" at bounding box center [292, 200] width 301 height 19
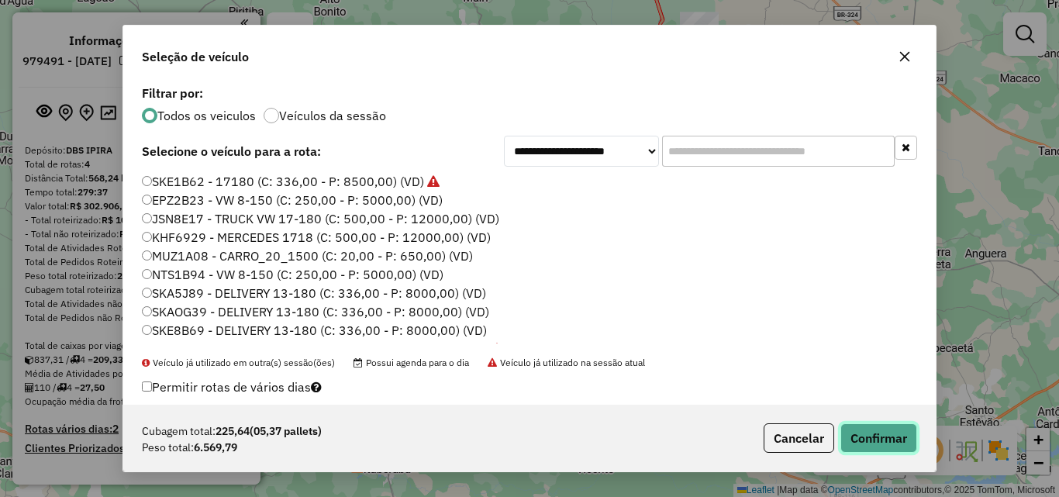
click at [889, 433] on button "Confirmar" at bounding box center [879, 437] width 77 height 29
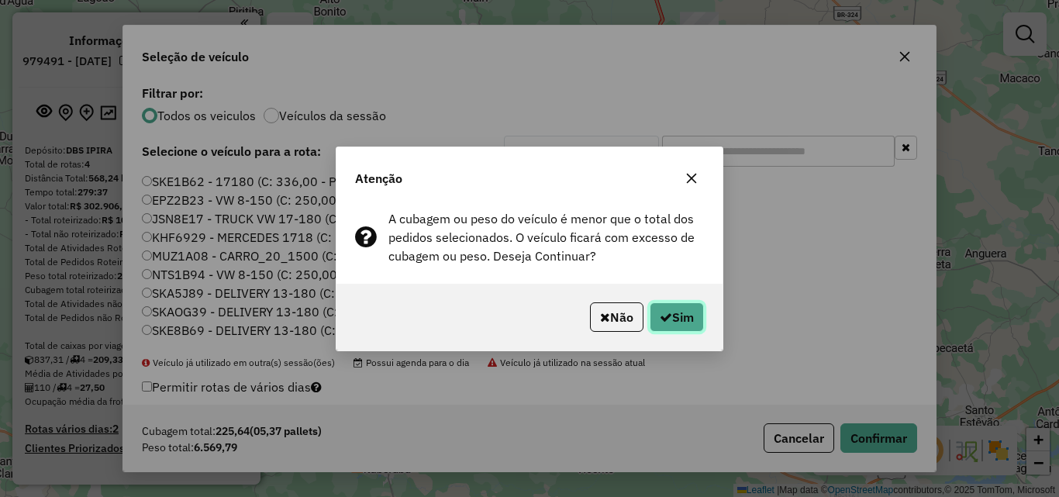
click at [701, 310] on button "Sim" at bounding box center [677, 316] width 54 height 29
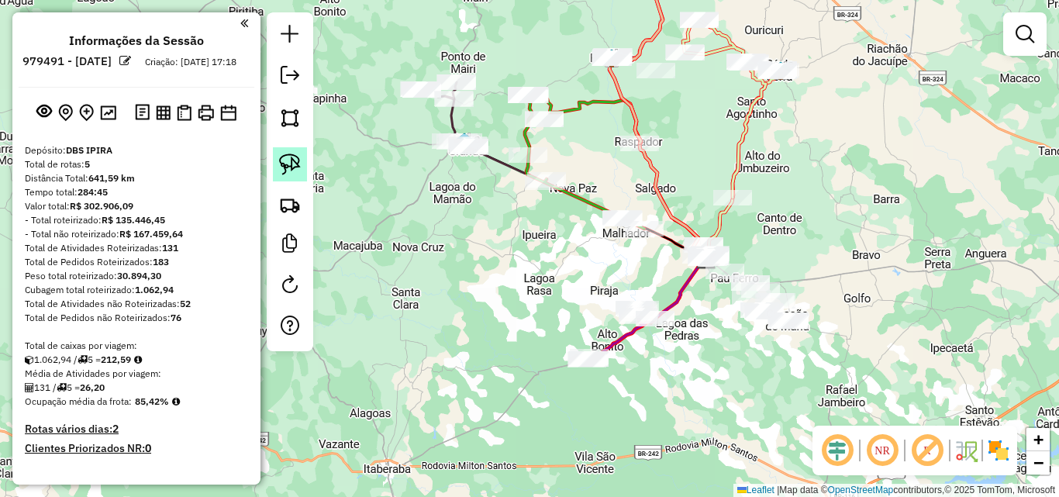
click at [282, 164] on img at bounding box center [290, 165] width 22 height 22
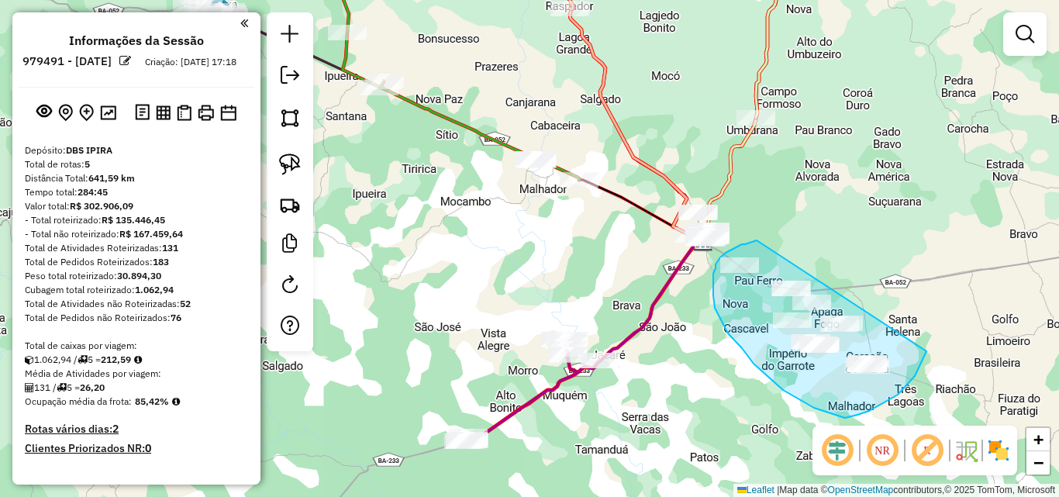
drag, startPoint x: 757, startPoint y: 240, endPoint x: 927, endPoint y: 351, distance: 202.8
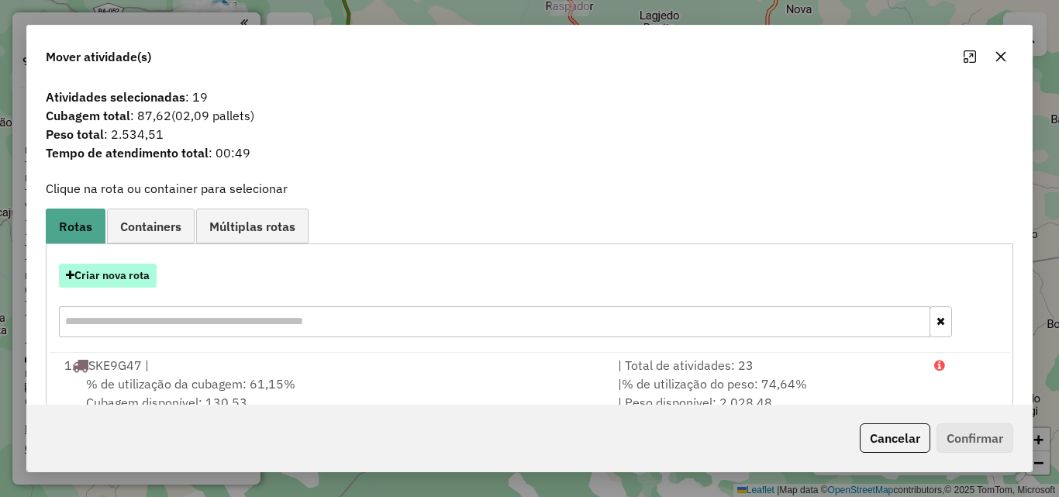
click at [133, 279] on button "Criar nova rota" at bounding box center [108, 276] width 98 height 24
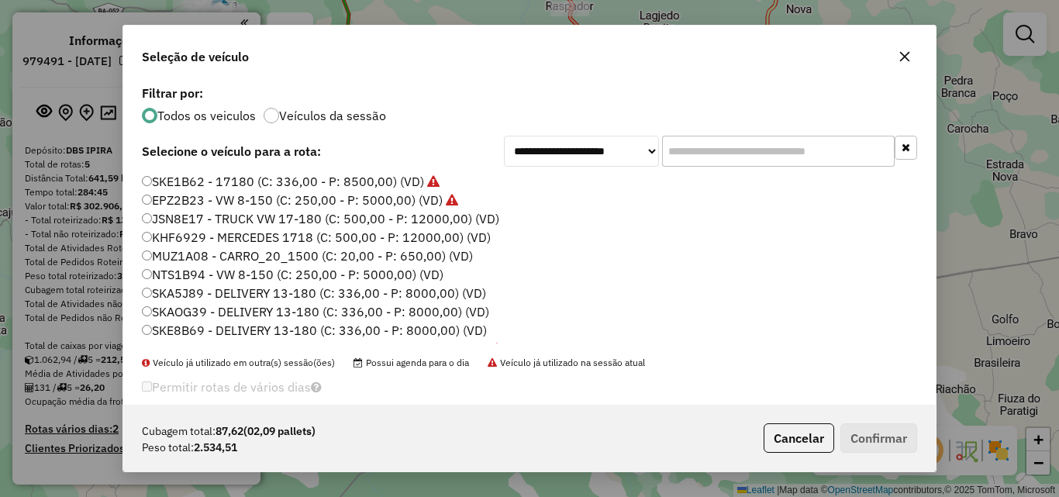
click at [176, 281] on label "NTS1B94 - VW 8-150 (C: 250,00 - P: 5000,00) (VD)" at bounding box center [293, 274] width 302 height 19
click at [896, 437] on button "Confirmar" at bounding box center [879, 437] width 77 height 29
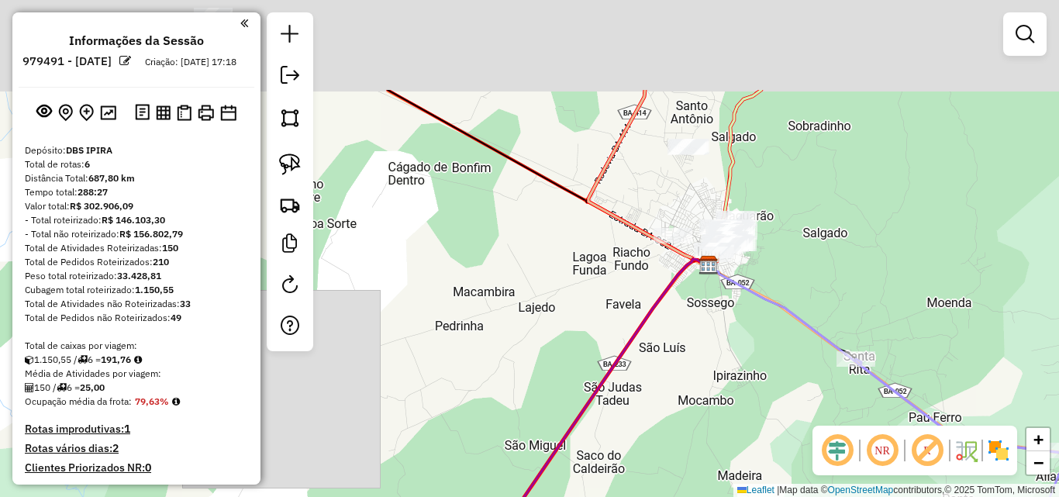
drag, startPoint x: 706, startPoint y: 255, endPoint x: 676, endPoint y: 369, distance: 117.9
click at [699, 418] on div "Janela de atendimento Grade de atendimento Capacidade Transportadoras Veículos …" at bounding box center [529, 248] width 1059 height 497
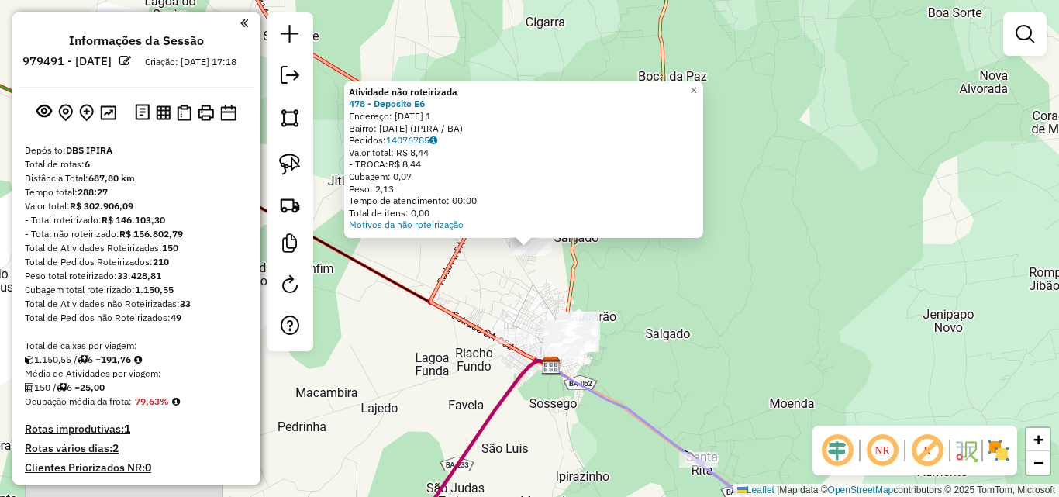
click at [737, 321] on div "Atividade não roteirizada 478 - Deposito E6 Endereço: [DATE] 1 Bairro: [DATE] (…" at bounding box center [529, 248] width 1059 height 497
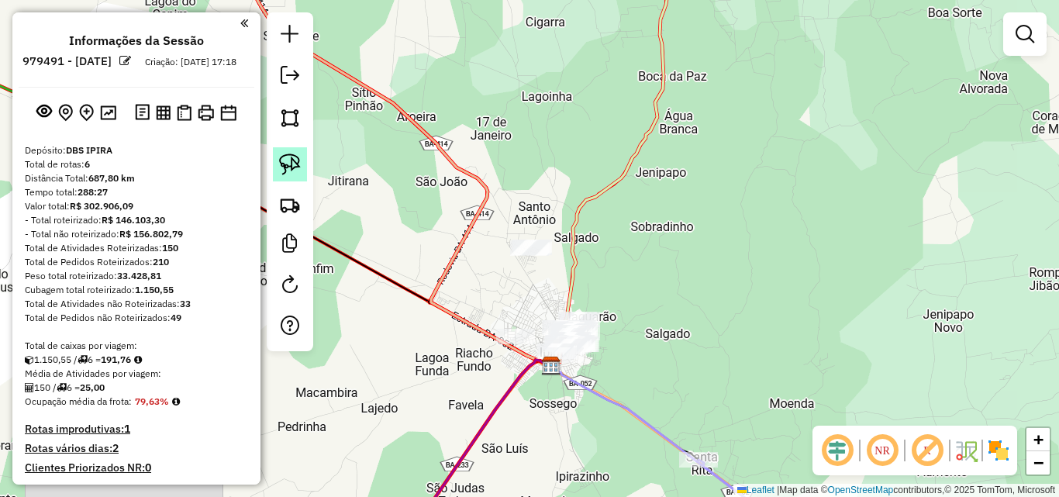
click at [294, 174] on img at bounding box center [290, 165] width 22 height 22
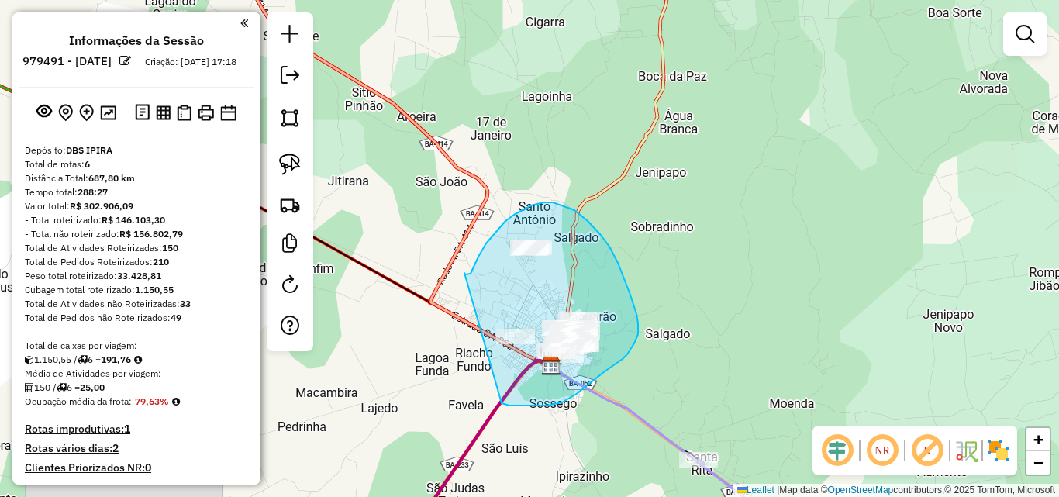
drag, startPoint x: 465, startPoint y: 273, endPoint x: 499, endPoint y: 403, distance: 134.7
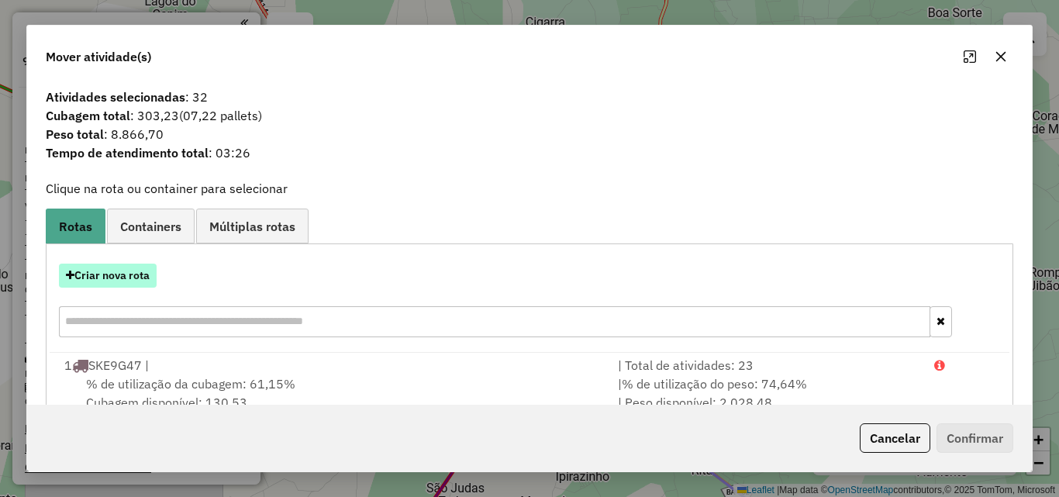
click at [140, 280] on button "Criar nova rota" at bounding box center [108, 276] width 98 height 24
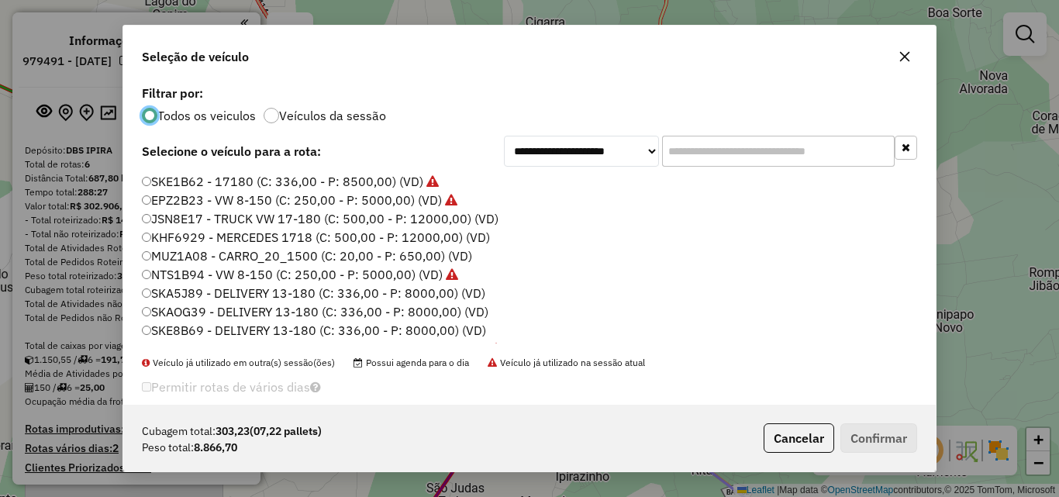
click at [168, 237] on label "KHF6929 - MERCEDES 1718 (C: 500,00 - P: 12000,00) (VD)" at bounding box center [316, 237] width 348 height 19
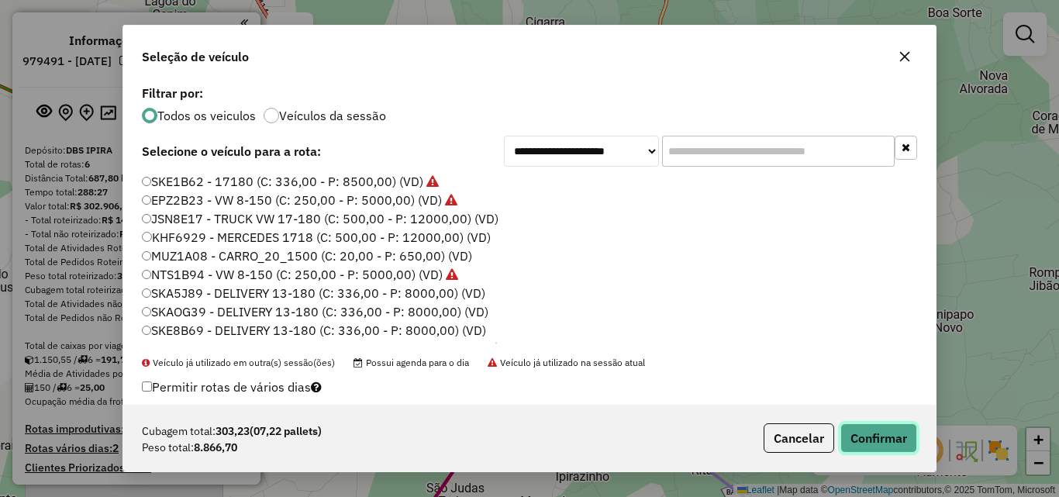
click at [875, 433] on button "Confirmar" at bounding box center [879, 437] width 77 height 29
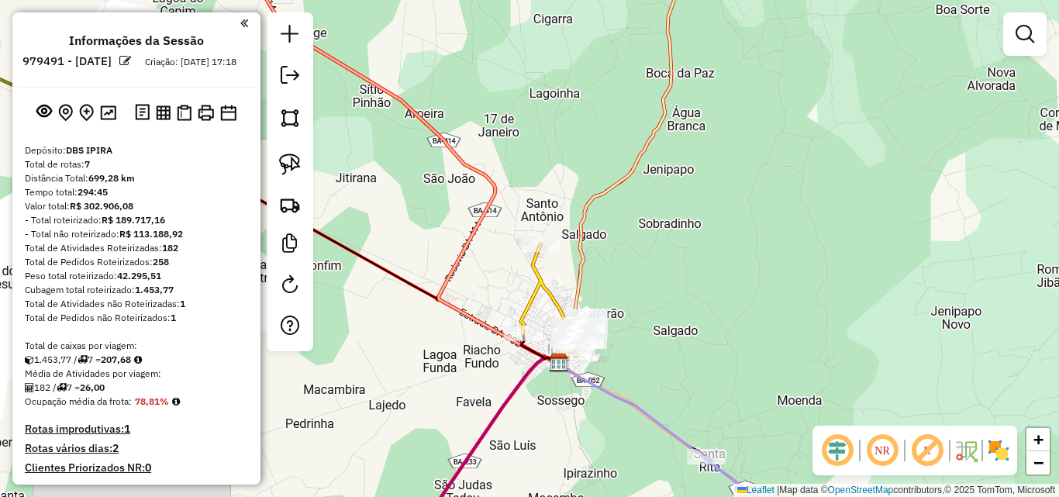
drag, startPoint x: 649, startPoint y: 327, endPoint x: 666, endPoint y: 317, distance: 19.8
click at [666, 317] on div "Janela de atendimento Grade de atendimento Capacidade Transportadoras Veículos …" at bounding box center [529, 248] width 1059 height 497
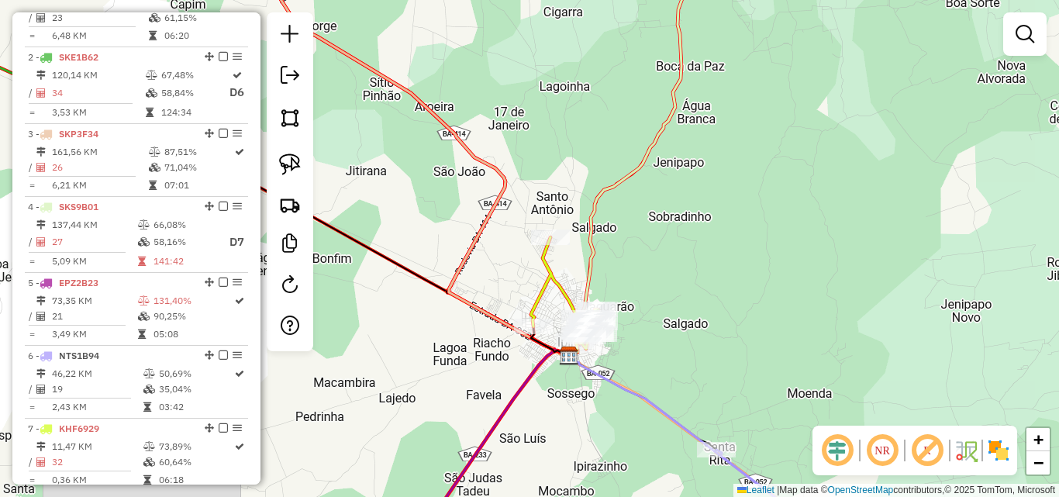
scroll to position [775, 0]
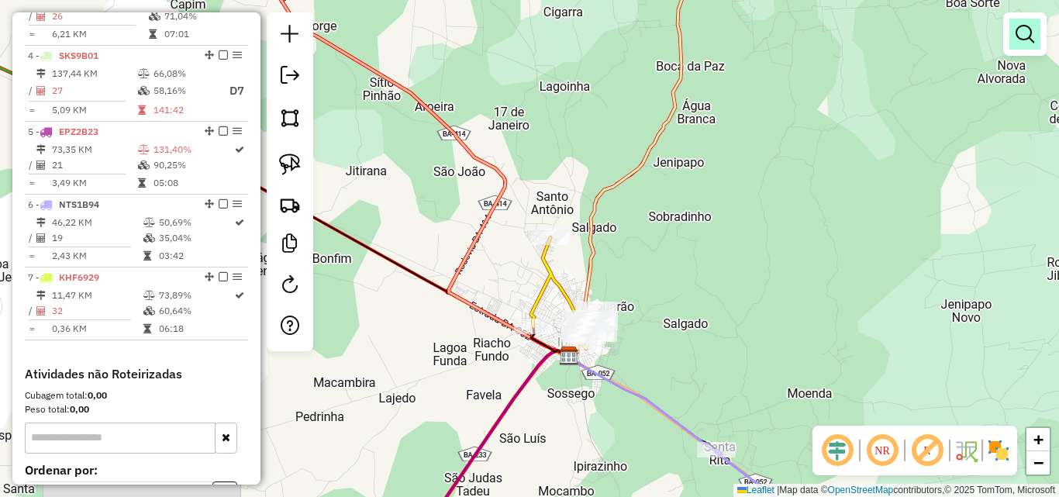
click at [1017, 40] on em at bounding box center [1025, 34] width 19 height 19
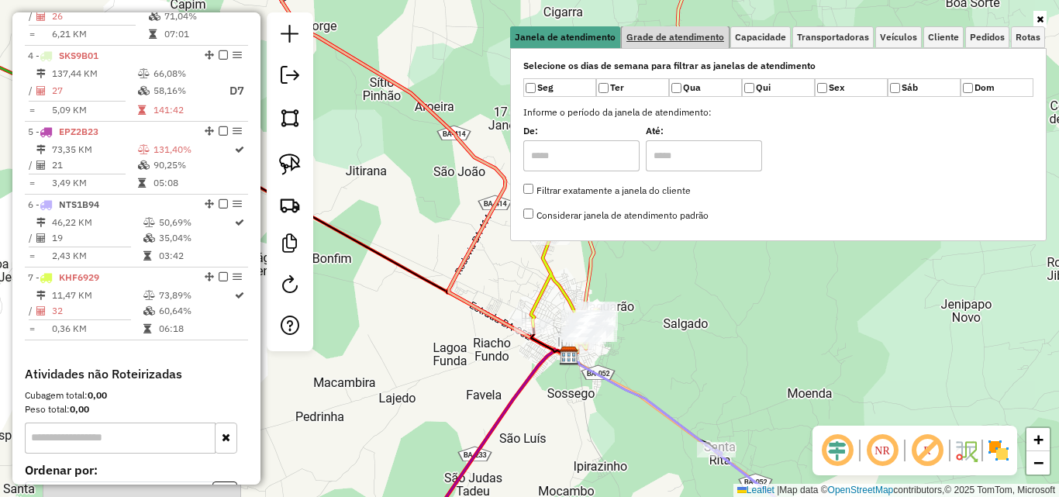
click at [665, 33] on span "Grade de atendimento" at bounding box center [676, 37] width 98 height 9
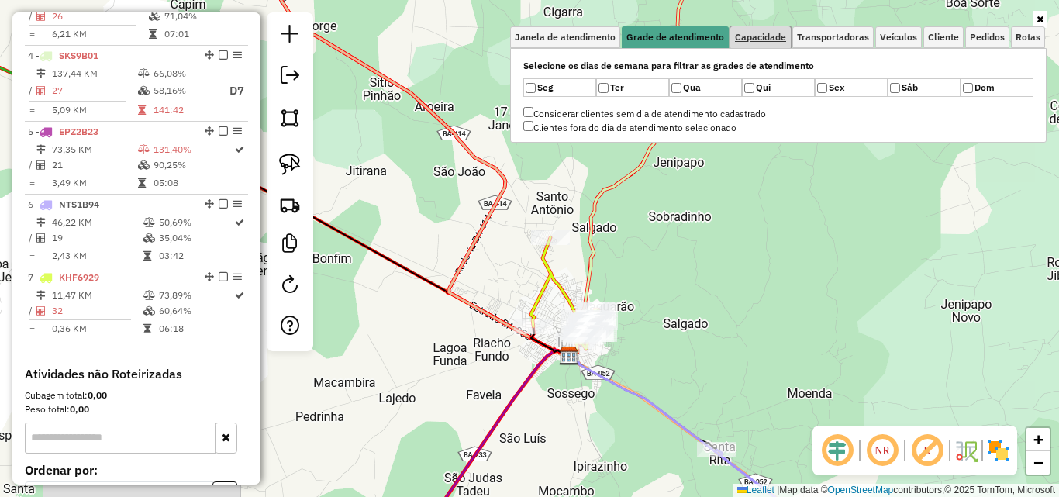
click at [760, 42] on span "Capacidade" at bounding box center [760, 37] width 51 height 9
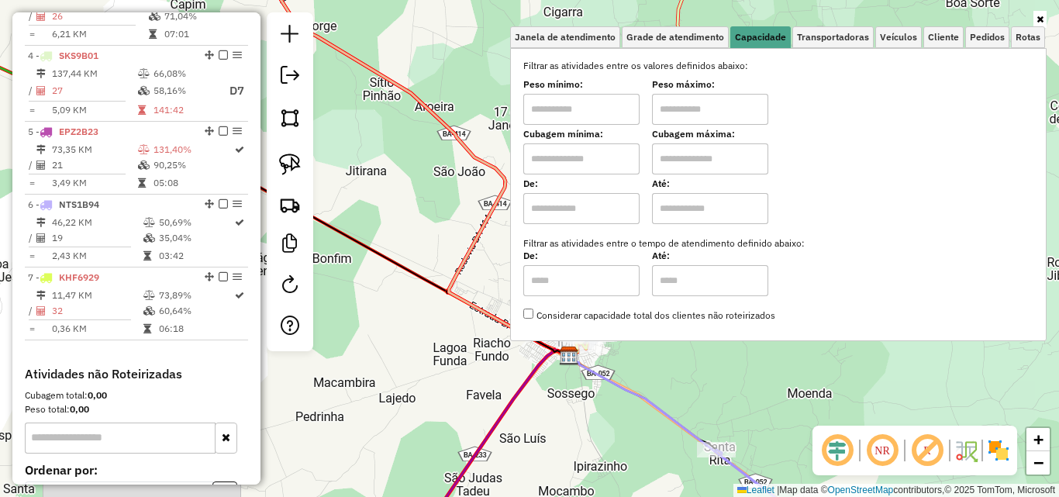
click at [566, 124] on input "text" at bounding box center [581, 109] width 116 height 31
type input "****"
click at [685, 110] on input "text" at bounding box center [710, 109] width 116 height 31
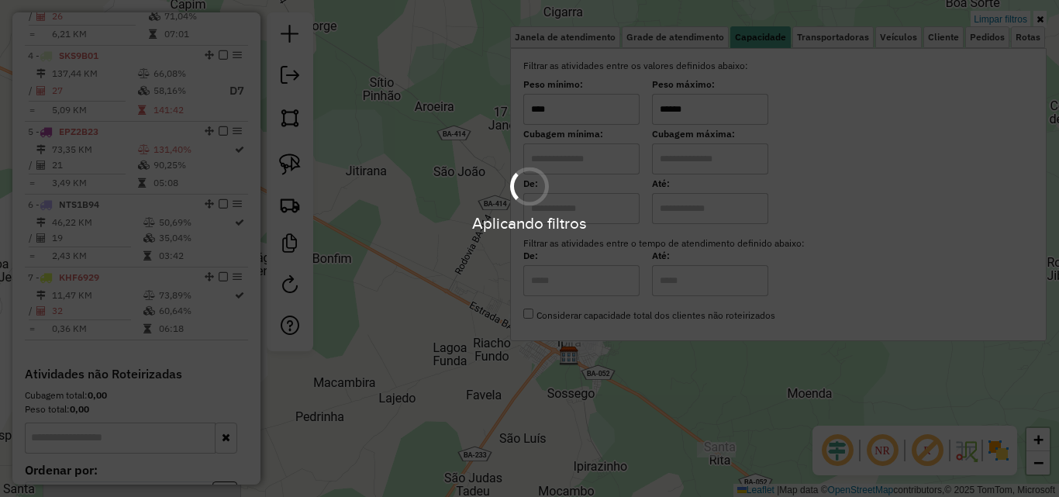
type input "******"
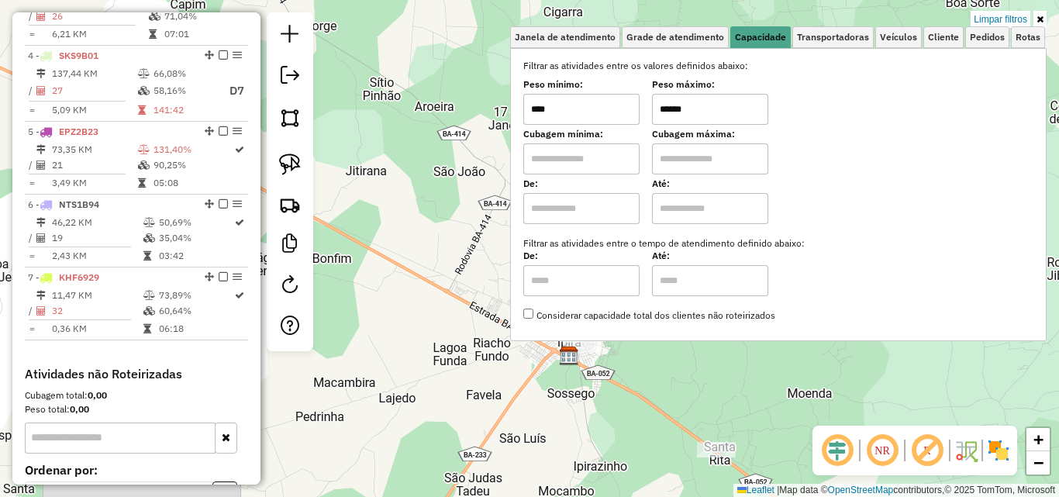
click at [399, 143] on div "Limpar filtros Janela de atendimento Grade de atendimento Capacidade Transporta…" at bounding box center [529, 248] width 1059 height 497
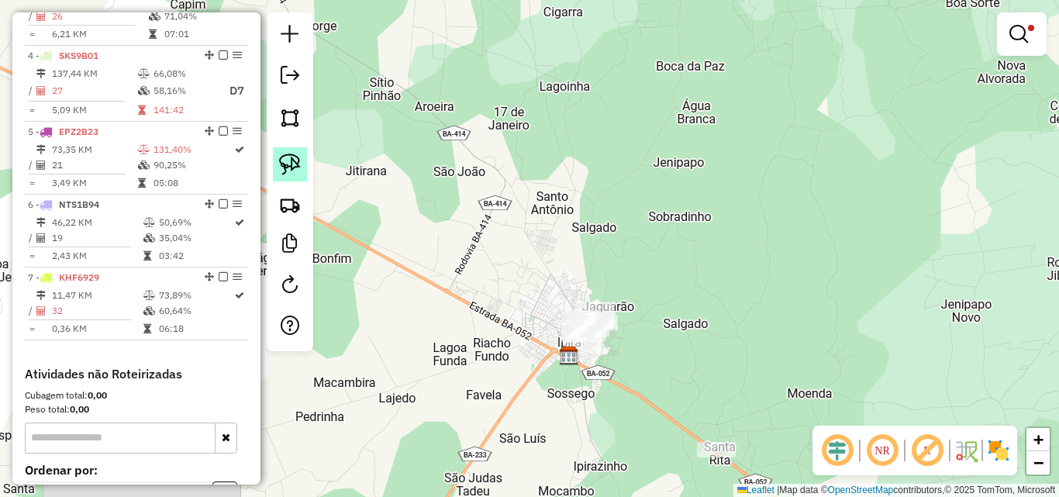
click at [294, 161] on img at bounding box center [290, 165] width 22 height 22
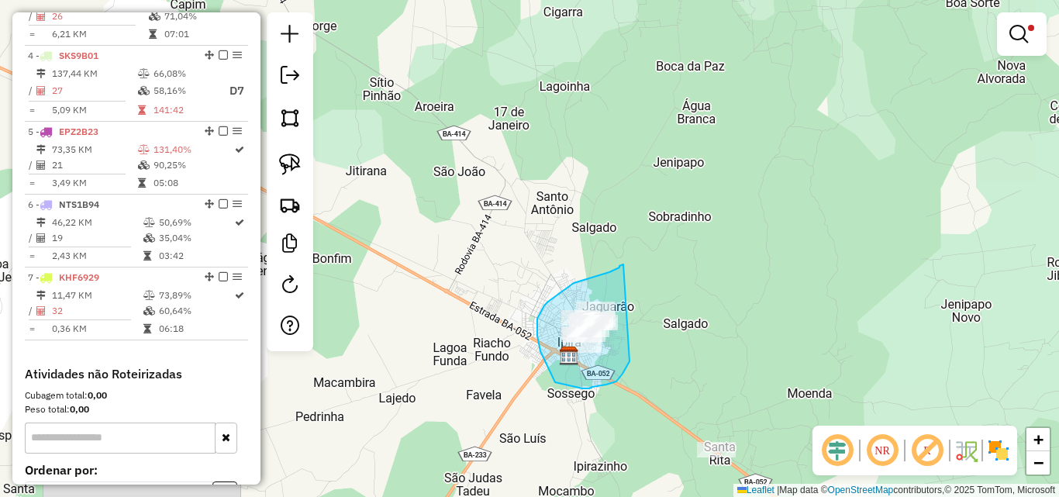
drag, startPoint x: 622, startPoint y: 265, endPoint x: 630, endPoint y: 360, distance: 95.0
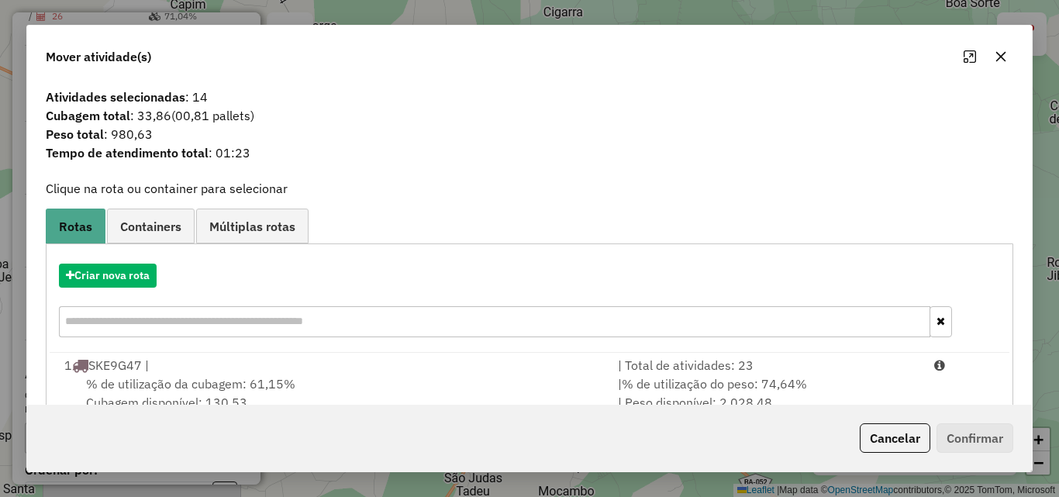
click at [1009, 60] on button "button" at bounding box center [1001, 56] width 25 height 25
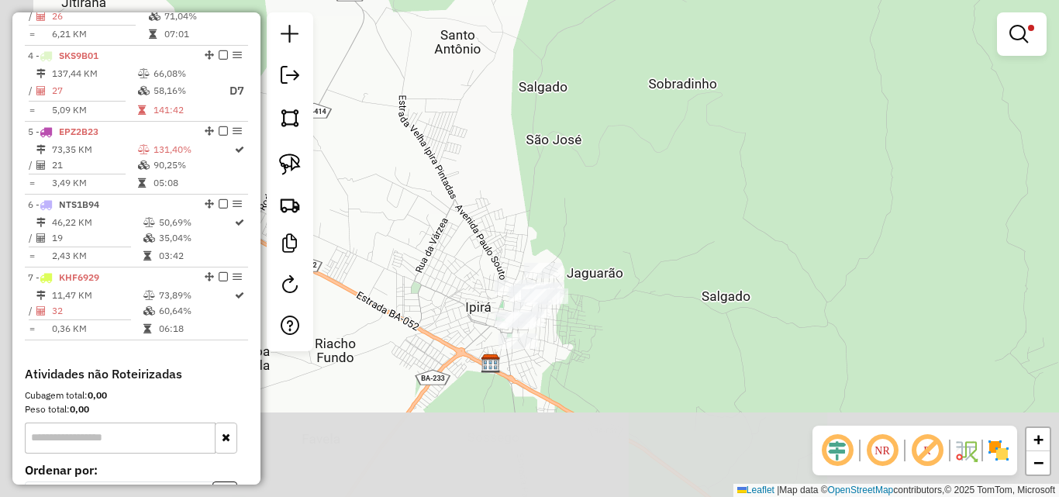
drag, startPoint x: 589, startPoint y: 354, endPoint x: 675, endPoint y: 265, distance: 123.9
click at [675, 265] on div "Limpar filtros Janela de atendimento Grade de atendimento Capacidade Transporta…" at bounding box center [529, 248] width 1059 height 497
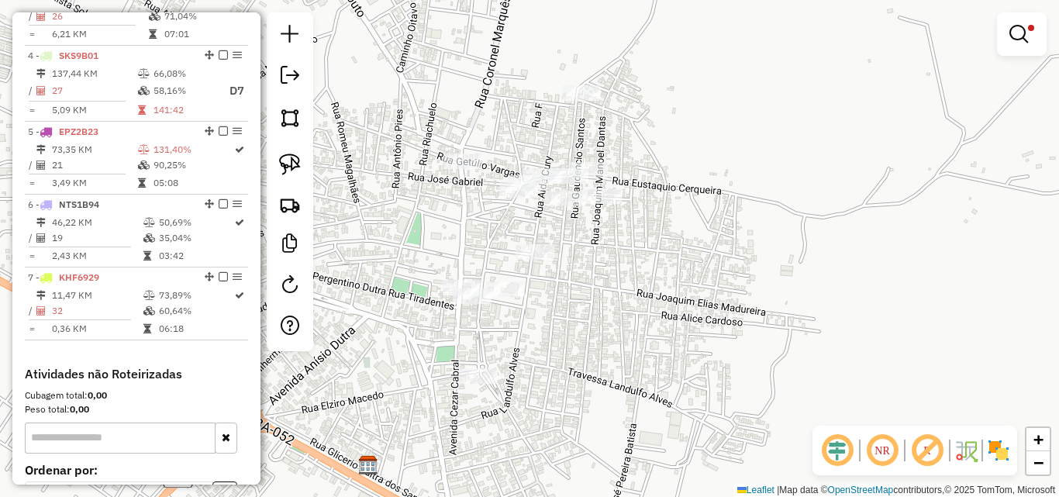
drag, startPoint x: 513, startPoint y: 360, endPoint x: 678, endPoint y: 368, distance: 165.4
click at [678, 368] on div "Limpar filtros Janela de atendimento Grade de atendimento Capacidade Transporta…" at bounding box center [529, 248] width 1059 height 497
click at [289, 168] on img at bounding box center [290, 165] width 22 height 22
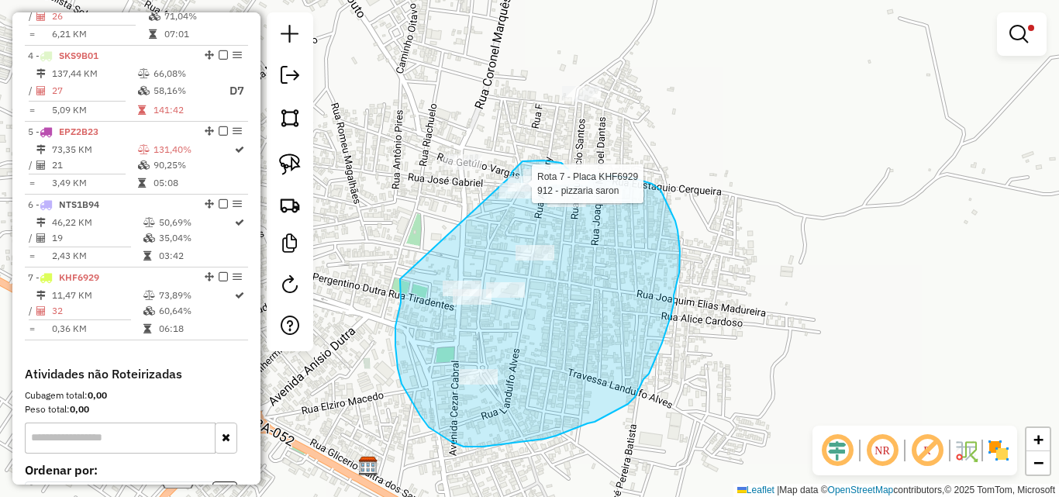
click at [510, 177] on div "Rota 7 - Placa KHF6929 912 - pizzaria saron Limpar filtros Janela de atendiment…" at bounding box center [529, 248] width 1059 height 497
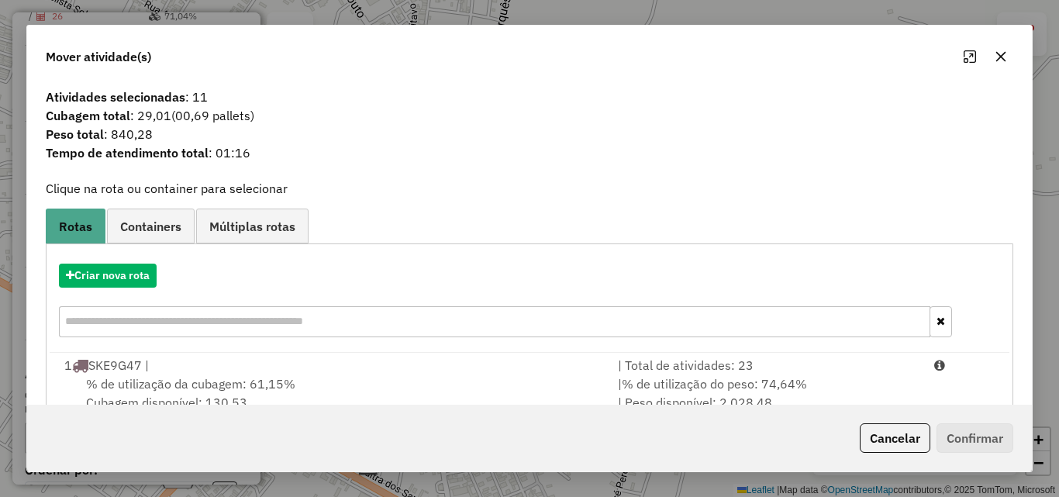
click at [1007, 50] on icon "button" at bounding box center [1001, 56] width 12 height 12
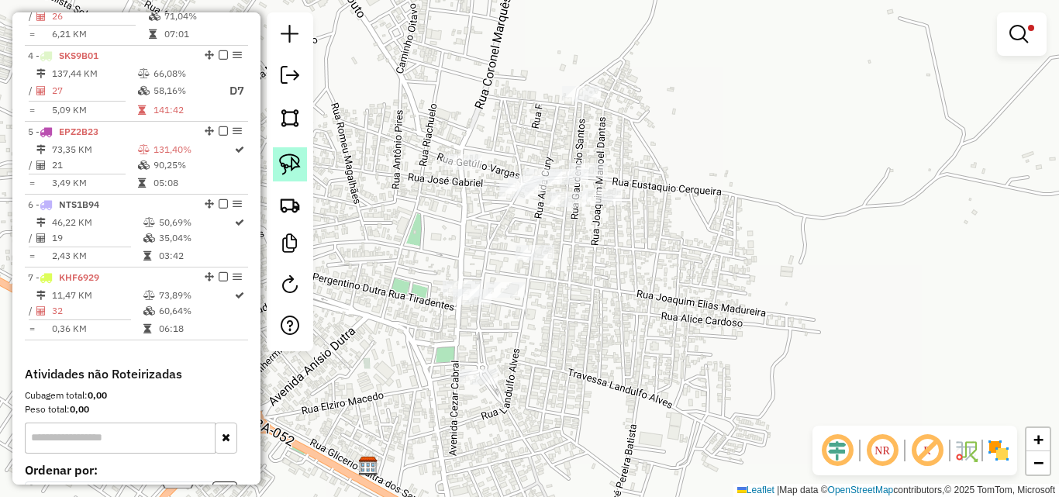
click at [292, 166] on img at bounding box center [290, 165] width 22 height 22
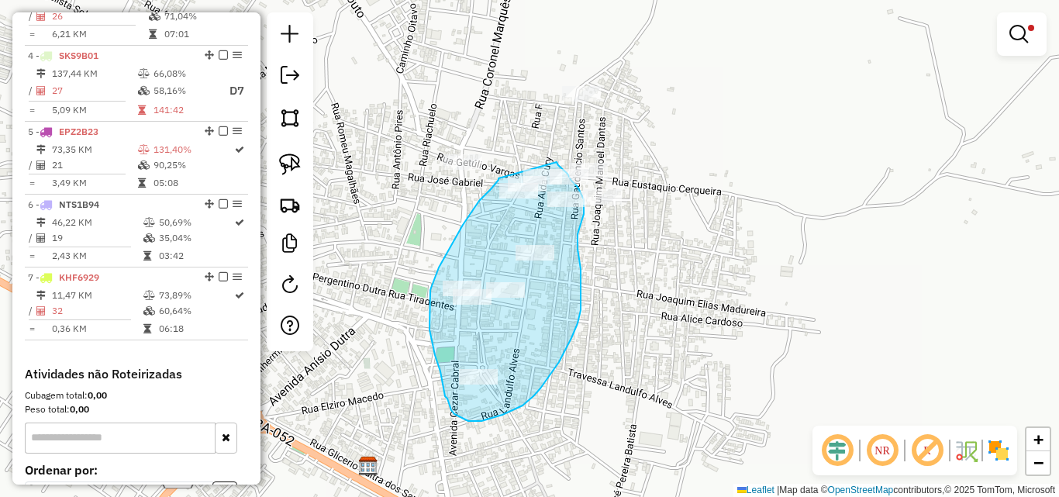
drag, startPoint x: 499, startPoint y: 178, endPoint x: 557, endPoint y: 162, distance: 60.4
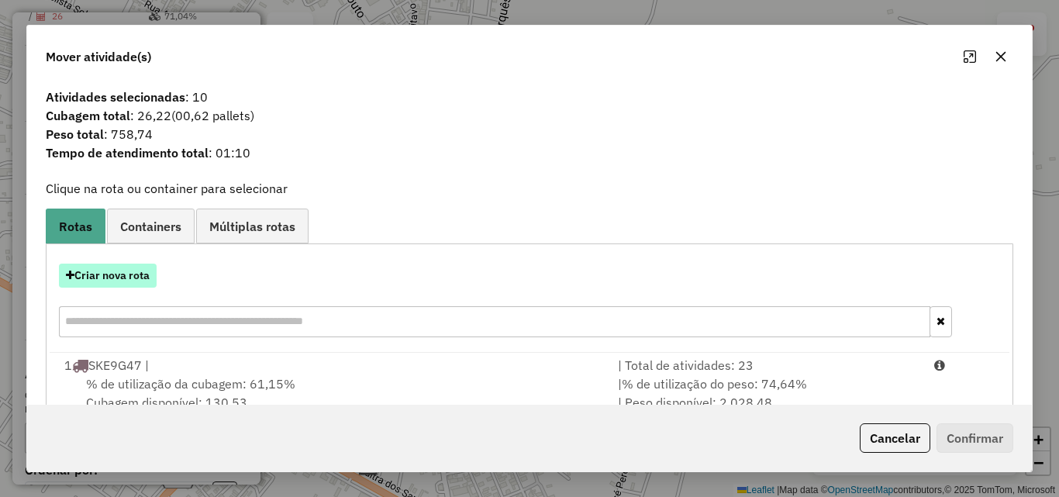
click at [137, 268] on button "Criar nova rota" at bounding box center [108, 276] width 98 height 24
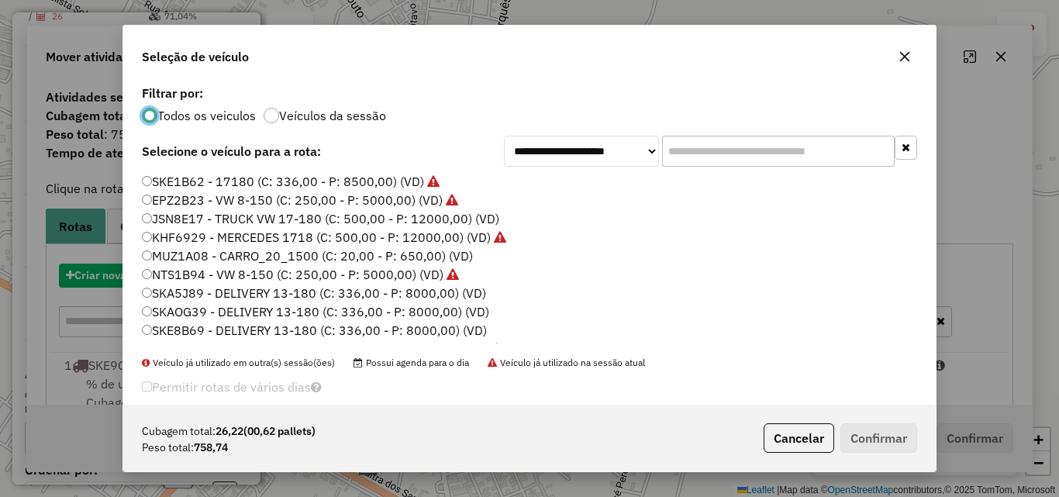
scroll to position [9, 5]
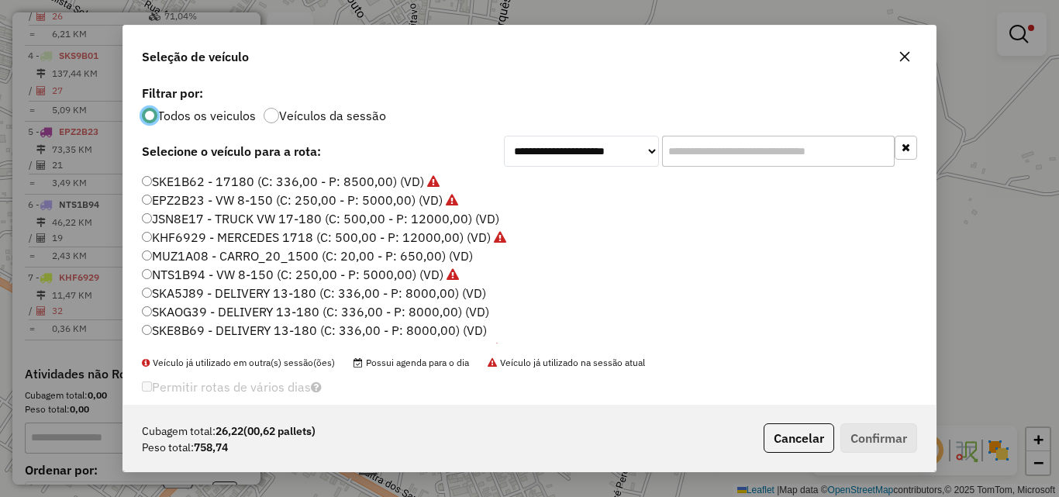
click at [179, 259] on label "MUZ1A08 - CARRO_20_1500 (C: 20,00 - P: 650,00) (VD)" at bounding box center [307, 256] width 331 height 19
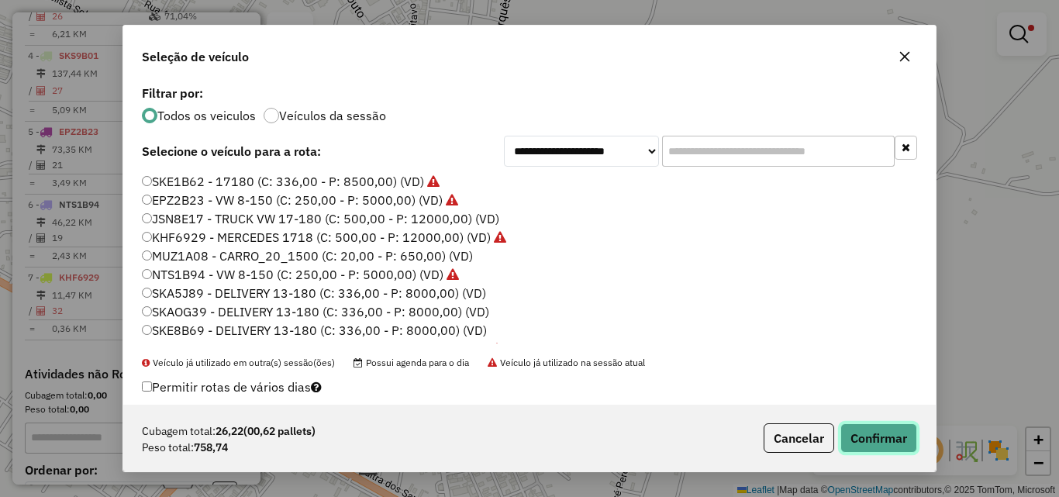
click at [876, 436] on button "Confirmar" at bounding box center [879, 437] width 77 height 29
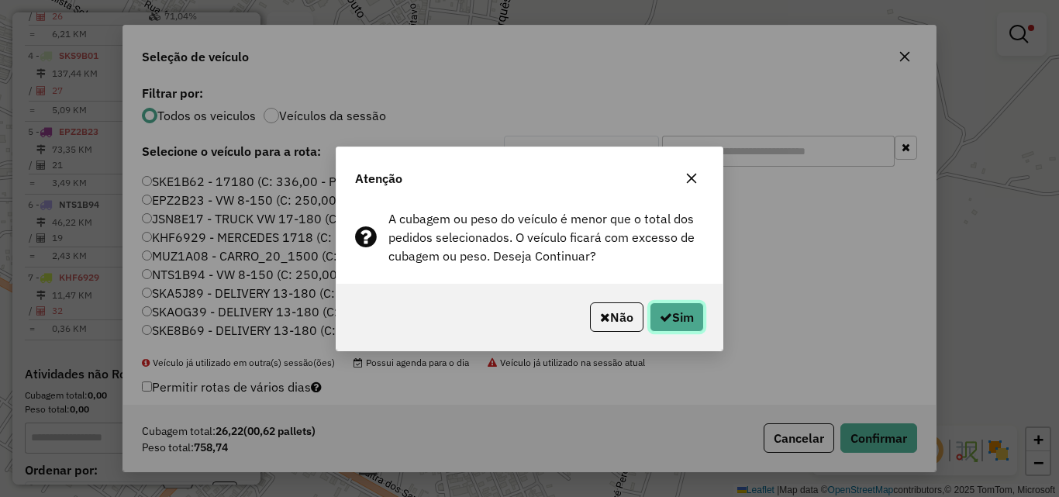
click at [679, 320] on button "Sim" at bounding box center [677, 316] width 54 height 29
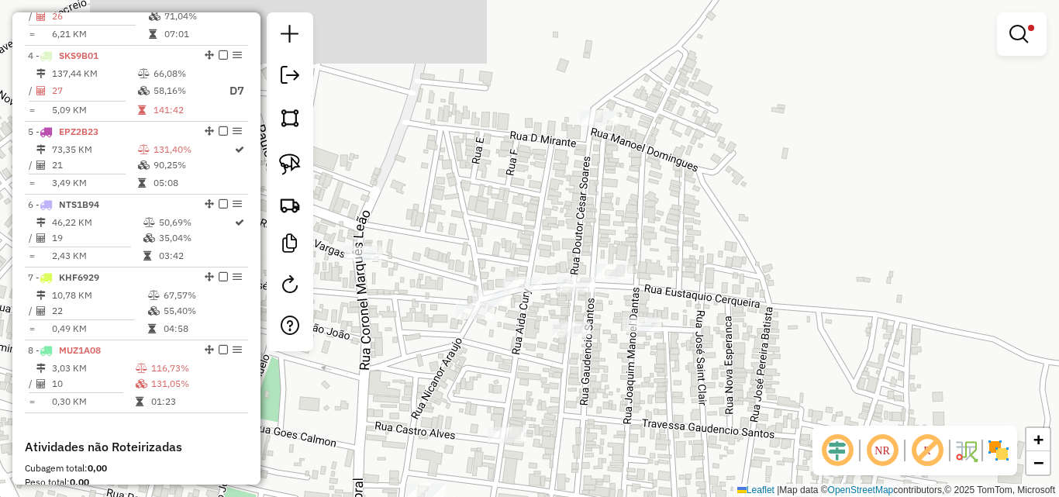
drag, startPoint x: 586, startPoint y: 251, endPoint x: 627, endPoint y: 435, distance: 188.2
click at [625, 435] on div "Limpar filtros Janela de atendimento Grade de atendimento Capacidade Transporta…" at bounding box center [529, 248] width 1059 height 497
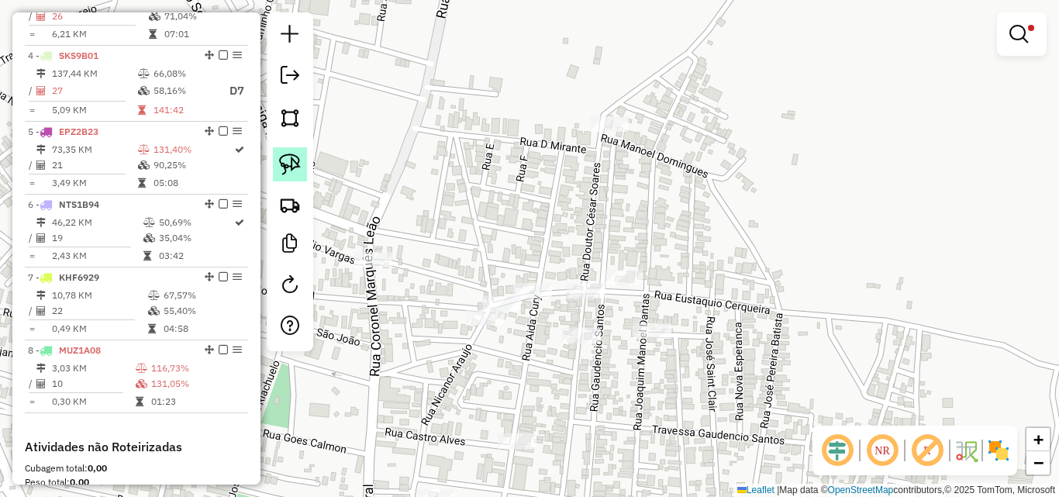
click at [295, 160] on img at bounding box center [290, 165] width 22 height 22
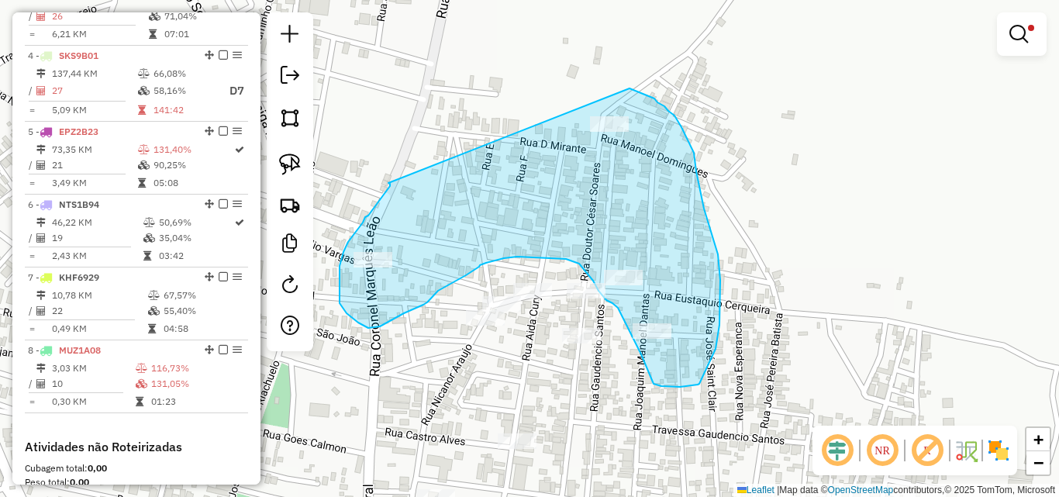
drag, startPoint x: 390, startPoint y: 184, endPoint x: 613, endPoint y: 83, distance: 245.0
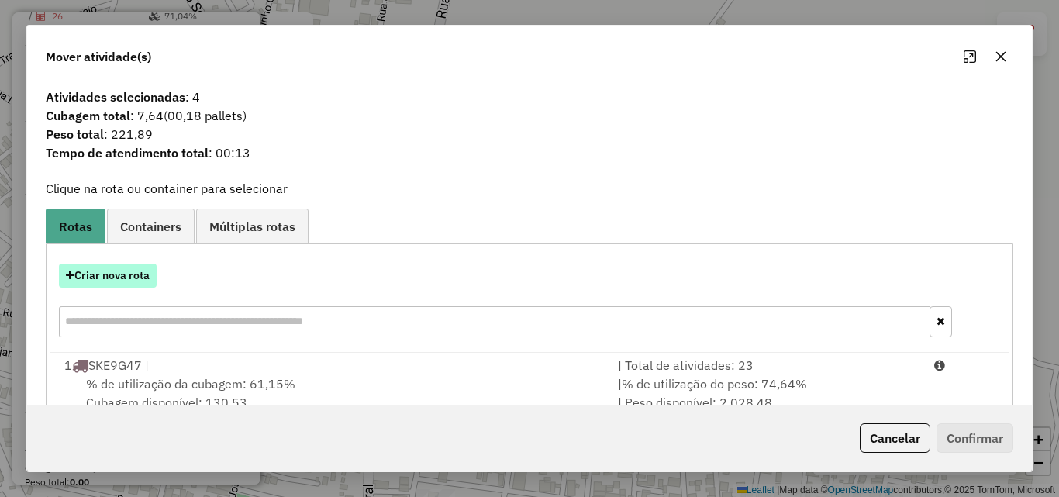
click at [129, 285] on button "Criar nova rota" at bounding box center [108, 276] width 98 height 24
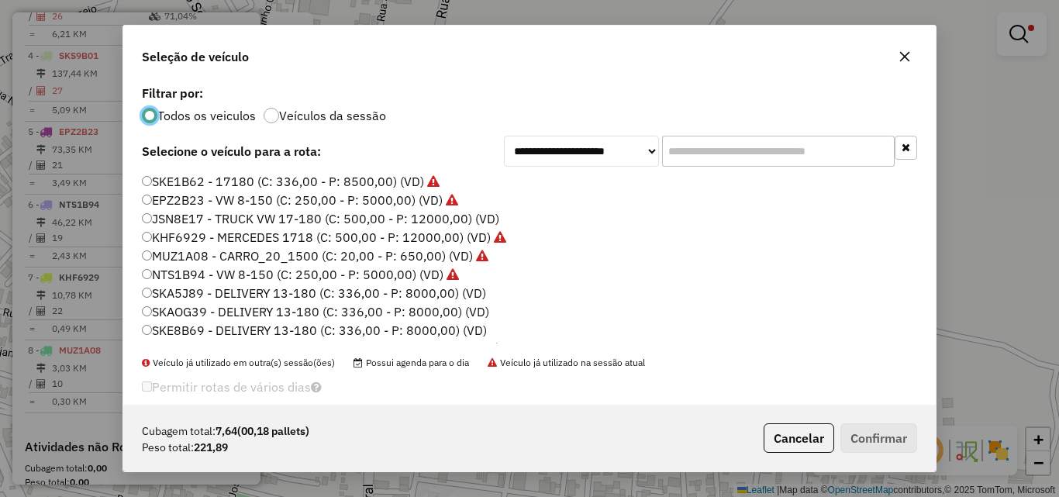
click at [178, 261] on label "MUZ1A08 - CARRO_20_1500 (C: 20,00 - P: 650,00) (VD)" at bounding box center [315, 256] width 347 height 19
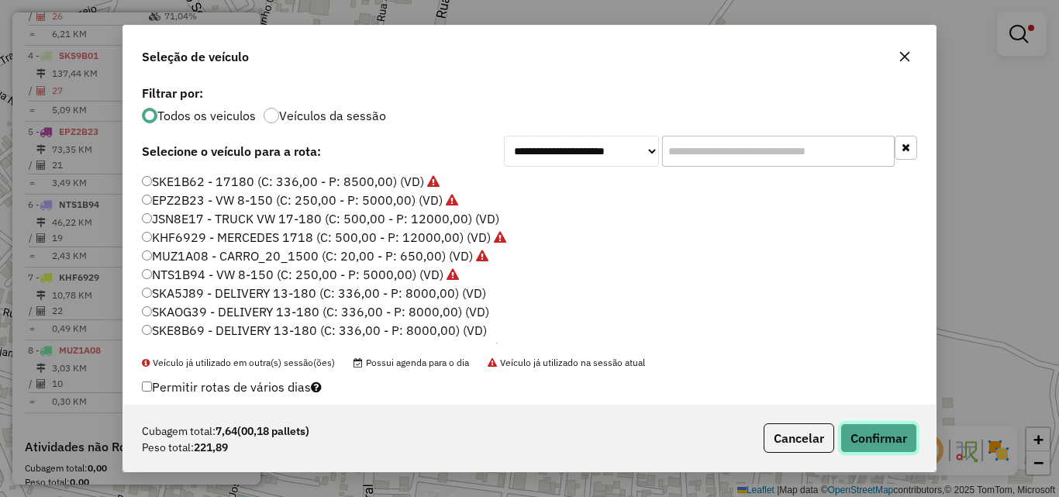
click at [888, 444] on button "Confirmar" at bounding box center [879, 437] width 77 height 29
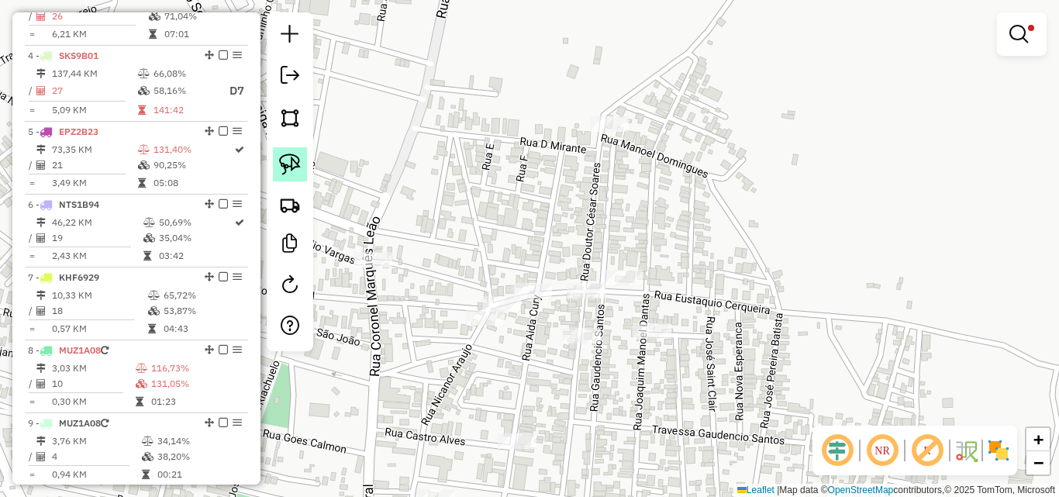
click at [289, 163] on img at bounding box center [290, 165] width 22 height 22
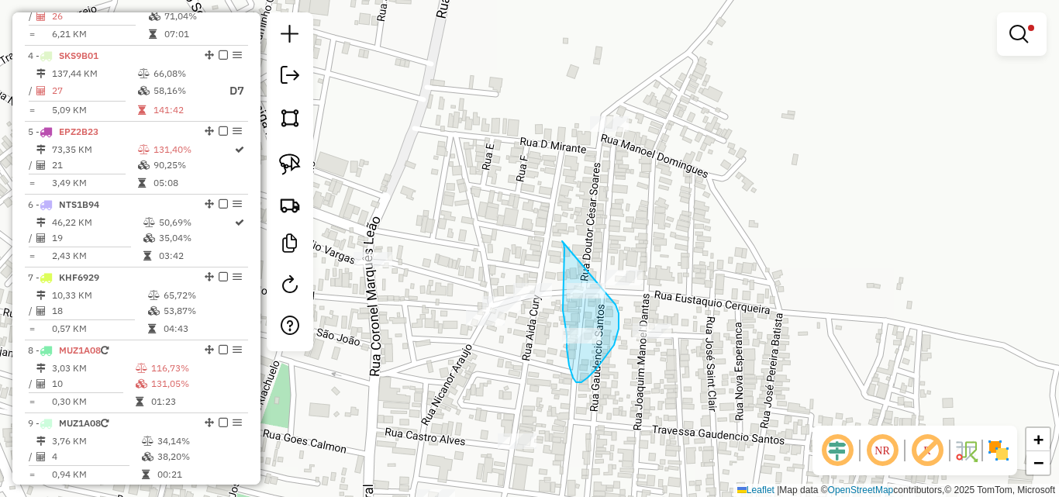
drag, startPoint x: 564, startPoint y: 245, endPoint x: 609, endPoint y: 292, distance: 65.3
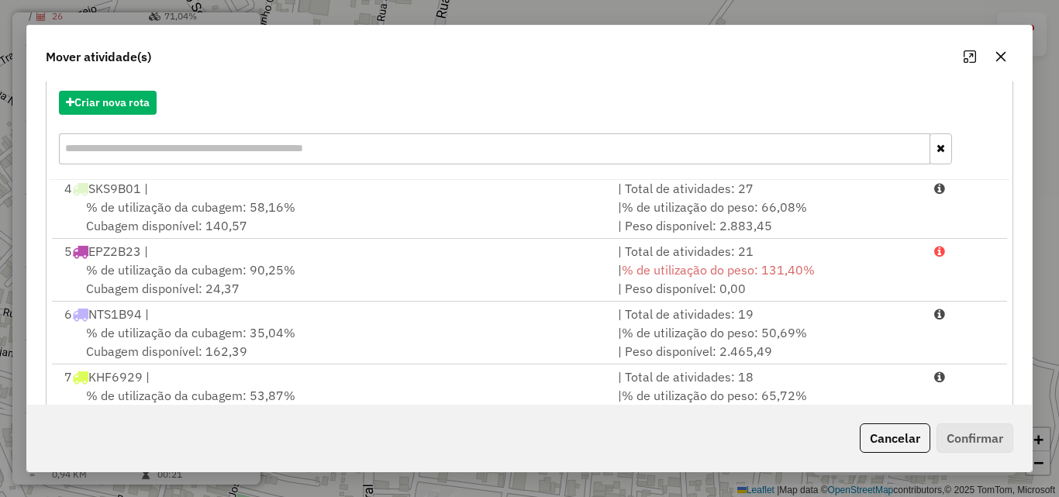
scroll to position [285, 0]
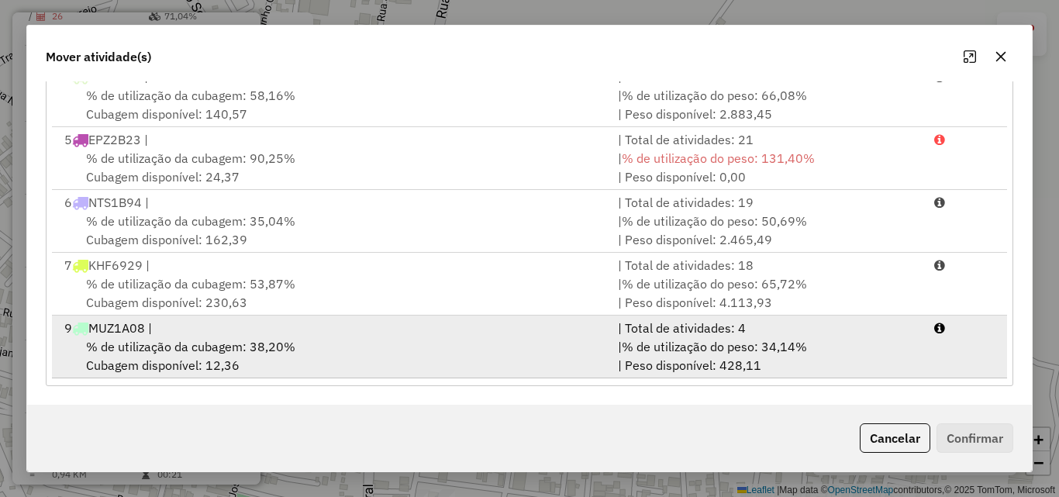
click at [281, 340] on span "% de utilização da cubagem: 38,20%" at bounding box center [190, 347] width 209 height 16
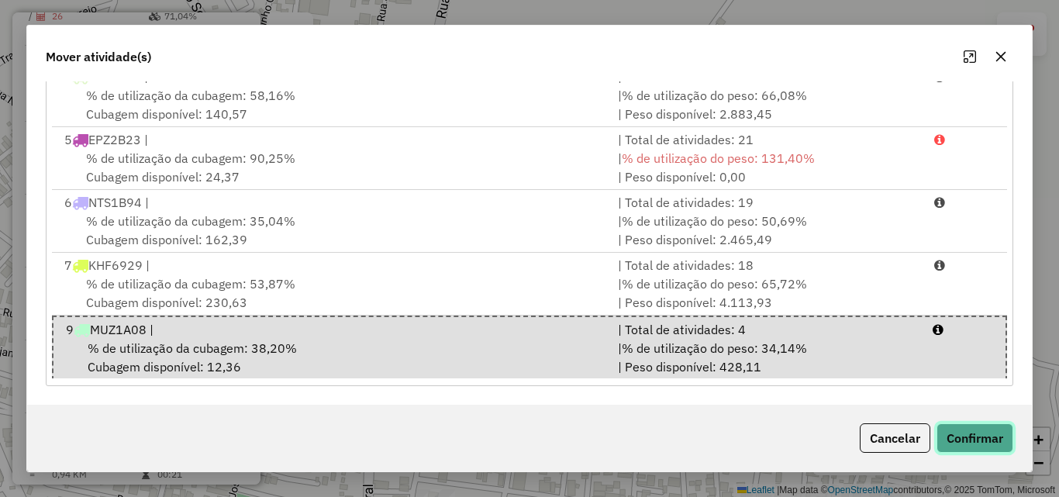
click at [962, 434] on button "Confirmar" at bounding box center [975, 437] width 77 height 29
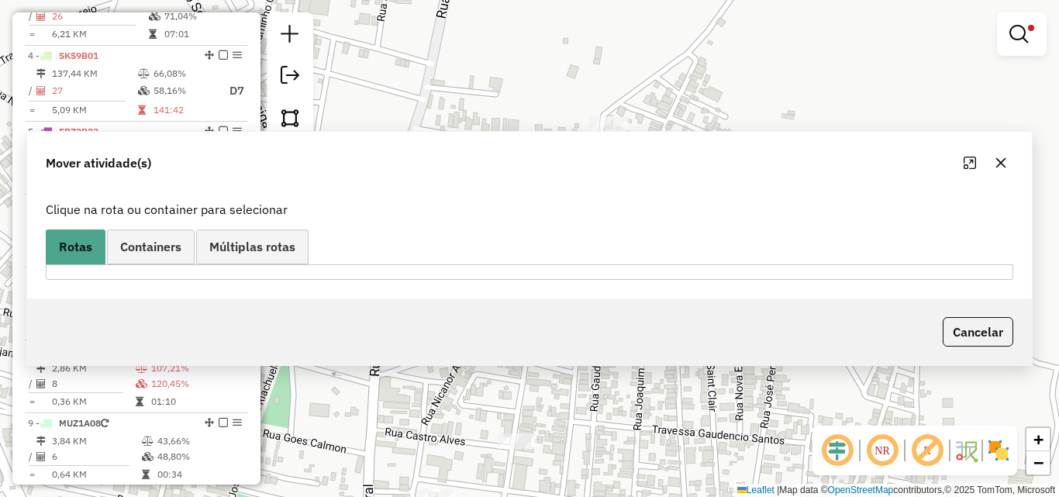
scroll to position [0, 0]
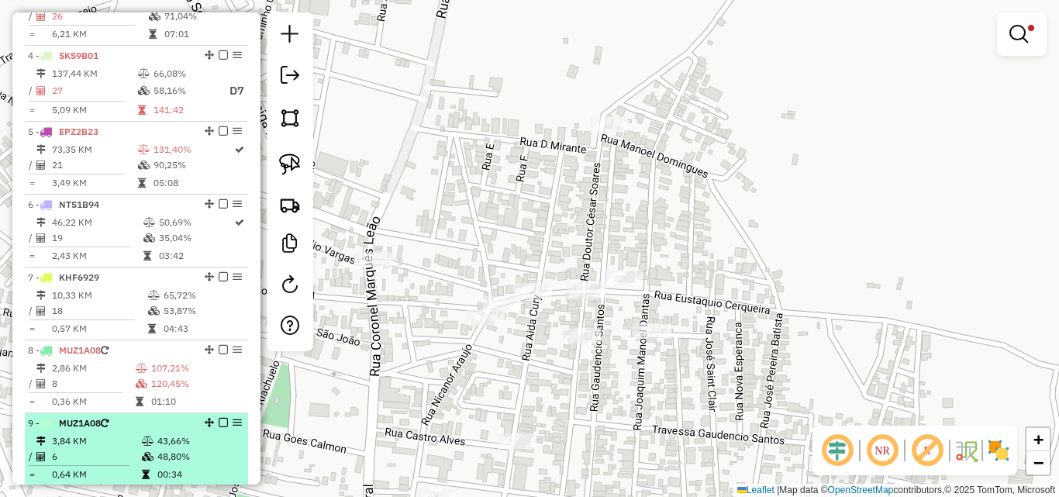
click at [92, 429] on span "MUZ1A08" at bounding box center [80, 423] width 42 height 12
select select "**********"
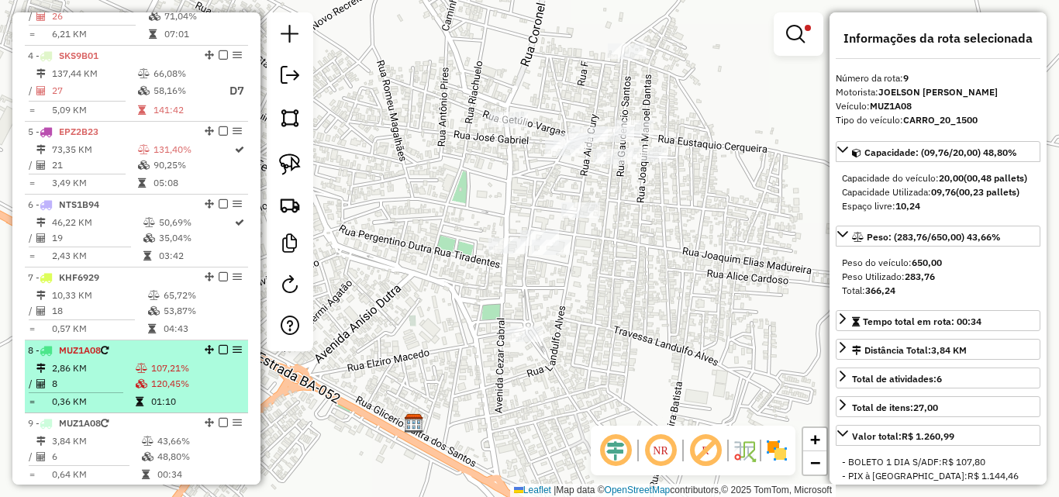
click at [118, 392] on td "8" at bounding box center [93, 384] width 84 height 16
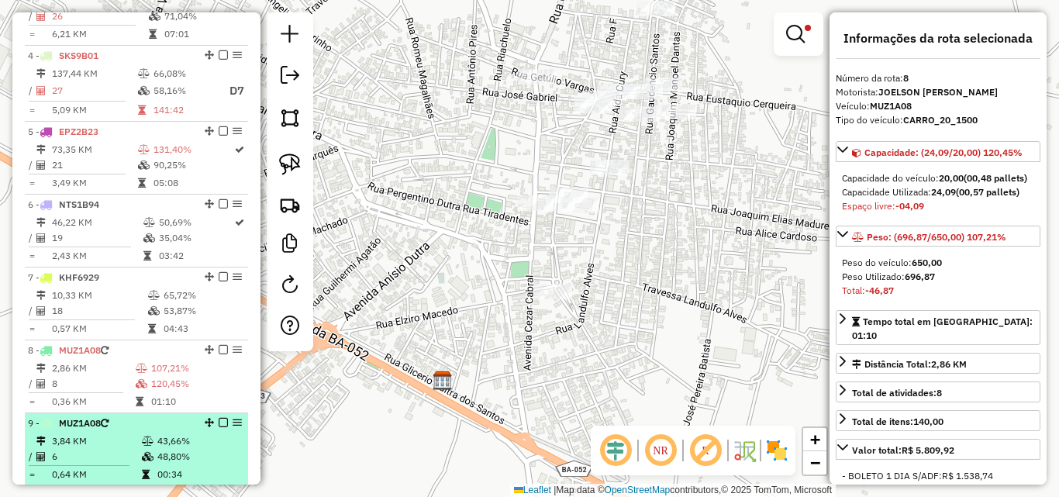
click at [130, 447] on td "3,84 KM" at bounding box center [96, 441] width 90 height 16
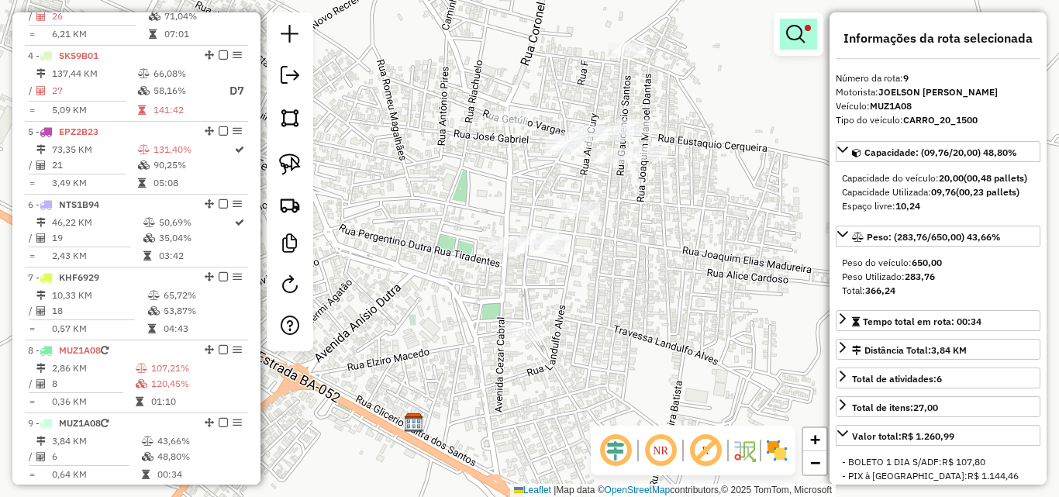
click at [790, 44] on link at bounding box center [798, 34] width 37 height 31
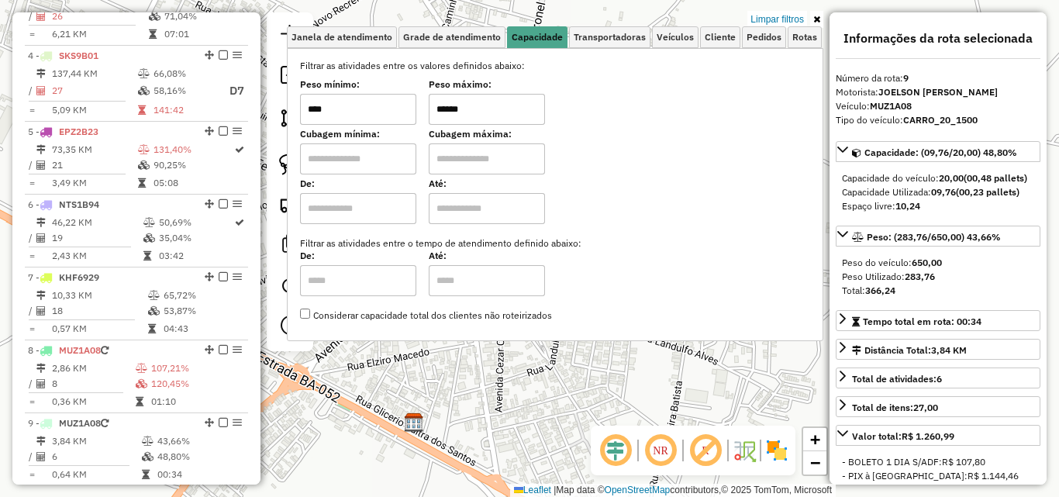
click at [363, 112] on input "****" at bounding box center [358, 109] width 116 height 31
type input "****"
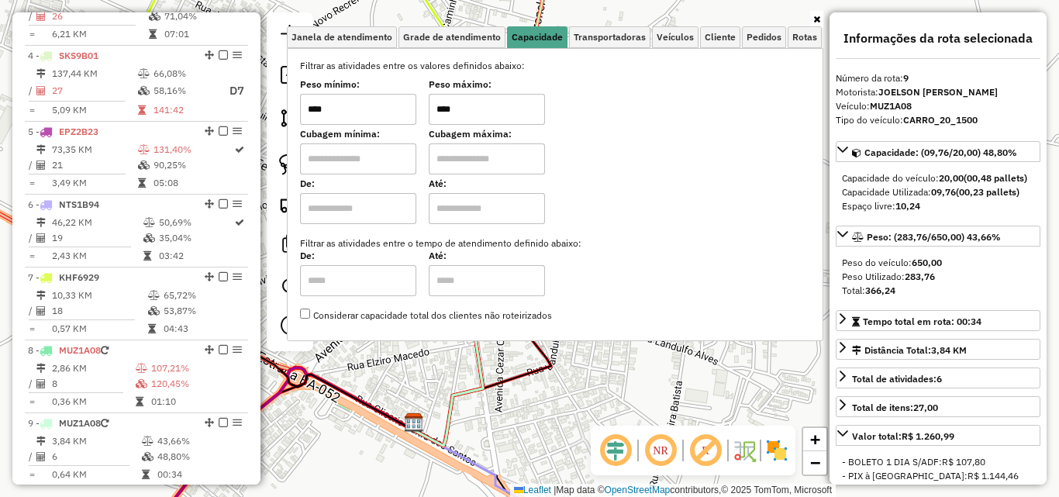
click at [601, 369] on div "Janela de atendimento Grade de atendimento Capacidade Transportadoras Veículos …" at bounding box center [529, 248] width 1059 height 497
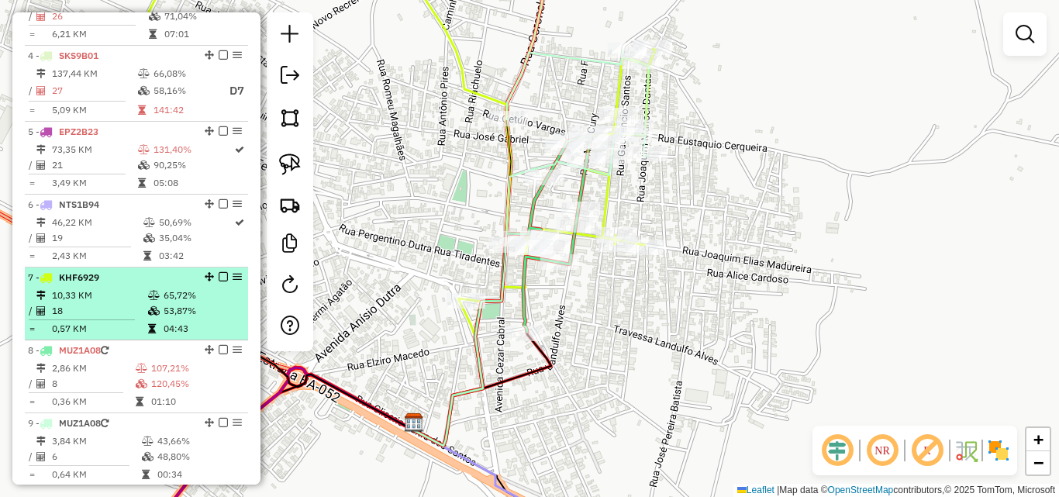
click at [73, 303] on td "10,33 KM" at bounding box center [99, 296] width 96 height 16
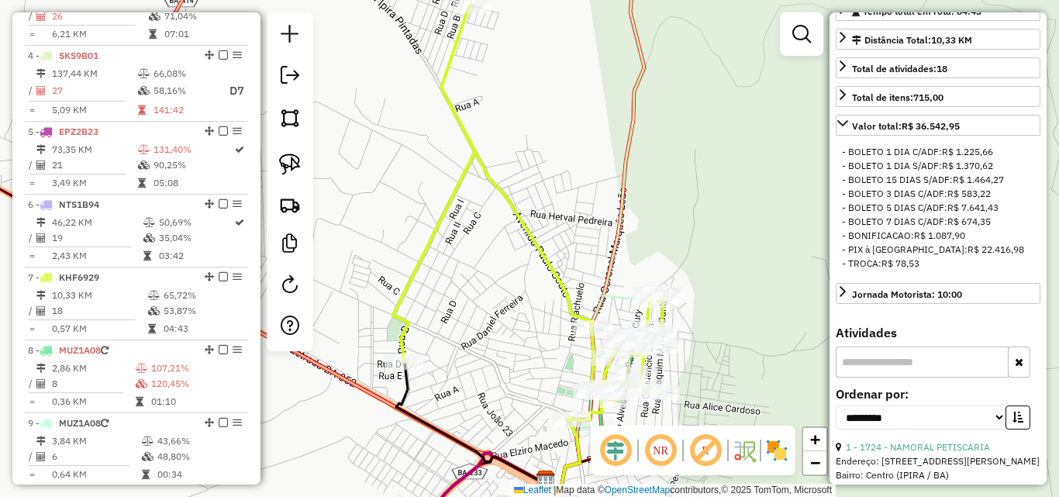
scroll to position [620, 0]
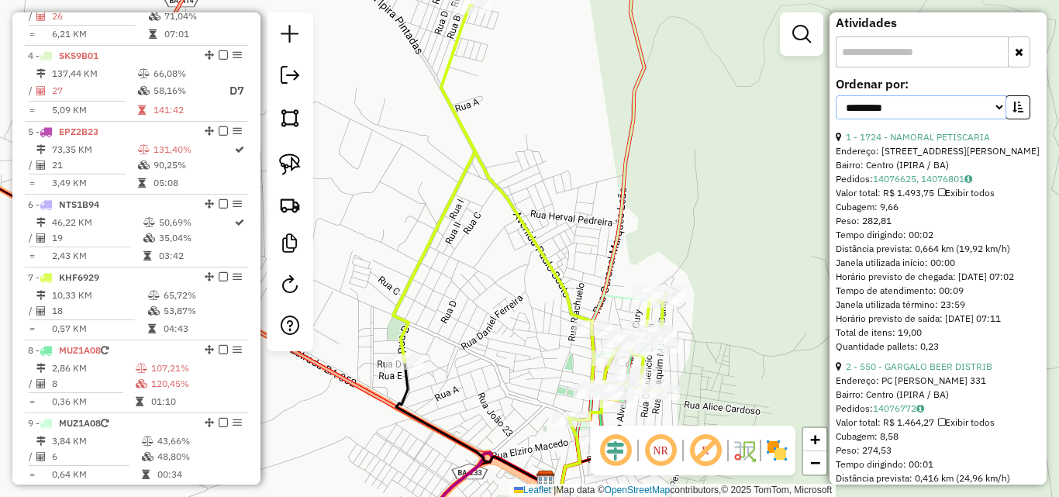
click at [882, 119] on select "**********" at bounding box center [921, 107] width 171 height 24
select select "*********"
click at [836, 119] on select "**********" at bounding box center [921, 107] width 171 height 24
click at [1010, 119] on button "button" at bounding box center [1018, 107] width 25 height 24
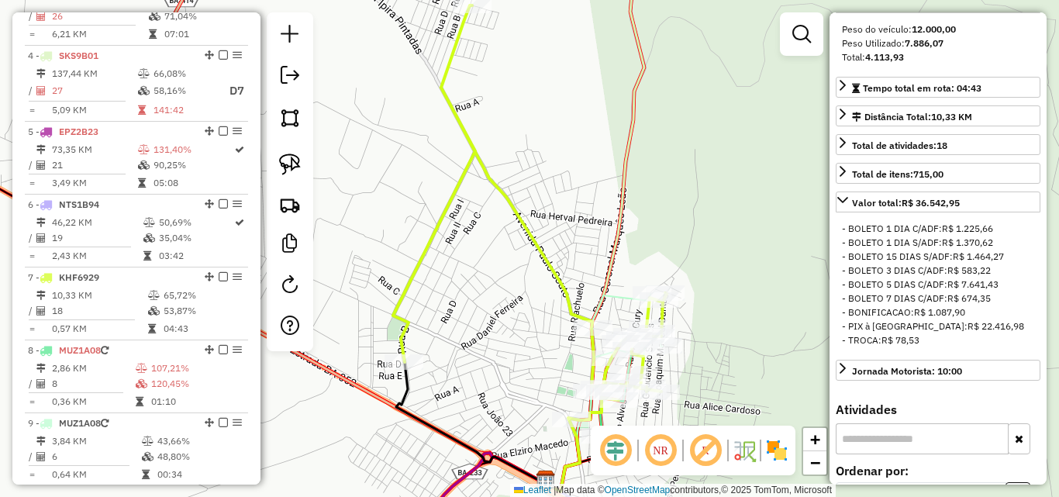
scroll to position [233, 0]
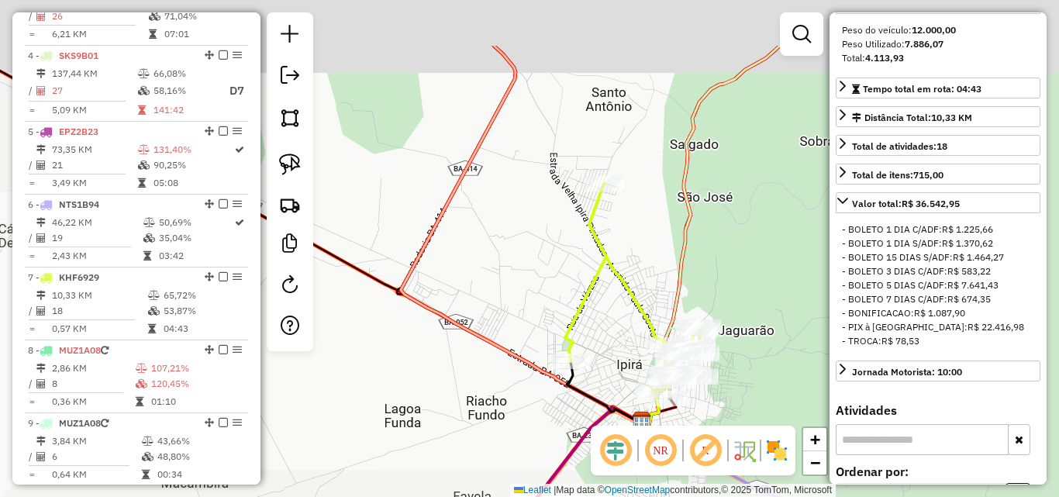
drag, startPoint x: 674, startPoint y: 178, endPoint x: 695, endPoint y: 333, distance: 156.5
click at [696, 329] on div "Janela de atendimento Grade de atendimento Capacidade Transportadoras Veículos …" at bounding box center [529, 248] width 1059 height 497
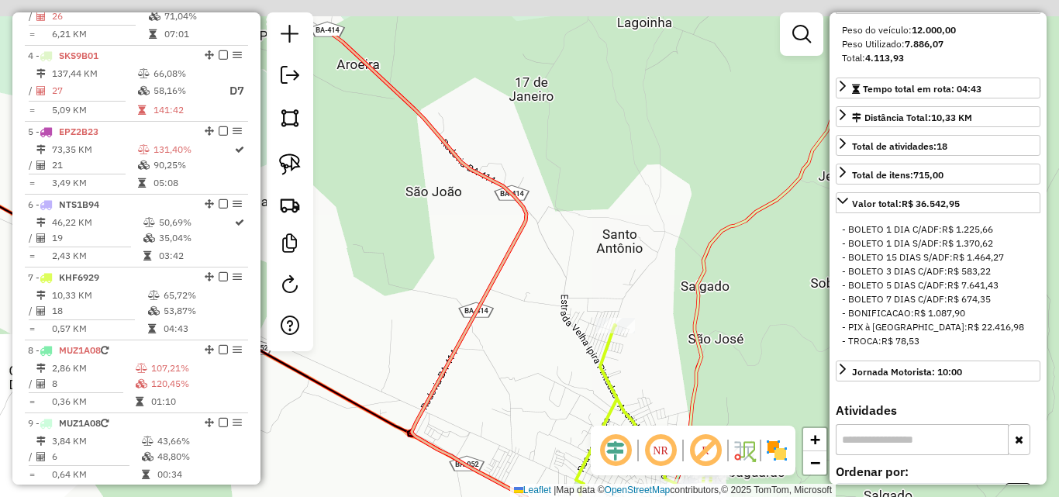
drag, startPoint x: 631, startPoint y: 173, endPoint x: 662, endPoint y: 369, distance: 198.6
click at [662, 368] on div "Janela de atendimento Grade de atendimento Capacidade Transportadoras Veículos …" at bounding box center [529, 248] width 1059 height 497
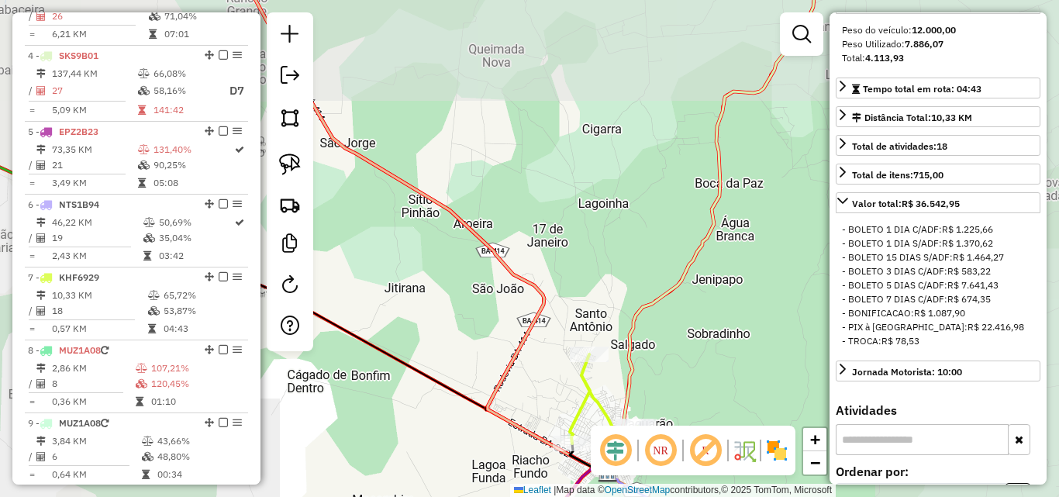
drag, startPoint x: 551, startPoint y: 173, endPoint x: 593, endPoint y: 326, distance: 159.4
click at [593, 326] on div "Janela de atendimento Grade de atendimento Capacidade Transportadoras Veículos …" at bounding box center [529, 248] width 1059 height 497
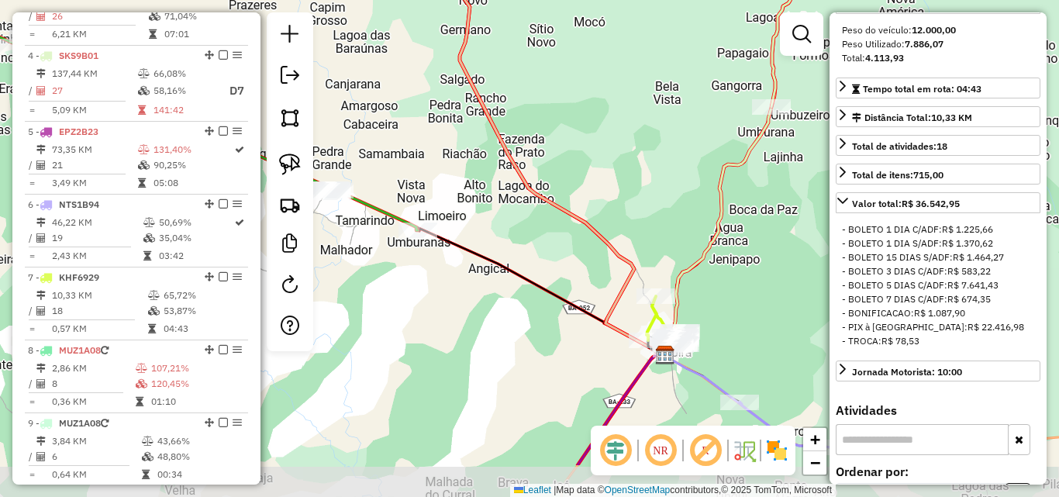
drag, startPoint x: 574, startPoint y: 283, endPoint x: 633, endPoint y: 223, distance: 84.5
click at [627, 205] on div "Janela de atendimento Grade de atendimento Capacidade Transportadoras Veículos …" at bounding box center [529, 248] width 1059 height 497
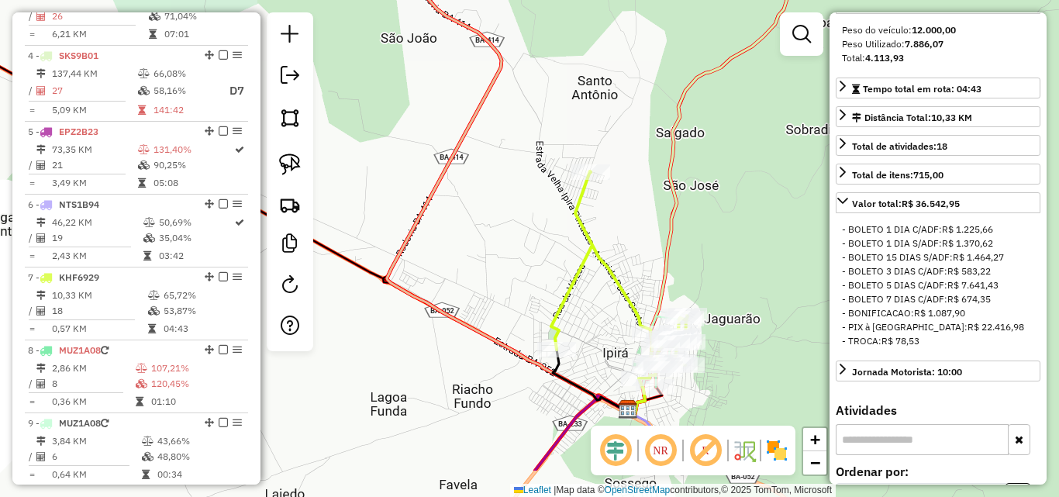
drag, startPoint x: 667, startPoint y: 358, endPoint x: 573, endPoint y: 307, distance: 106.9
click at [573, 307] on div "Janela de atendimento Grade de atendimento Capacidade Transportadoras Veículos …" at bounding box center [529, 248] width 1059 height 497
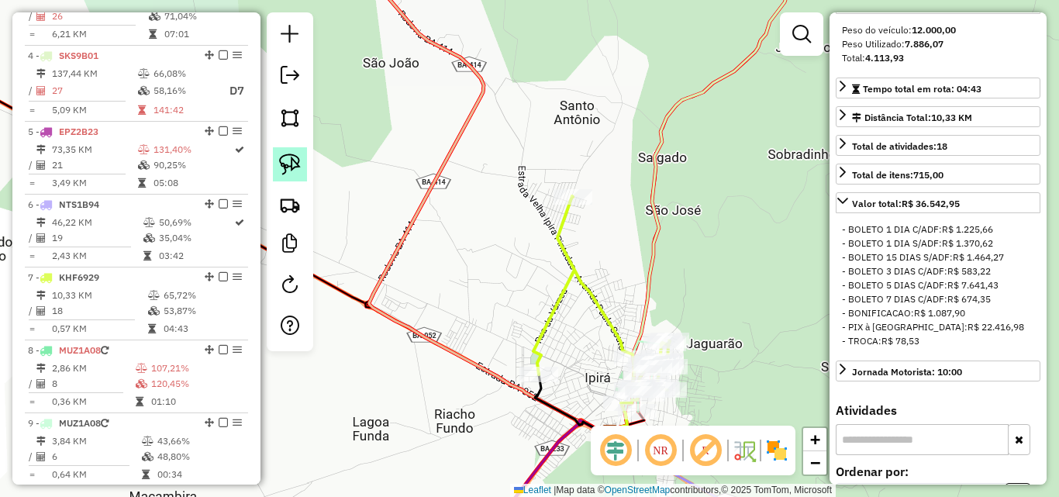
click at [281, 168] on img at bounding box center [290, 165] width 22 height 22
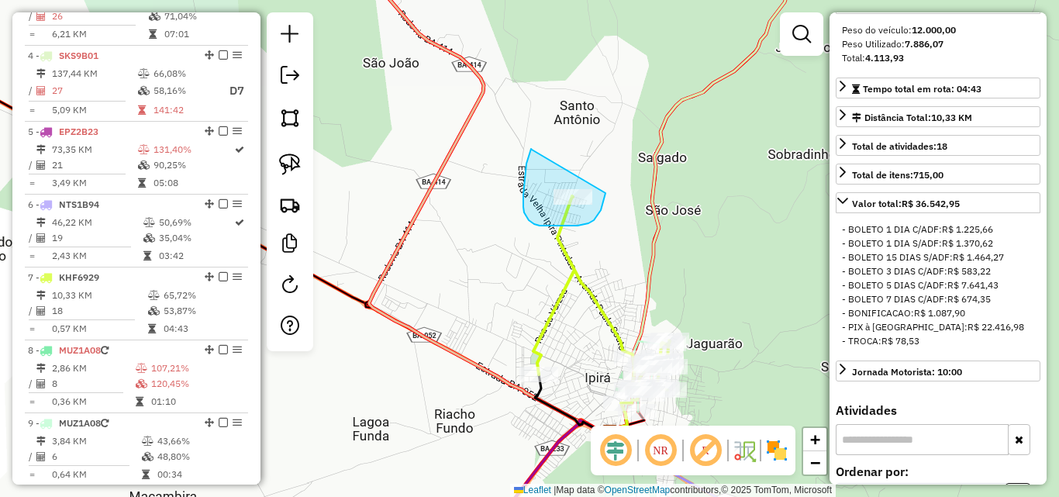
drag, startPoint x: 532, startPoint y: 150, endPoint x: 606, endPoint y: 193, distance: 85.5
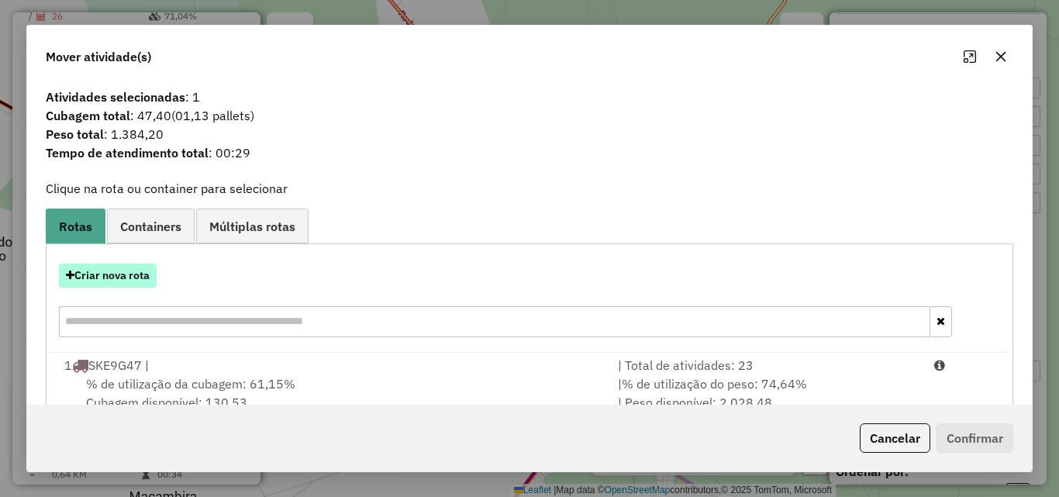
click at [122, 281] on button "Criar nova rota" at bounding box center [108, 276] width 98 height 24
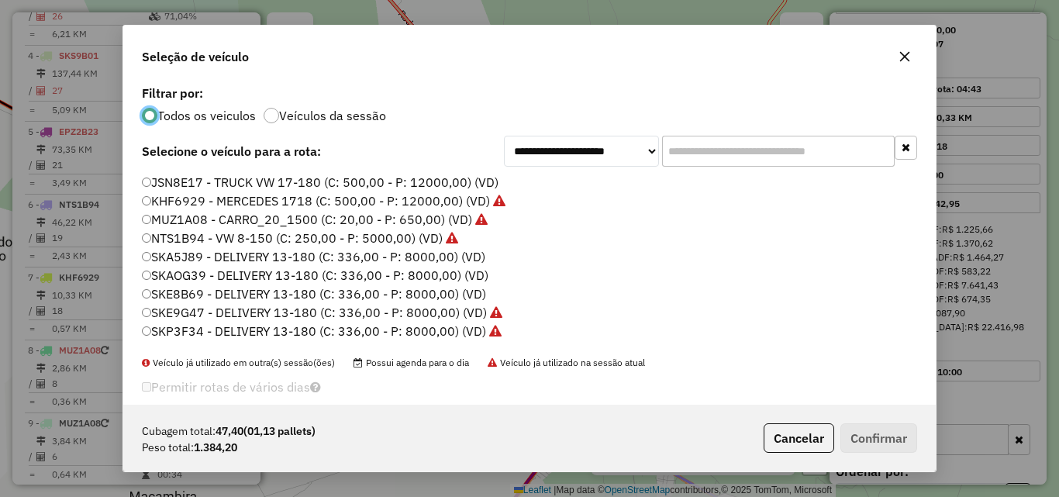
scroll to position [53, 0]
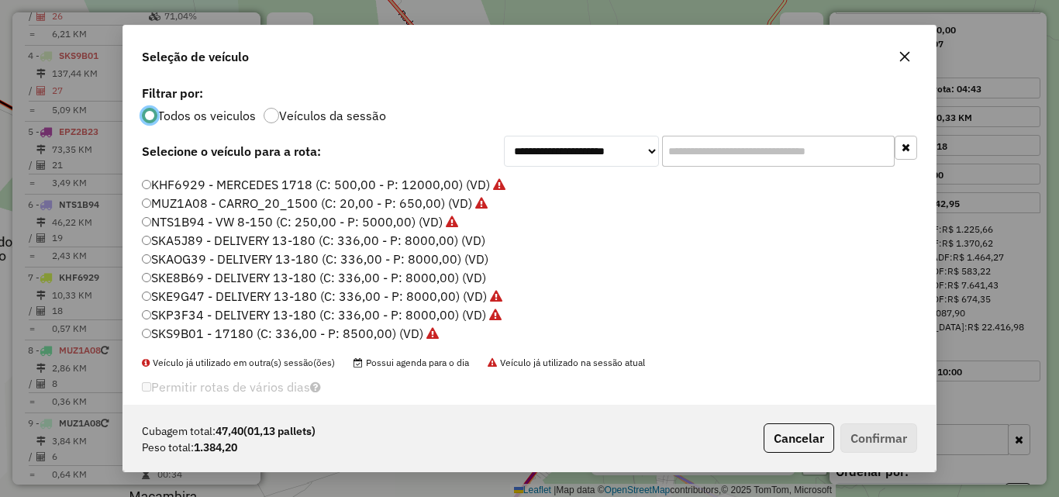
click at [206, 286] on label "SKE8B69 - DELIVERY 13-180 (C: 336,00 - P: 8000,00) (VD)" at bounding box center [314, 277] width 344 height 19
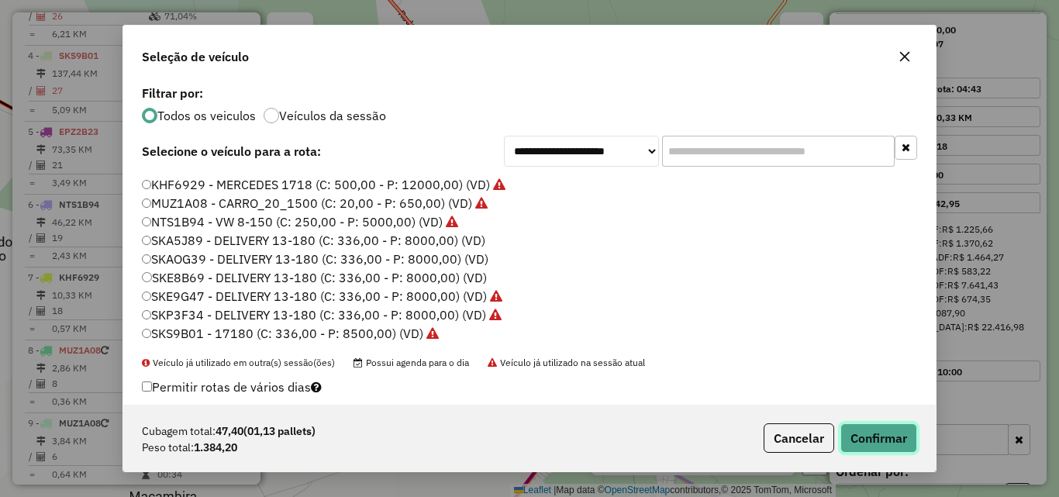
click at [879, 433] on button "Confirmar" at bounding box center [879, 437] width 77 height 29
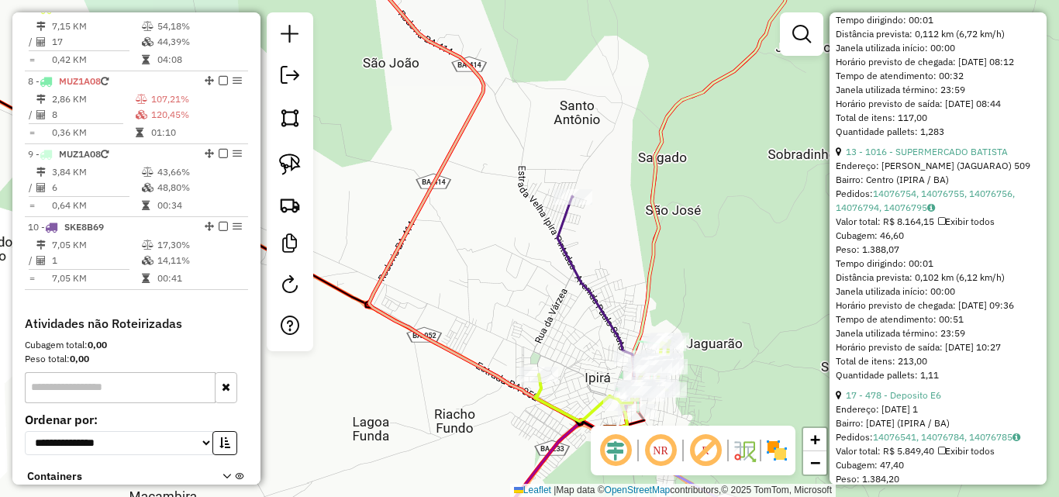
scroll to position [853, 0]
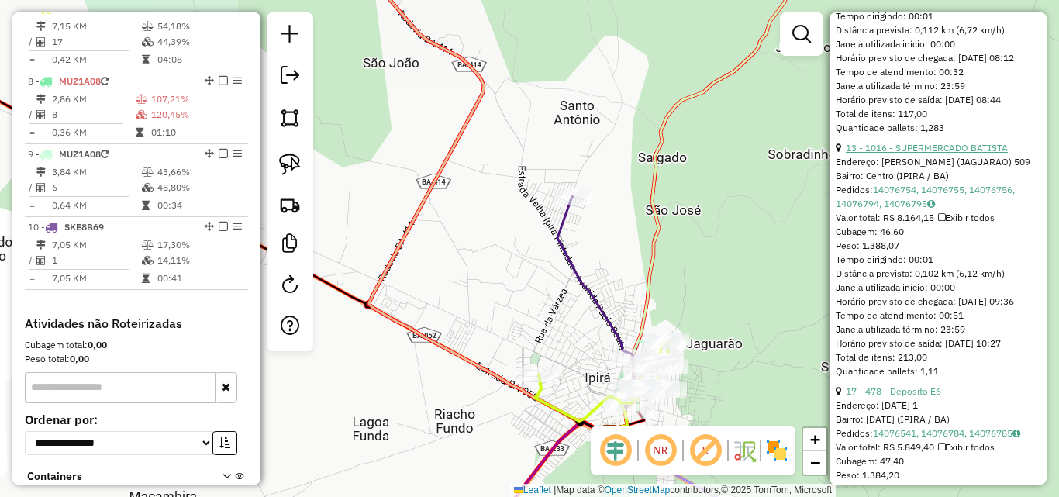
click at [936, 154] on link "13 - 1016 - SUPERMERCADO BATISTA" at bounding box center [927, 148] width 162 height 12
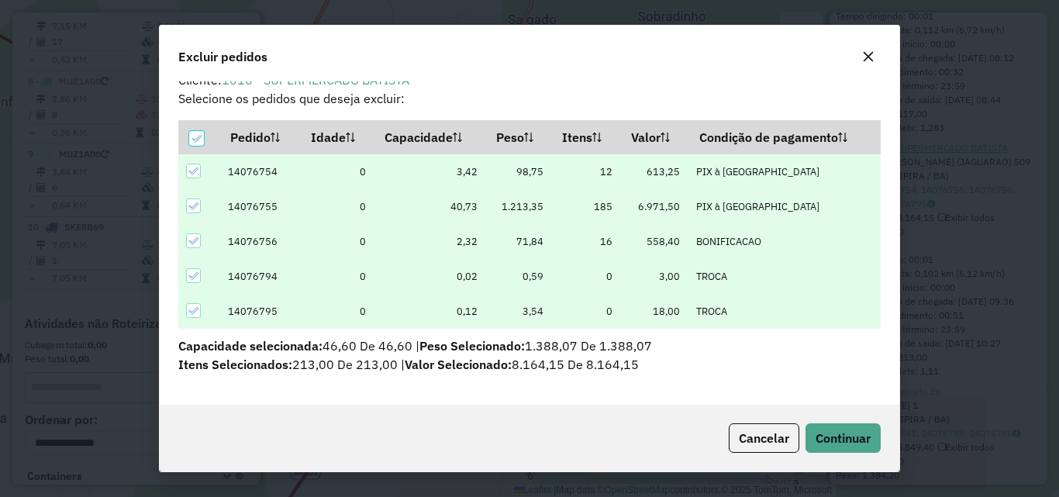
scroll to position [17, 0]
click at [826, 433] on span "Continuar" at bounding box center [843, 438] width 55 height 16
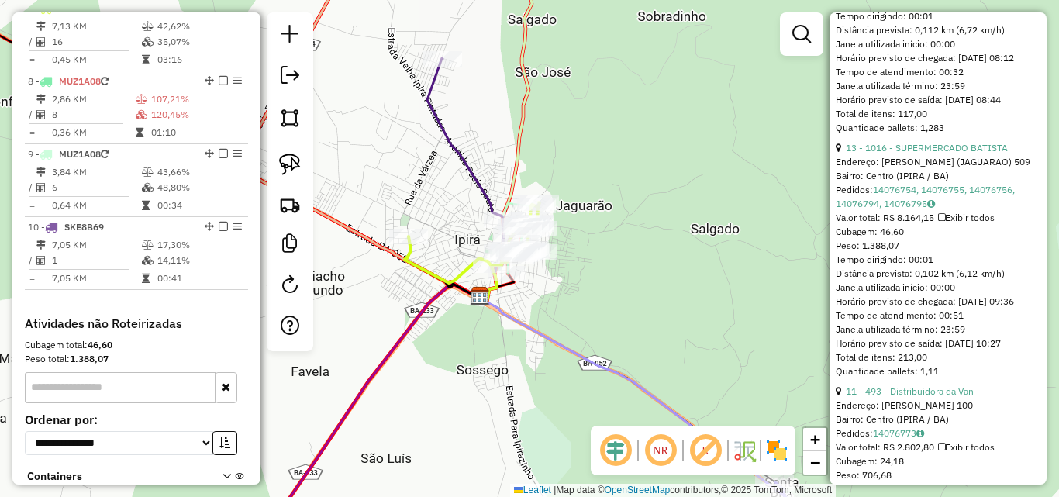
scroll to position [596, 0]
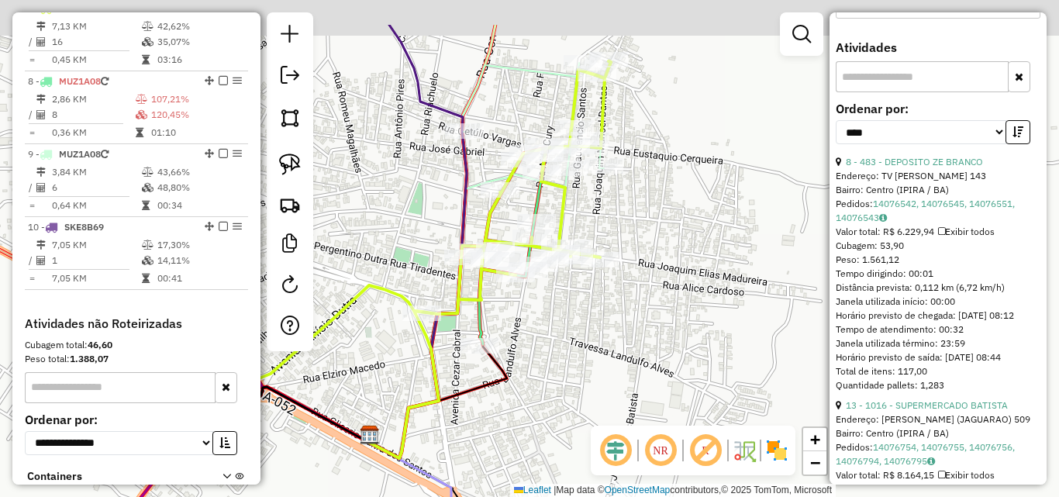
drag, startPoint x: 586, startPoint y: 261, endPoint x: 598, endPoint y: 348, distance: 88.4
click at [598, 344] on div "Janela de atendimento Grade de atendimento Capacidade Transportadoras Veículos …" at bounding box center [529, 248] width 1059 height 497
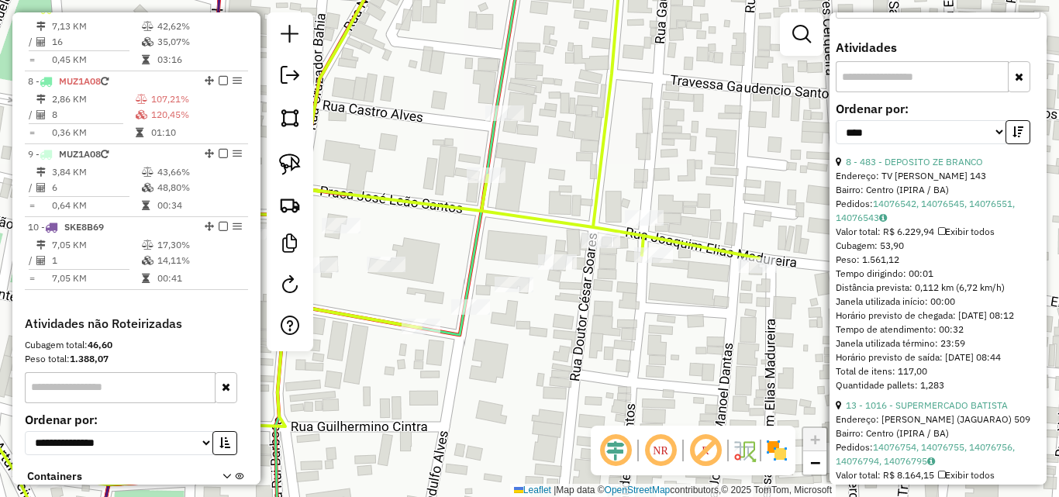
drag, startPoint x: 556, startPoint y: 313, endPoint x: 608, endPoint y: 354, distance: 65.8
click at [608, 354] on div "Janela de atendimento Grade de atendimento Capacidade Transportadoras Veículos …" at bounding box center [529, 248] width 1059 height 497
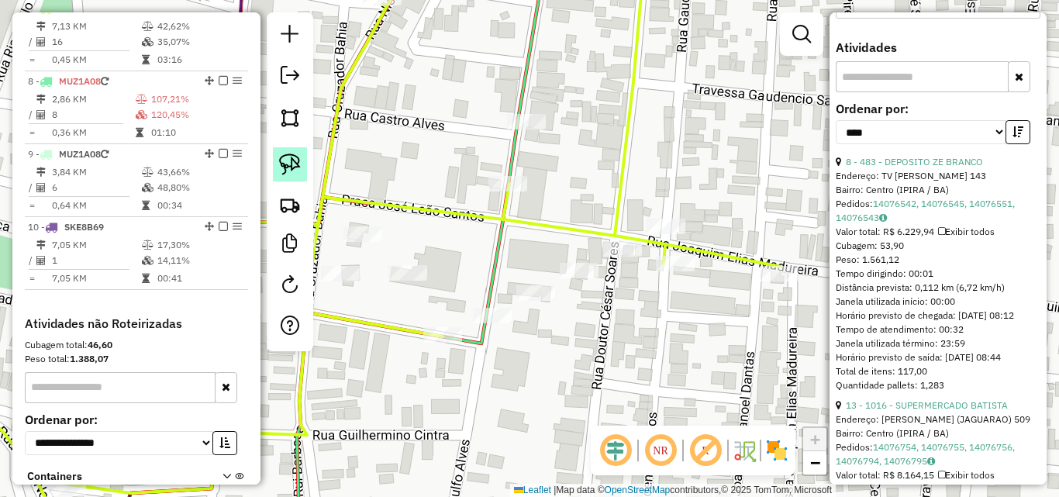
click at [288, 158] on img at bounding box center [290, 165] width 22 height 22
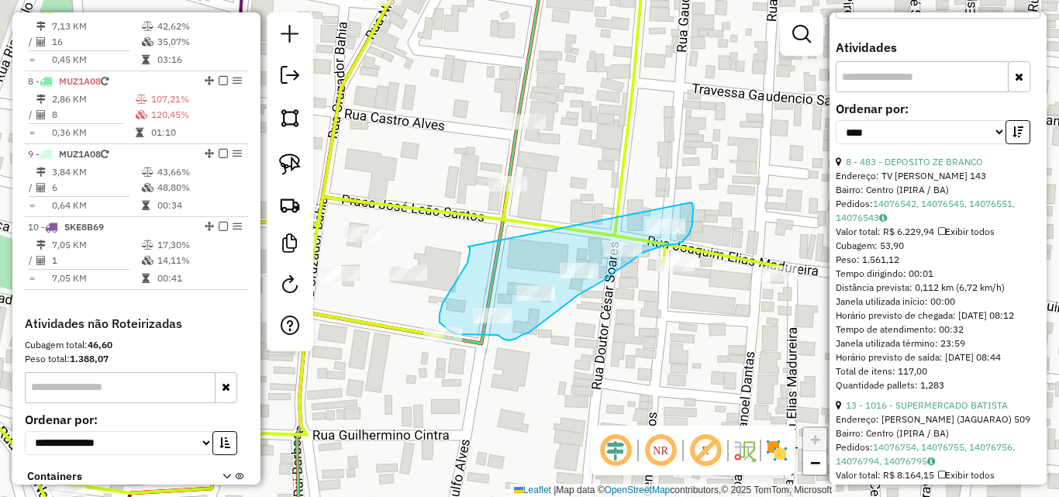
drag, startPoint x: 468, startPoint y: 247, endPoint x: 692, endPoint y: 202, distance: 227.7
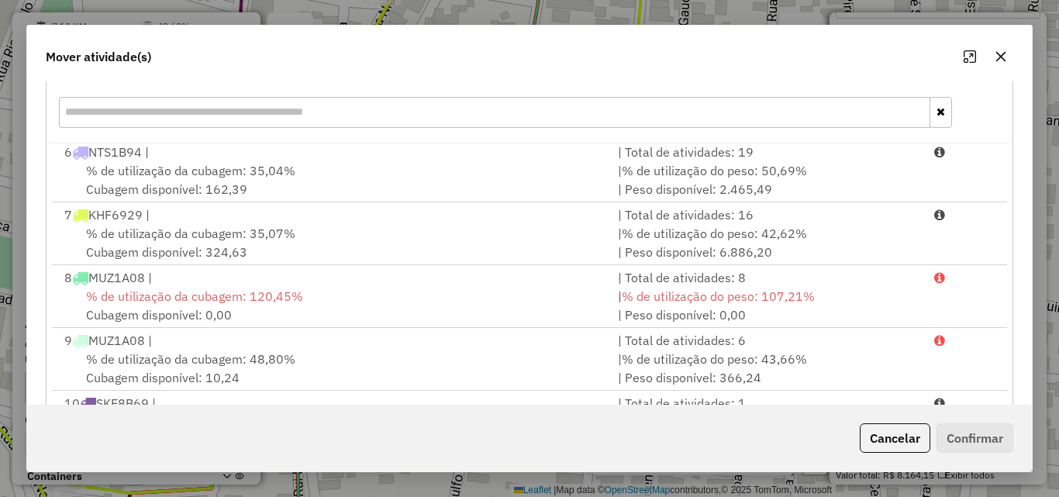
scroll to position [285, 0]
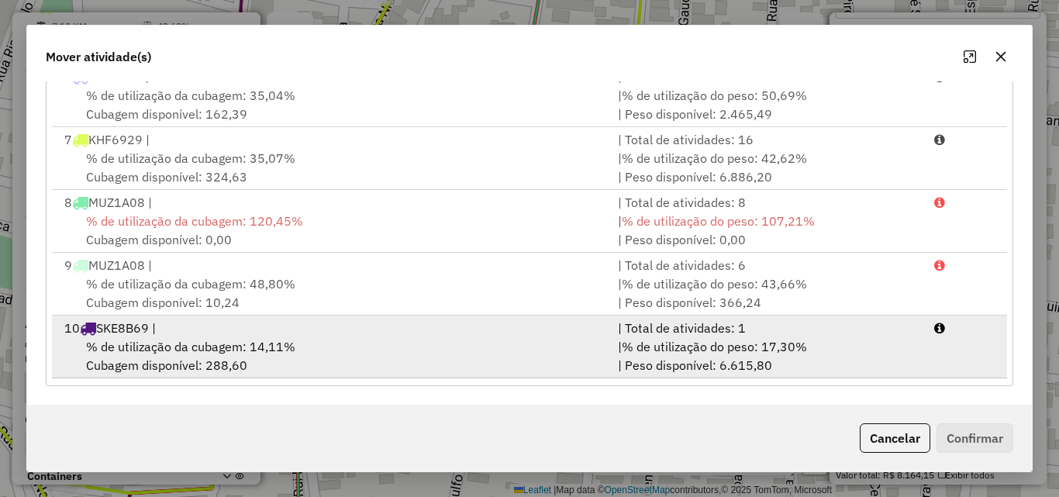
click at [313, 350] on div "% de utilização da cubagem: 14,11% Cubagem disponível: 288,60" at bounding box center [332, 355] width 554 height 37
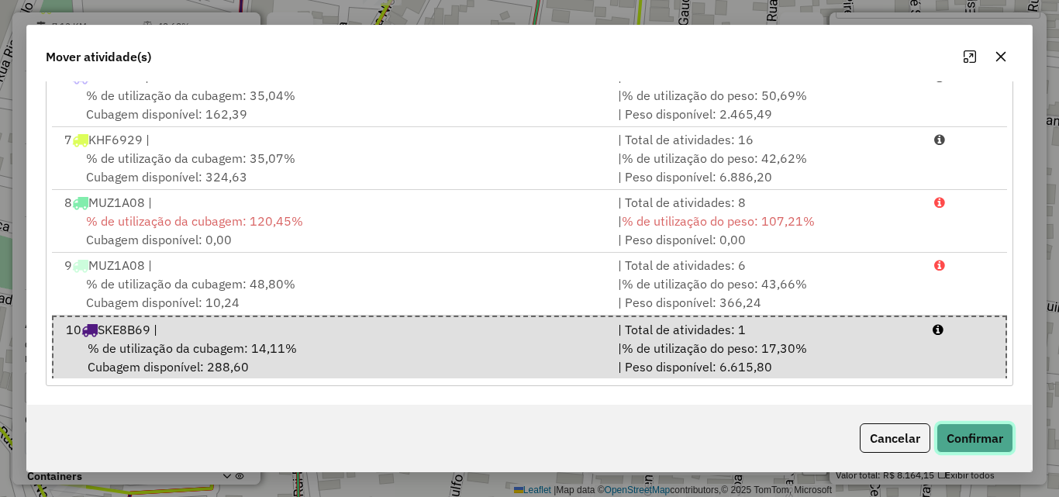
click at [965, 438] on button "Confirmar" at bounding box center [975, 437] width 77 height 29
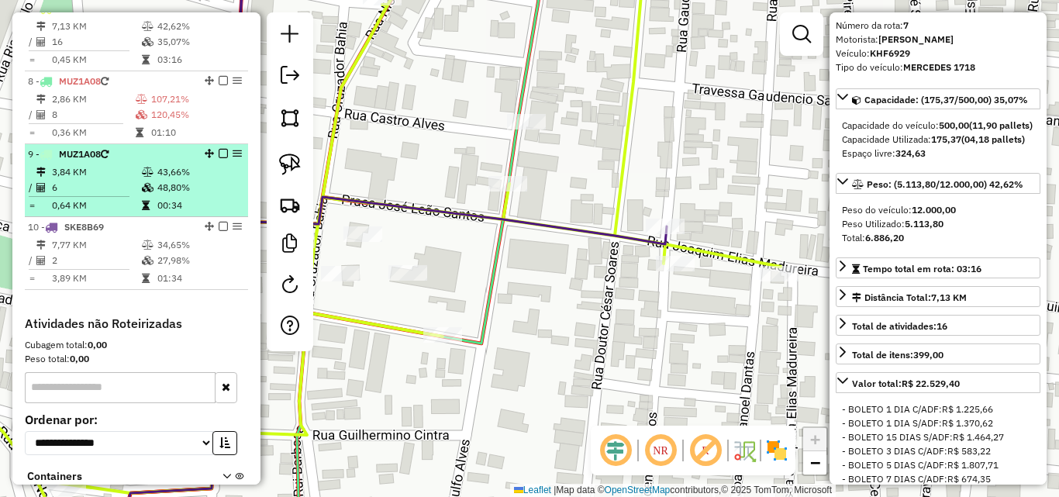
scroll to position [889, 0]
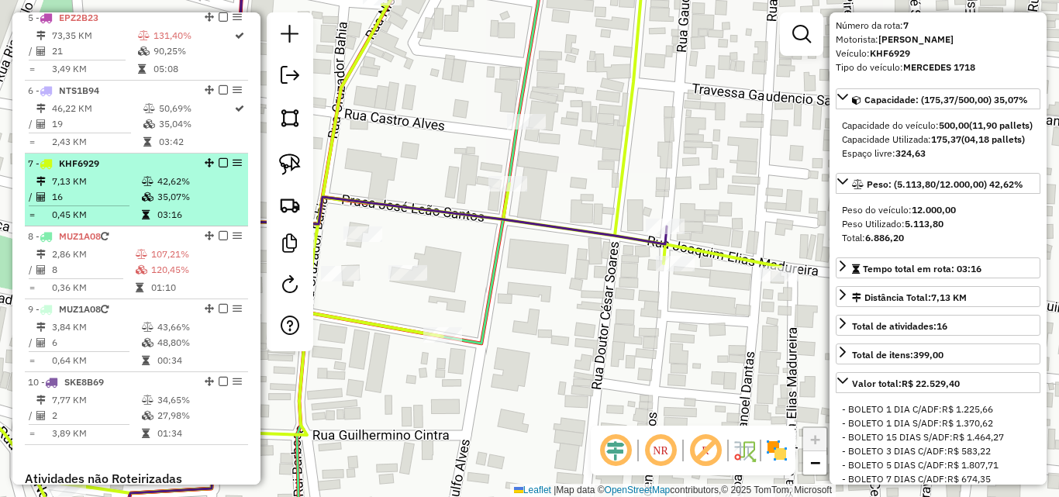
click at [87, 205] on td "16" at bounding box center [96, 197] width 90 height 16
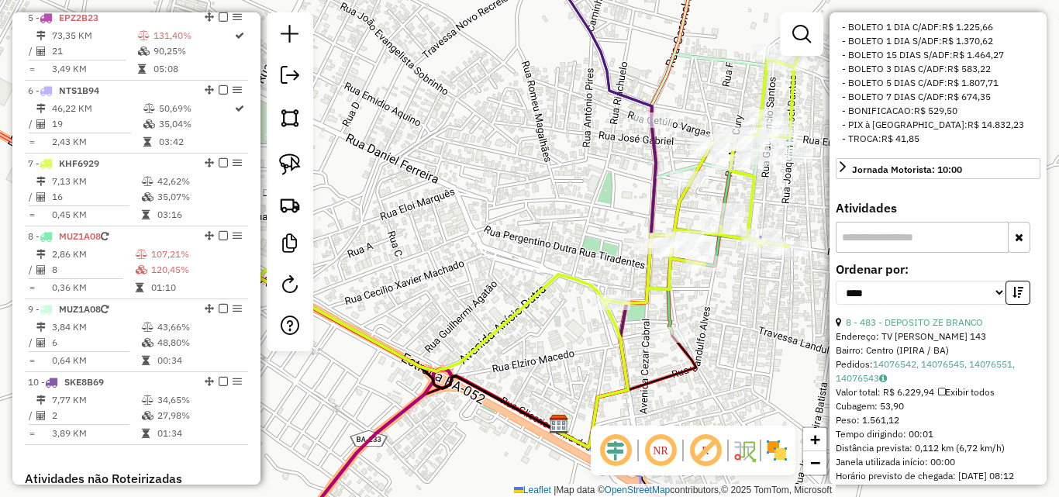
scroll to position [596, 0]
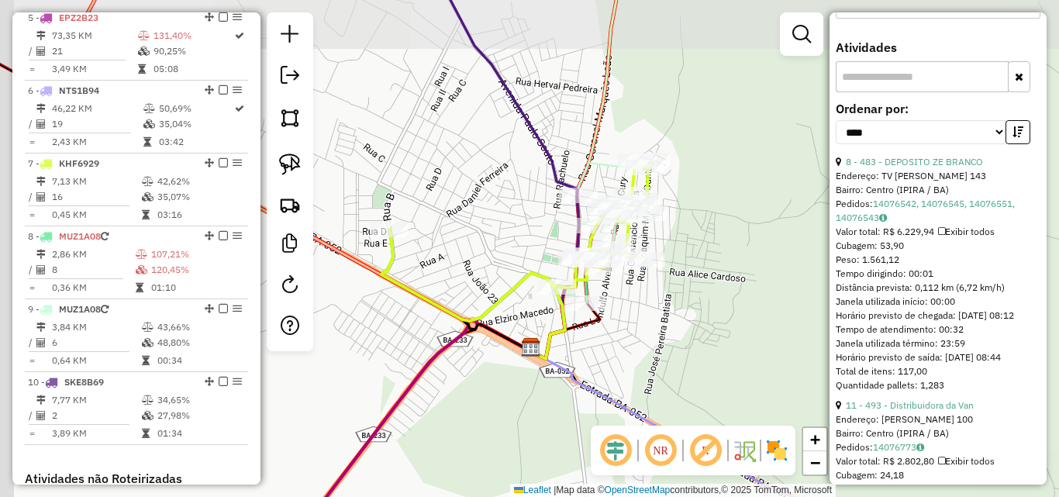
drag, startPoint x: 486, startPoint y: 147, endPoint x: 516, endPoint y: 213, distance: 72.9
click at [516, 213] on div "Janela de atendimento Grade de atendimento Capacidade Transportadoras Veículos …" at bounding box center [529, 248] width 1059 height 497
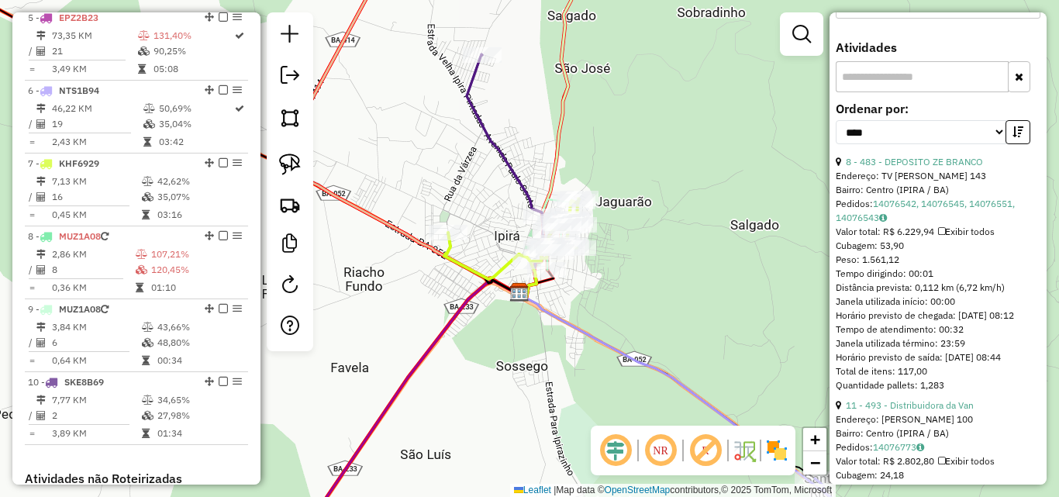
drag, startPoint x: 463, startPoint y: 161, endPoint x: 514, endPoint y: 253, distance: 104.8
click at [514, 253] on div "Janela de atendimento Grade de atendimento Capacidade Transportadoras Veículos …" at bounding box center [529, 248] width 1059 height 497
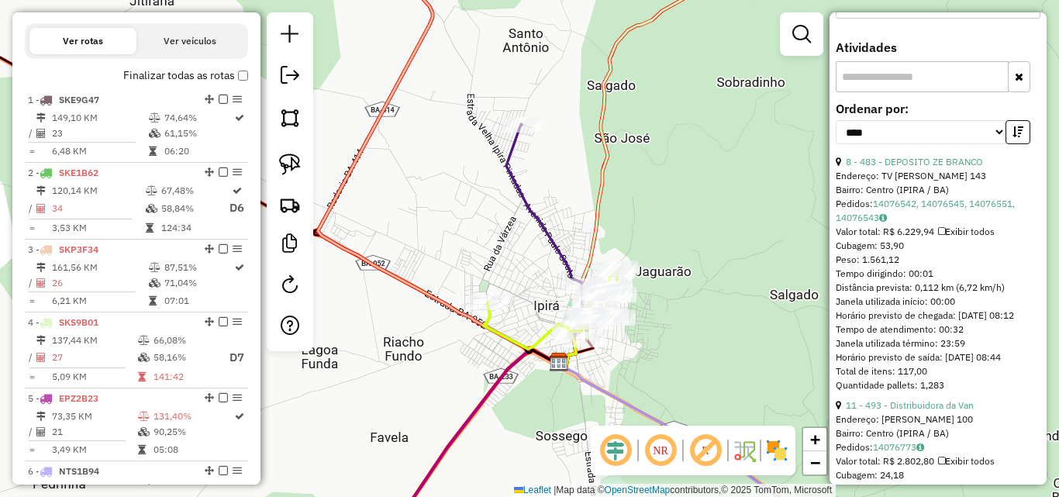
scroll to position [502, 0]
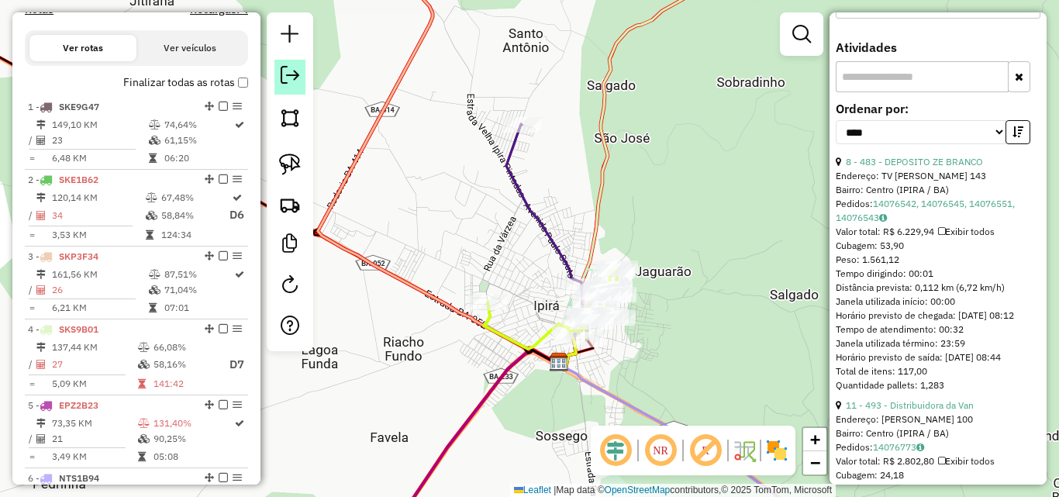
click at [292, 78] on em at bounding box center [290, 75] width 19 height 19
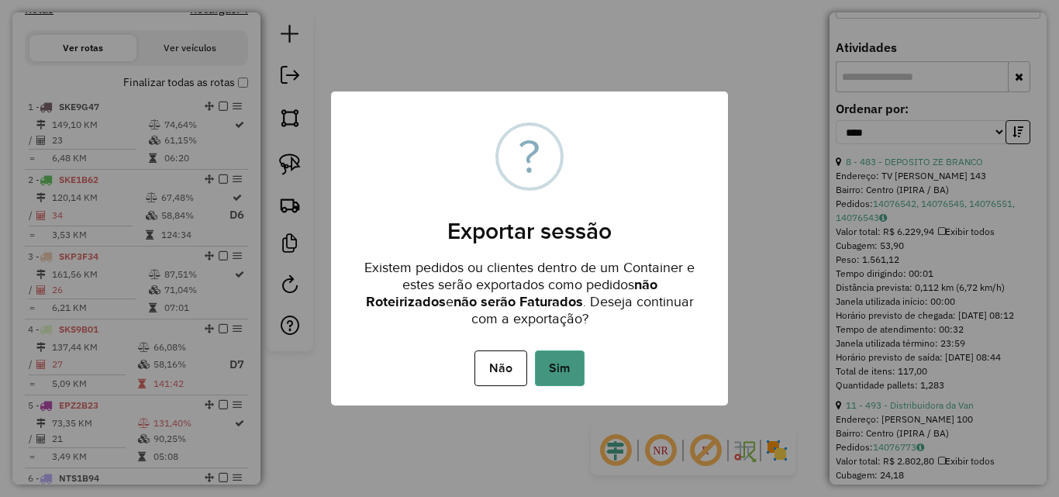
click at [543, 357] on button "Sim" at bounding box center [560, 369] width 50 height 36
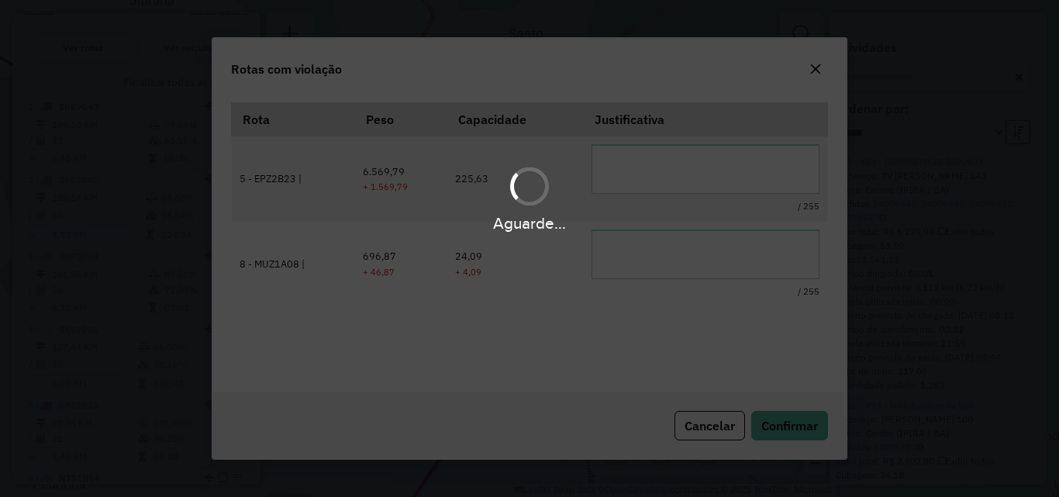
scroll to position [29, 0]
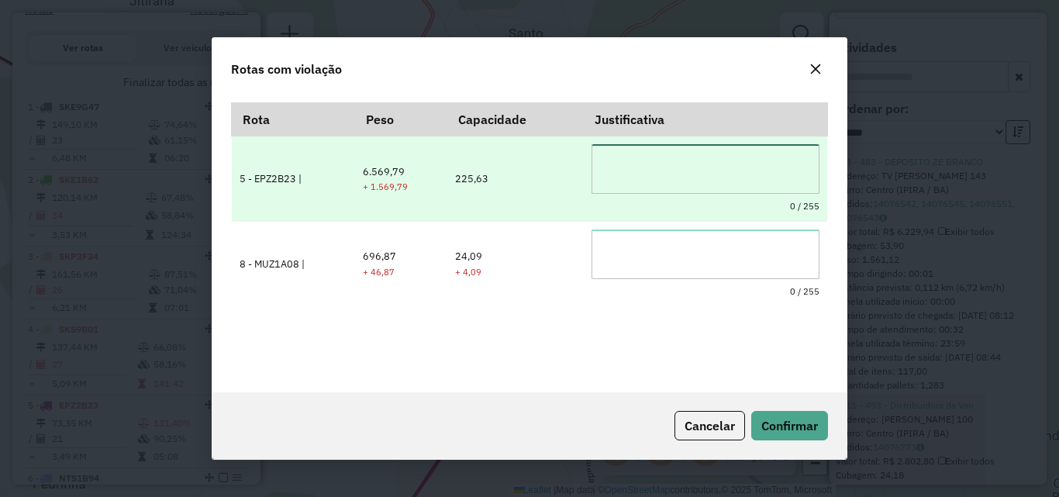
click at [621, 174] on textarea at bounding box center [705, 169] width 227 height 50
drag, startPoint x: 652, startPoint y: 174, endPoint x: 592, endPoint y: 160, distance: 62.3
click at [592, 160] on textarea "**********" at bounding box center [705, 169] width 227 height 50
type textarea "**********"
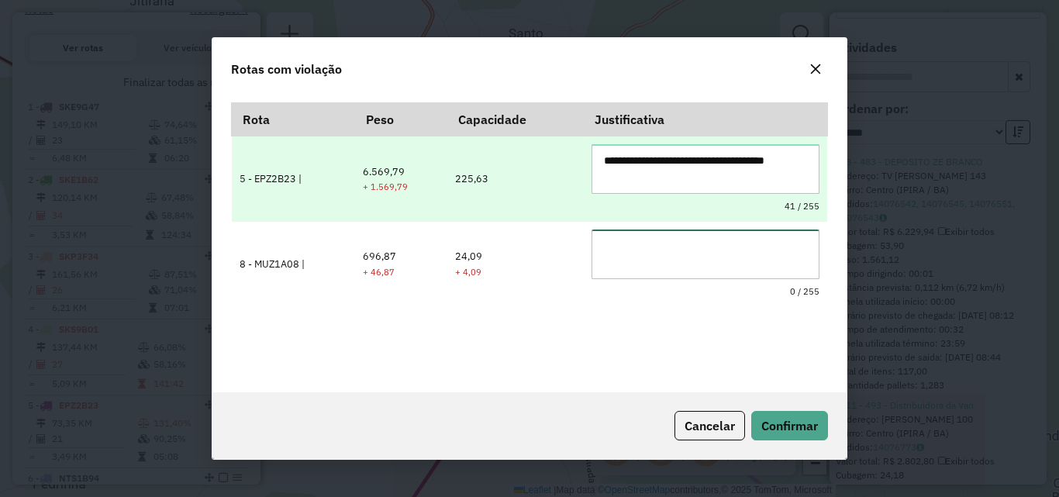
paste textarea "**********"
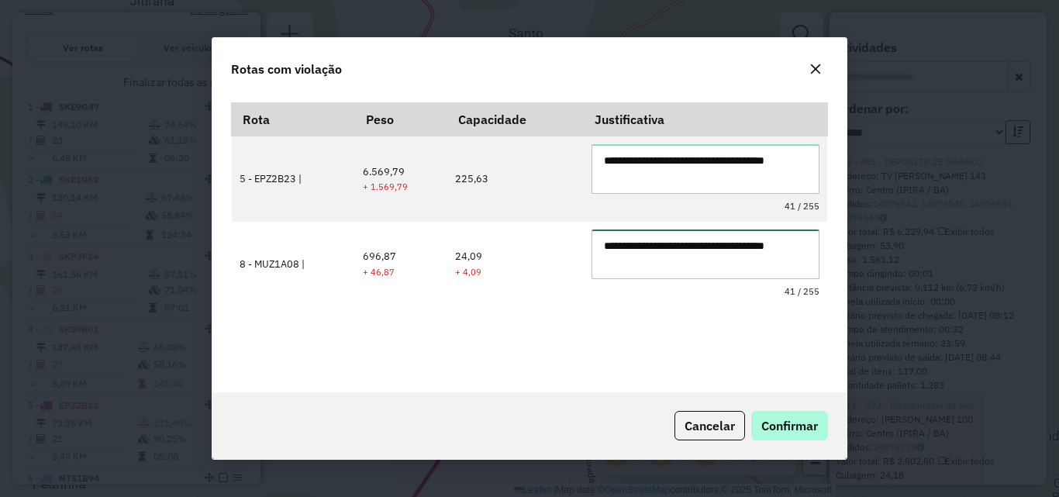
type textarea "**********"
click at [785, 430] on span "Confirmar" at bounding box center [790, 426] width 57 height 16
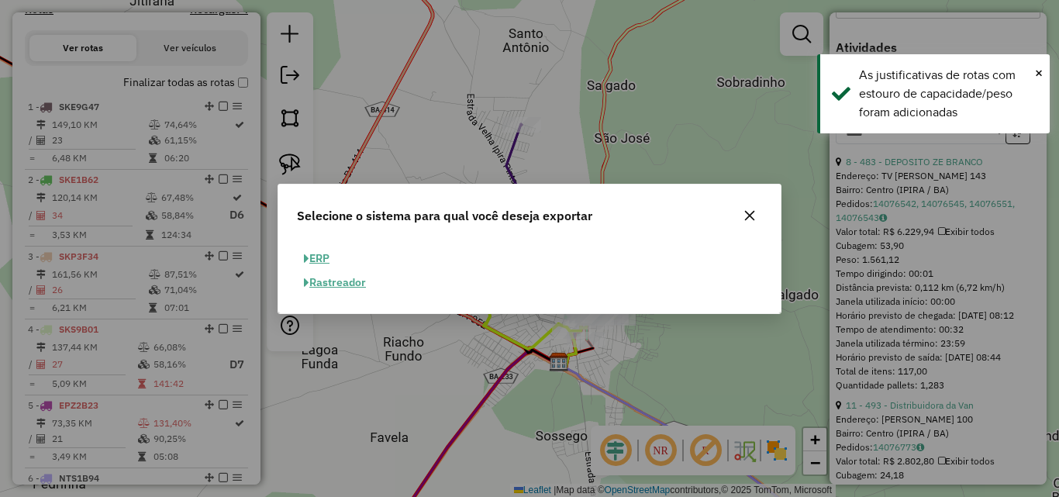
click at [311, 257] on button "ERP" at bounding box center [317, 259] width 40 height 24
select select "**"
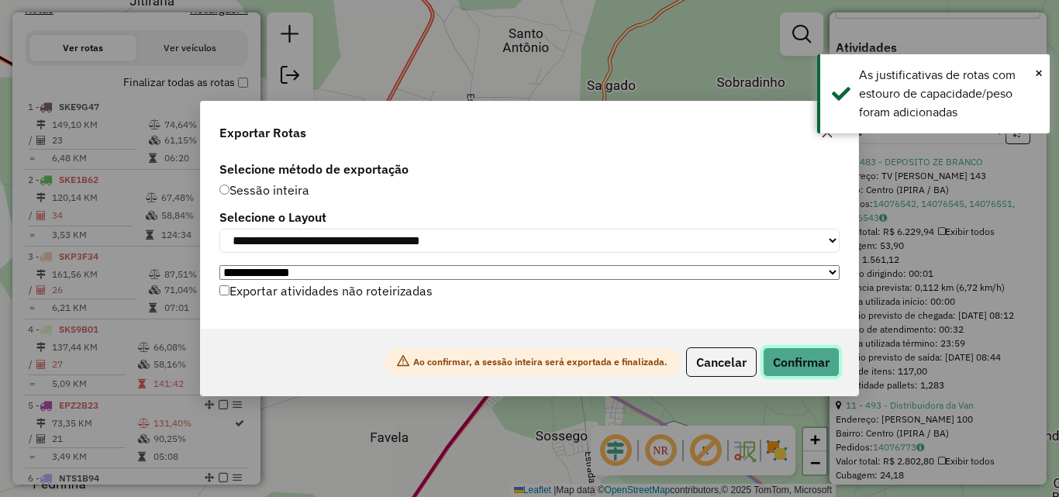
click at [804, 354] on button "Confirmar" at bounding box center [801, 361] width 77 height 29
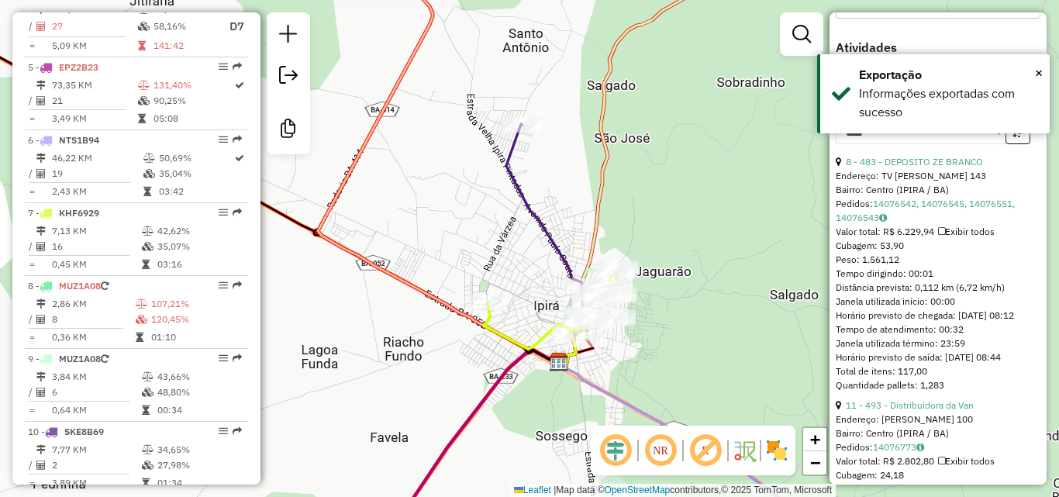
scroll to position [1055, 0]
